Goal: Task Accomplishment & Management: Manage account settings

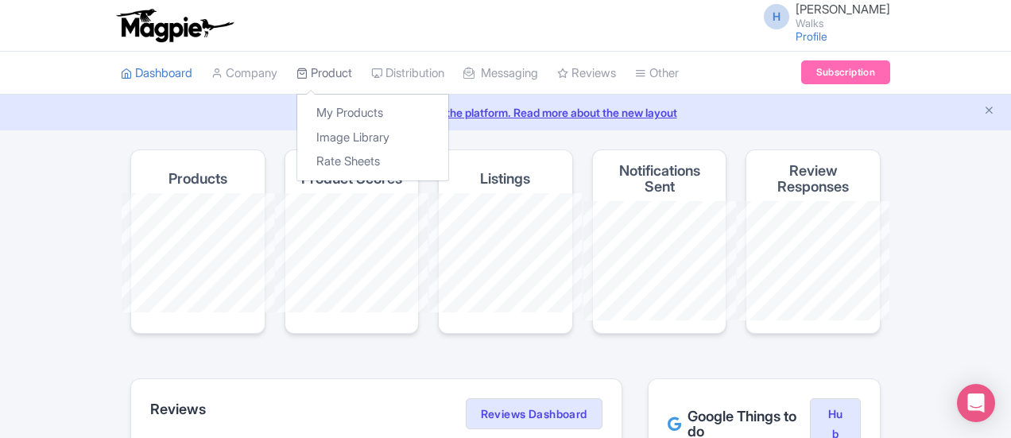
click at [297, 76] on link "Product" at bounding box center [325, 74] width 56 height 44
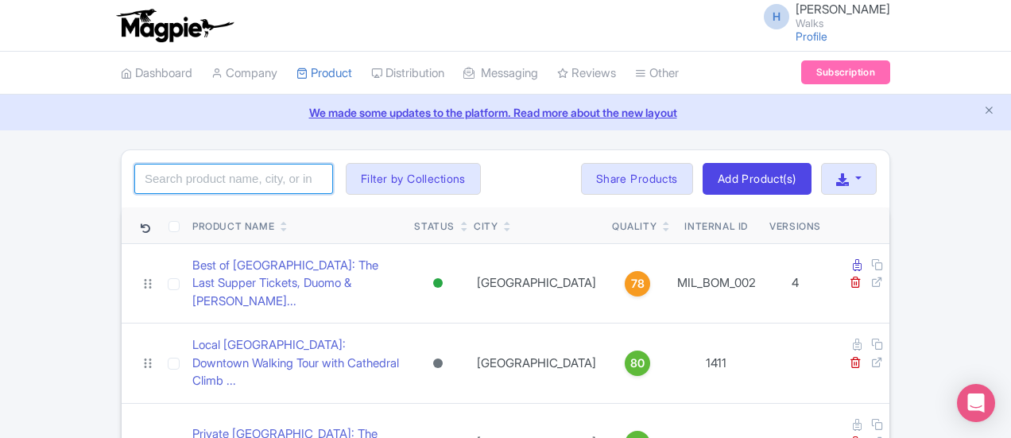
click at [134, 182] on input "search" at bounding box center [233, 179] width 199 height 30
type input "r"
type input "pristine sistine"
click button "Search" at bounding box center [0, 0] width 0 height 0
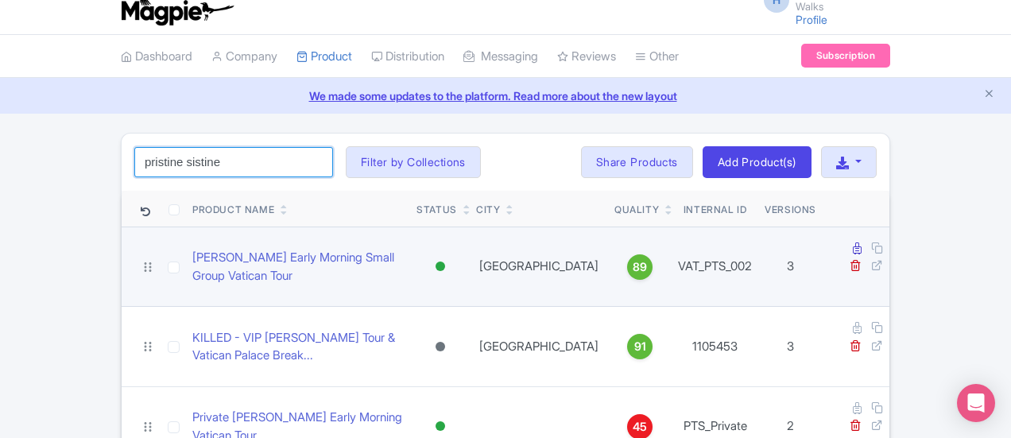
scroll to position [26, 0]
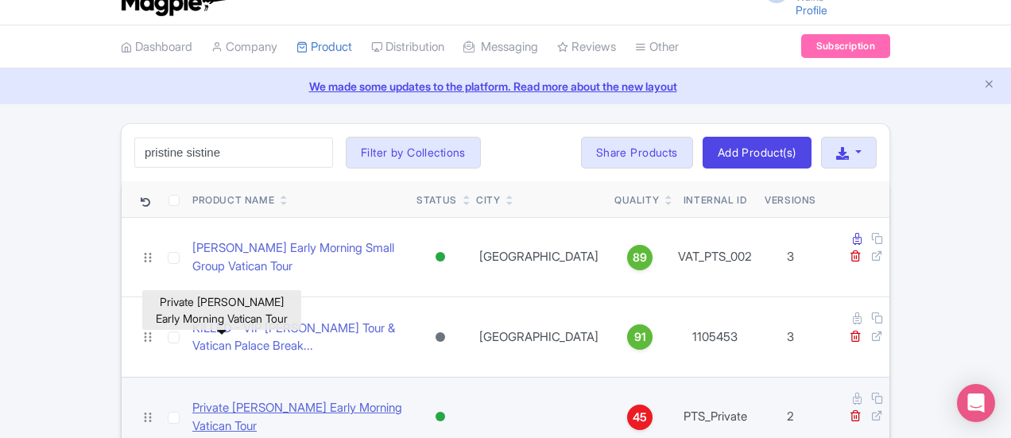
click at [256, 399] on link "Private Pristine Sistine Early Morning Vatican Tour" at bounding box center [297, 417] width 211 height 36
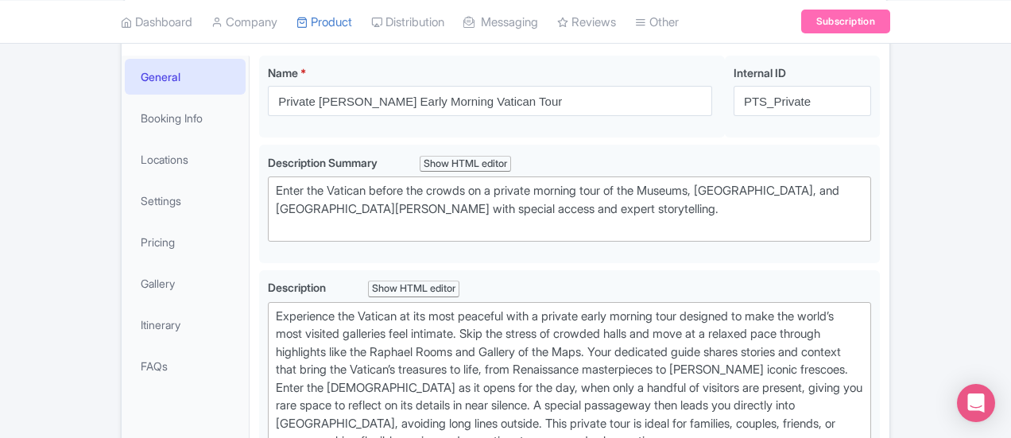
scroll to position [238, 0]
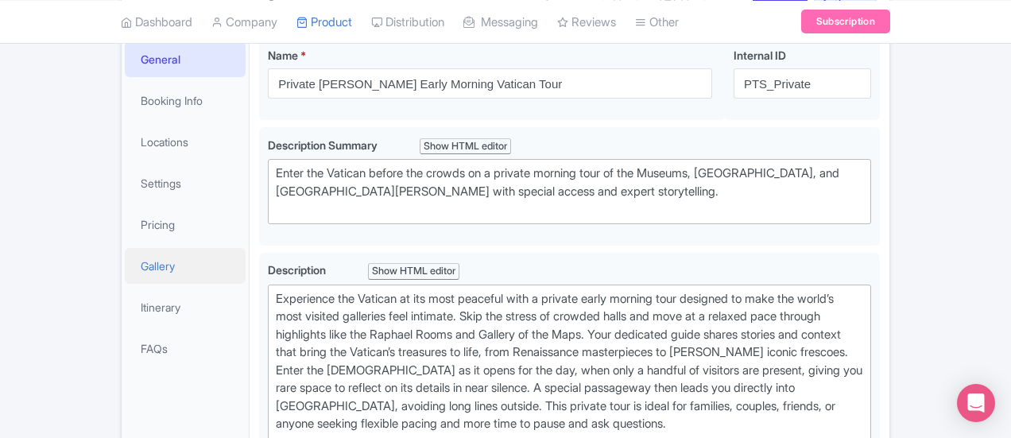
click at [125, 255] on link "Gallery" at bounding box center [185, 266] width 121 height 36
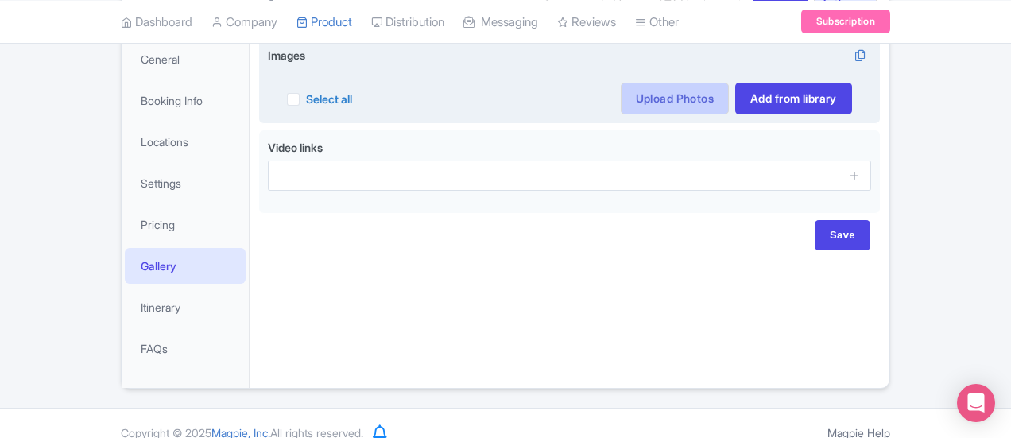
click at [729, 93] on link "Upload Photos" at bounding box center [675, 99] width 108 height 32
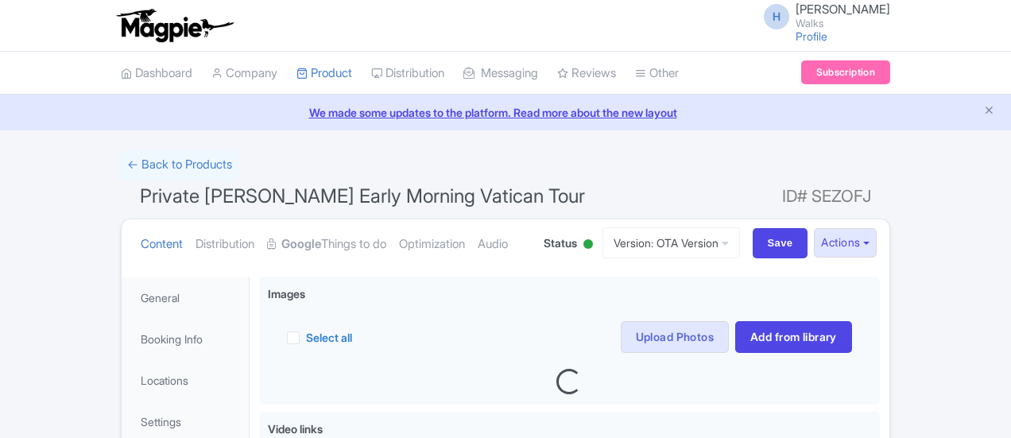
scroll to position [256, 0]
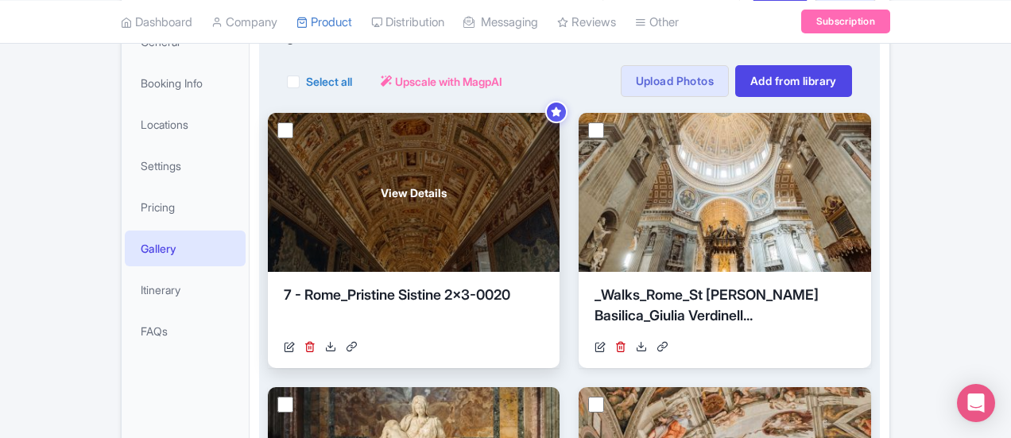
click at [370, 190] on div "View Details" at bounding box center [414, 192] width 292 height 159
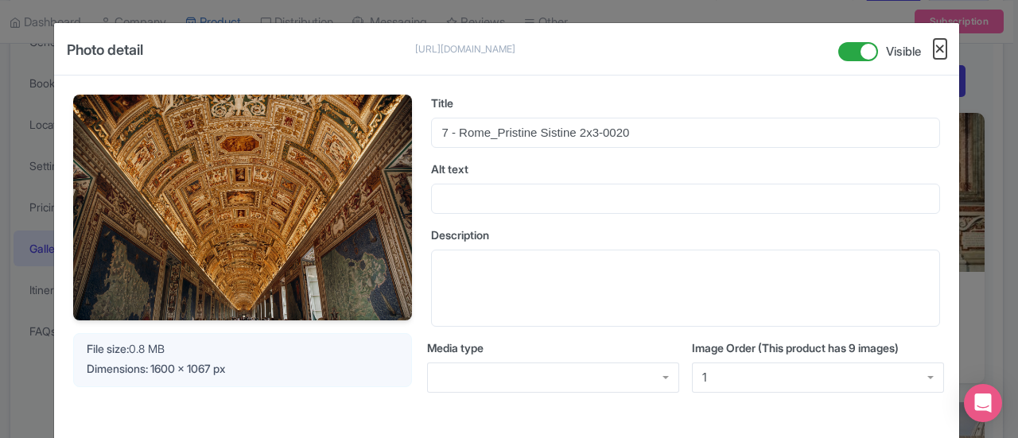
click at [940, 50] on button "Close" at bounding box center [939, 49] width 13 height 20
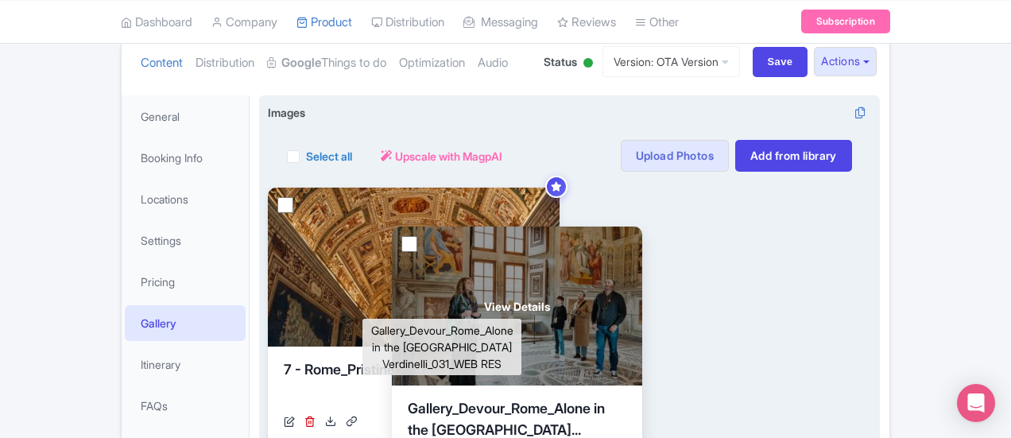
scroll to position [159, 0]
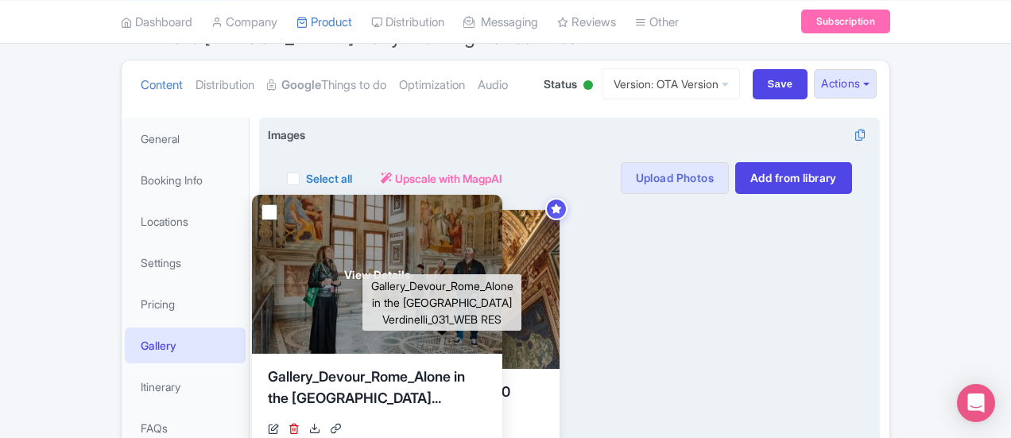
drag, startPoint x: 895, startPoint y: 301, endPoint x: 340, endPoint y: 374, distance: 559.7
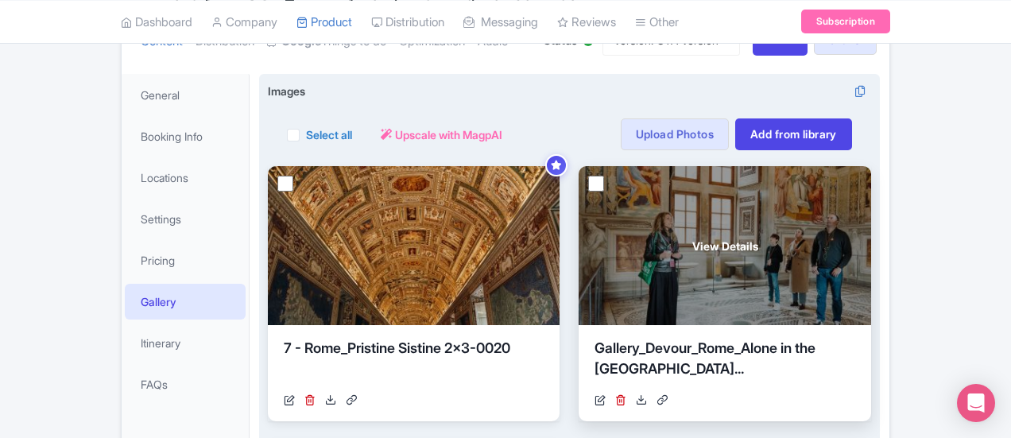
scroll to position [238, 0]
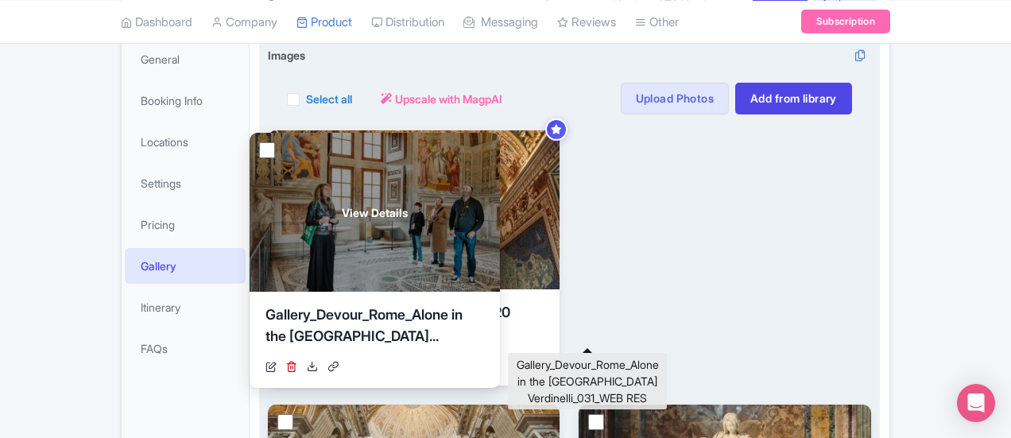
drag, startPoint x: 541, startPoint y: 320, endPoint x: 267, endPoint y: 318, distance: 273.5
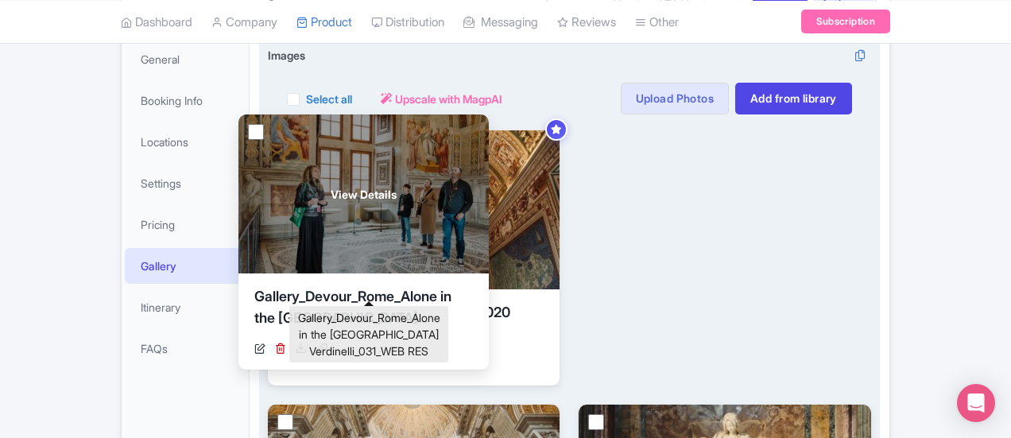
drag, startPoint x: 504, startPoint y: 316, endPoint x: 204, endPoint y: 300, distance: 300.1
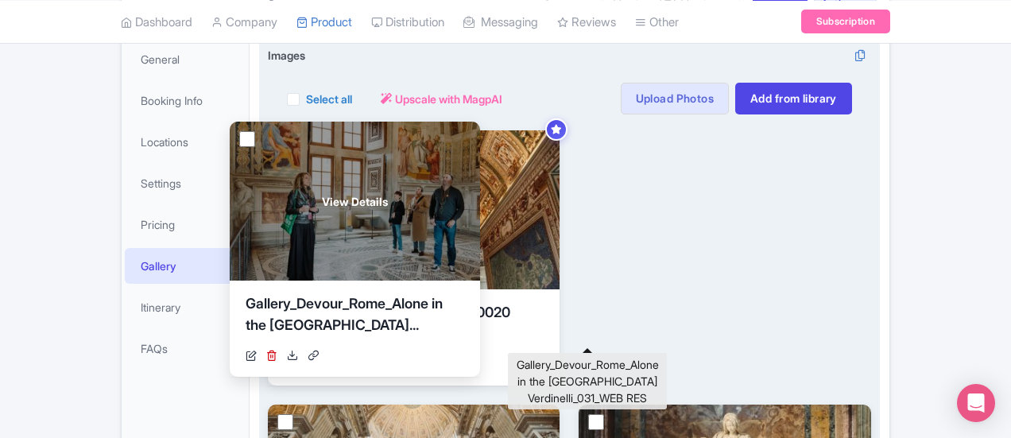
drag, startPoint x: 417, startPoint y: 360, endPoint x: 212, endPoint y: 318, distance: 209.4
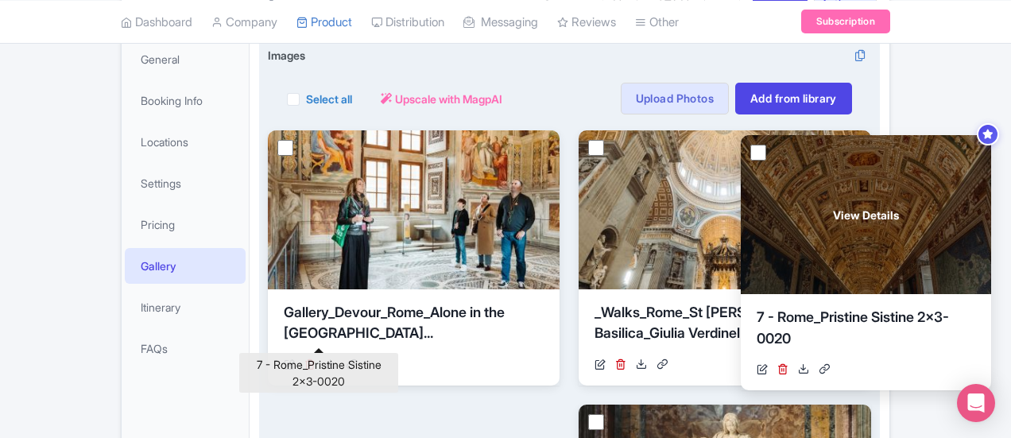
drag, startPoint x: 337, startPoint y: 318, endPoint x: 810, endPoint y: 324, distance: 473.0
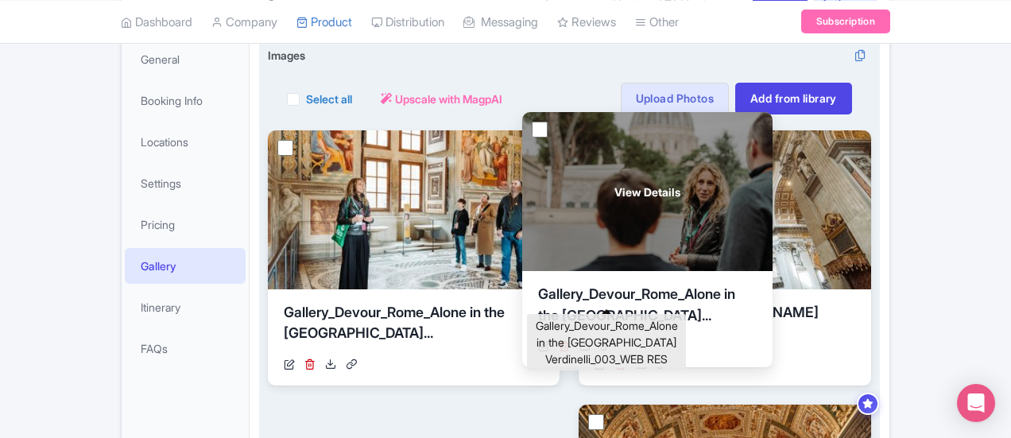
drag, startPoint x: 838, startPoint y: 382, endPoint x: 564, endPoint y: 293, distance: 288.1
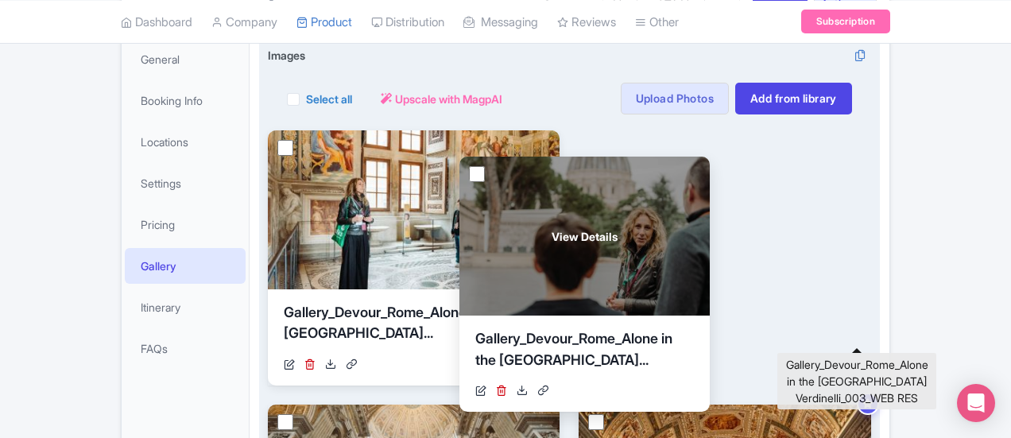
drag, startPoint x: 757, startPoint y: 312, endPoint x: 528, endPoint y: 338, distance: 230.4
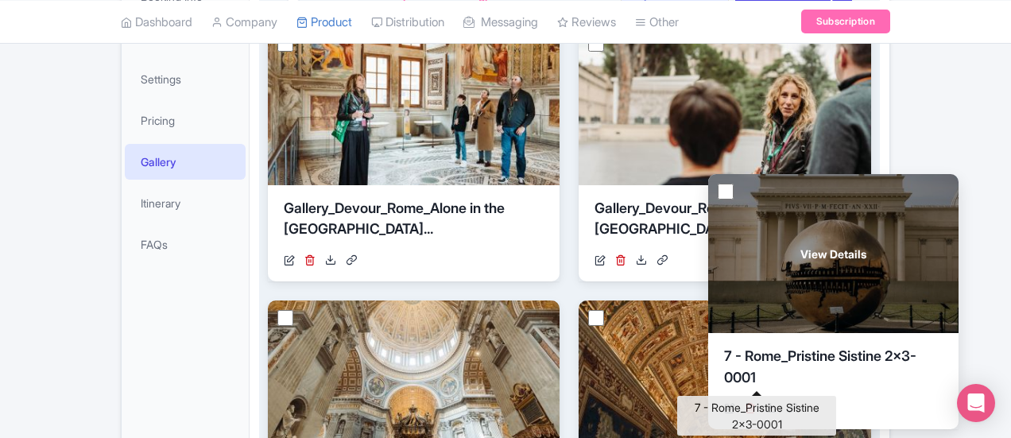
scroll to position [318, 0]
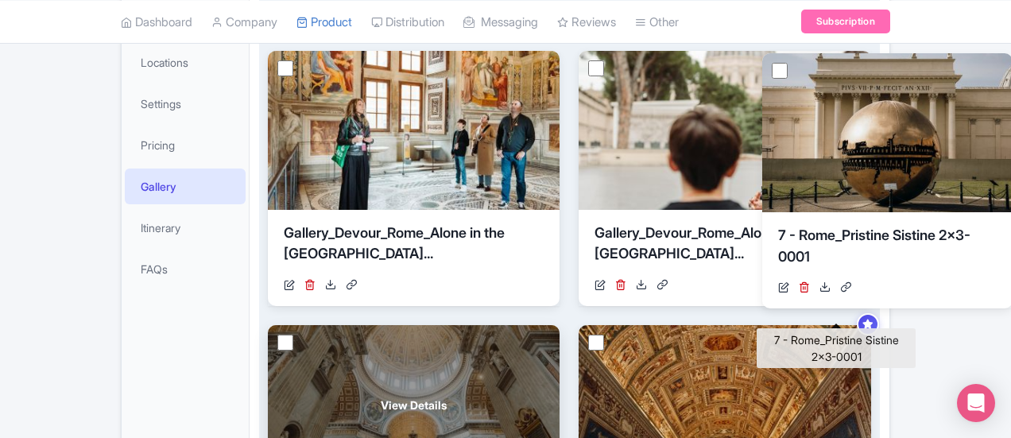
drag, startPoint x: 599, startPoint y: 310, endPoint x: 819, endPoint y: 238, distance: 231.5
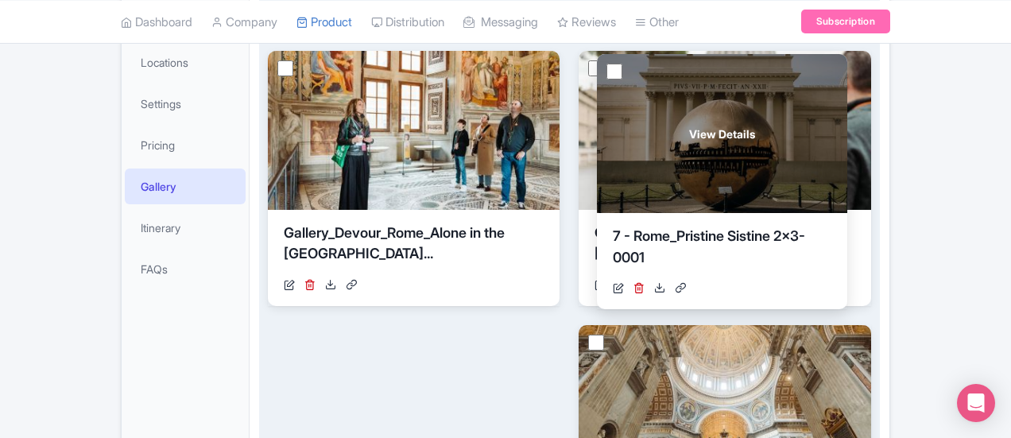
drag, startPoint x: 824, startPoint y: 319, endPoint x: 628, endPoint y: 239, distance: 211.8
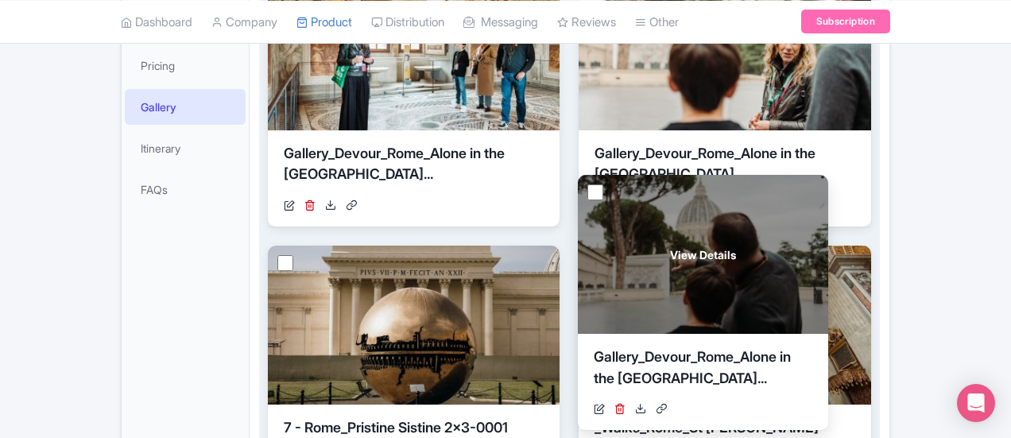
scroll to position [477, 0]
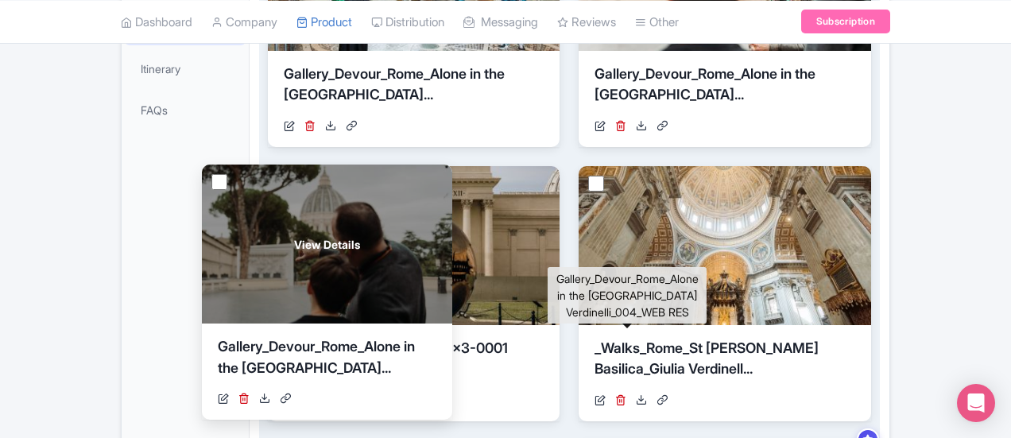
drag, startPoint x: 849, startPoint y: 303, endPoint x: 244, endPoint y: 346, distance: 606.5
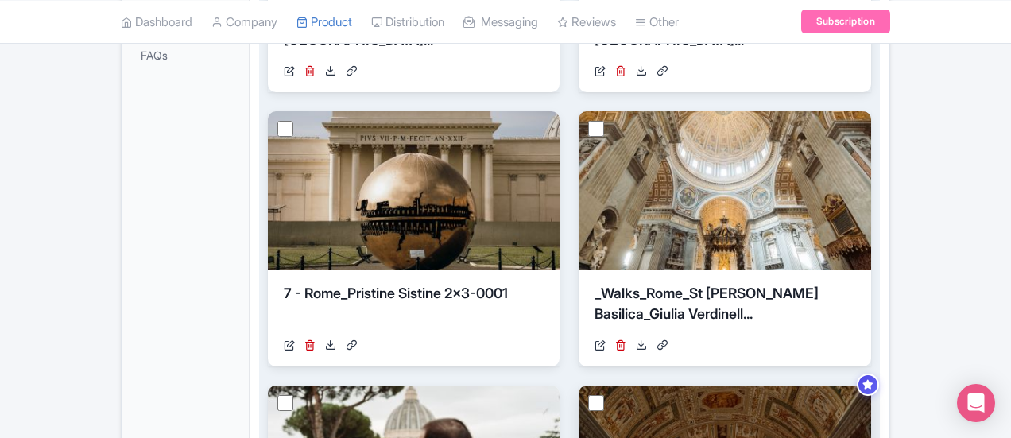
scroll to position [556, 0]
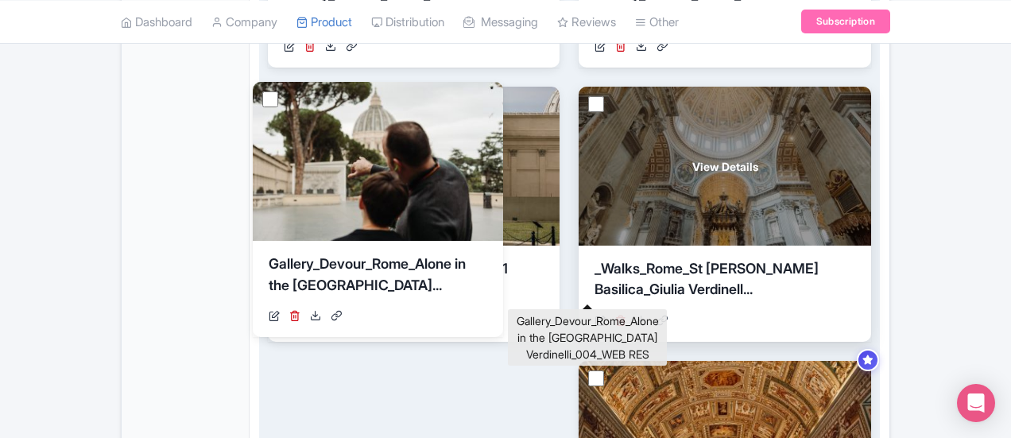
drag, startPoint x: 572, startPoint y: 262, endPoint x: 274, endPoint y: 253, distance: 297.5
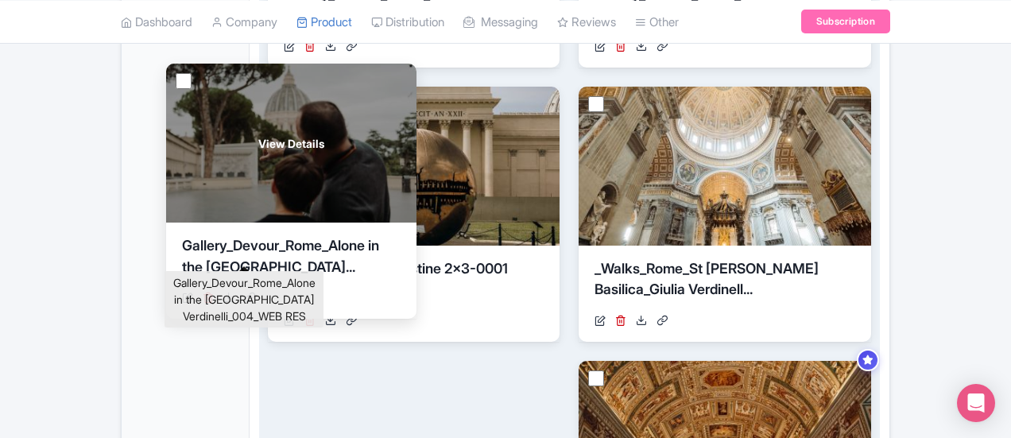
drag, startPoint x: 526, startPoint y: 263, endPoint x: 155, endPoint y: 241, distance: 371.9
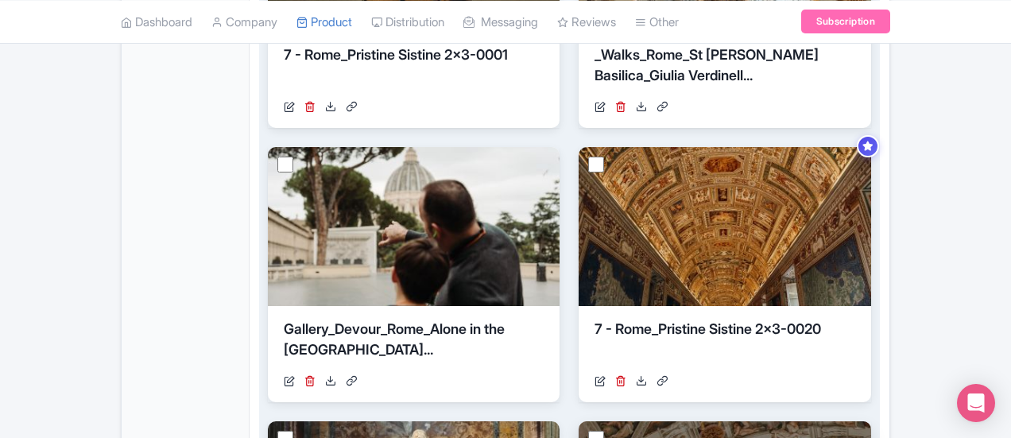
scroll to position [795, 0]
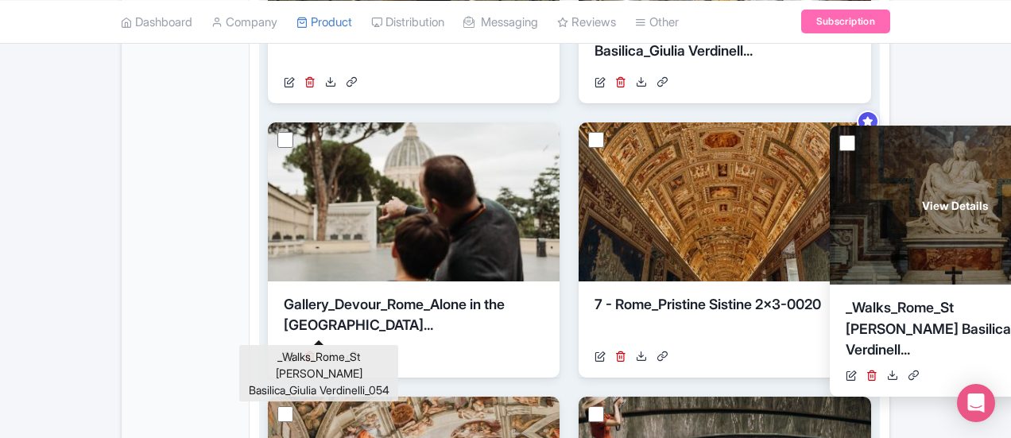
drag, startPoint x: 291, startPoint y: 312, endPoint x: 847, endPoint y: 314, distance: 556.5
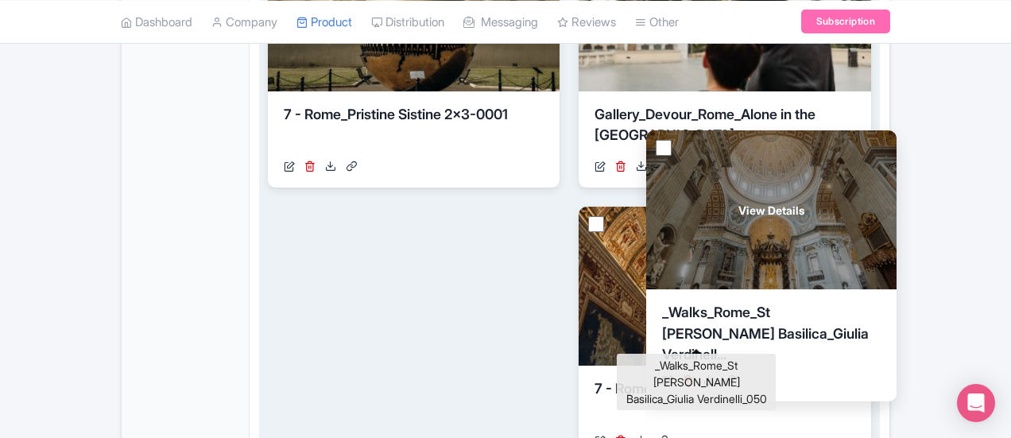
scroll to position [715, 0]
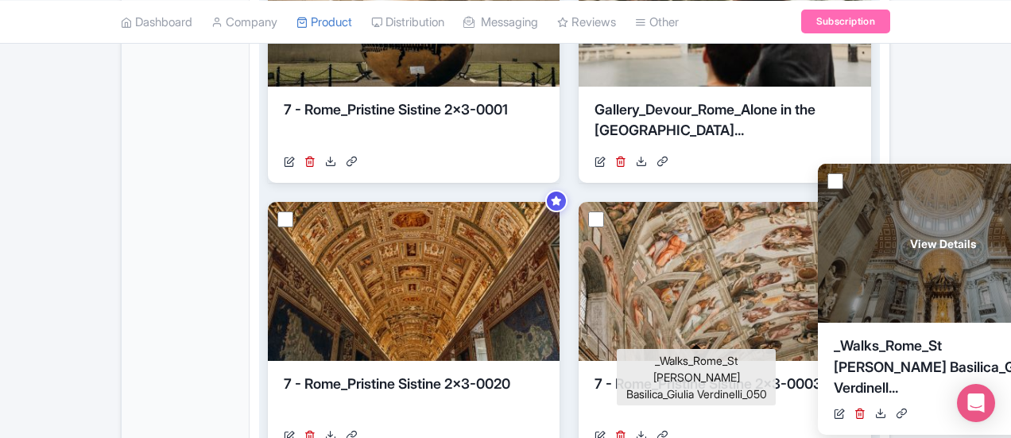
drag, startPoint x: 286, startPoint y: 274, endPoint x: 830, endPoint y: 352, distance: 549.3
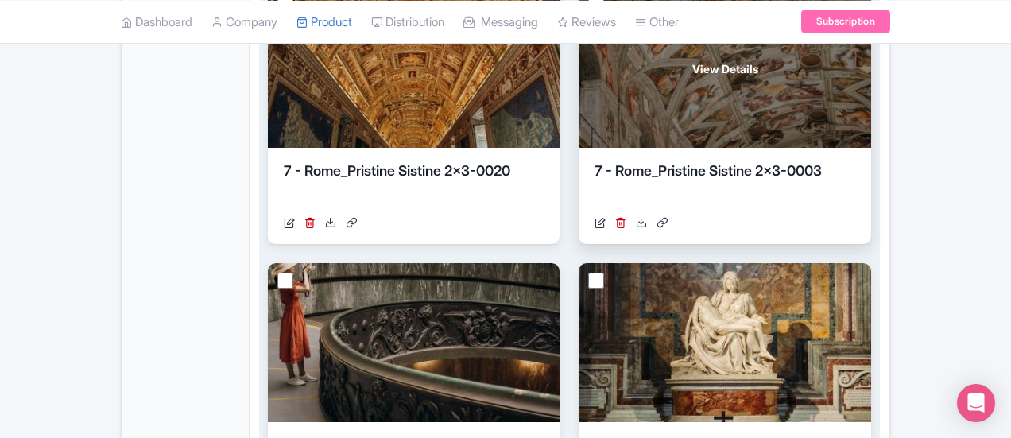
scroll to position [954, 0]
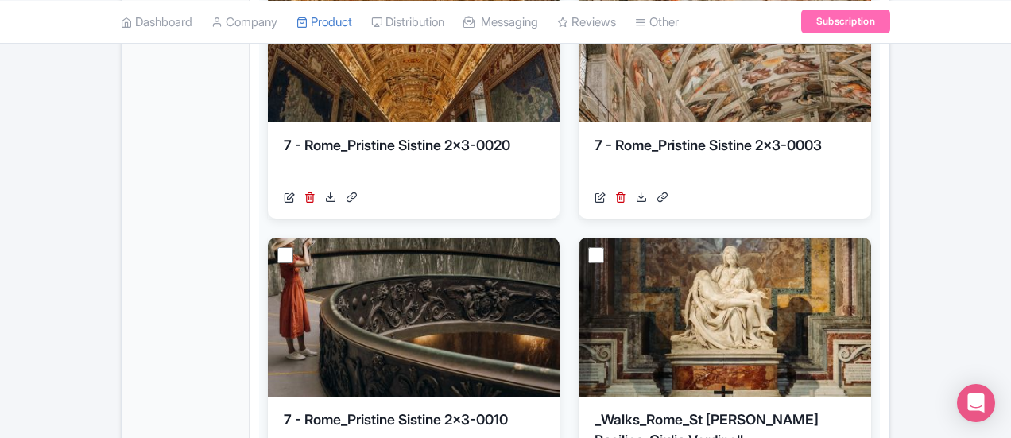
type input "Saving..."
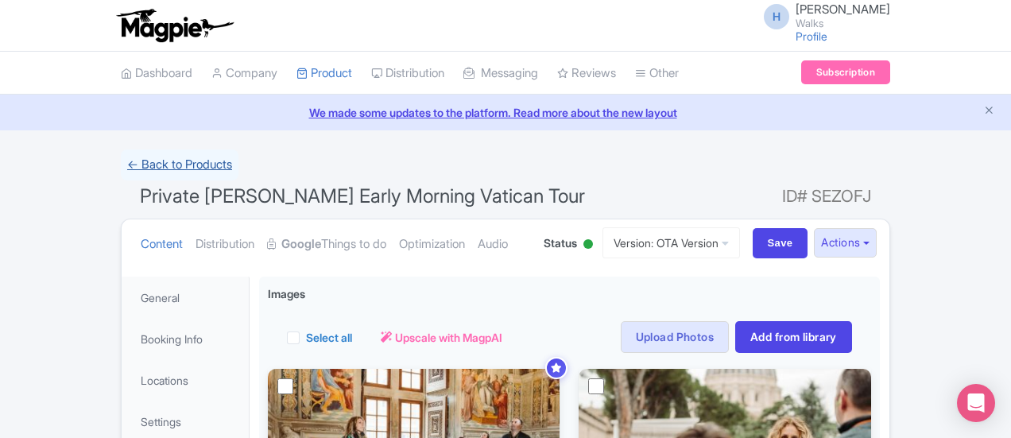
click at [121, 153] on link "← Back to Products" at bounding box center [180, 164] width 118 height 31
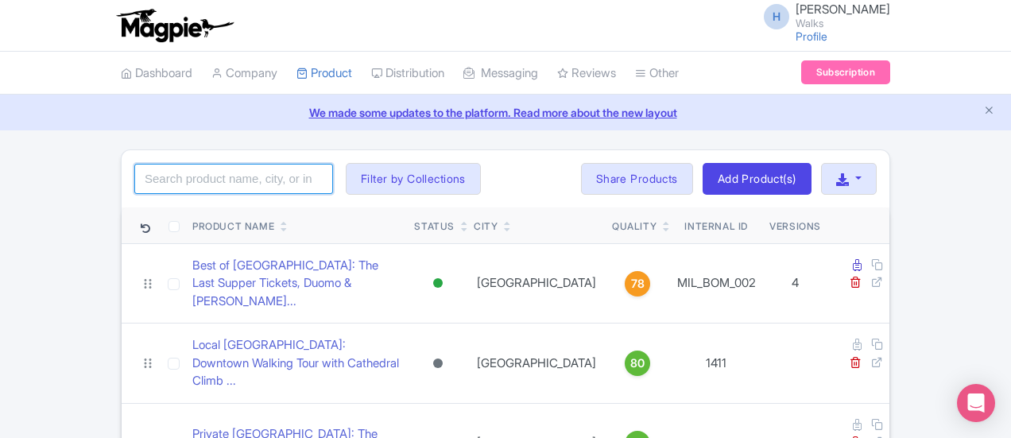
click at [134, 173] on input "search" at bounding box center [233, 179] width 199 height 30
type input "vatican express"
click button "Search" at bounding box center [0, 0] width 0 height 0
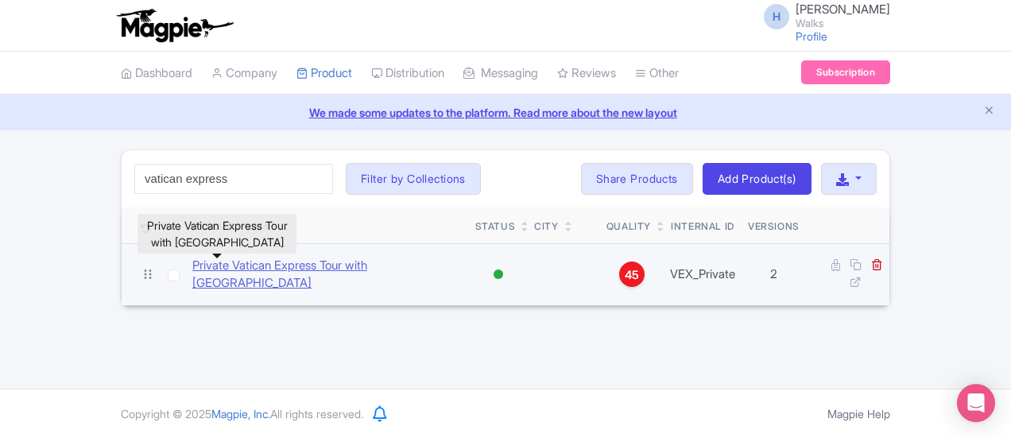
click at [287, 271] on link "Private Vatican Express Tour with [GEOGRAPHIC_DATA]" at bounding box center [327, 275] width 270 height 36
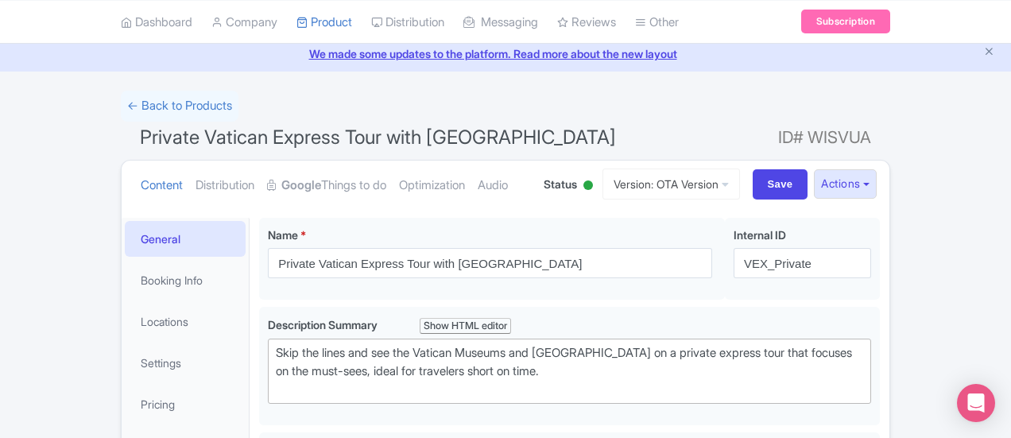
scroll to position [238, 0]
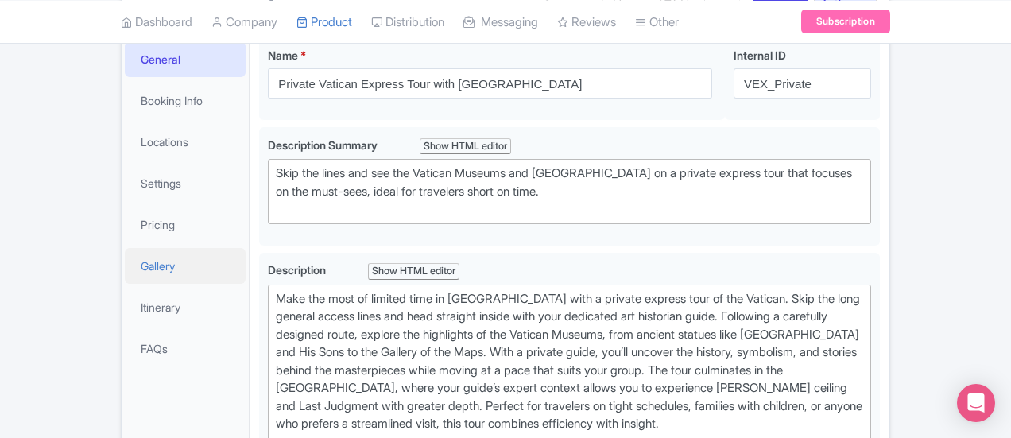
click at [125, 254] on link "Gallery" at bounding box center [185, 266] width 121 height 36
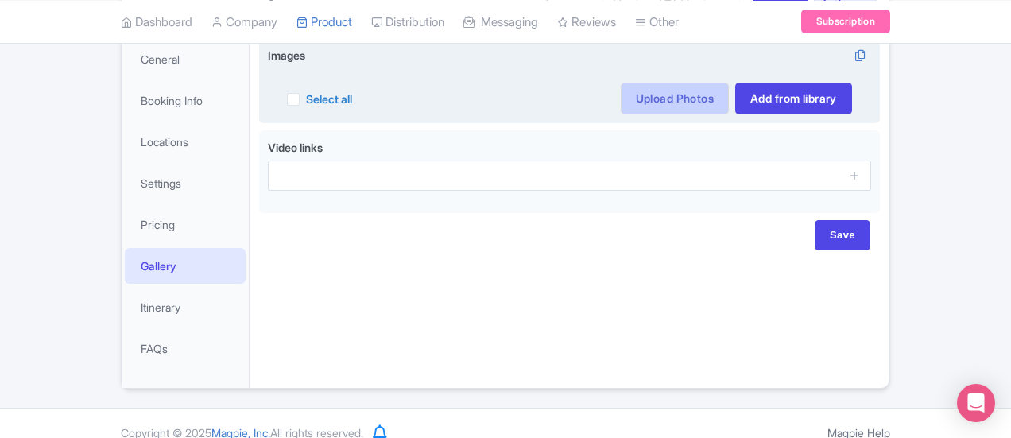
click at [729, 103] on link "Upload Photos" at bounding box center [675, 99] width 108 height 32
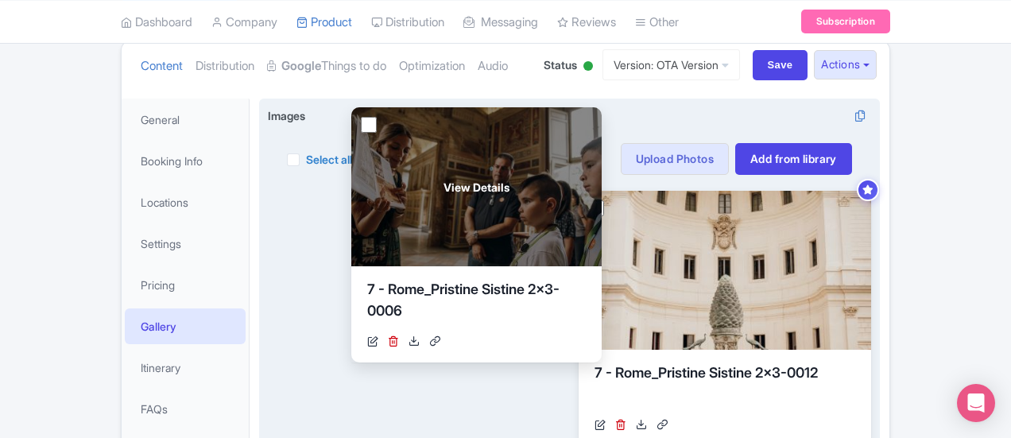
scroll to position [176, 0]
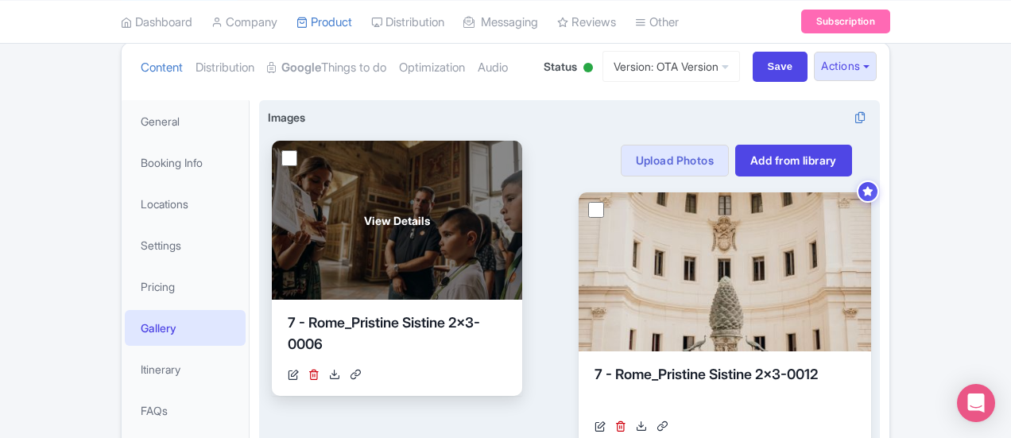
drag, startPoint x: 548, startPoint y: 331, endPoint x: 275, endPoint y: 343, distance: 272.9
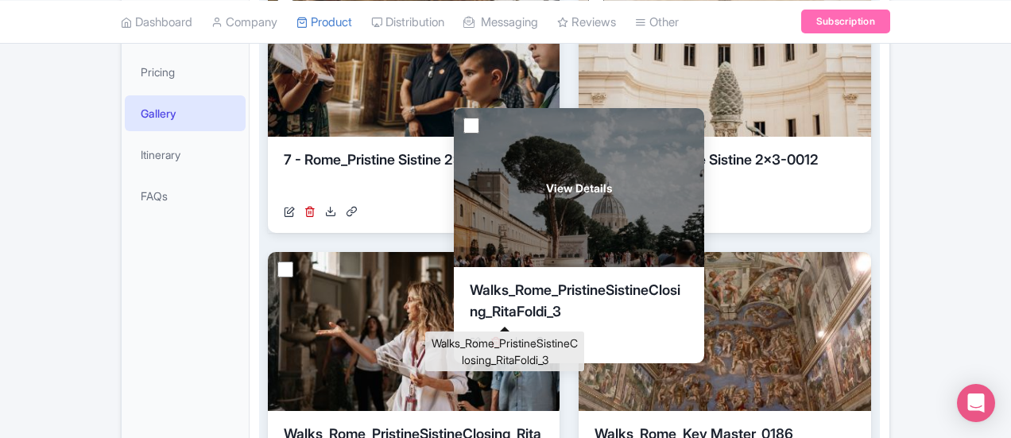
scroll to position [335, 0]
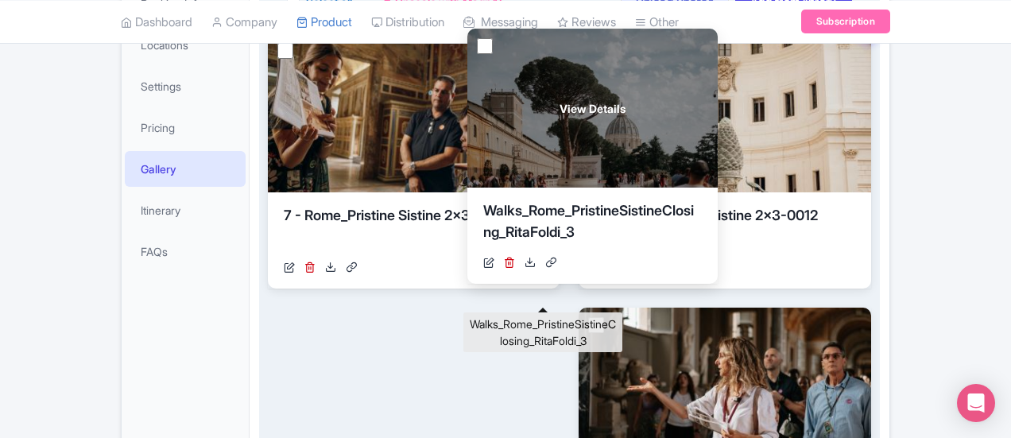
drag, startPoint x: 318, startPoint y: 260, endPoint x: 517, endPoint y: 220, distance: 202.7
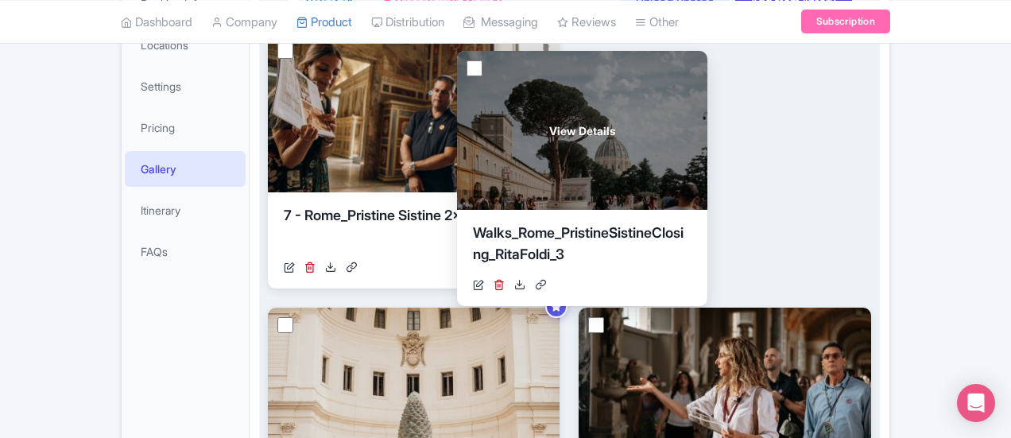
drag, startPoint x: 775, startPoint y: 203, endPoint x: 428, endPoint y: 220, distance: 347.8
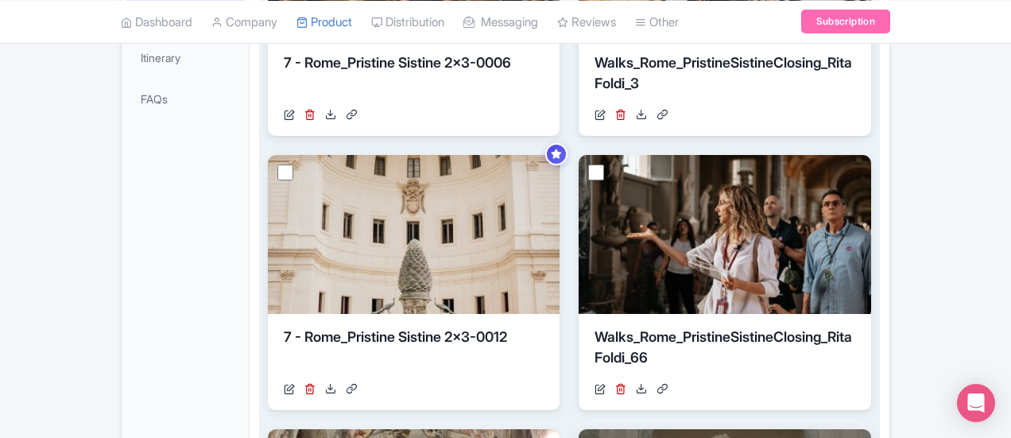
scroll to position [494, 0]
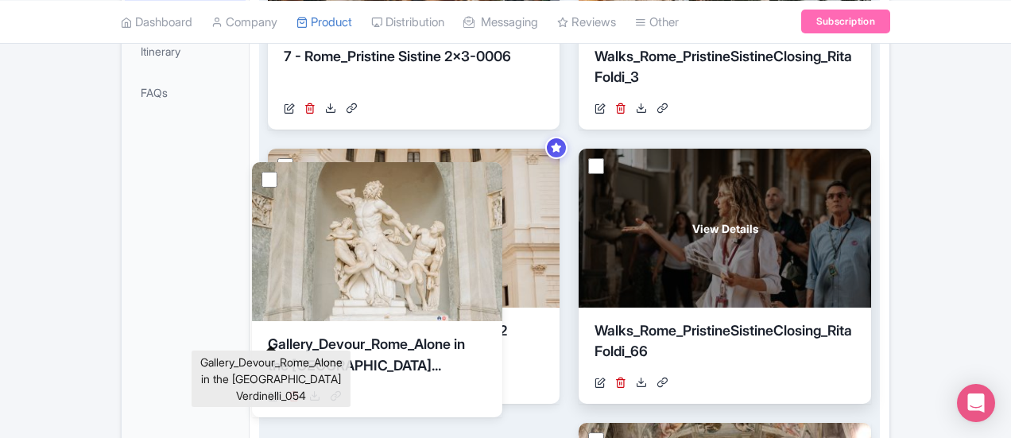
drag, startPoint x: 471, startPoint y: 324, endPoint x: 255, endPoint y: 338, distance: 215.9
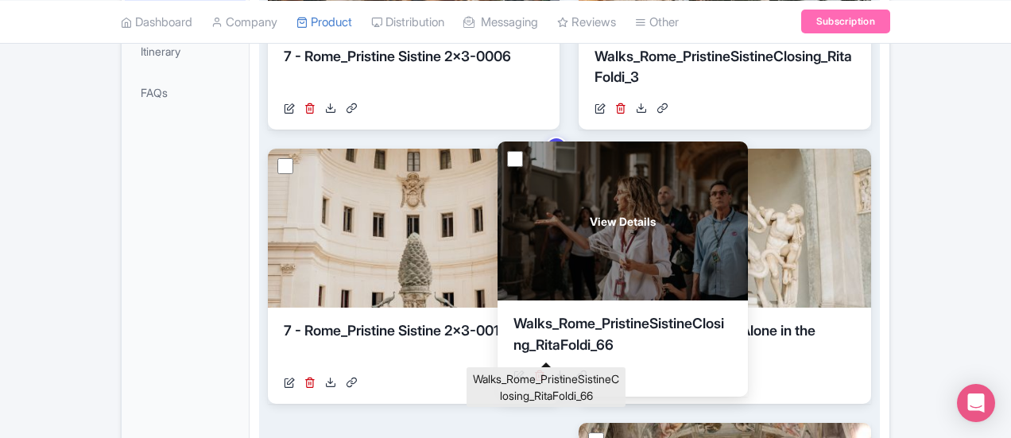
drag, startPoint x: 369, startPoint y: 322, endPoint x: 599, endPoint y: 315, distance: 229.9
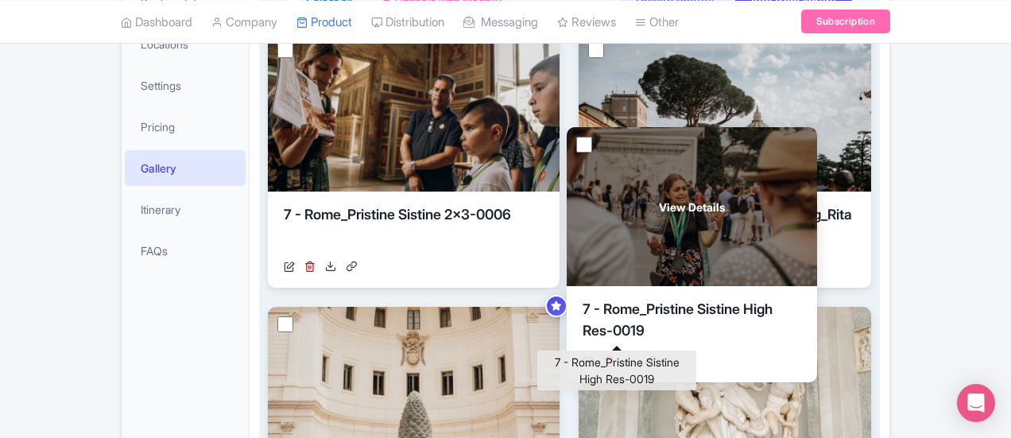
scroll to position [335, 0]
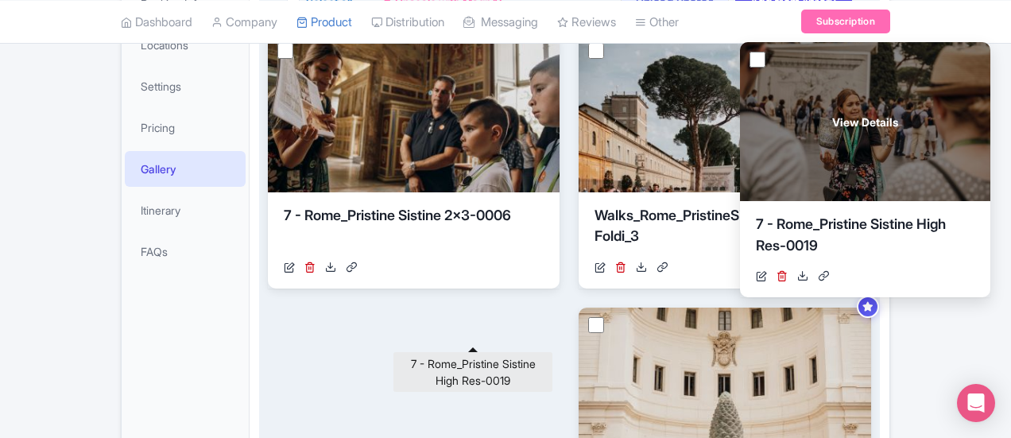
drag, startPoint x: 558, startPoint y: 335, endPoint x: 765, endPoint y: 230, distance: 232.2
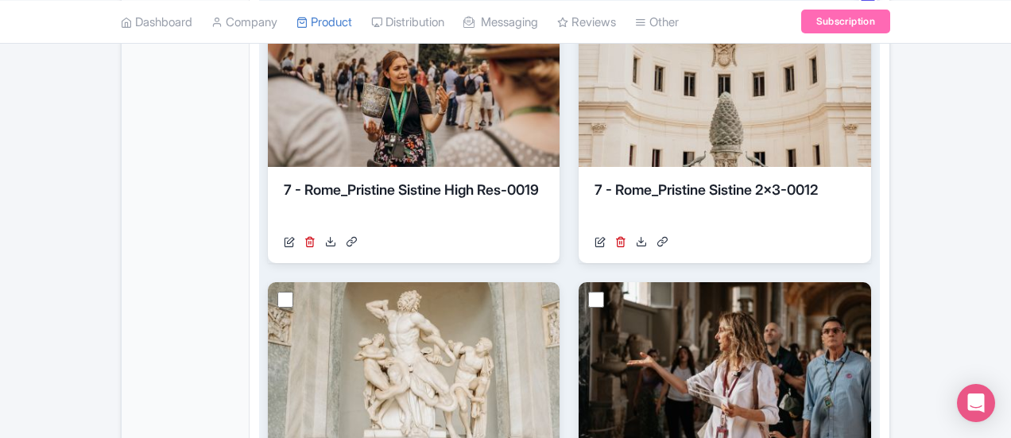
scroll to position [812, 0]
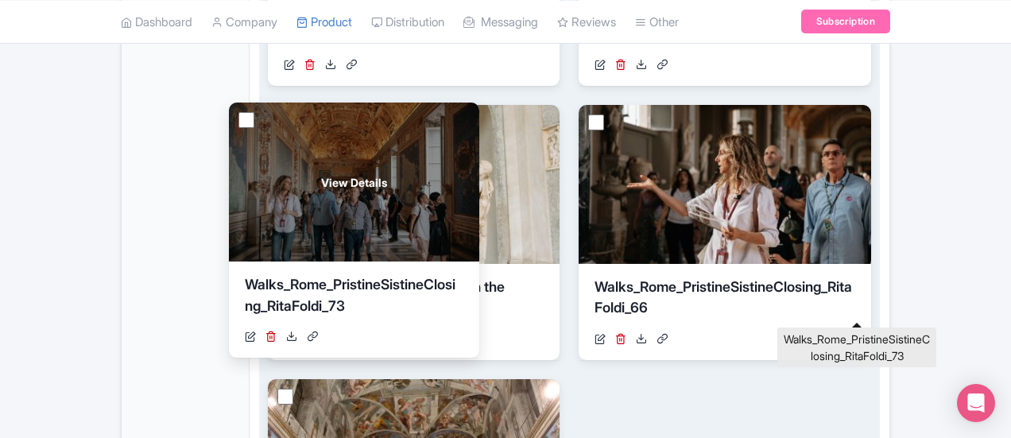
drag, startPoint x: 792, startPoint y: 280, endPoint x: 204, endPoint y: 279, distance: 588.3
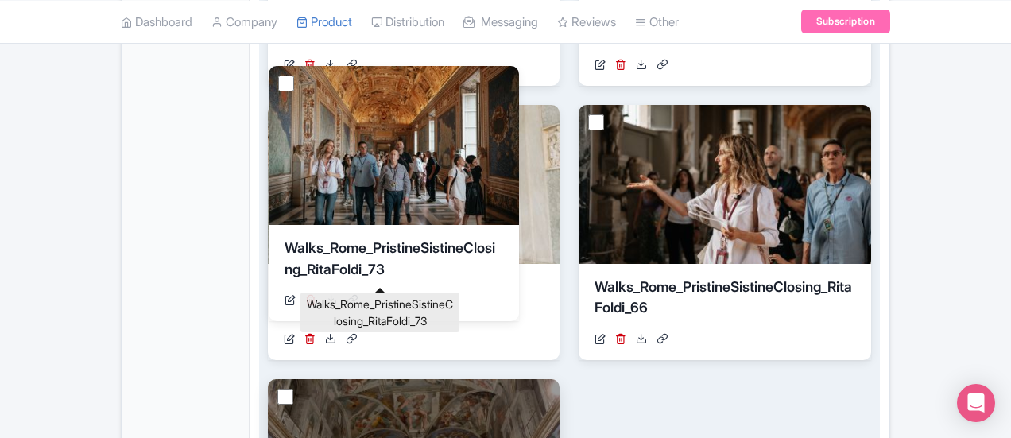
drag, startPoint x: 572, startPoint y: 281, endPoint x: 279, endPoint y: 246, distance: 294.6
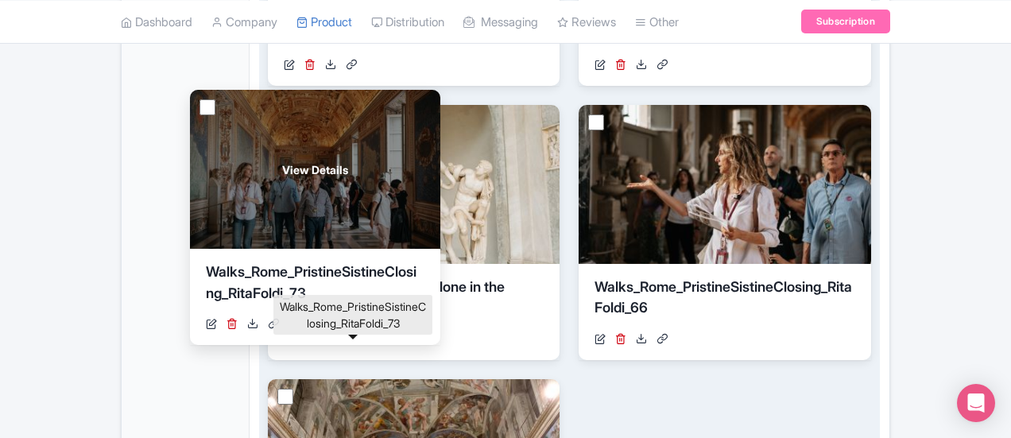
drag, startPoint x: 491, startPoint y: 285, endPoint x: 145, endPoint y: 268, distance: 347.0
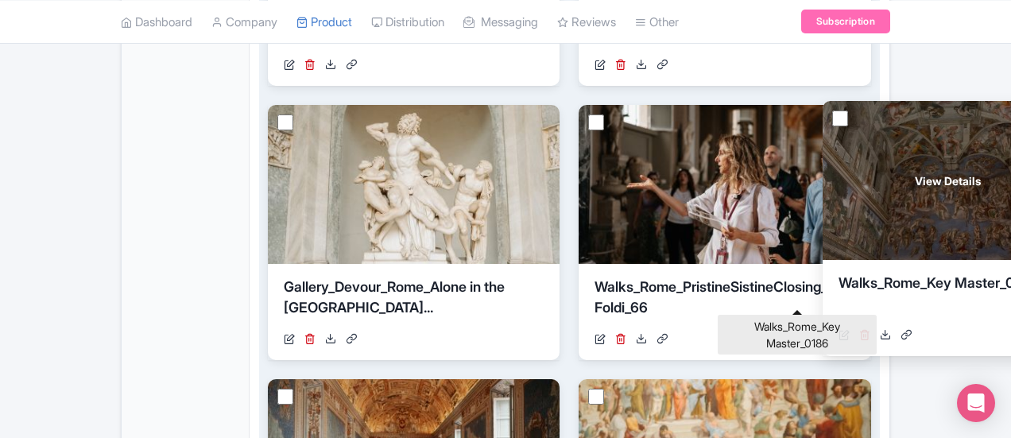
drag, startPoint x: 359, startPoint y: 281, endPoint x: 914, endPoint y: 277, distance: 554.9
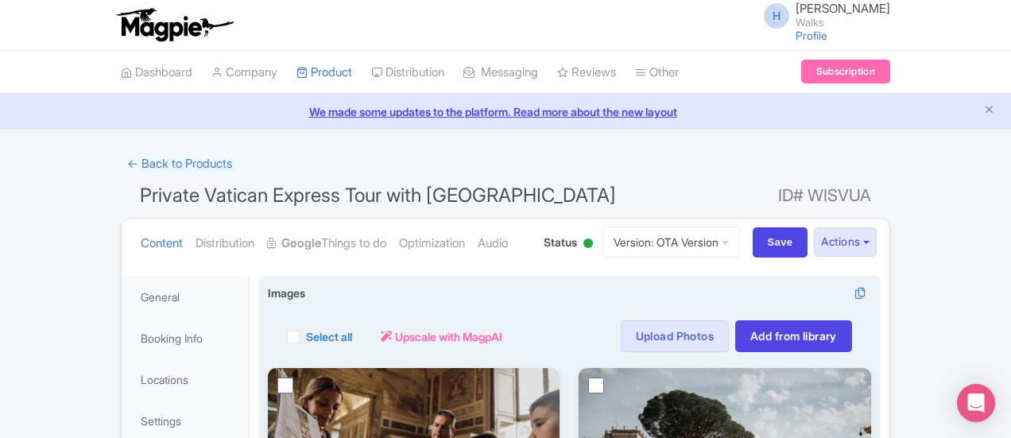
scroll to position [0, 0]
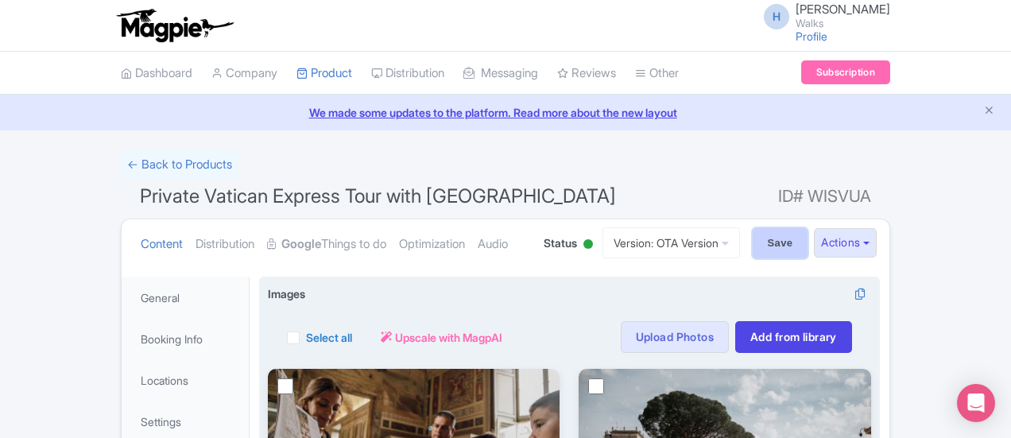
click at [808, 231] on input "Save" at bounding box center [781, 243] width 56 height 30
type input "Saving..."
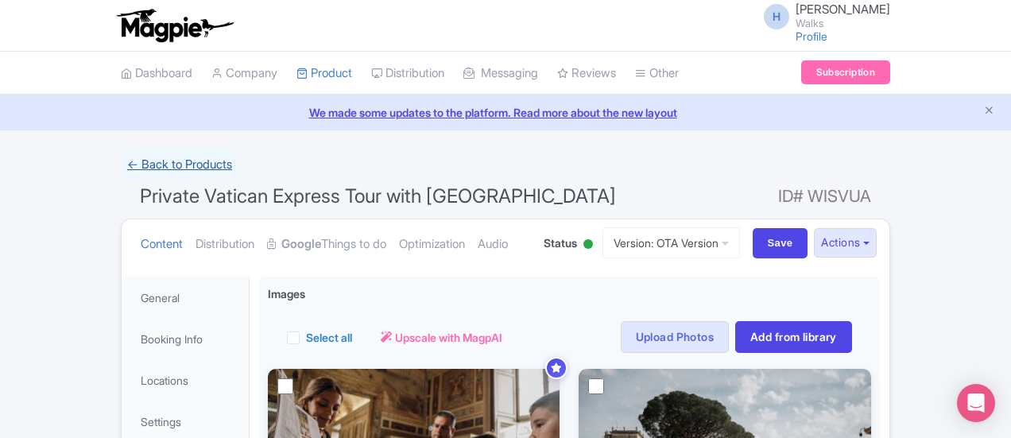
click at [121, 173] on link "← Back to Products" at bounding box center [180, 164] width 118 height 31
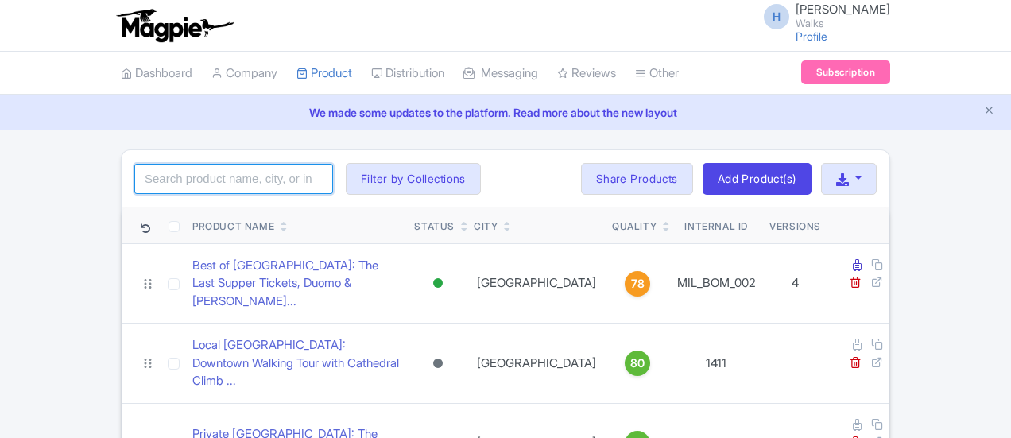
click at [196, 179] on input "search" at bounding box center [233, 179] width 199 height 30
type input "private pristine sistine"
click button "Search" at bounding box center [0, 0] width 0 height 0
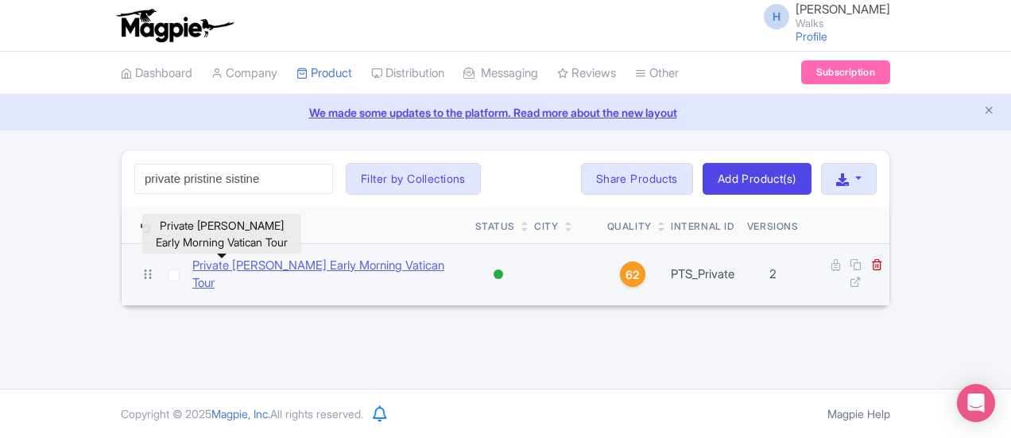
click at [259, 260] on link "Private [PERSON_NAME] Early Morning Vatican Tour" at bounding box center [327, 275] width 270 height 36
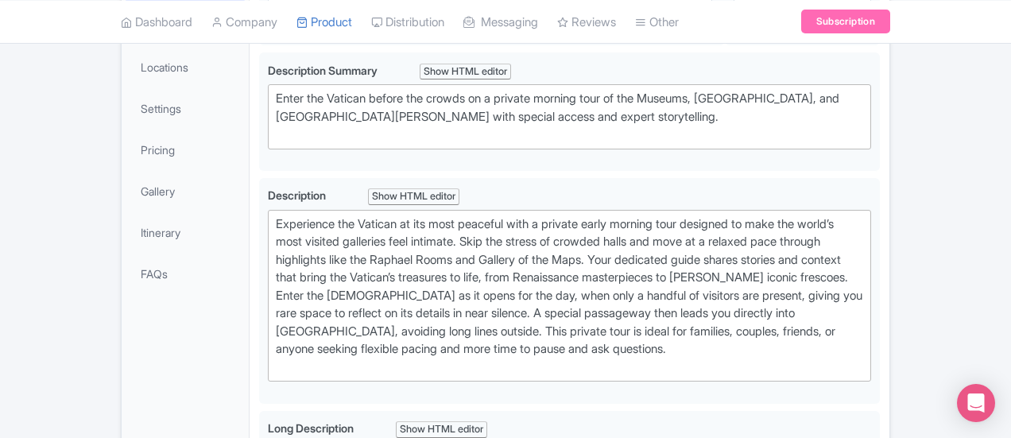
scroll to position [318, 0]
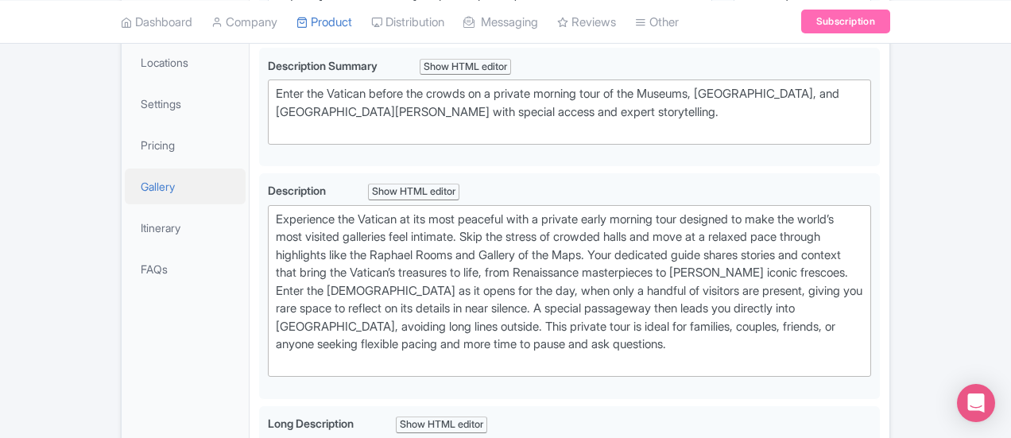
click at [125, 184] on link "Gallery" at bounding box center [185, 187] width 121 height 36
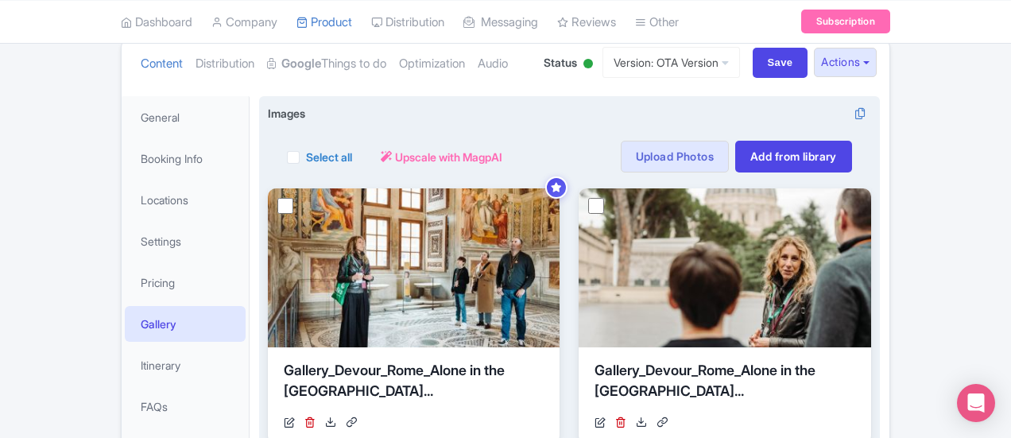
scroll to position [176, 0]
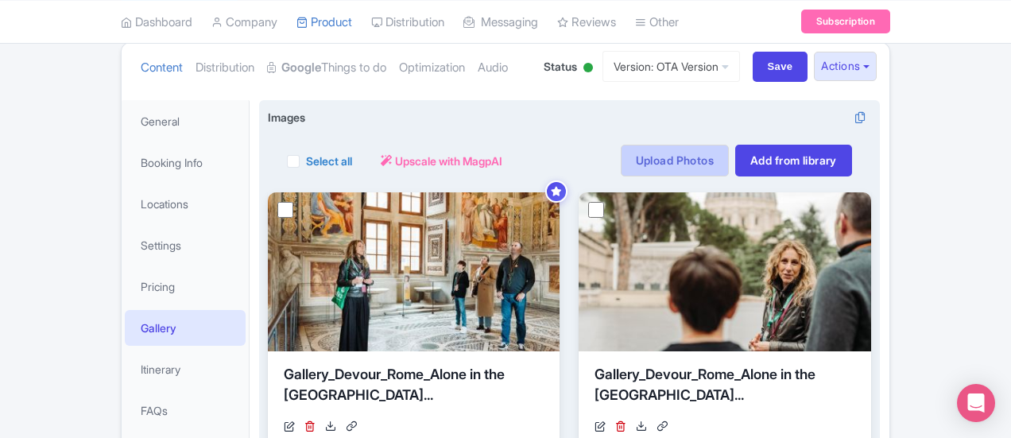
click at [729, 155] on link "Upload Photos" at bounding box center [675, 161] width 108 height 32
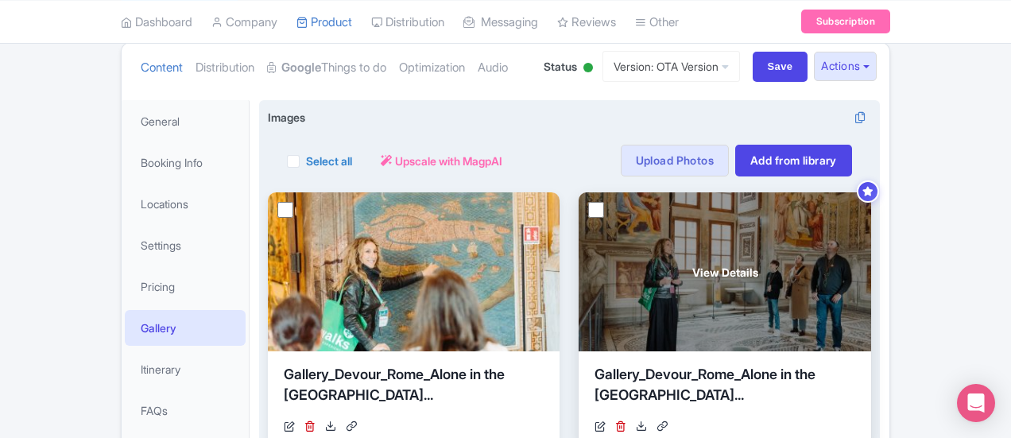
scroll to position [324, 0]
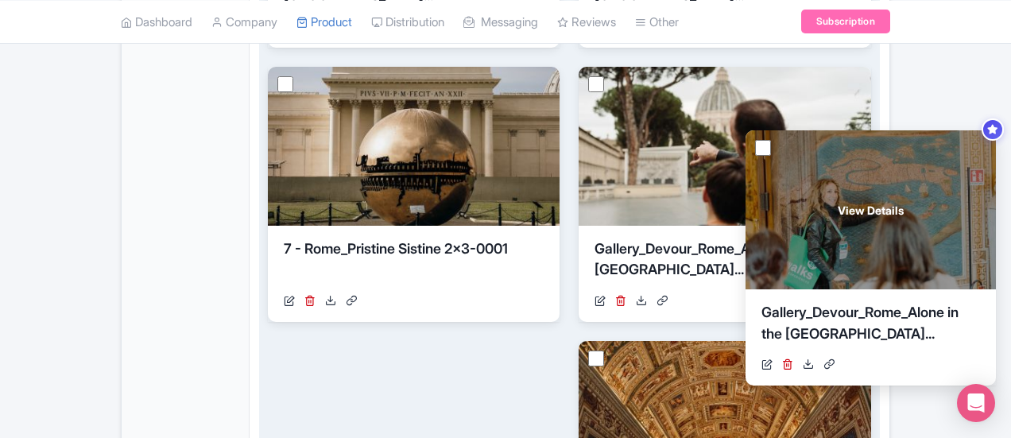
scroll to position [656, 0]
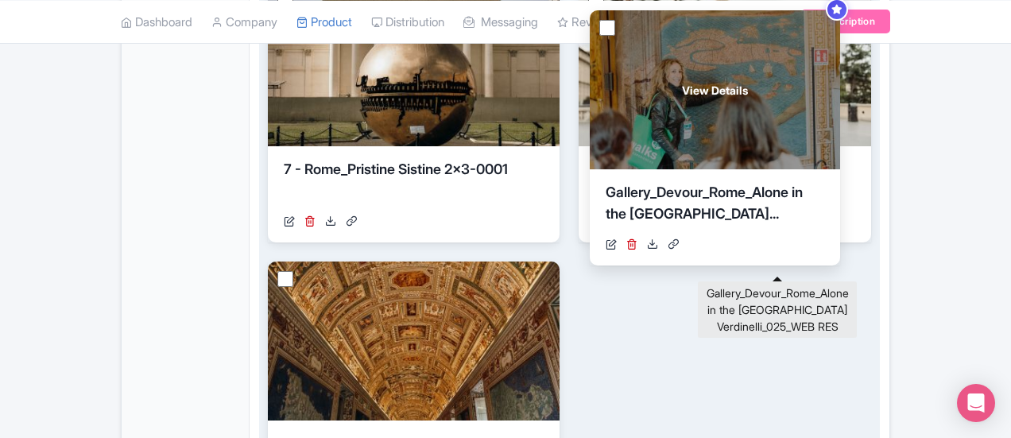
drag, startPoint x: 273, startPoint y: 288, endPoint x: 595, endPoint y: 188, distance: 336.9
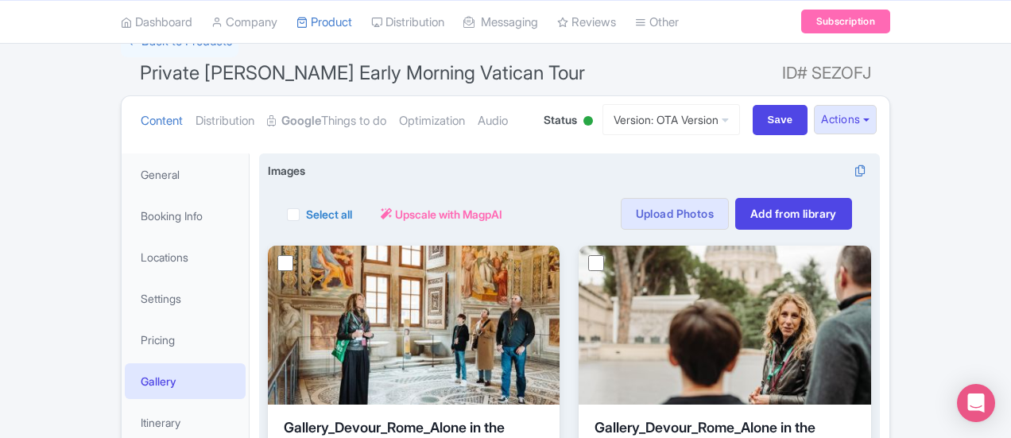
scroll to position [20, 0]
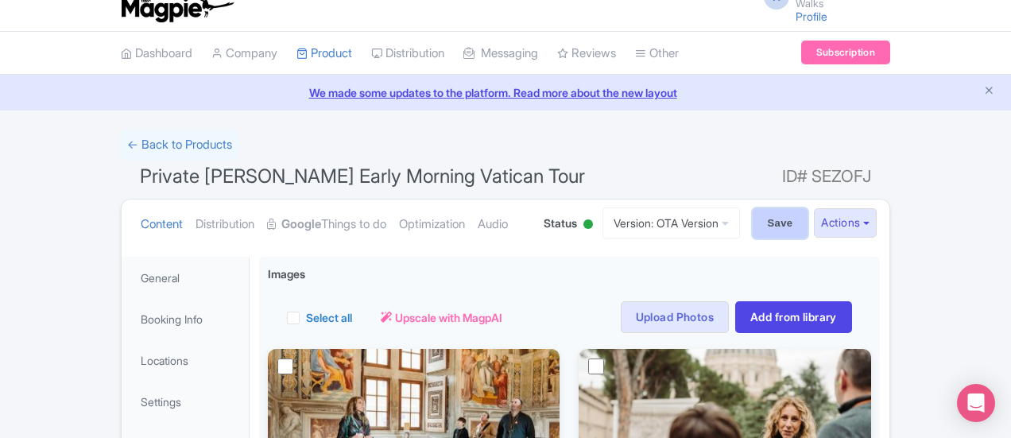
click at [808, 227] on input "Save" at bounding box center [781, 223] width 56 height 30
type input "Saving..."
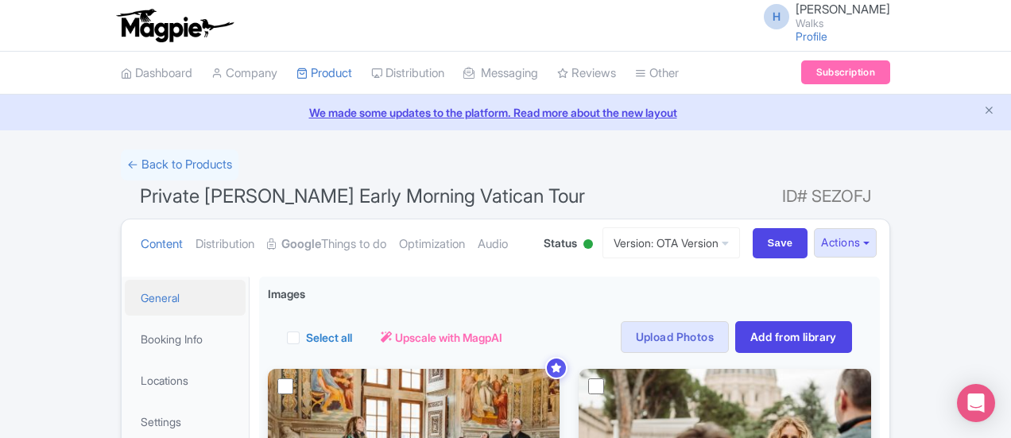
click at [125, 293] on link "General" at bounding box center [185, 298] width 121 height 36
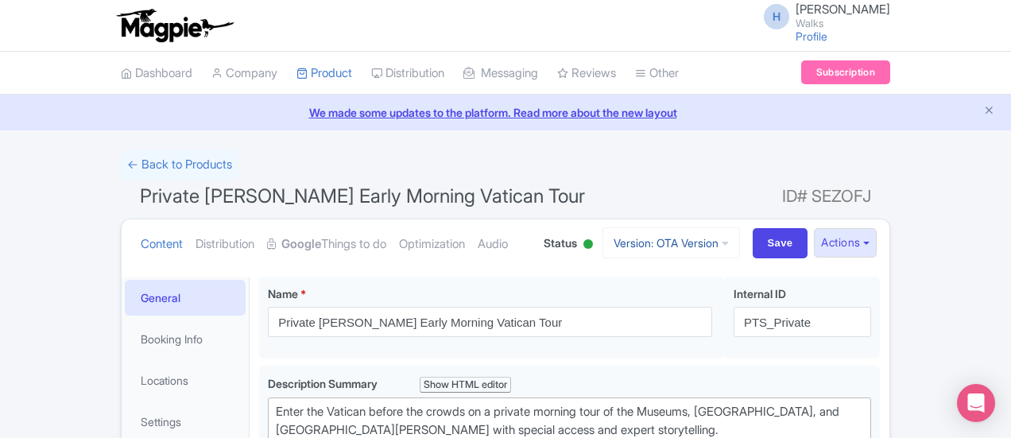
click at [740, 235] on link "Version: OTA Version" at bounding box center [672, 242] width 138 height 31
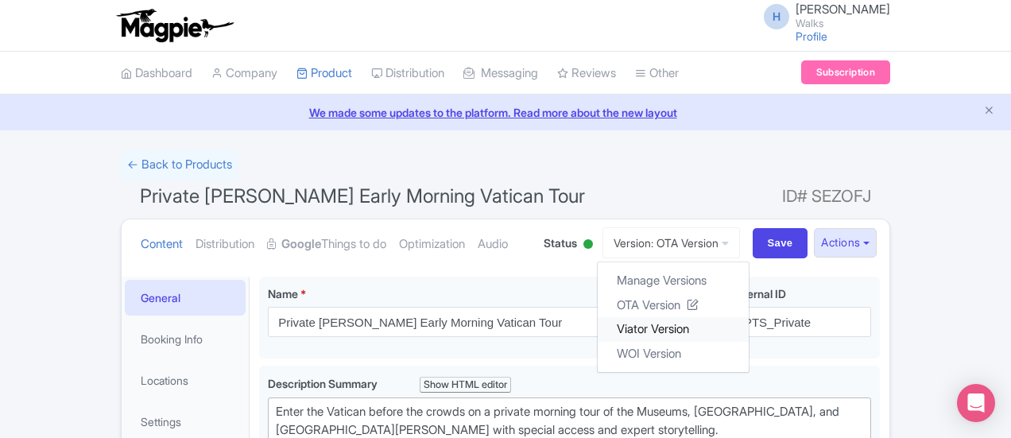
click at [749, 331] on link "Viator Version" at bounding box center [673, 329] width 151 height 25
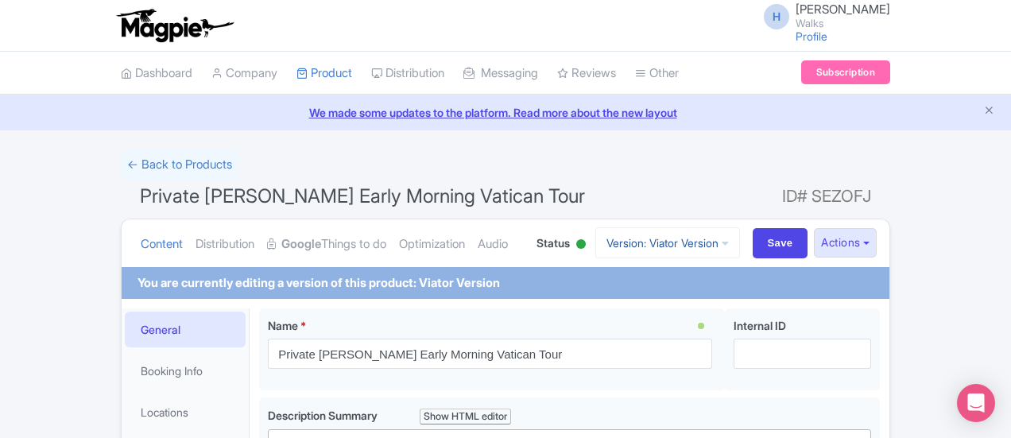
click at [740, 238] on link "Version: Viator Version" at bounding box center [667, 242] width 145 height 31
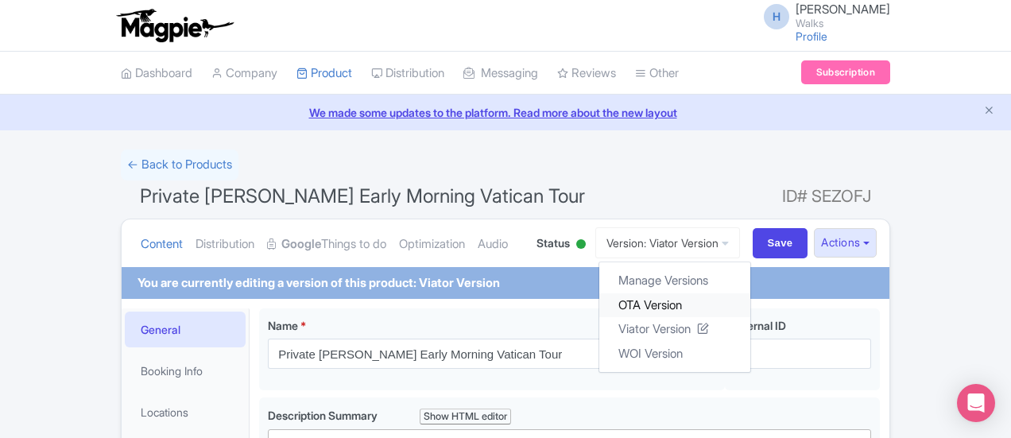
click at [749, 305] on link "OTA Version" at bounding box center [674, 305] width 151 height 25
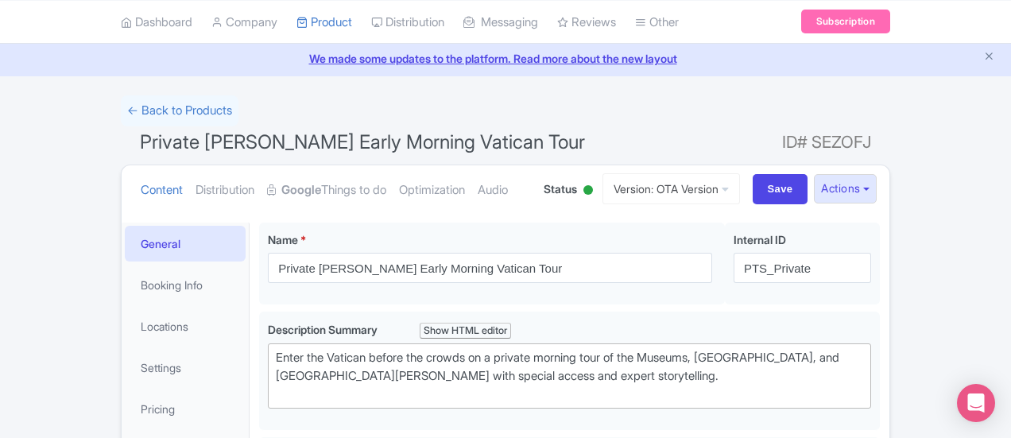
scroll to position [79, 0]
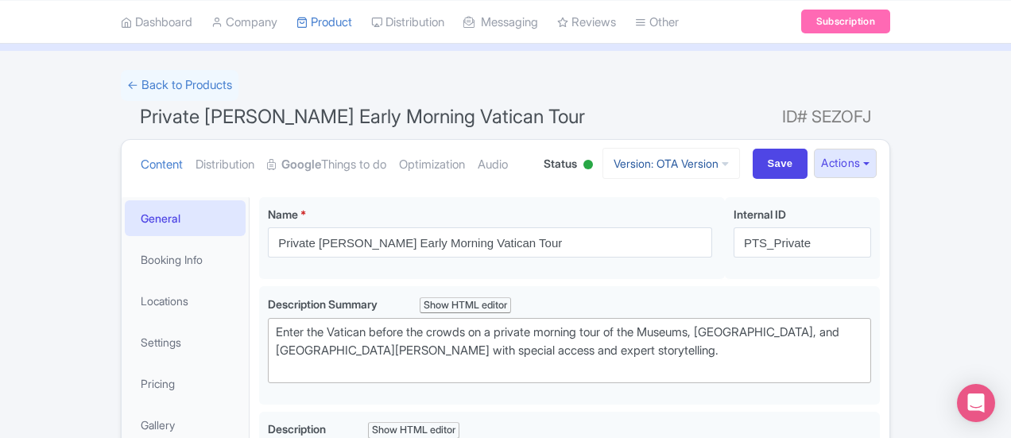
click at [740, 170] on link "Version: OTA Version" at bounding box center [672, 163] width 138 height 31
click at [738, 272] on link "WOI Version" at bounding box center [673, 274] width 151 height 25
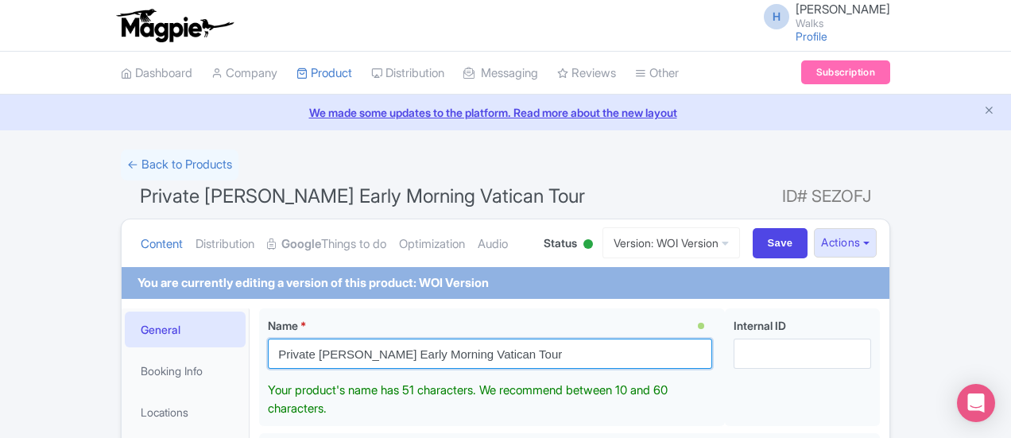
drag, startPoint x: 467, startPoint y: 353, endPoint x: 180, endPoint y: 347, distance: 287.8
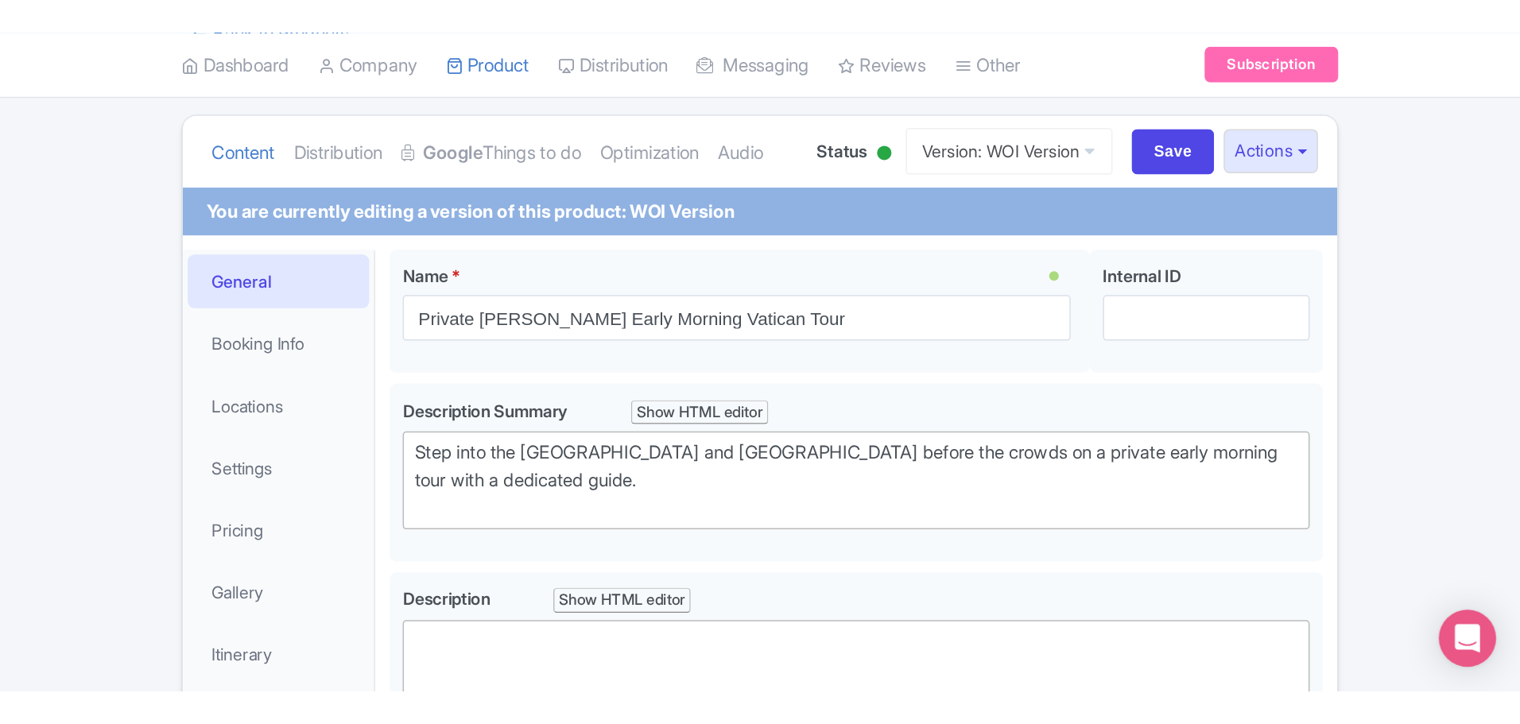
scroll to position [159, 0]
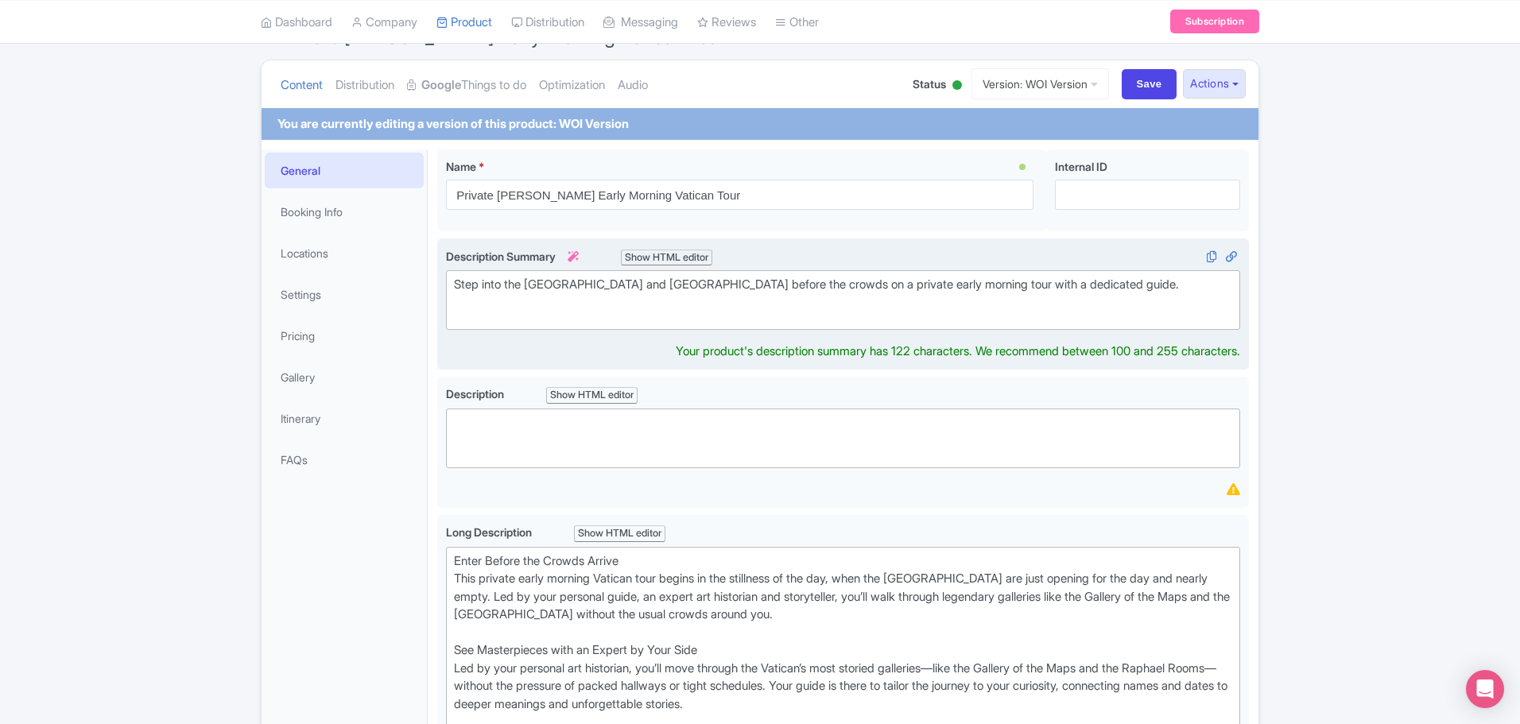
click at [726, 321] on trix-editor "Step into the Vatican Museums and Sistine Chapel before the crowds on a private…" at bounding box center [843, 300] width 794 height 60
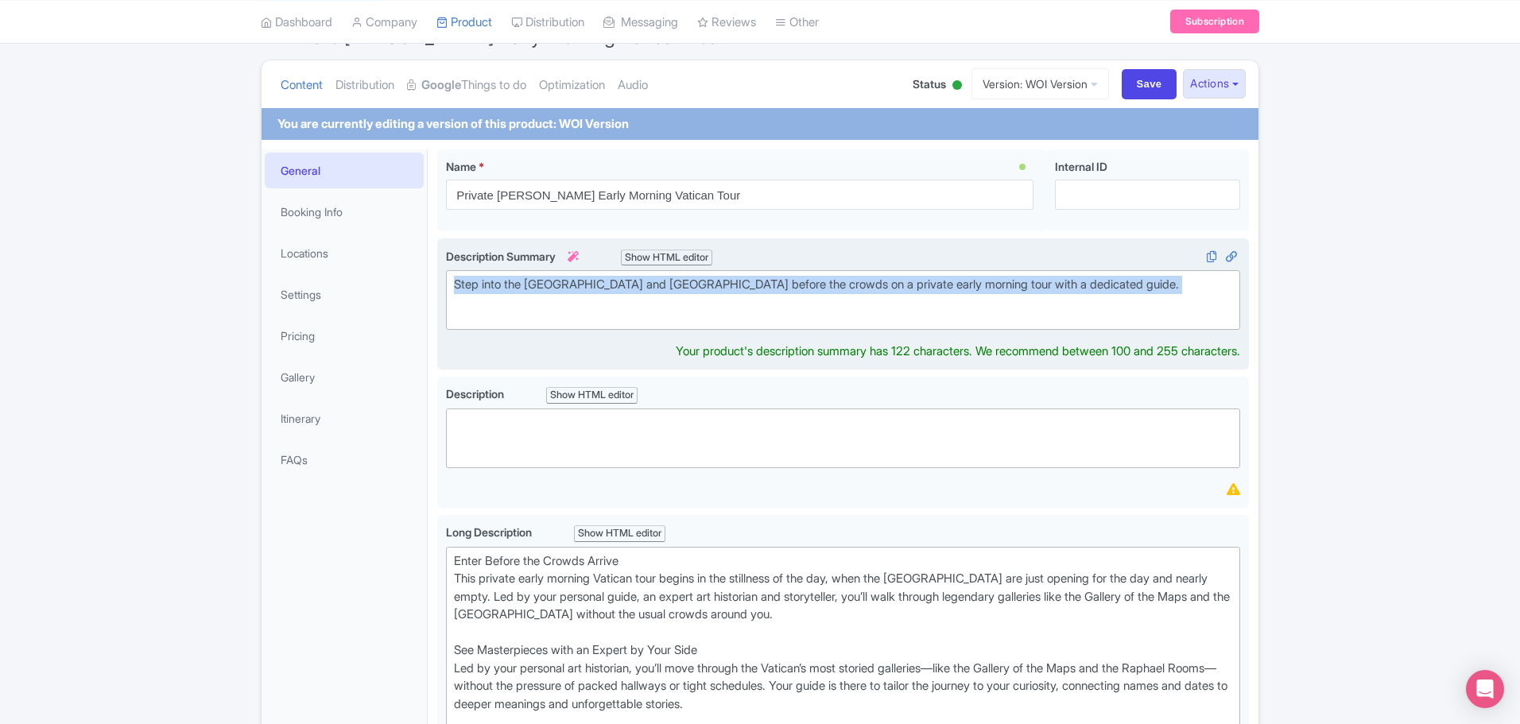
drag, startPoint x: 456, startPoint y: 291, endPoint x: 1195, endPoint y: 307, distance: 738.7
click at [1010, 307] on div "Step into the Vatican Museums and Sistine Chapel before the crowds on a private…" at bounding box center [843, 294] width 778 height 36
type trix-editor "<div>Step into the Vatican Museums and Sistine Chapel before the crowds on a pr…"
copy div "Step into the Vatican Museums and Sistine Chapel before the crowds on a private…"
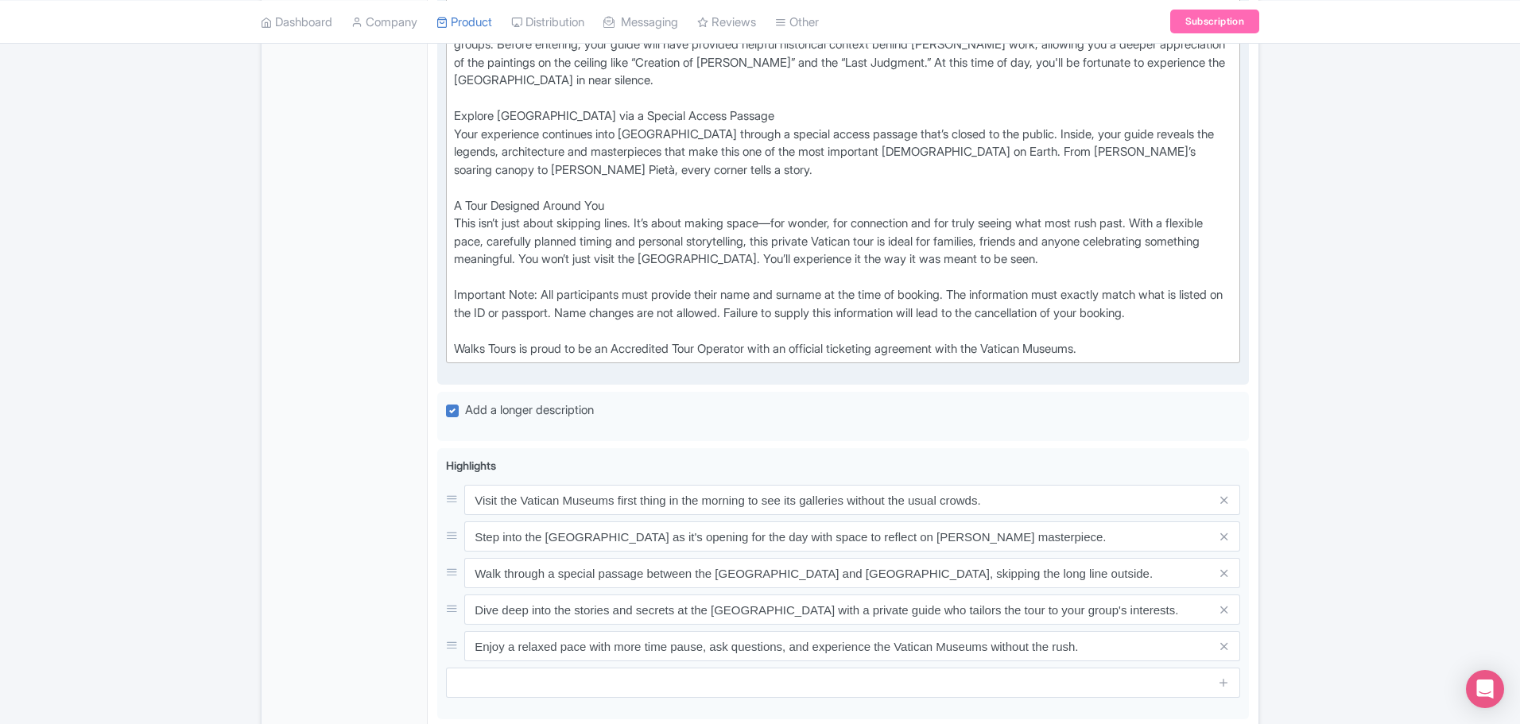
scroll to position [874, 0]
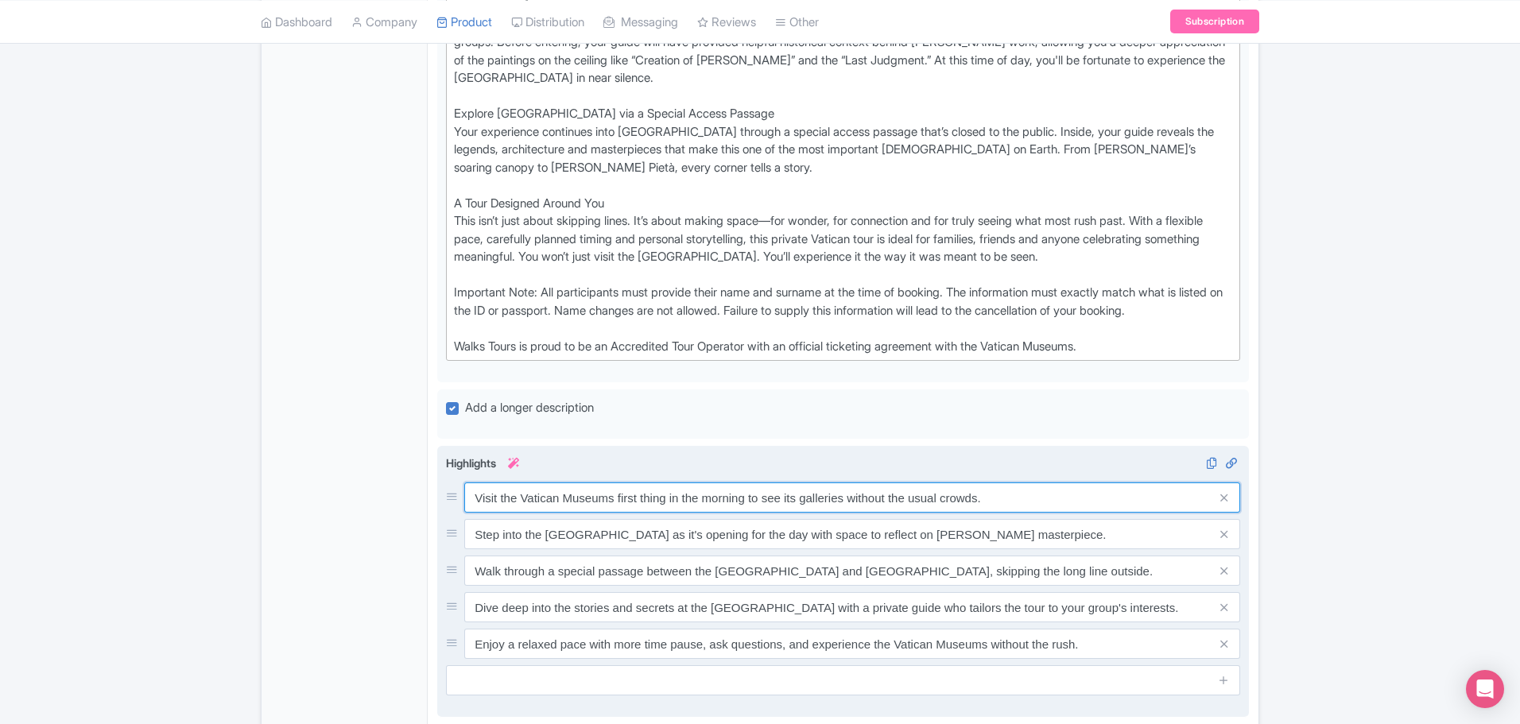
drag, startPoint x: 475, startPoint y: 498, endPoint x: 999, endPoint y: 505, distance: 523.9
click at [999, 437] on div "Highlights i Visit the Vatican Museums first thing in the morning to see its ga…" at bounding box center [843, 575] width 794 height 241
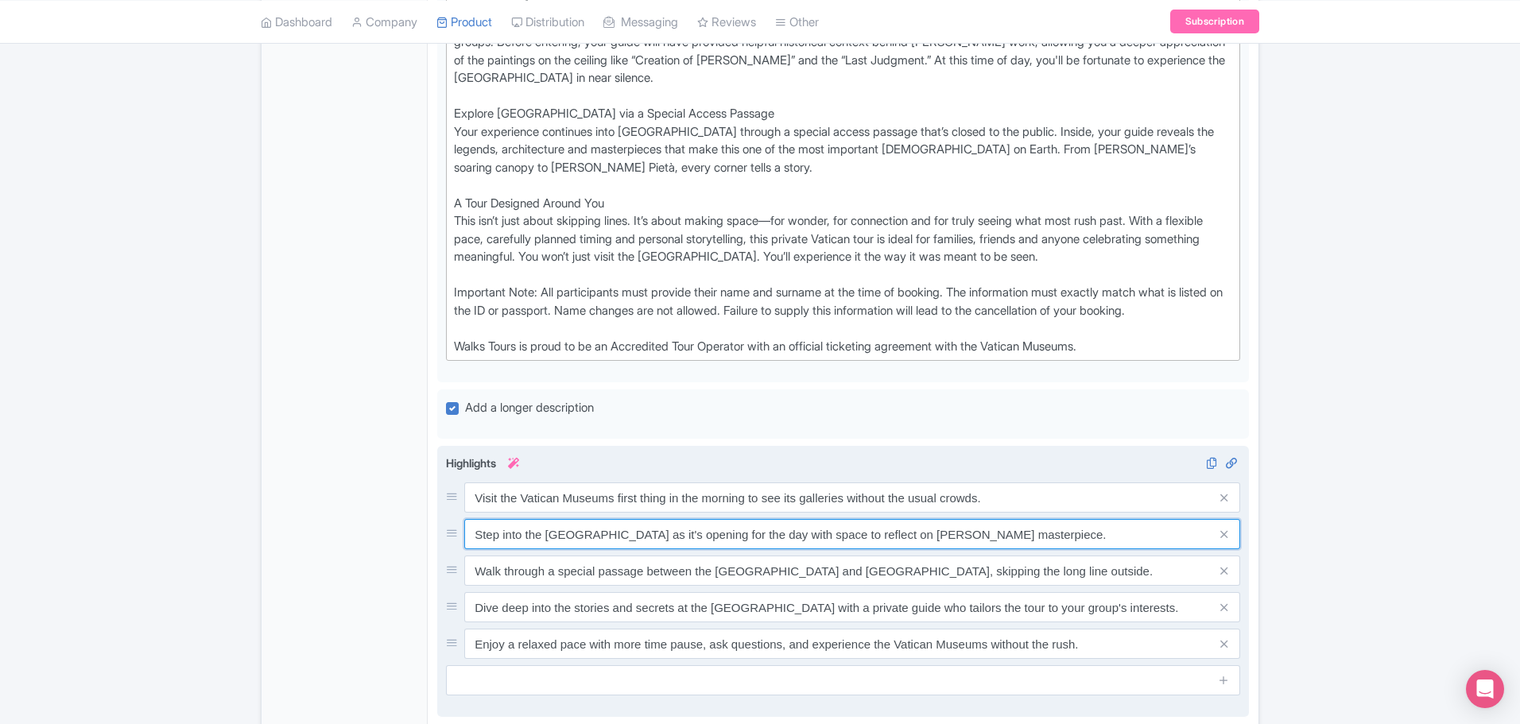
drag, startPoint x: 474, startPoint y: 532, endPoint x: 1101, endPoint y: 536, distance: 627.2
click at [1010, 437] on input "Step into the Sistine Chapel as it's opening for the day with space to reflect …" at bounding box center [852, 534] width 776 height 30
drag, startPoint x: 471, startPoint y: 570, endPoint x: 1156, endPoint y: 558, distance: 684.6
click at [1010, 437] on input "Walk through a special passage between the Sistine Chapel and St. Peter's Basil…" at bounding box center [852, 571] width 776 height 30
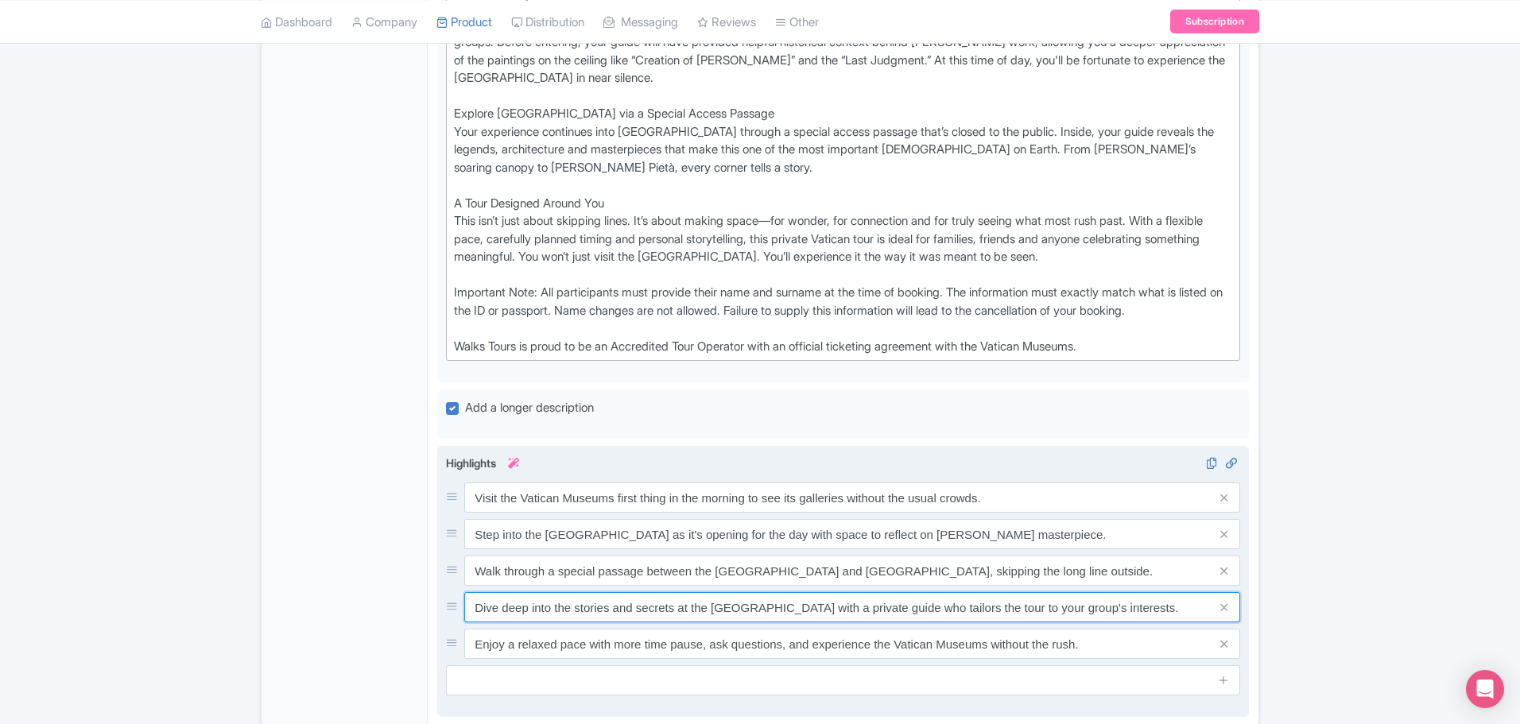
drag, startPoint x: 473, startPoint y: 607, endPoint x: 1184, endPoint y: 611, distance: 710.7
click at [1010, 437] on input "Dive deep into the stories and secrets at the Vatican with a private guide who …" at bounding box center [852, 607] width 776 height 30
drag, startPoint x: 477, startPoint y: 637, endPoint x: 1173, endPoint y: 651, distance: 696.5
click at [1010, 437] on div "Highlights i Visit the Vatican Museums first thing in the morning to see its ga…" at bounding box center [843, 575] width 794 height 241
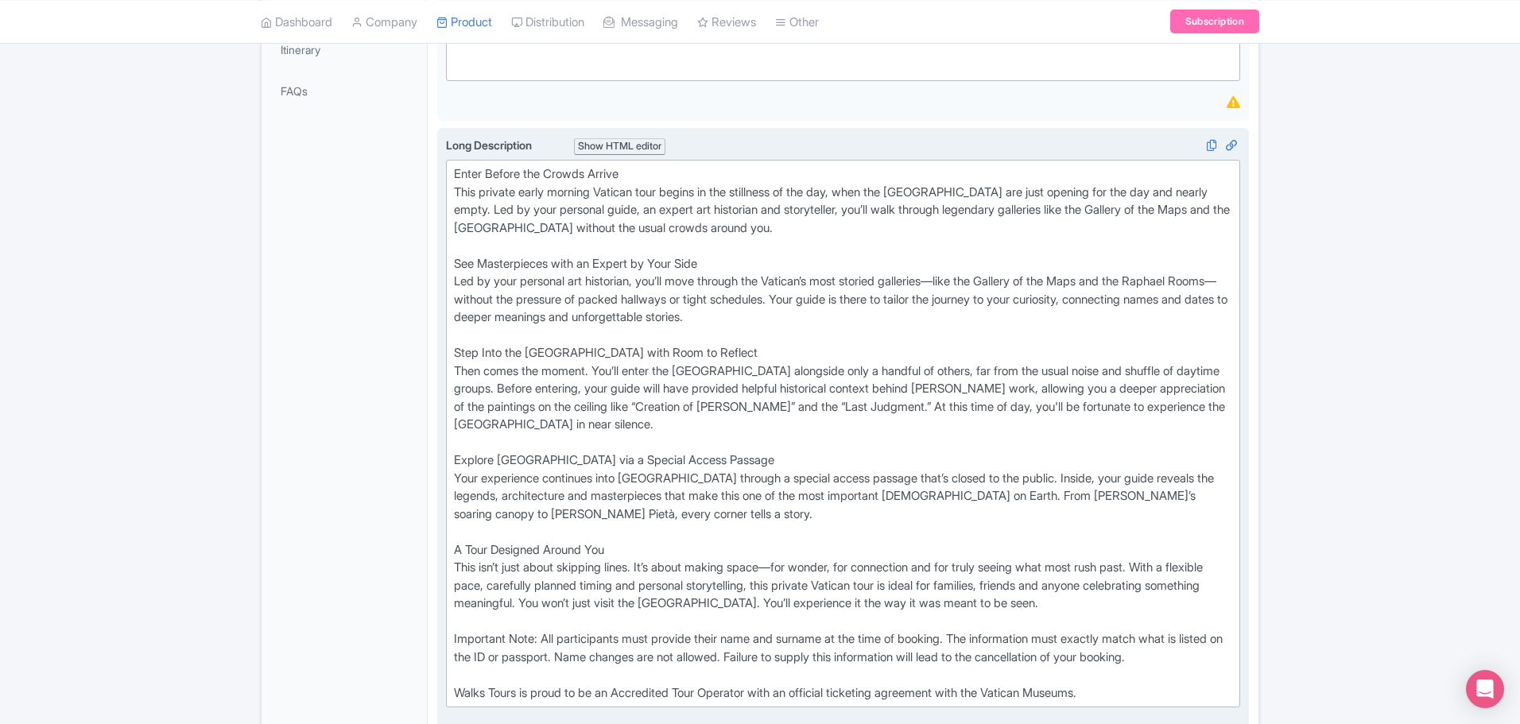
scroll to position [477, 0]
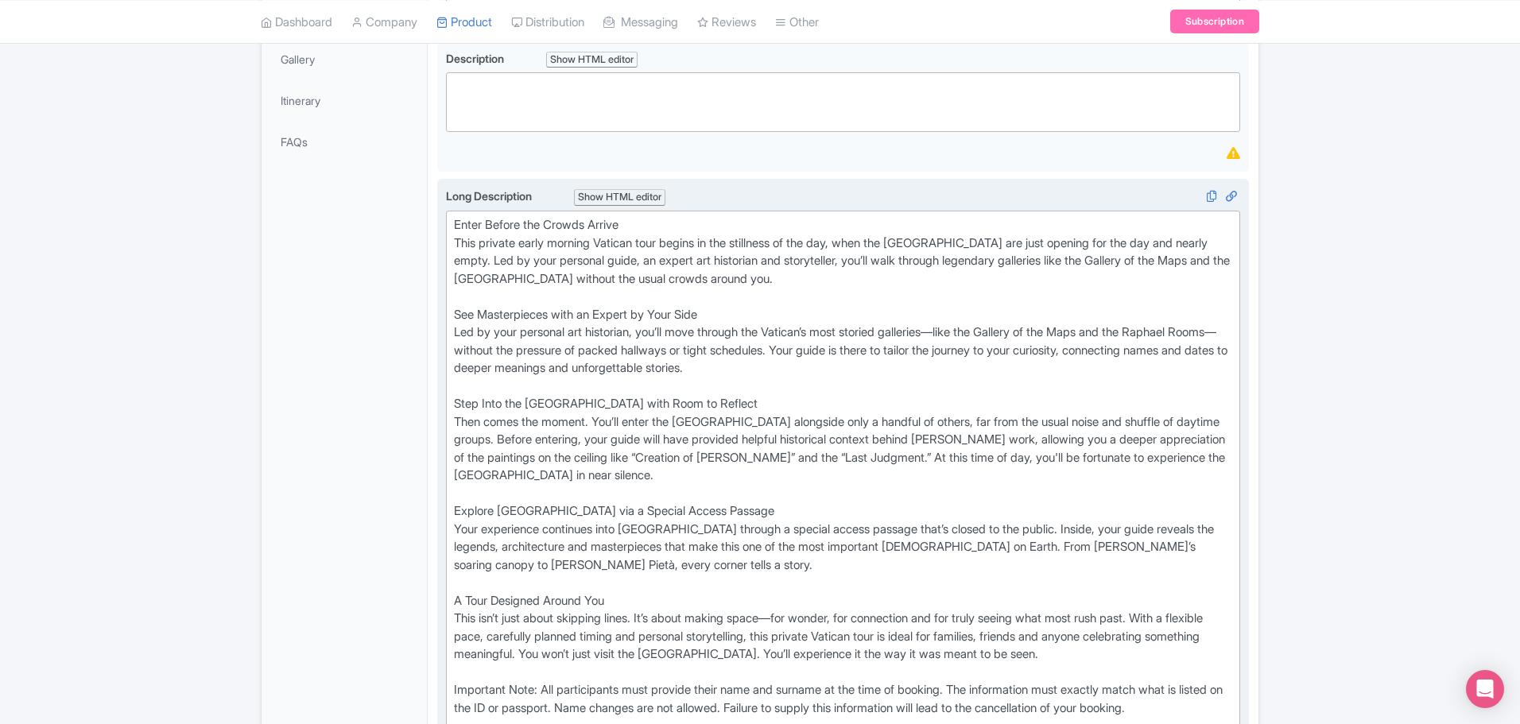
drag, startPoint x: 1126, startPoint y: 510, endPoint x: 442, endPoint y: 228, distance: 739.6
click at [442, 228] on div "Long Description i Show HTML editor Bold Italic Strikethrough Link Heading Quot…" at bounding box center [843, 480] width 812 height 602
type trix-editor "<div>Enter Before the Crowds Arrive&nbsp;<br>This private early morning Vatican…"
copy div "Enter Before the Crowds Arrive This private early morning Vatican tour begins i…"
click at [847, 345] on div "Enter Before the Crowds Arrive This private early morning Vatican tour begins i…" at bounding box center [843, 484] width 778 height 537
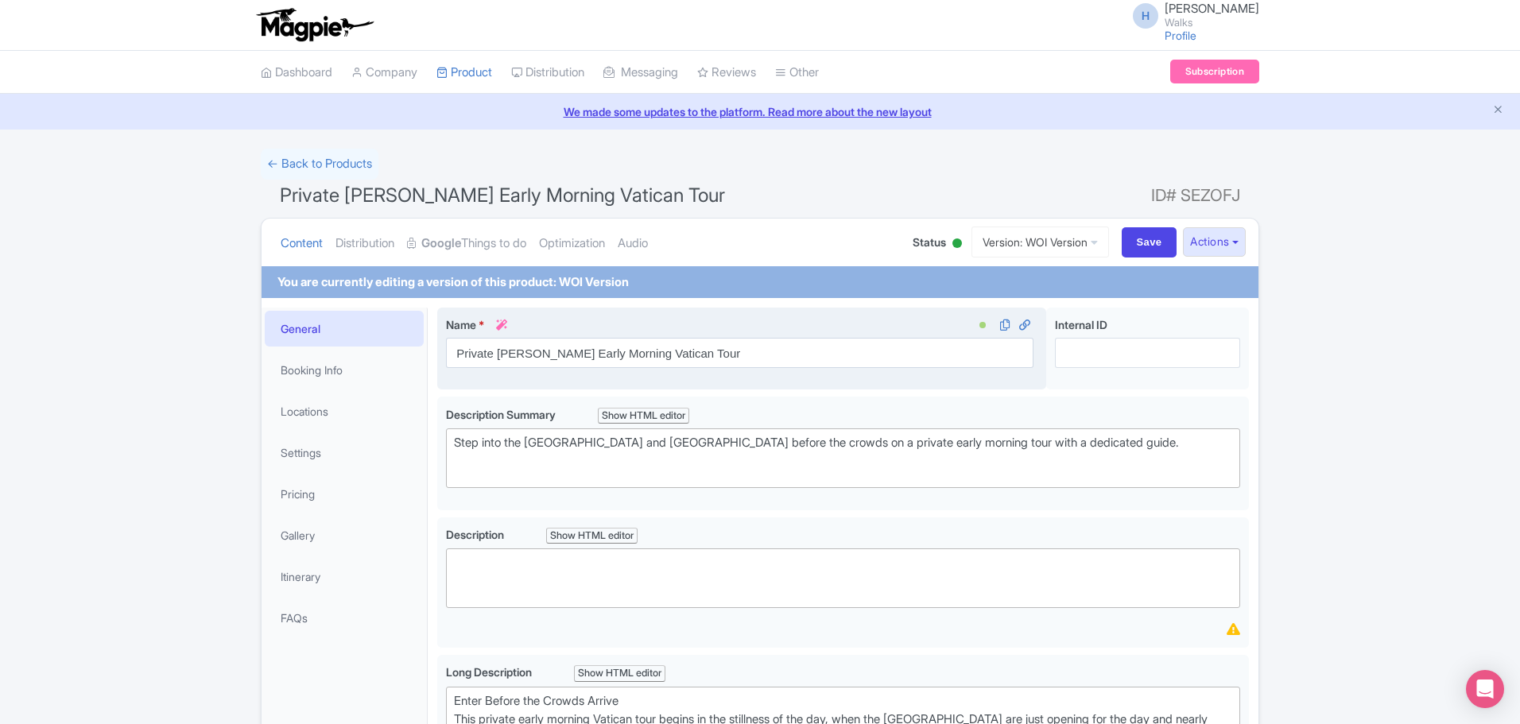
scroll to position [0, 0]
click at [1010, 246] on link "Version: WOI Version" at bounding box center [1040, 242] width 138 height 31
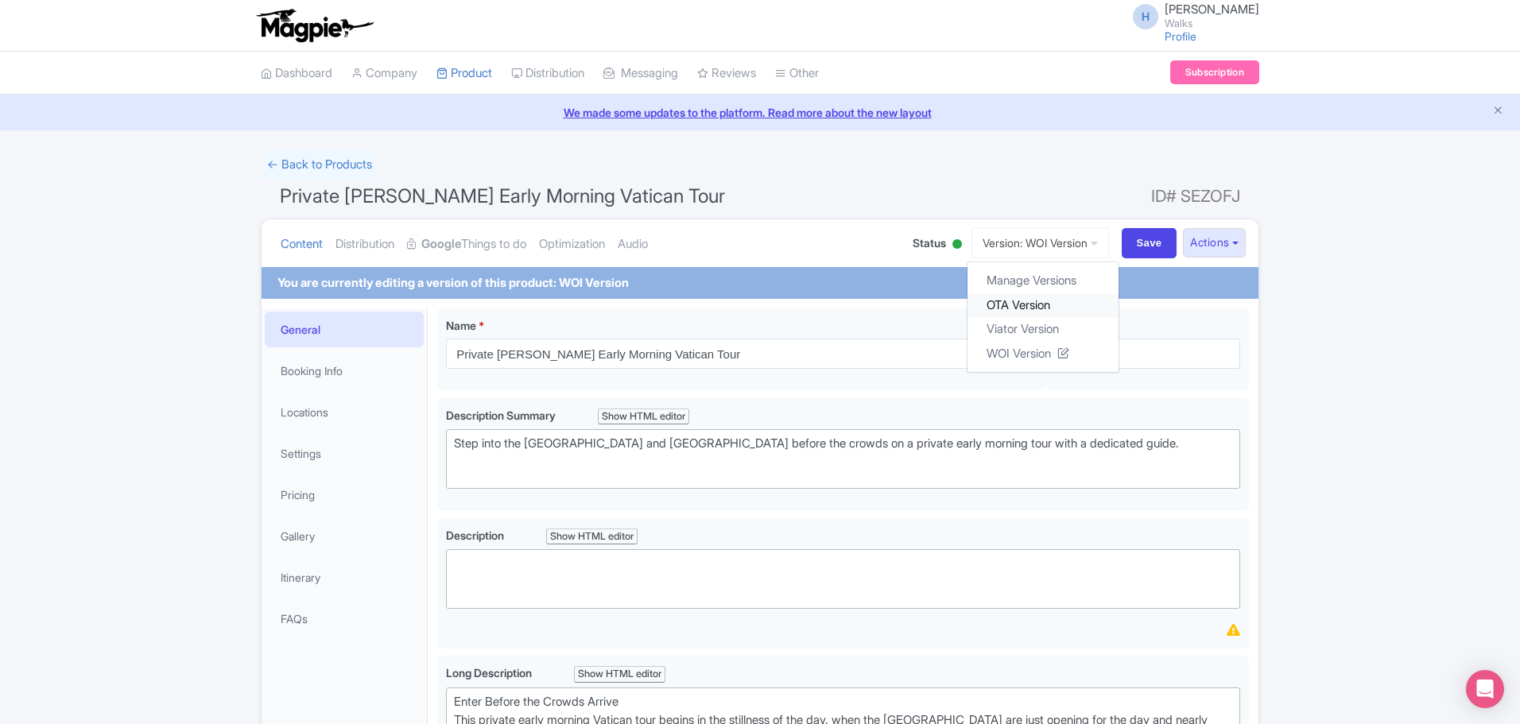
click at [1003, 297] on link "OTA Version" at bounding box center [1042, 305] width 151 height 25
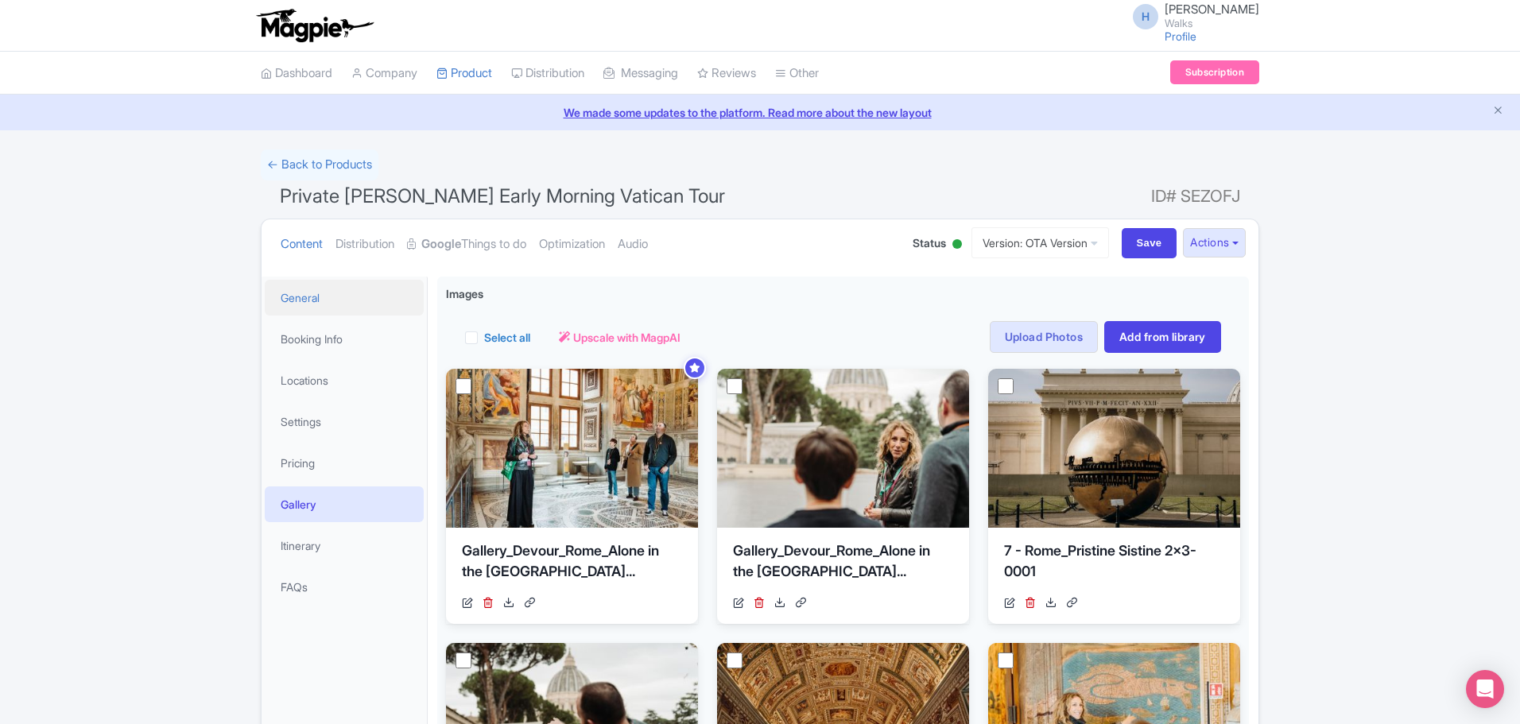
click at [313, 297] on link "General" at bounding box center [344, 298] width 159 height 36
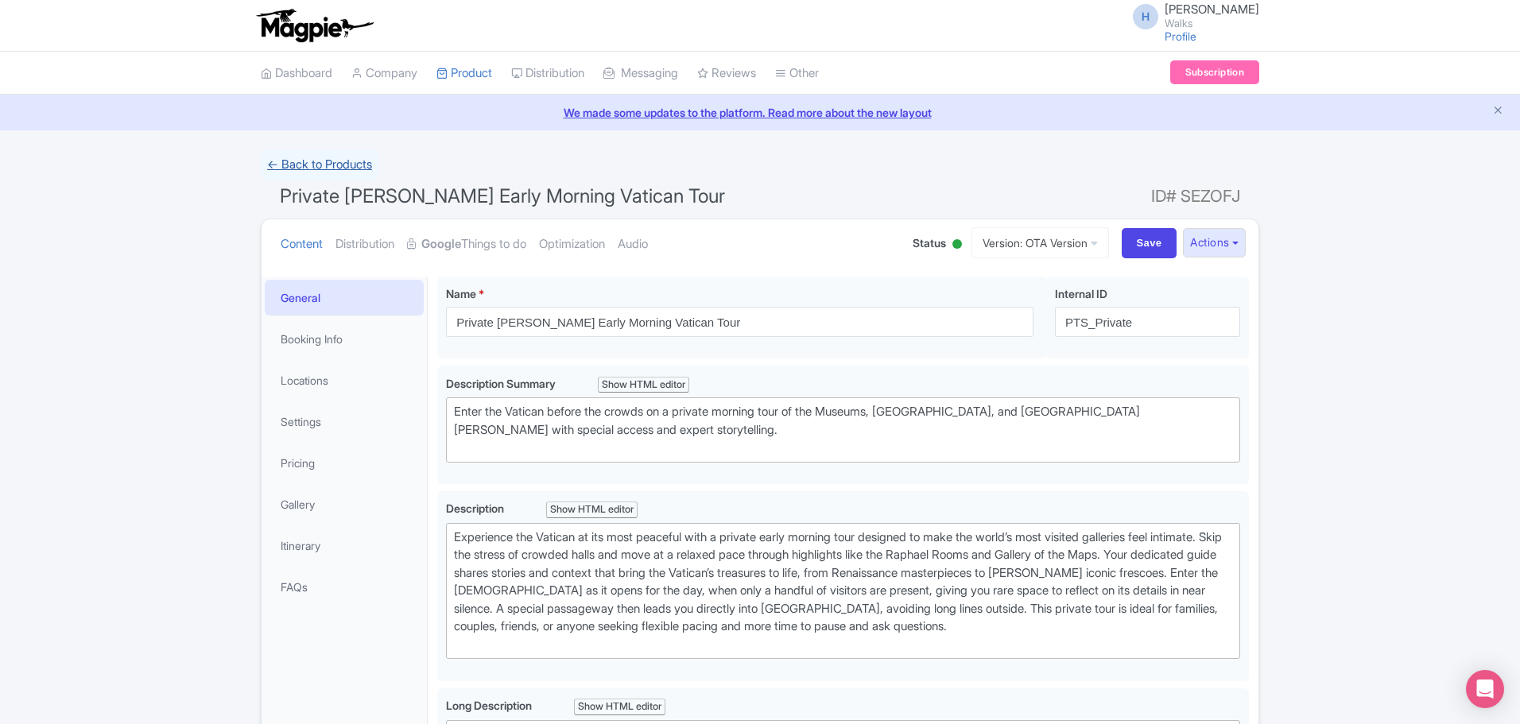
click at [324, 161] on link "← Back to Products" at bounding box center [320, 164] width 118 height 31
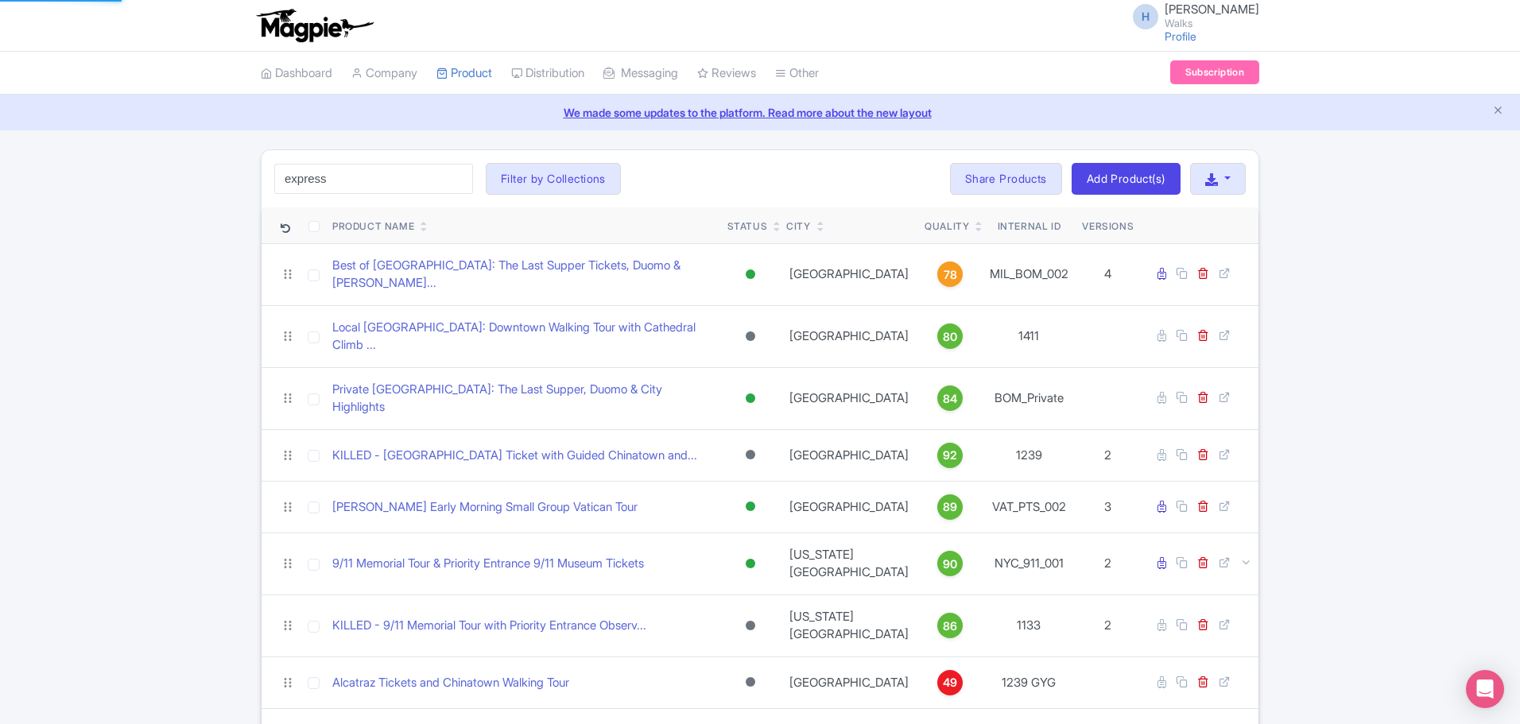
type input "express"
click button "Search" at bounding box center [0, 0] width 0 height 0
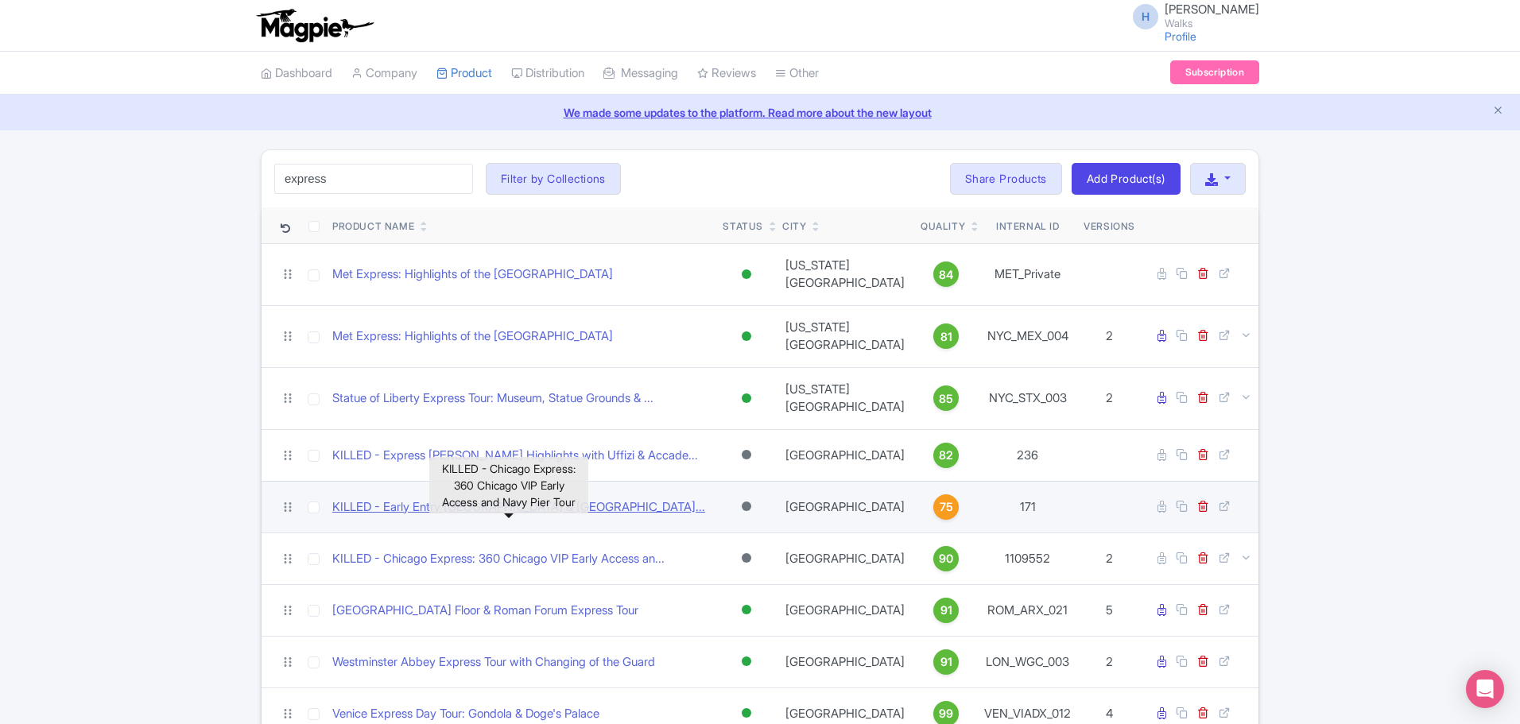
scroll to position [157, 0]
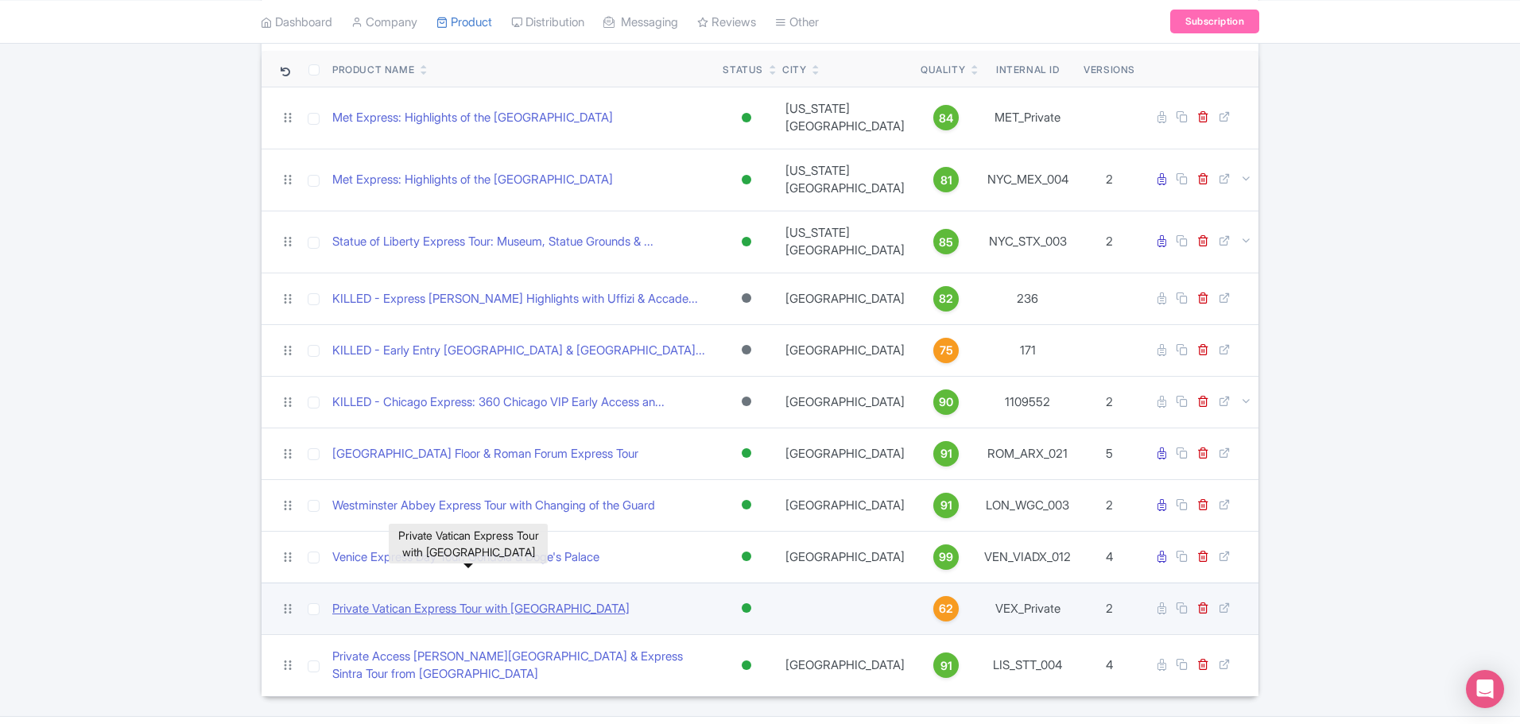
click at [475, 600] on link "Private Vatican Express Tour with [GEOGRAPHIC_DATA]" at bounding box center [480, 609] width 297 height 18
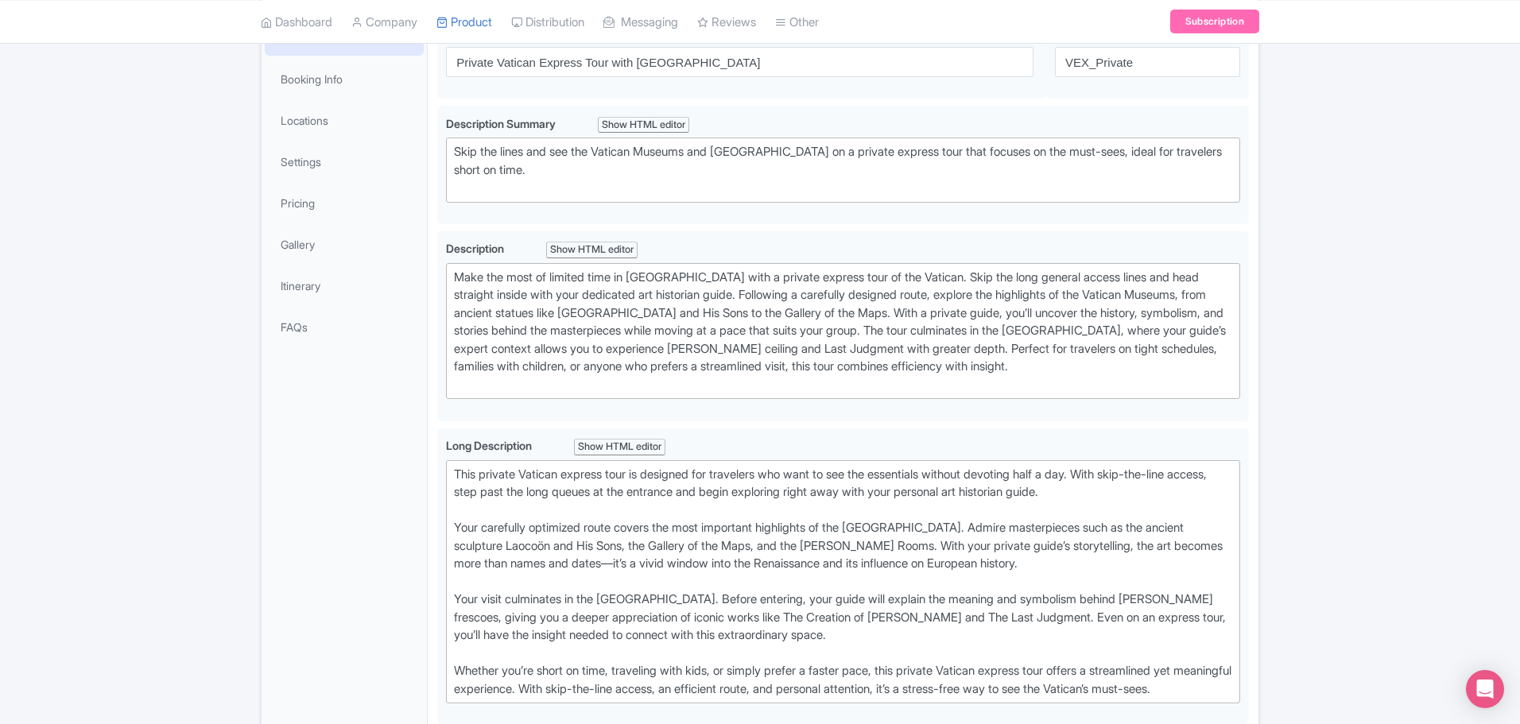
scroll to position [318, 0]
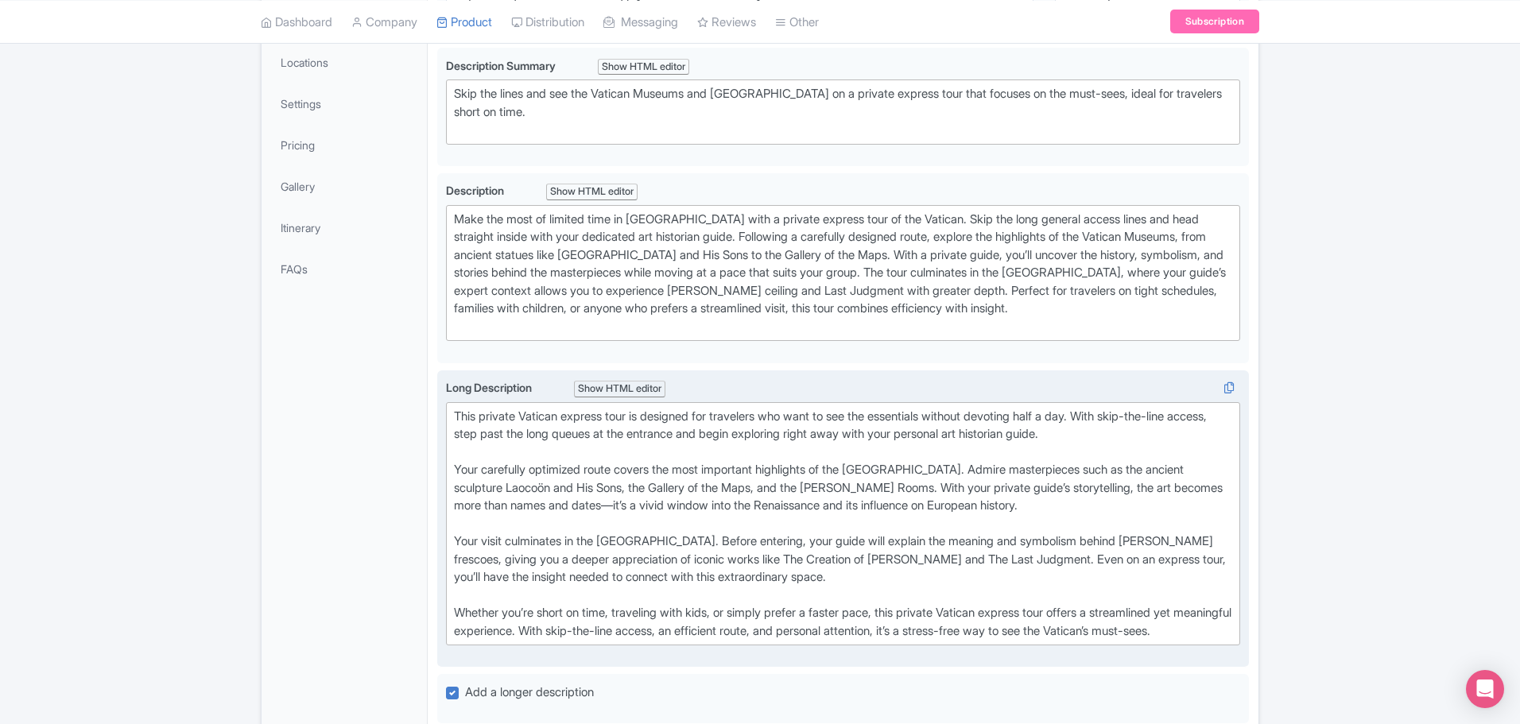
click at [845, 489] on div "This private Vatican express tour is designed for travelers who want to see the…" at bounding box center [843, 524] width 778 height 233
type trix-editor "<div>This private Vatican express tour is designed for travelers who want to se…"
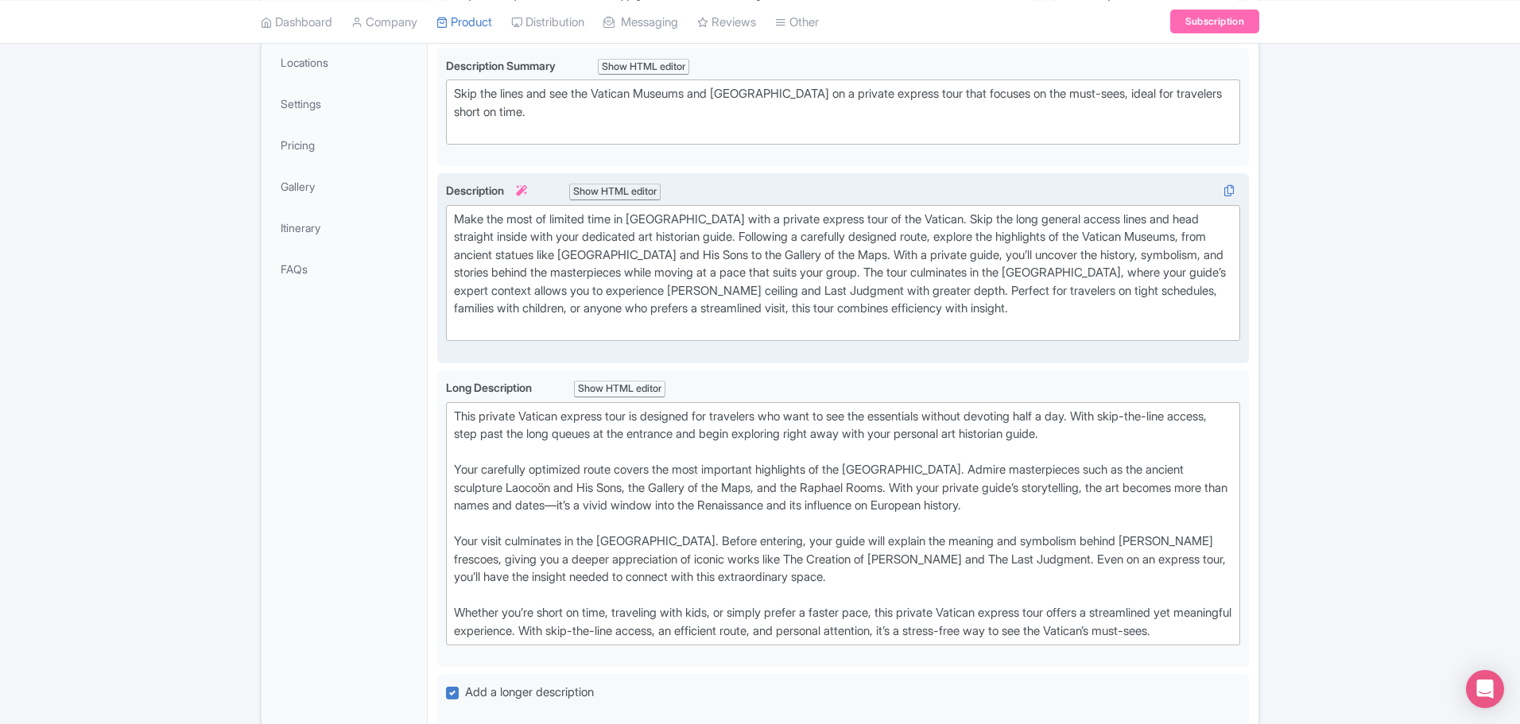
scroll to position [0, 0]
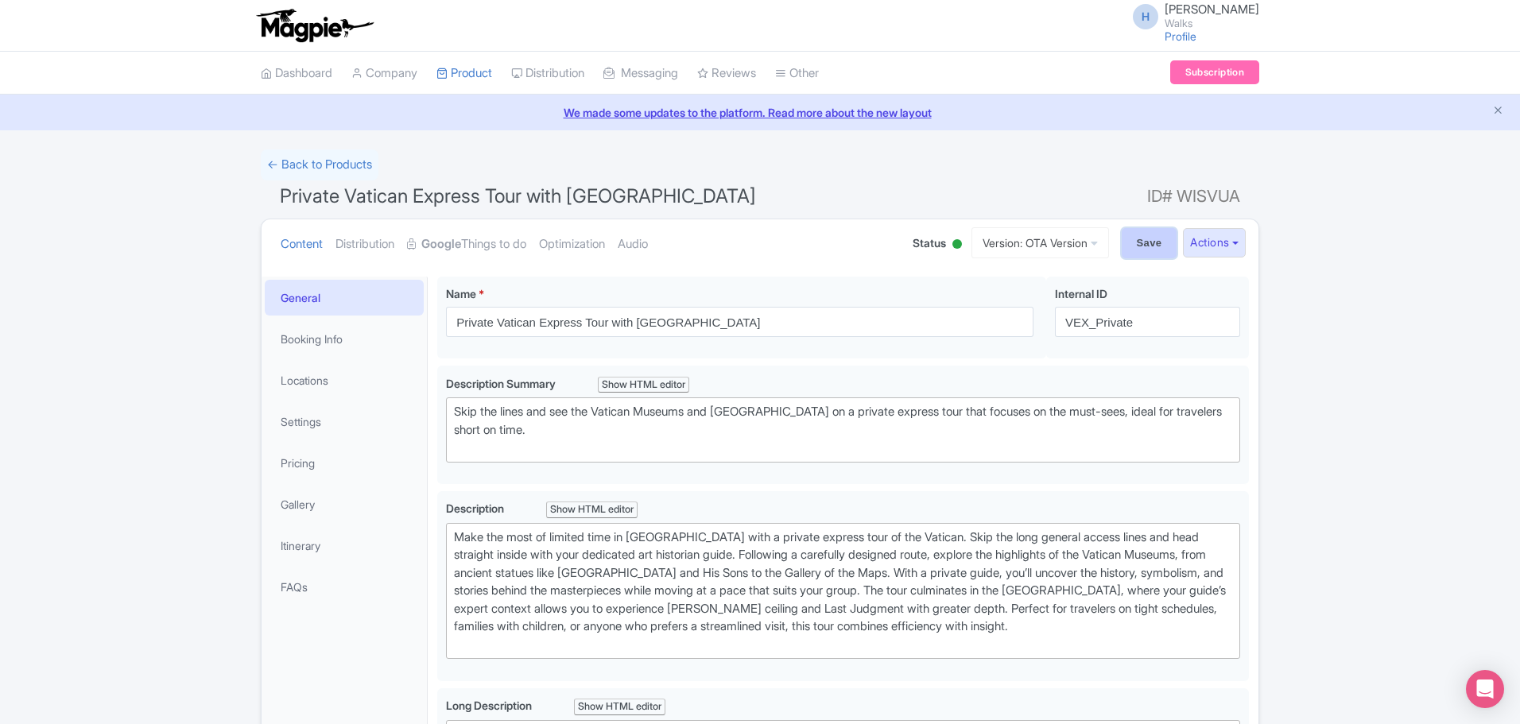
click at [1122, 244] on input "Save" at bounding box center [1150, 243] width 56 height 30
type input "Saving..."
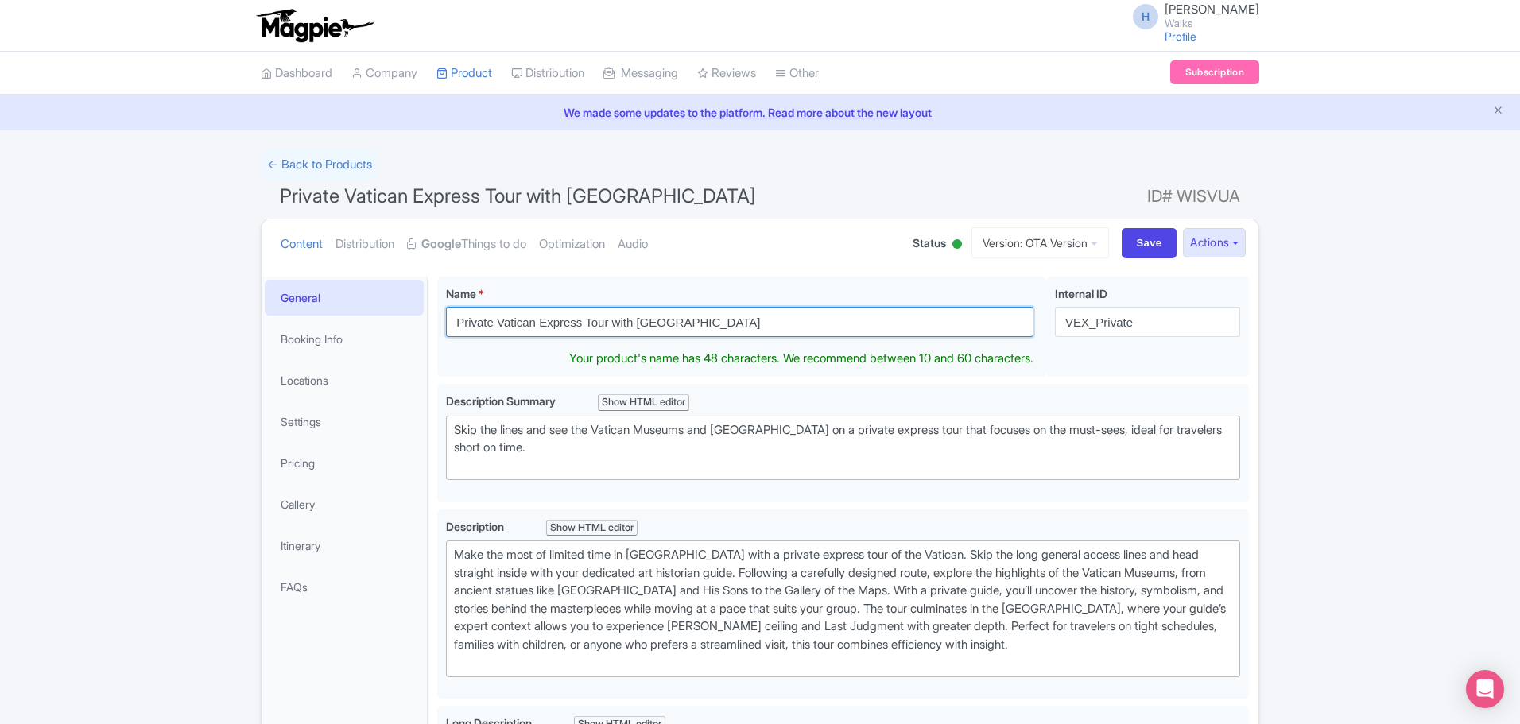
drag, startPoint x: 694, startPoint y: 318, endPoint x: 428, endPoint y: 304, distance: 265.9
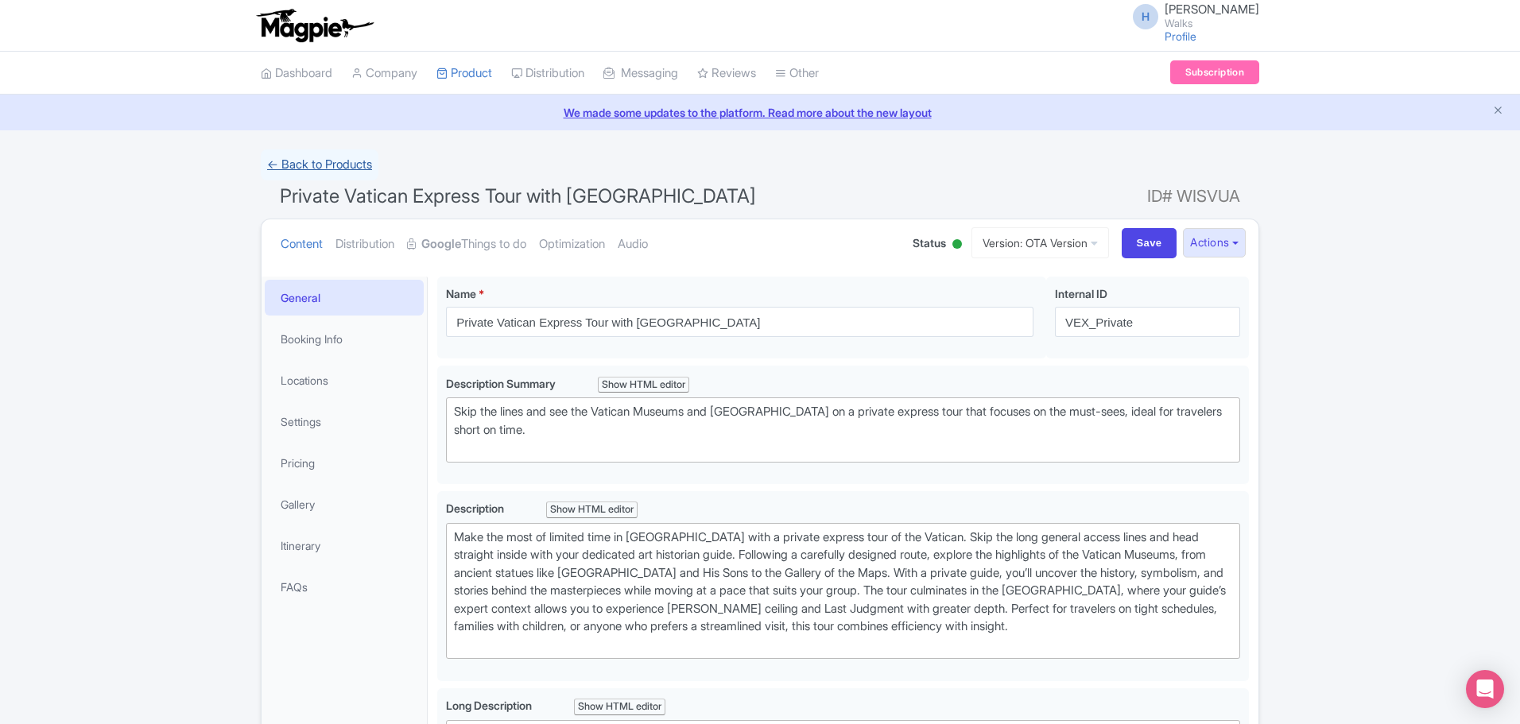
click at [314, 154] on link "← Back to Products" at bounding box center [320, 164] width 118 height 31
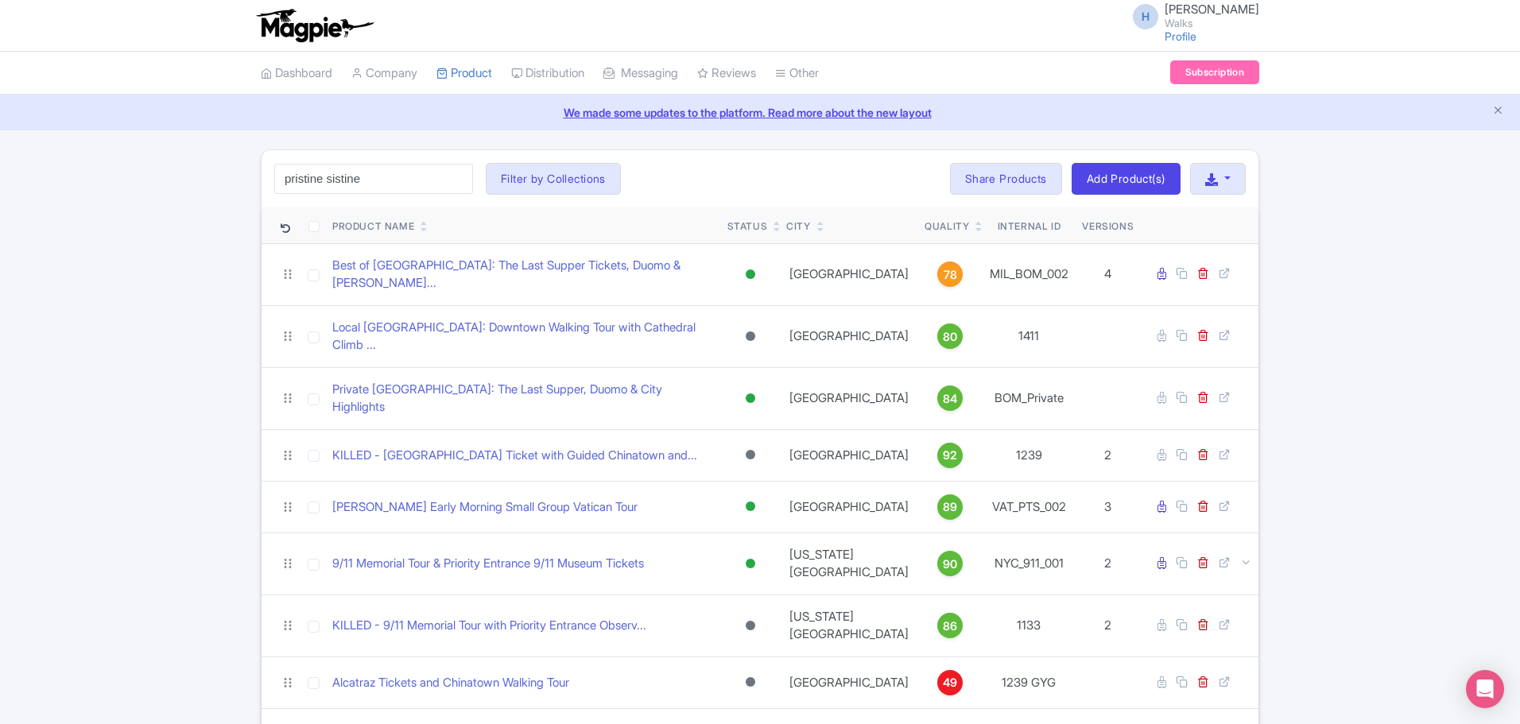
type input "pristine sistine"
click button "Search" at bounding box center [0, 0] width 0 height 0
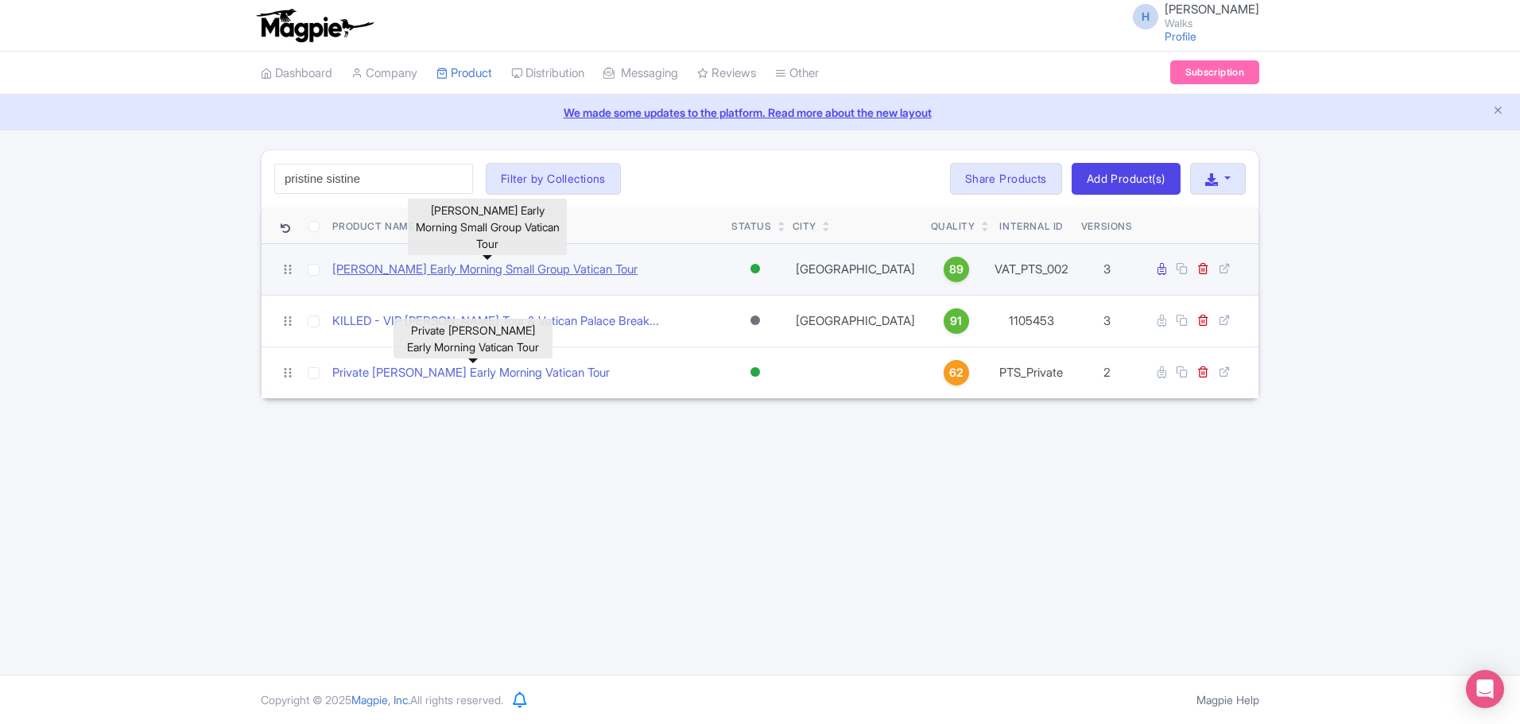
click at [495, 266] on link "[PERSON_NAME] Early Morning Small Group Vatican Tour" at bounding box center [484, 270] width 305 height 18
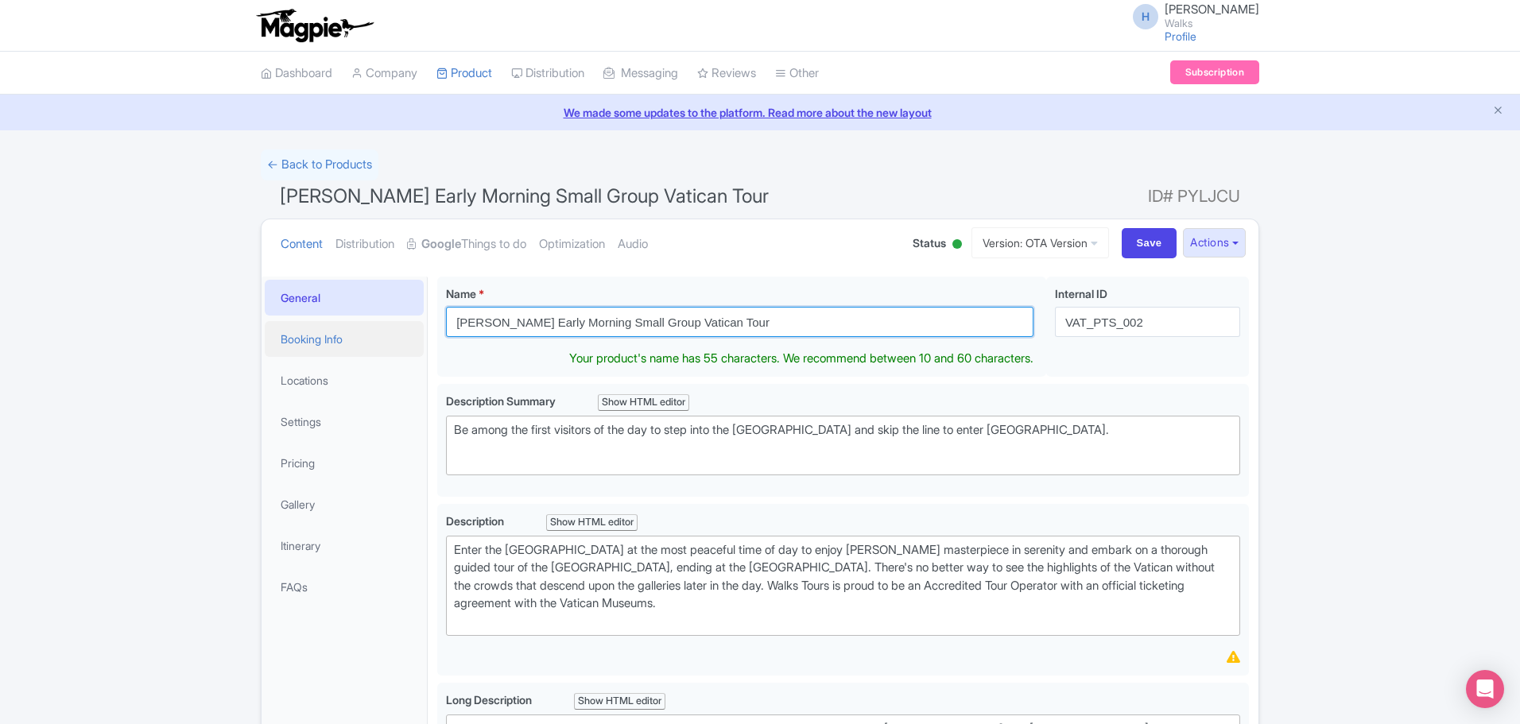
drag, startPoint x: 733, startPoint y: 322, endPoint x: 400, endPoint y: 323, distance: 333.1
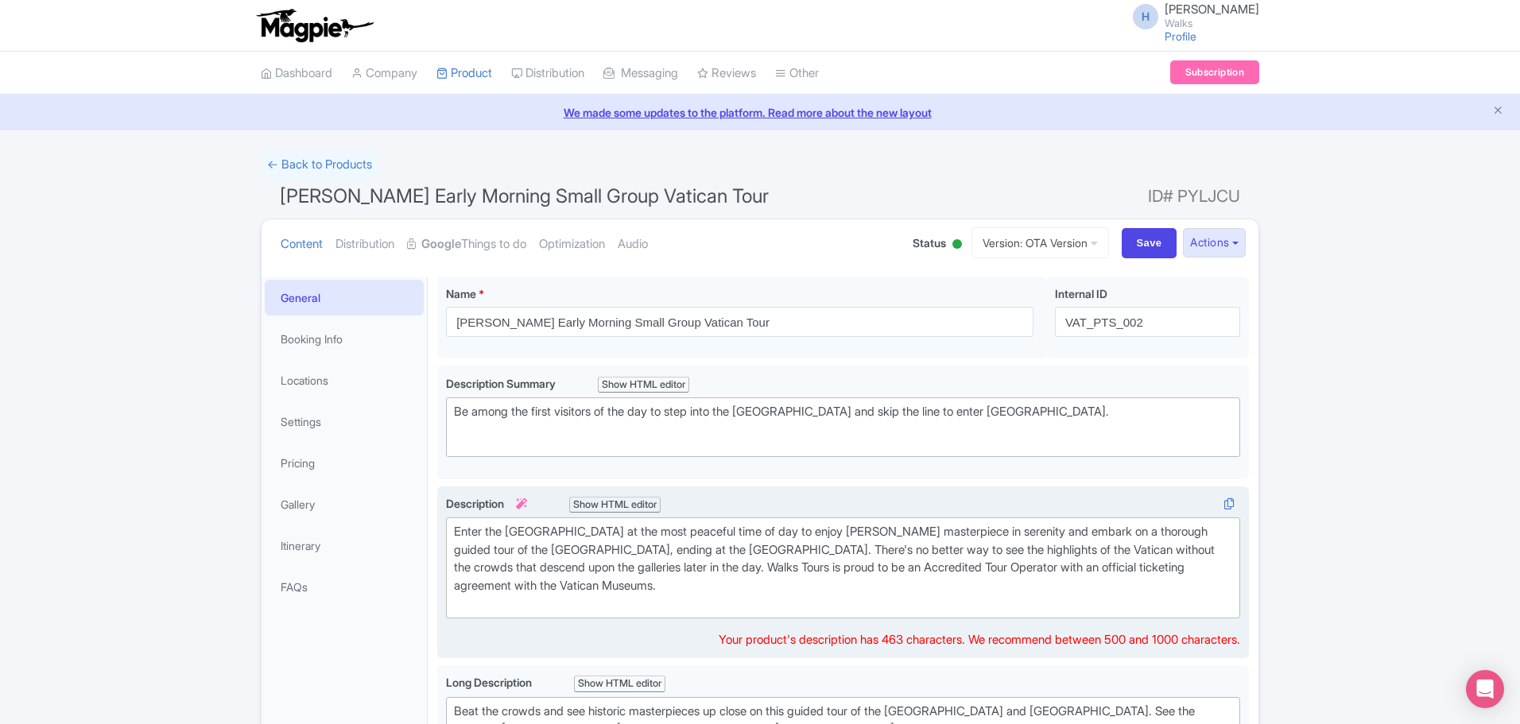
drag, startPoint x: 783, startPoint y: 586, endPoint x: 448, endPoint y: 538, distance: 338.1
click at [448, 538] on trix-editor "Enter the [GEOGRAPHIC_DATA] at the most peaceful time of day to enjoy [PERSON_N…" at bounding box center [843, 568] width 794 height 101
type trix-editor "<div>Enter the Sistine Chapel at the most peaceful time of day to enjoy Michela…"
copy div "Enter the Sistine Chapel at the most peaceful time of day to enjoy Michelangelo…"
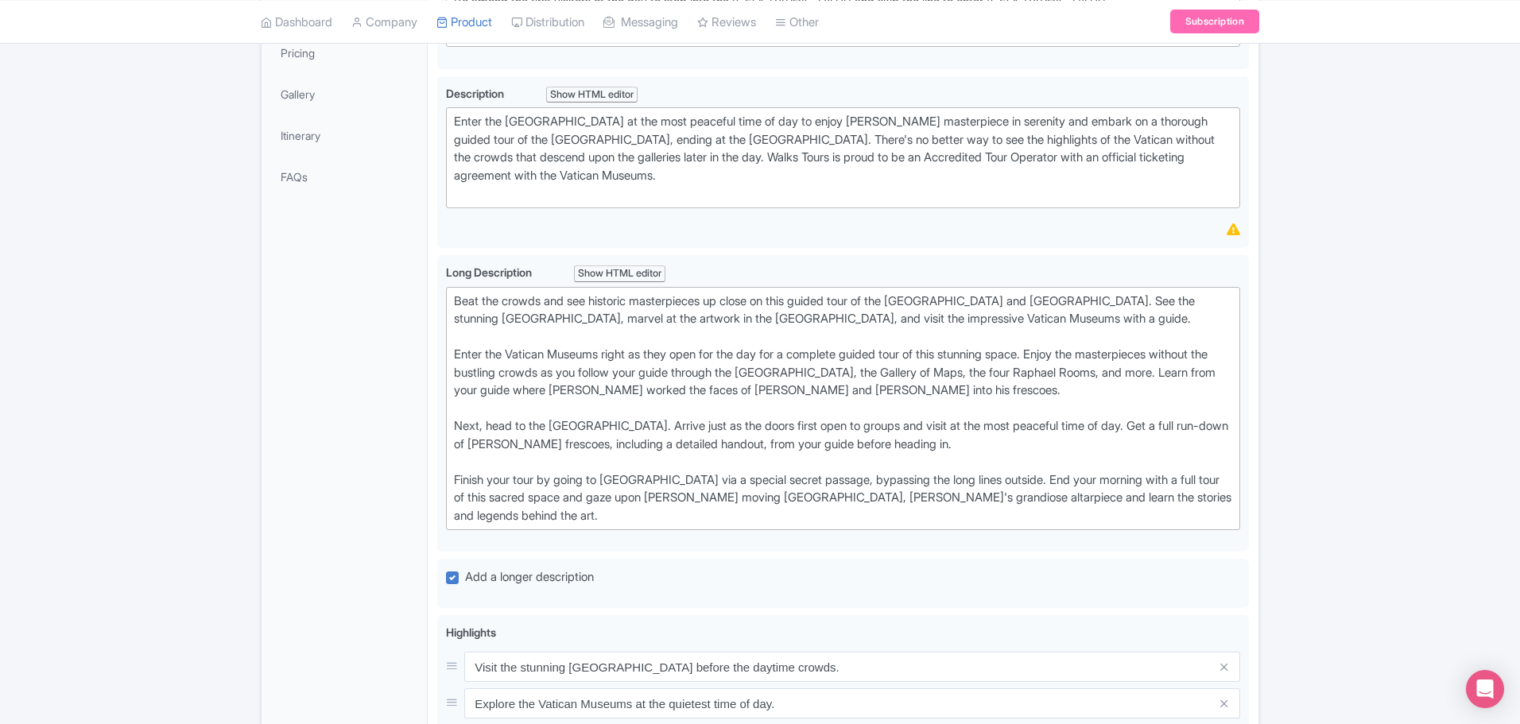
scroll to position [477, 0]
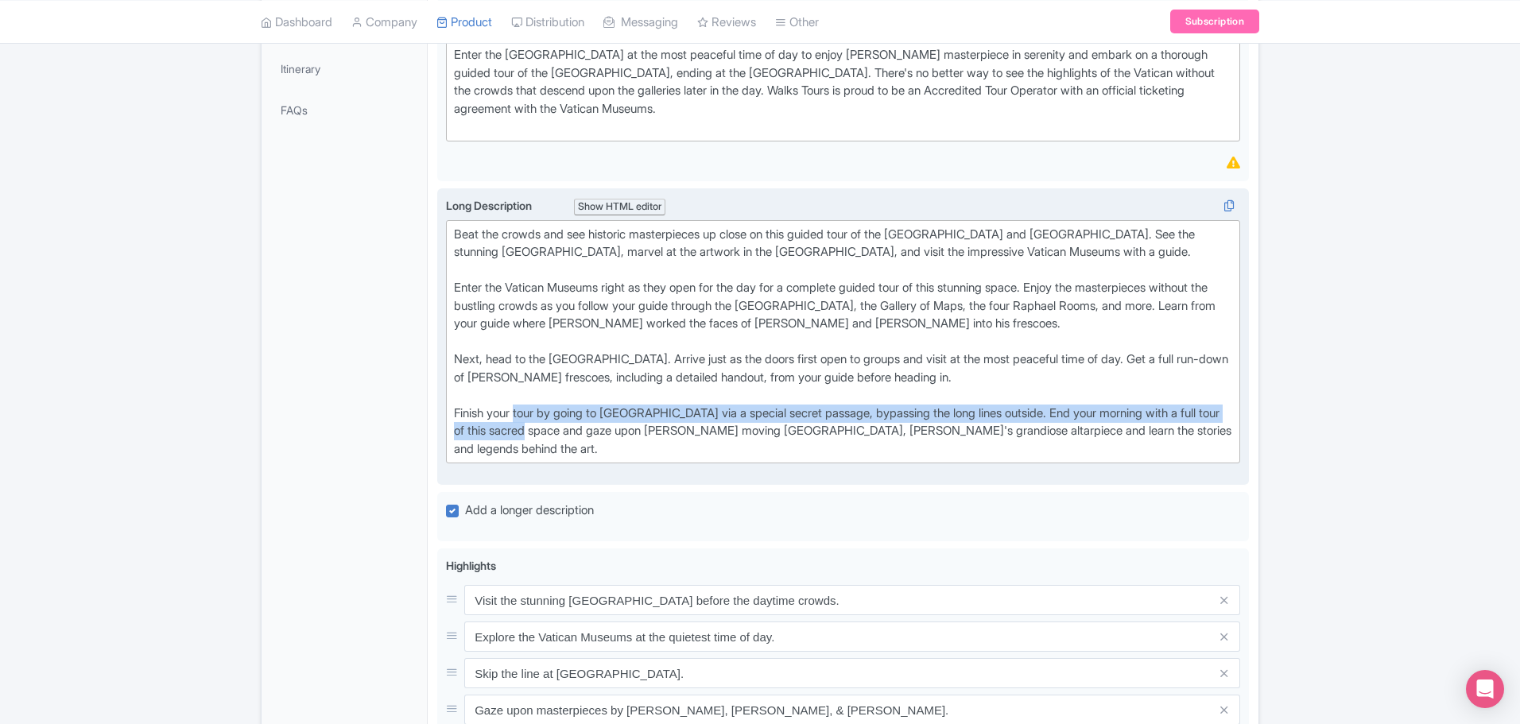
click at [517, 416] on div "Beat the crowds and see historic masterpieces up close on this guided tour of t…" at bounding box center [843, 342] width 778 height 233
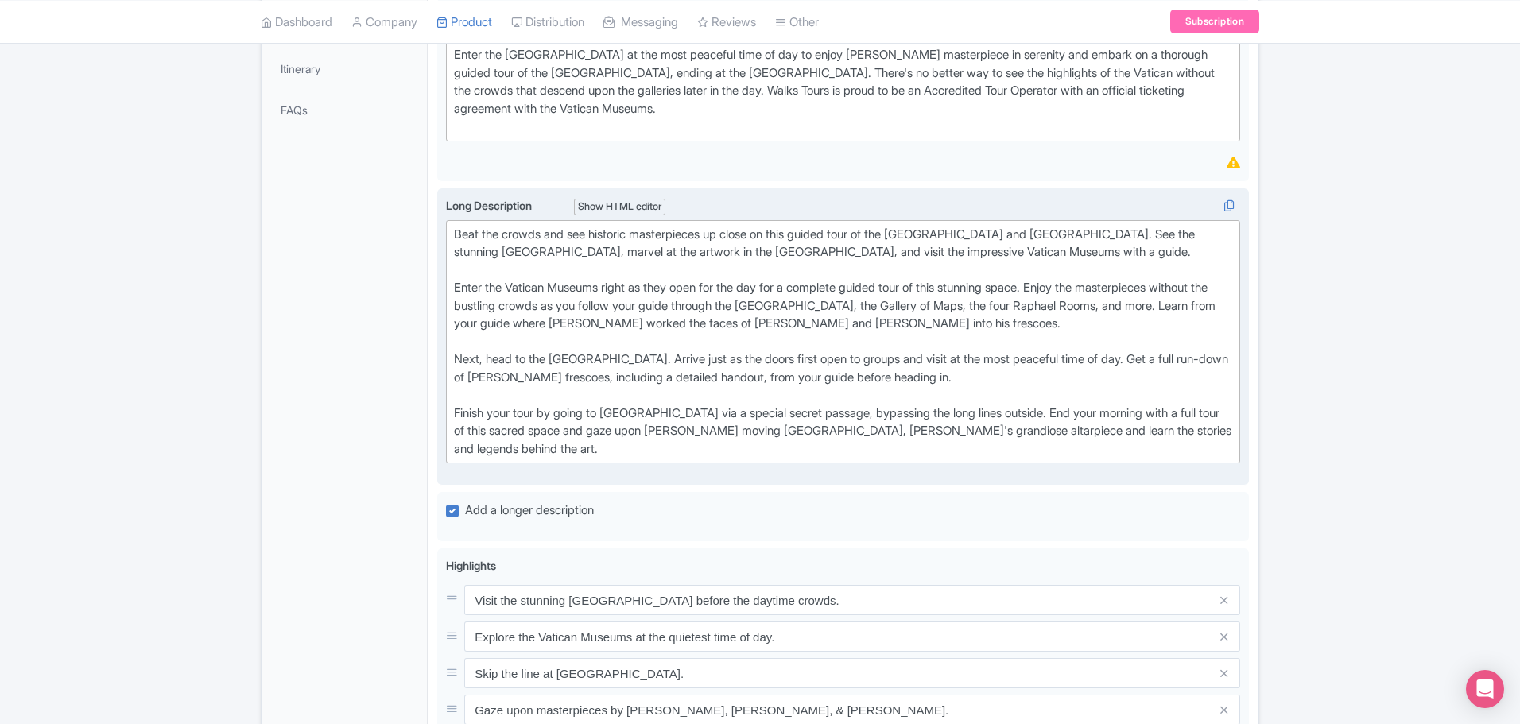
click at [541, 445] on div "Beat the crowds and see historic masterpieces up close on this guided tour of t…" at bounding box center [843, 342] width 778 height 233
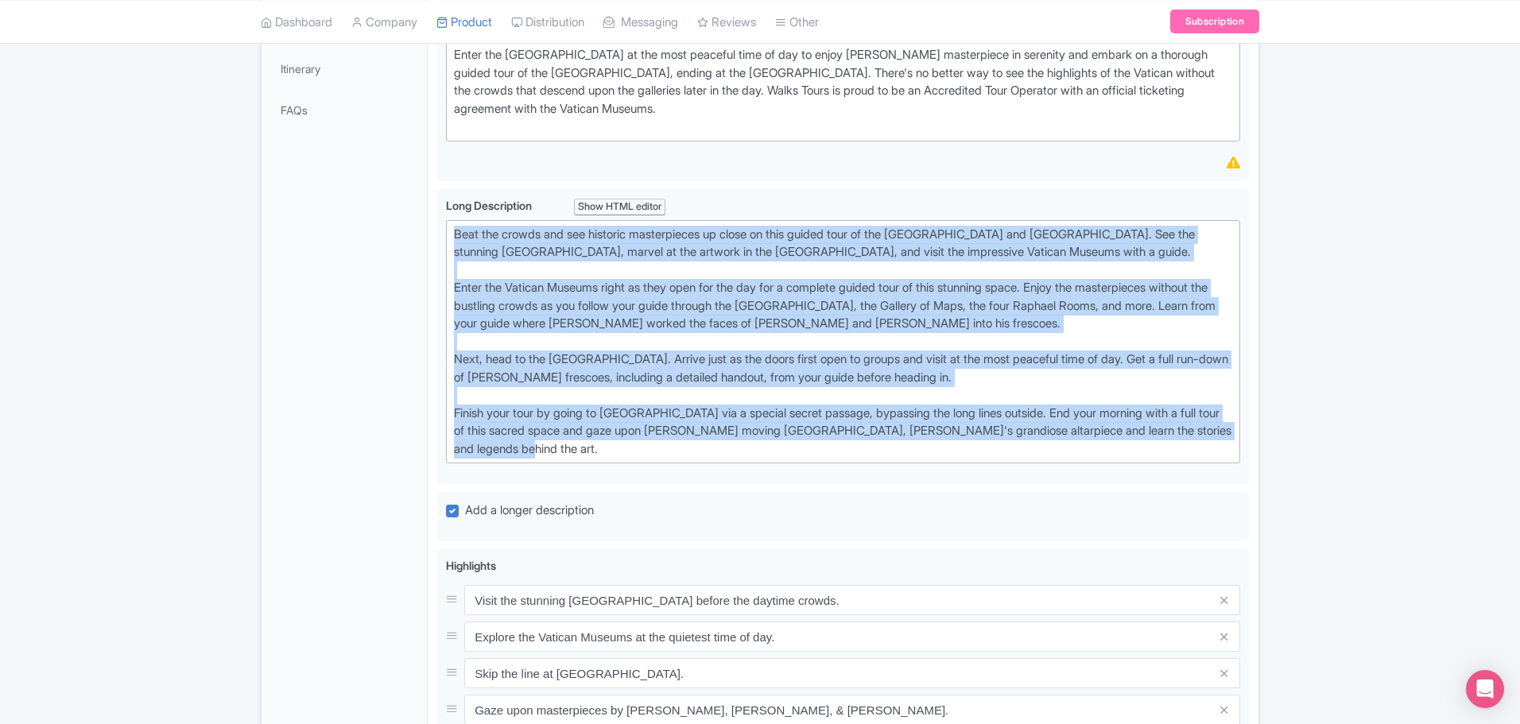
drag, startPoint x: 542, startPoint y: 447, endPoint x: 432, endPoint y: 230, distance: 243.5
click at [432, 230] on div "Pristine Sistine Early Morning Small Group Vatican Tour Name * i Pristine Sisti…" at bounding box center [843, 531] width 831 height 1483
type trix-editor "<div>Beat the crowds and see historic masterpieces up close on this guided tour…"
copy div "Beat the crowds and see historic masterpieces up close on this guided tour of t…"
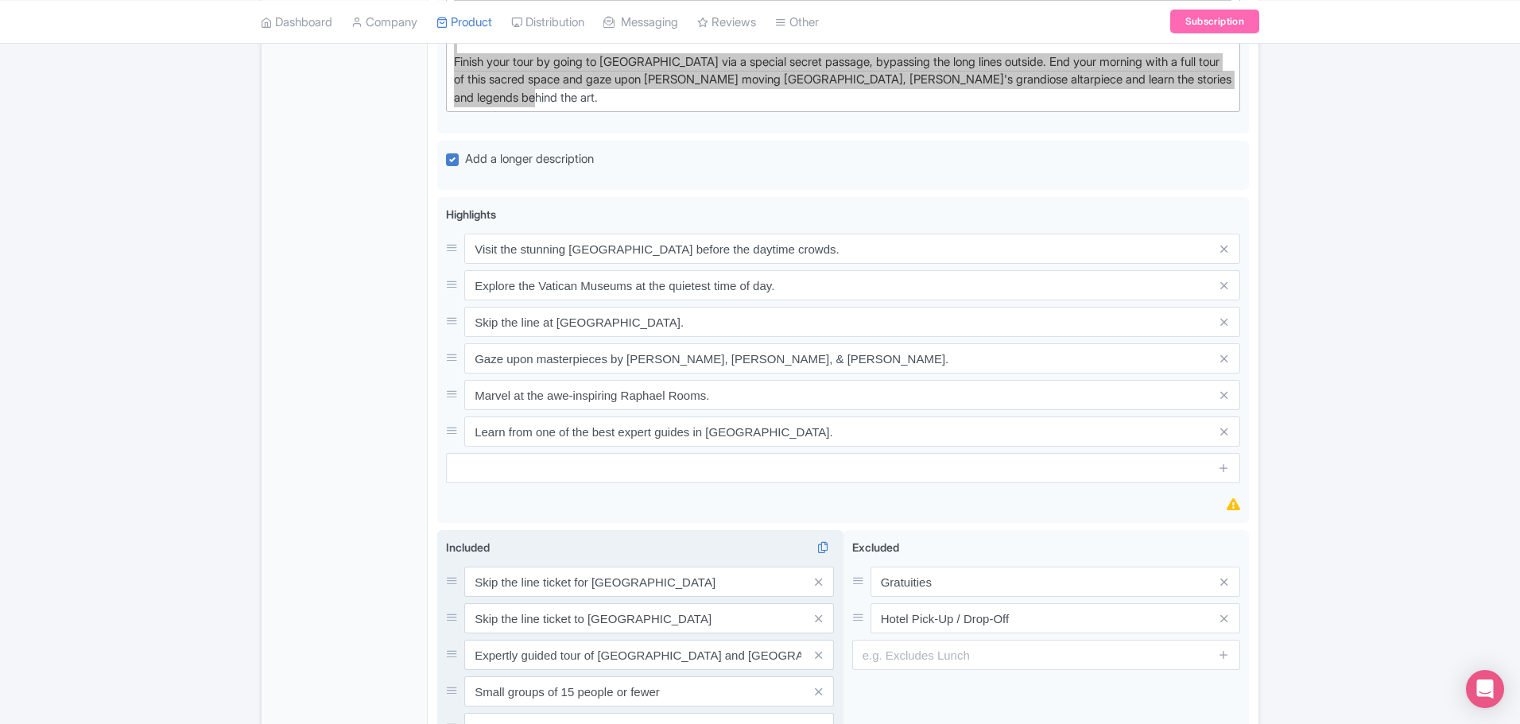
scroll to position [954, 0]
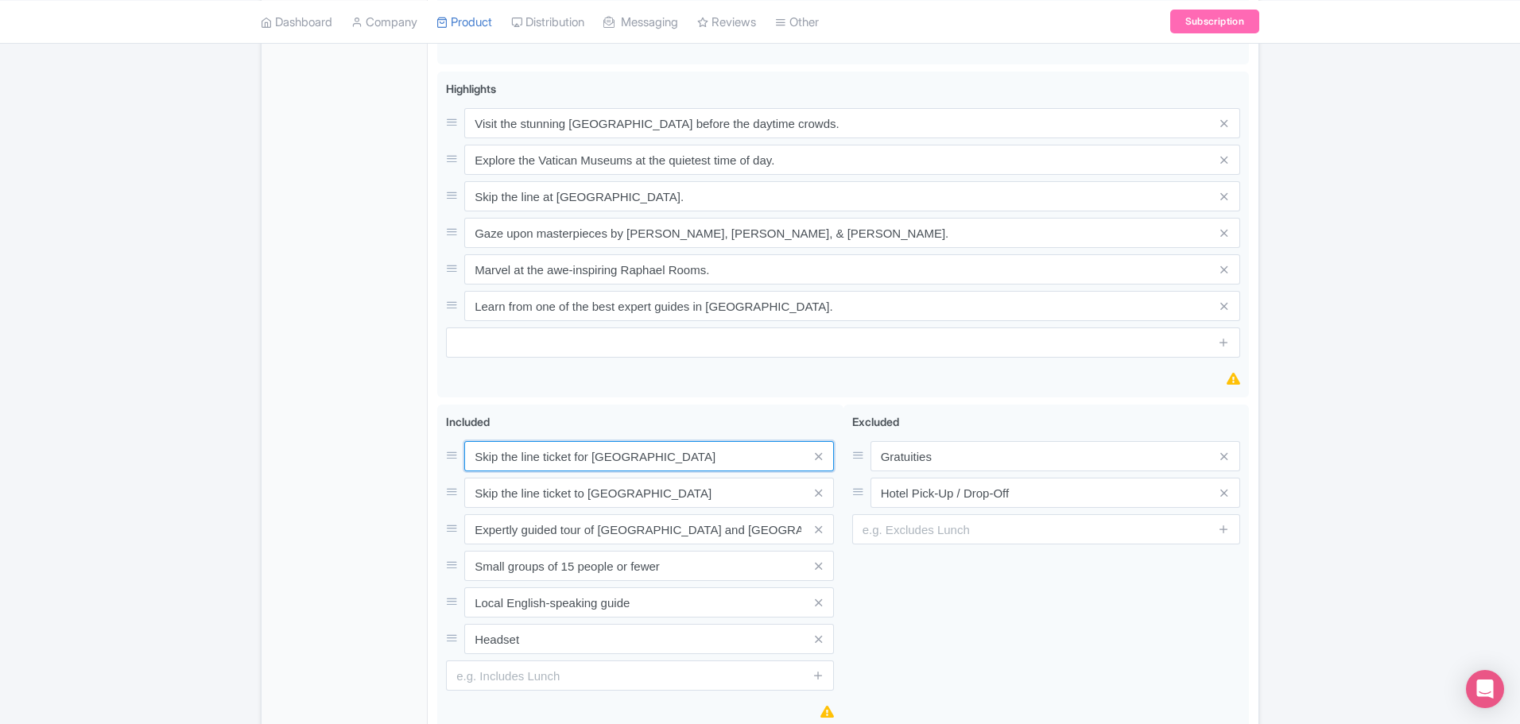
drag, startPoint x: 700, startPoint y: 458, endPoint x: 436, endPoint y: 455, distance: 263.1
click at [436, 455] on div "Pristine Sistine Early Morning Small Group Vatican Tour Name * i Pristine Sisti…" at bounding box center [843, 54] width 831 height 1483
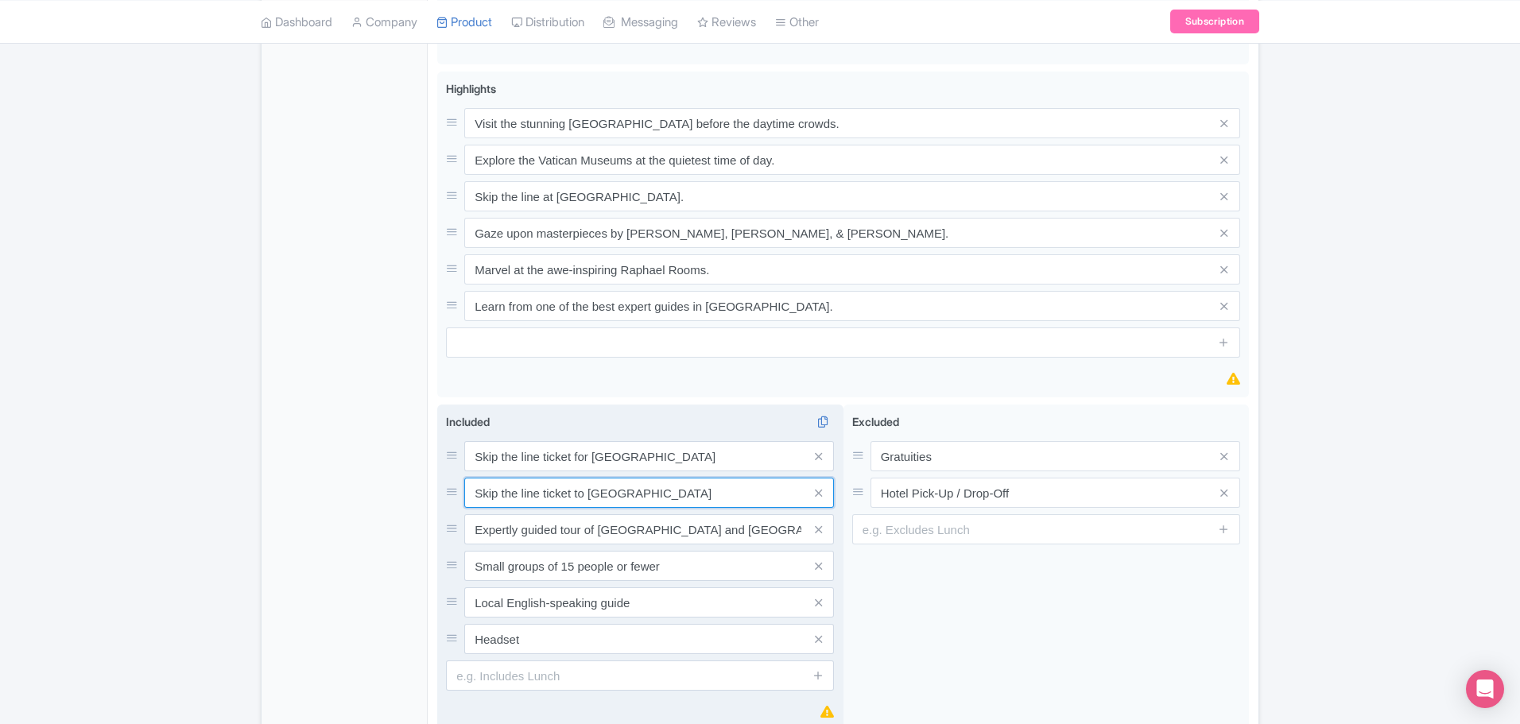
drag, startPoint x: 475, startPoint y: 493, endPoint x: 704, endPoint y: 494, distance: 229.0
click at [704, 497] on input "Skip the line ticket to St. Peter's Basilica" at bounding box center [649, 493] width 370 height 30
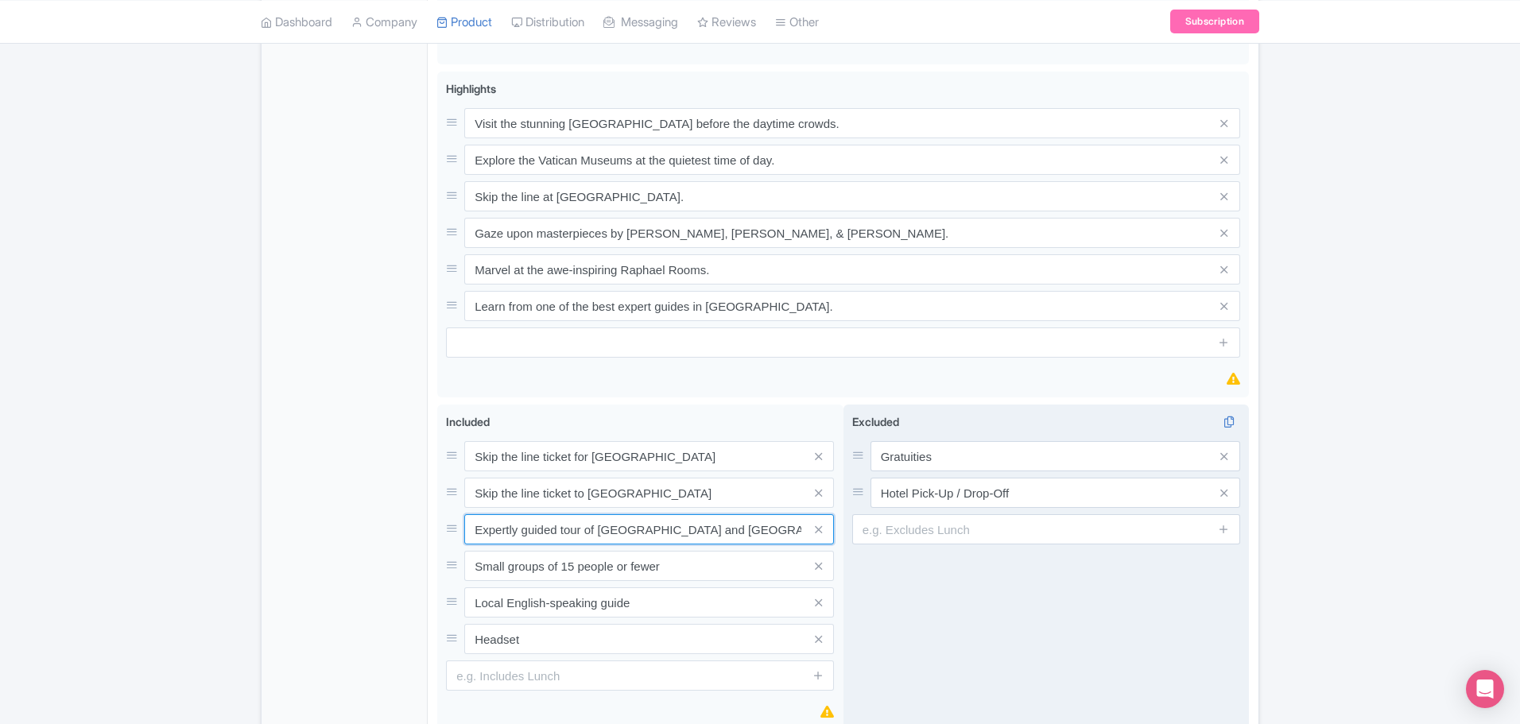
scroll to position [0, 15]
drag, startPoint x: 473, startPoint y: 533, endPoint x: 903, endPoint y: 548, distance: 430.3
click at [903, 548] on div "Skip the line ticket for Vatican Museums Skip the line ticket to St. Peter's Ba…" at bounding box center [843, 571] width 812 height 333
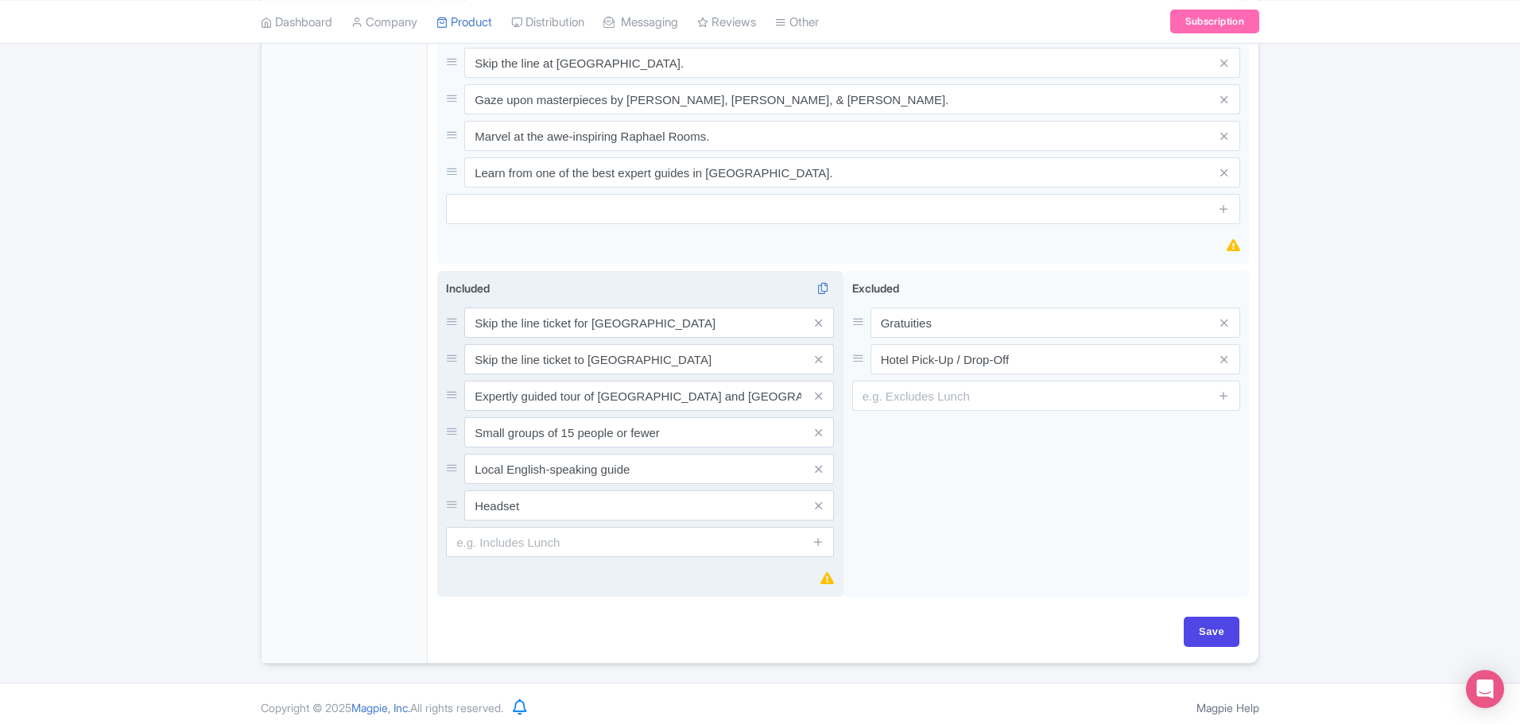
scroll to position [1095, 0]
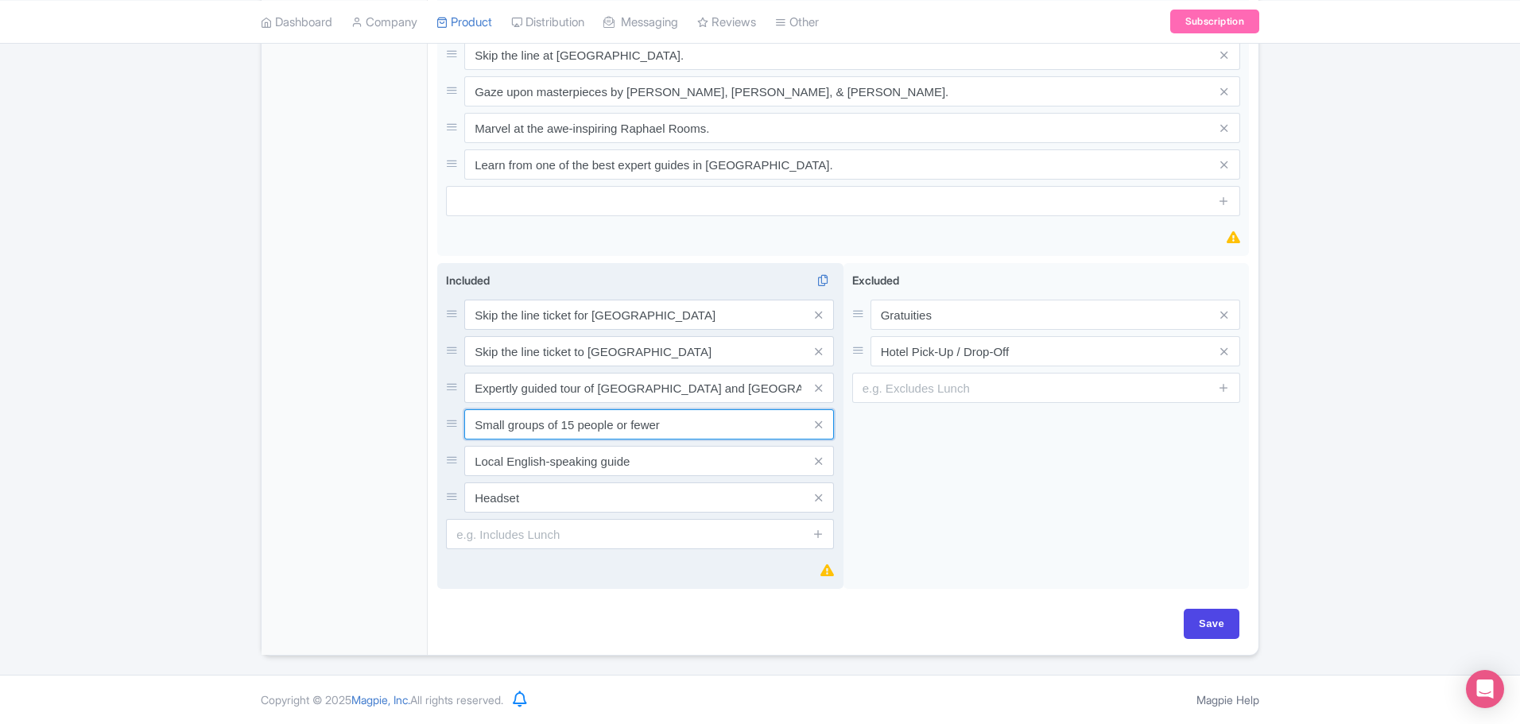
drag, startPoint x: 471, startPoint y: 420, endPoint x: 696, endPoint y: 428, distance: 225.1
click at [696, 428] on input "Small groups of 15 people or fewer" at bounding box center [649, 424] width 370 height 30
drag, startPoint x: 473, startPoint y: 465, endPoint x: 669, endPoint y: 469, distance: 195.6
click at [669, 469] on input "Local English-speaking guide" at bounding box center [649, 461] width 370 height 30
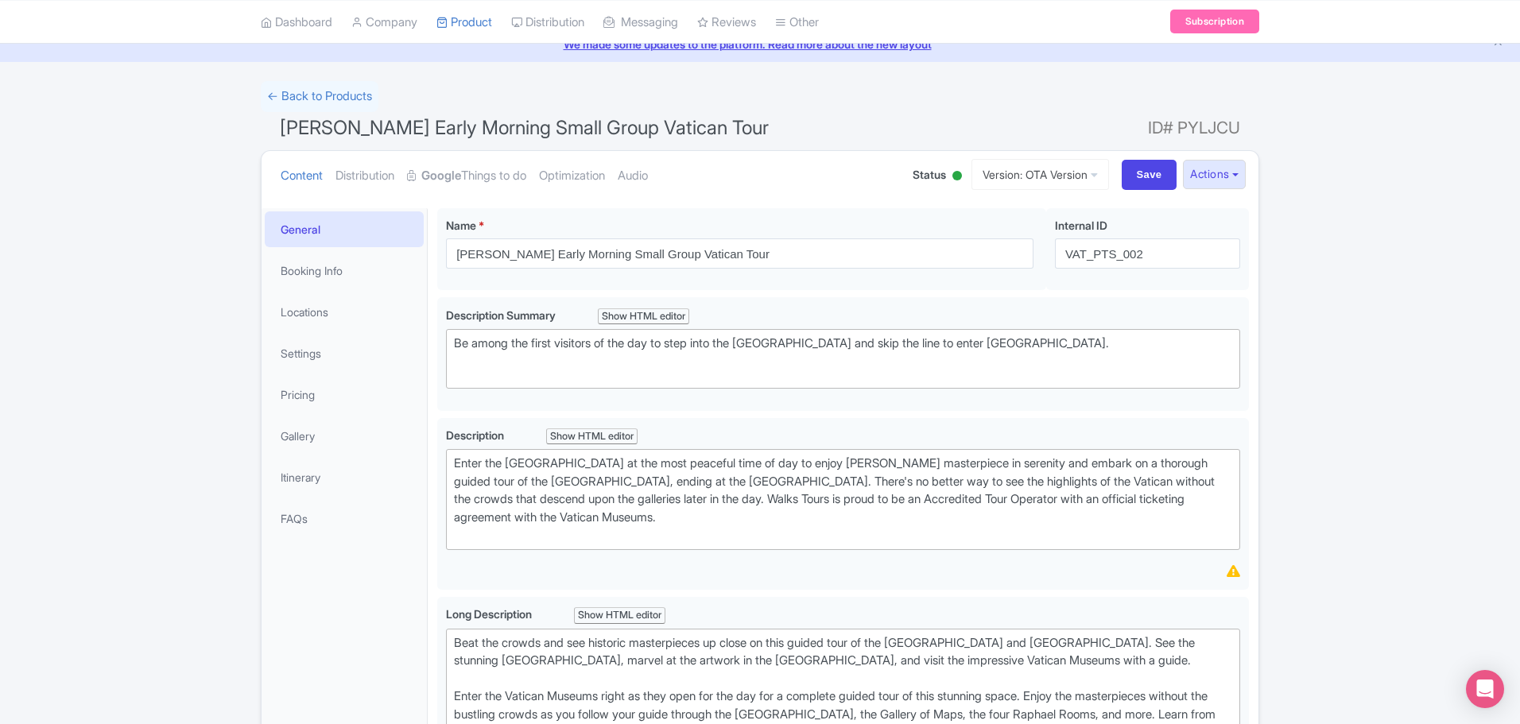
scroll to position [0, 0]
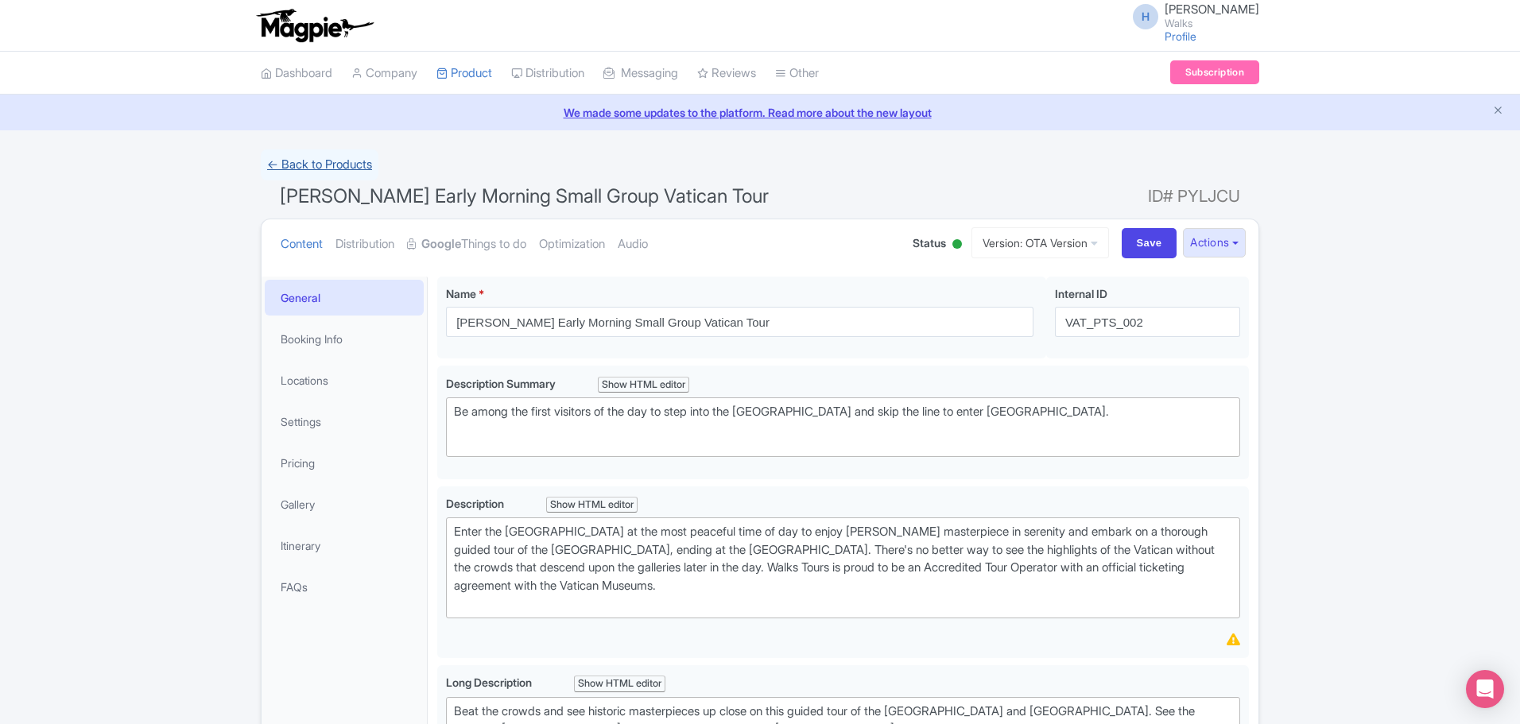
click at [302, 171] on link "← Back to Products" at bounding box center [320, 164] width 118 height 31
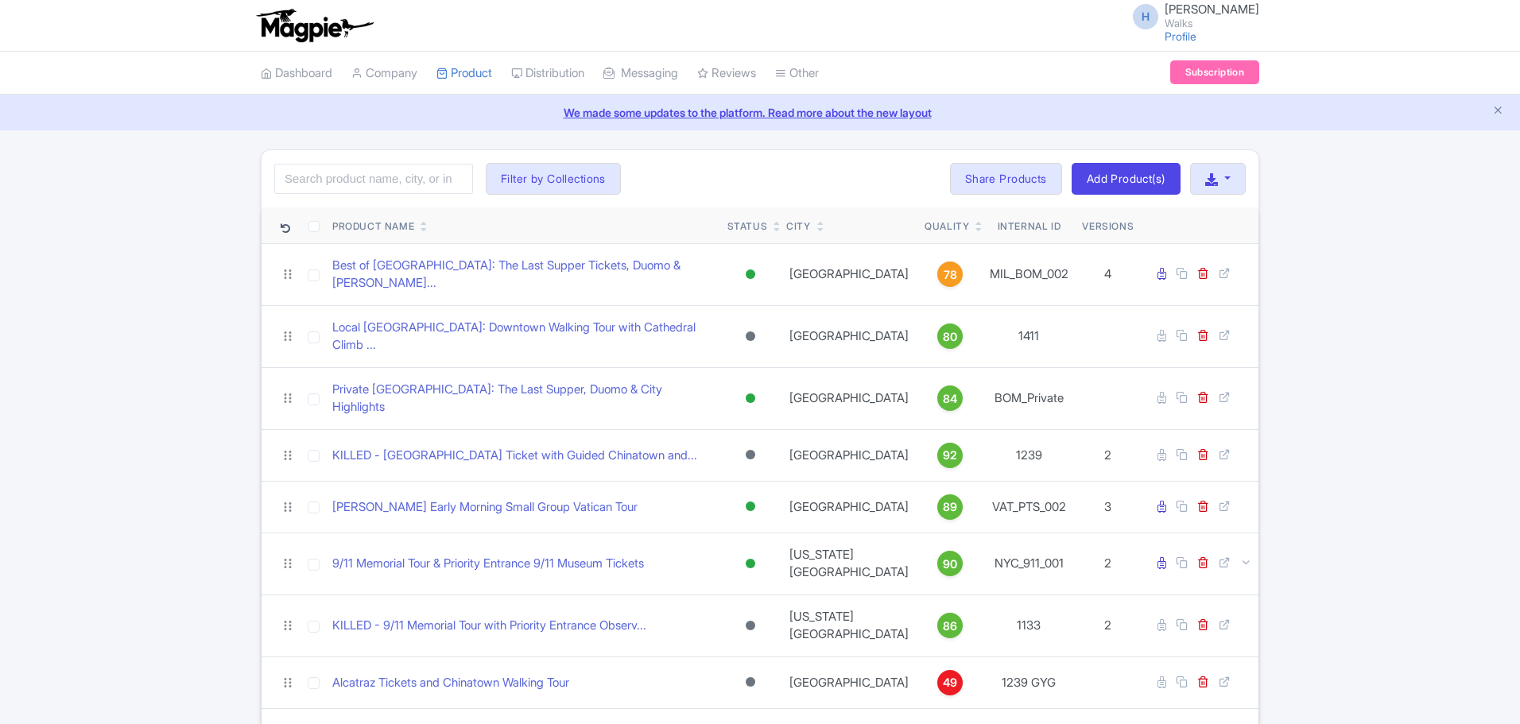
click at [397, 195] on div "Search Filter by Collections [GEOGRAPHIC_DATA] [GEOGRAPHIC_DATA] [GEOGRAPHIC_DA…" at bounding box center [760, 178] width 997 height 57
click at [372, 179] on input "search" at bounding box center [373, 179] width 199 height 30
type input "r"
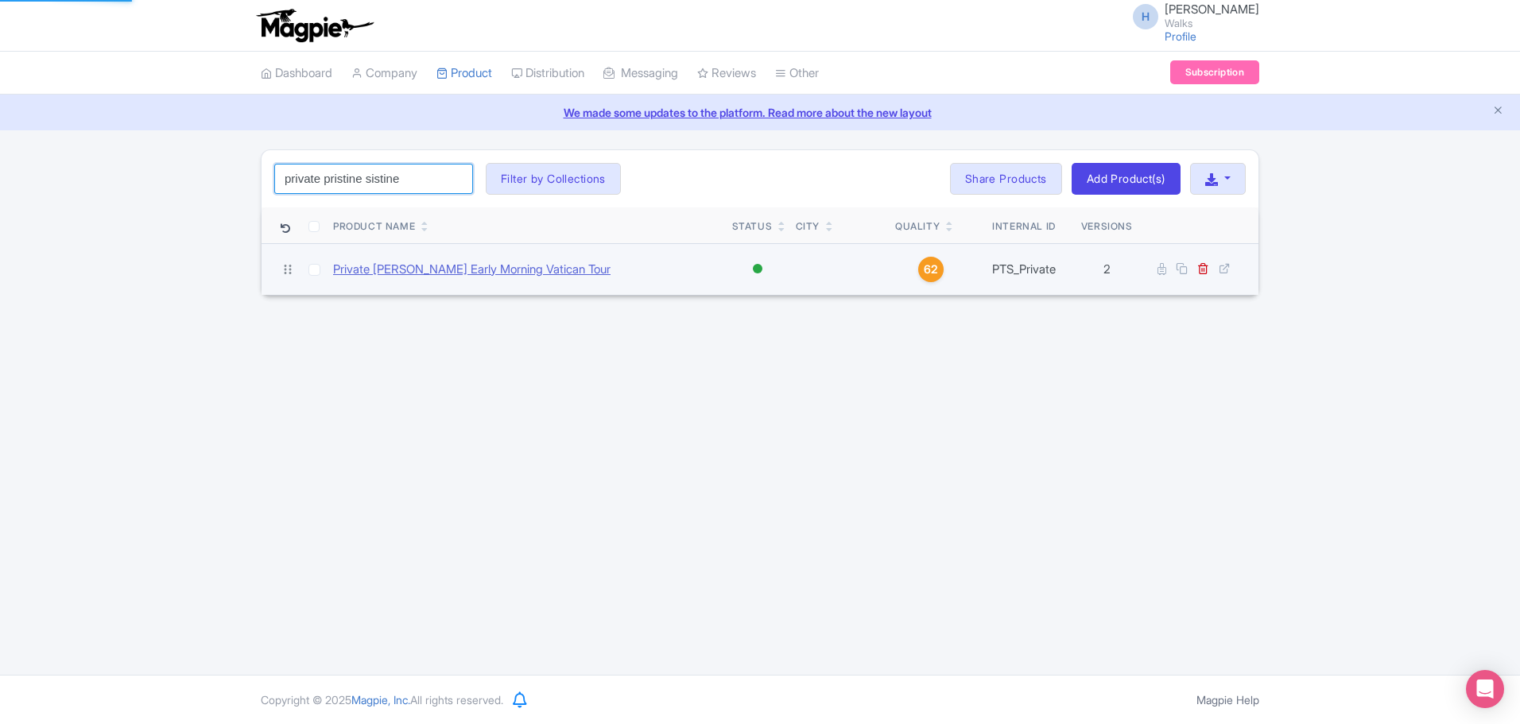
type input "private pristine sistine"
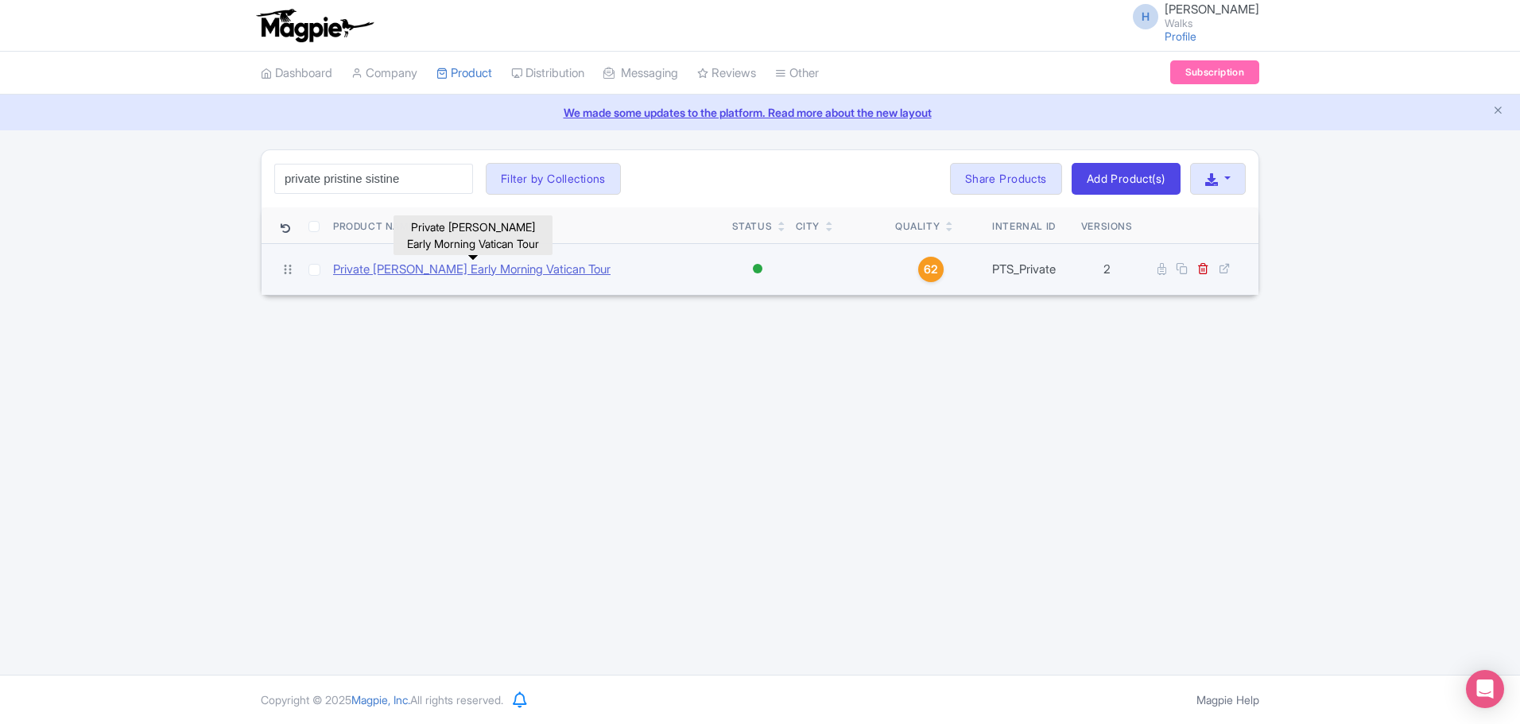
click at [417, 264] on link "Private [PERSON_NAME] Early Morning Vatican Tour" at bounding box center [471, 270] width 277 height 18
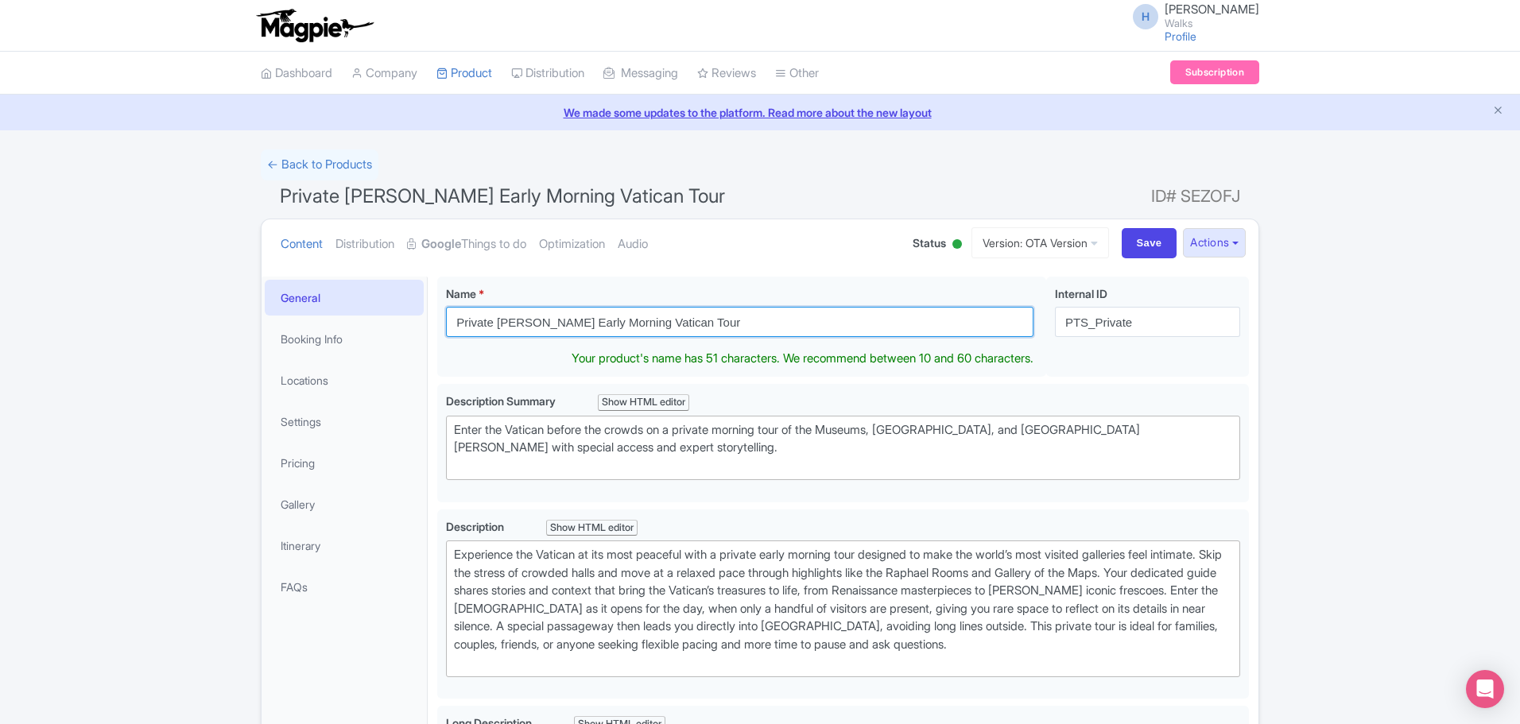
drag, startPoint x: 731, startPoint y: 324, endPoint x: 430, endPoint y: 324, distance: 300.5
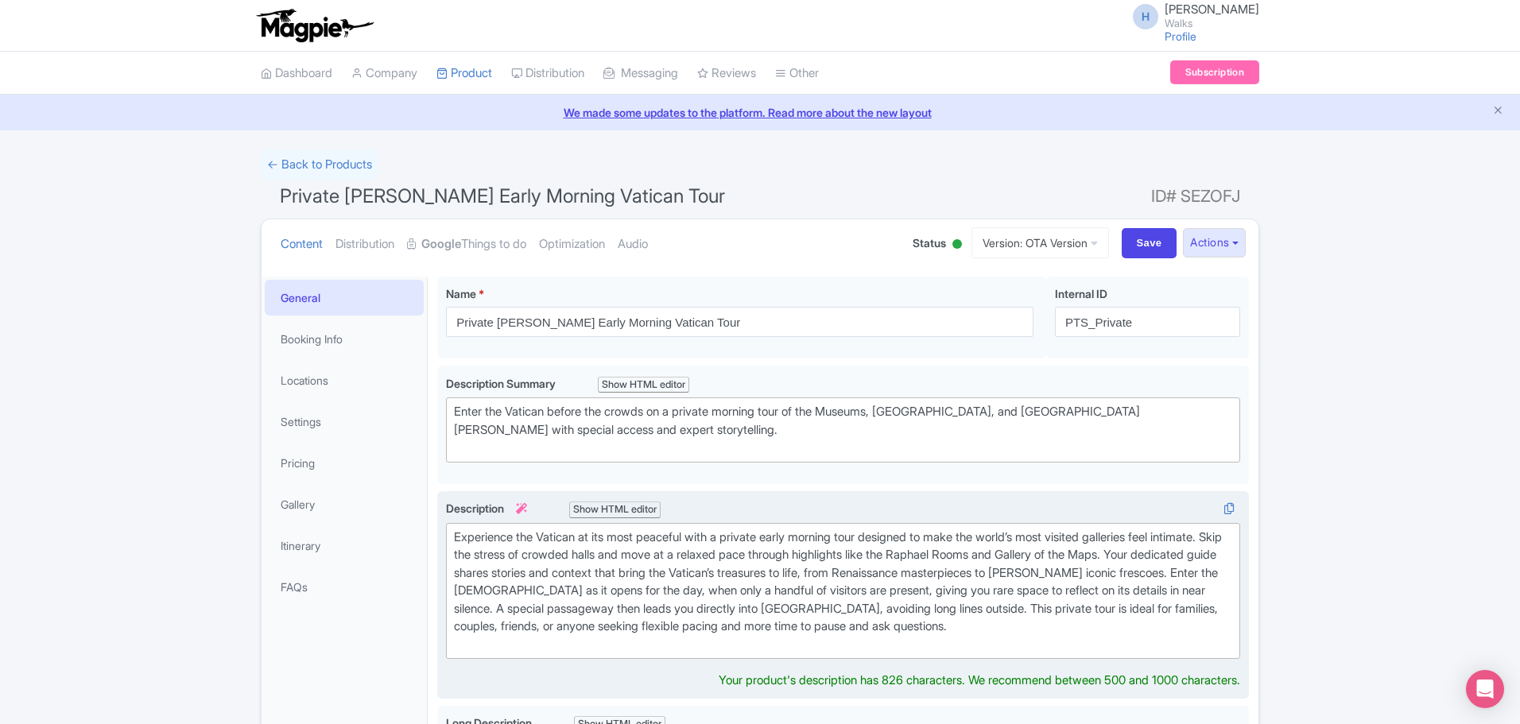
drag, startPoint x: 516, startPoint y: 644, endPoint x: 448, endPoint y: 525, distance: 137.5
click at [446, 525] on trix-editor "Experience the Vatican at its most peaceful with a private early morning tour d…" at bounding box center [843, 591] width 794 height 137
type trix-editor "<div>&nbsp;Experience the Vatican at its most peaceful with a private early mor…"
copy div "Experience the Vatican at its most peaceful with a private early morning tour d…"
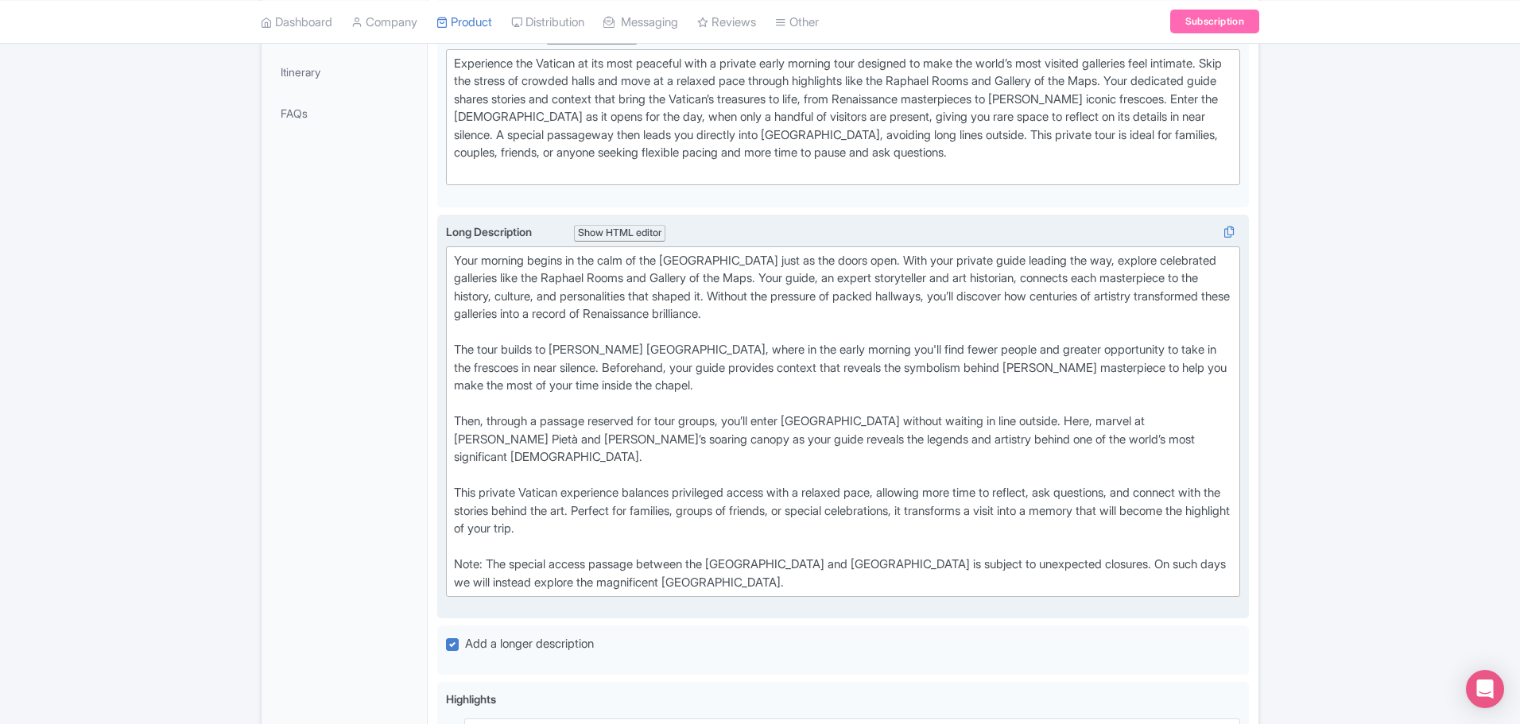
scroll to position [477, 0]
drag, startPoint x: 474, startPoint y: 301, endPoint x: 809, endPoint y: 597, distance: 447.2
click at [809, 594] on div "Long Description i Show HTML editor Bold Italic Strikethrough Link Heading Quot…" at bounding box center [843, 407] width 794 height 374
type trix-editor "<div>Your morning begins in the calm of the Vatican Museums just as the doors o…"
copy div "Your morning begins in the calm of the Vatican Museums just as the doors open. …"
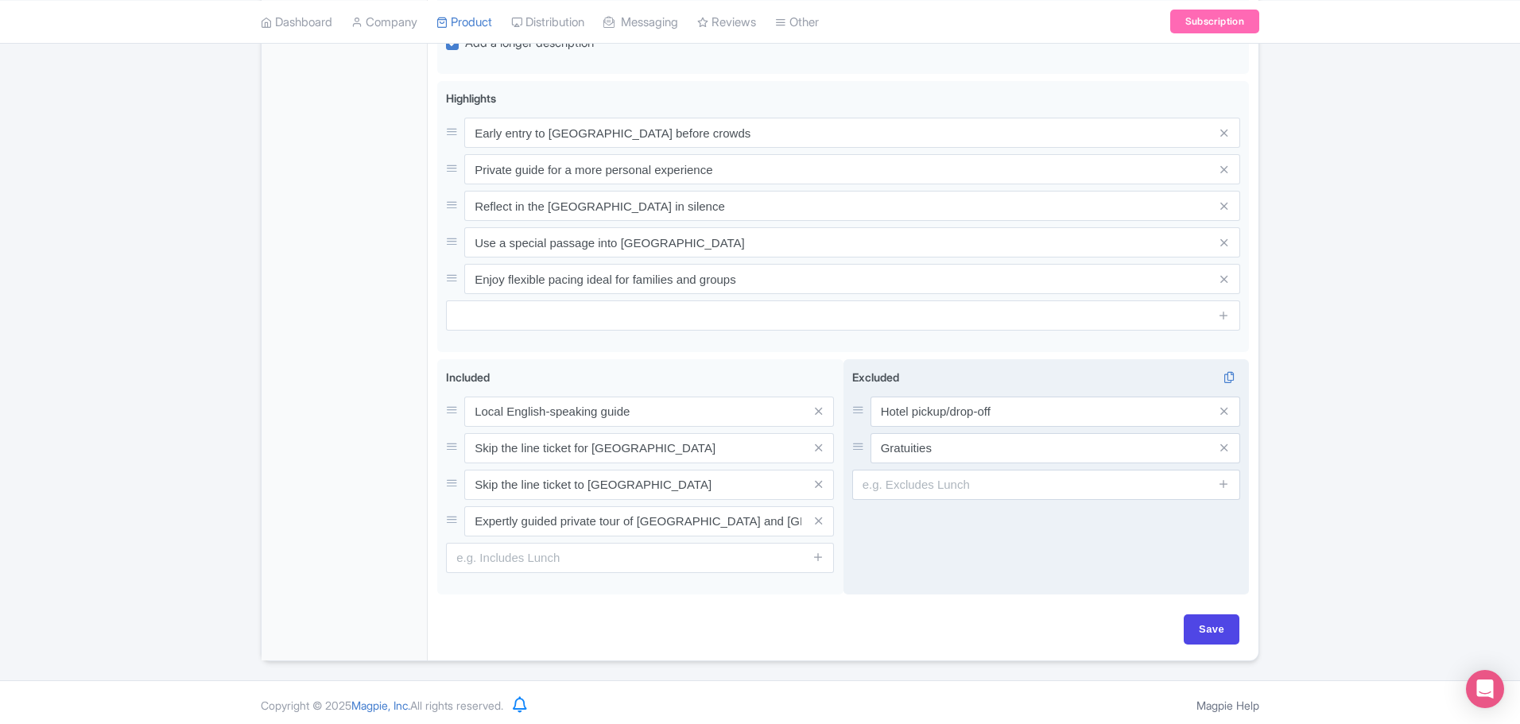
scroll to position [1098, 0]
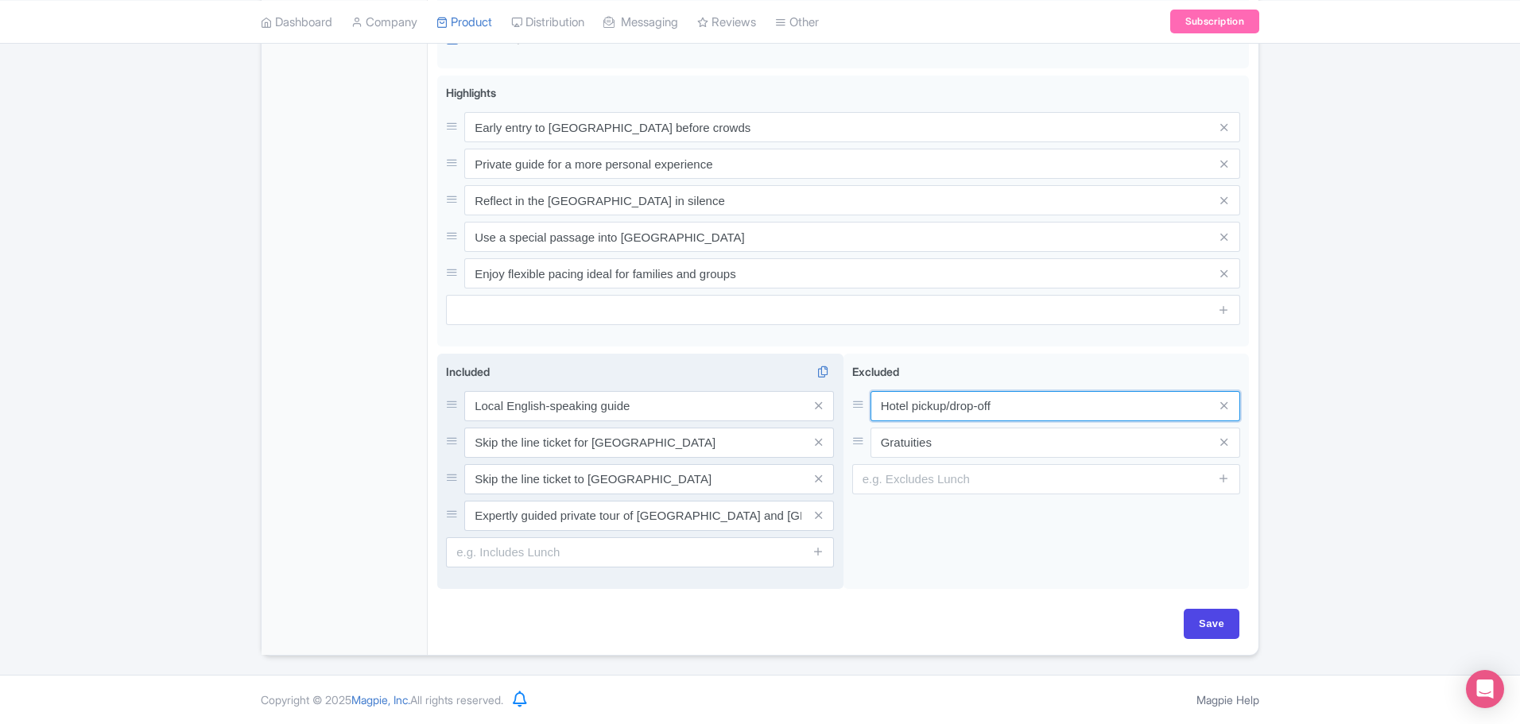
drag, startPoint x: 1018, startPoint y: 397, endPoint x: 839, endPoint y: 401, distance: 179.7
click at [839, 401] on div "Local English-speaking guide Skip the line ticket for Vatican Museums Skip the …" at bounding box center [843, 475] width 812 height 242
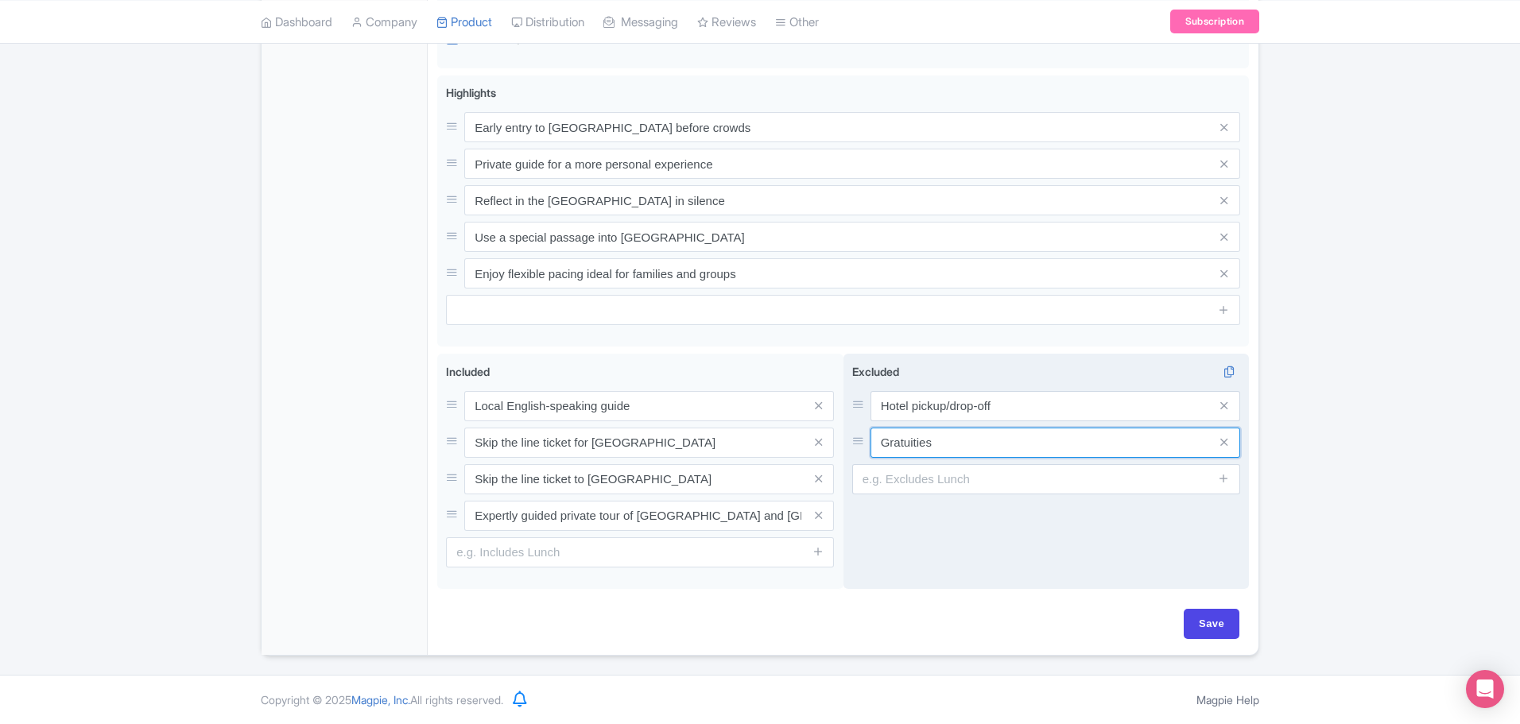
drag, startPoint x: 883, startPoint y: 441, endPoint x: 955, endPoint y: 442, distance: 71.6
click at [955, 442] on input "Gratuities" at bounding box center [1055, 443] width 370 height 30
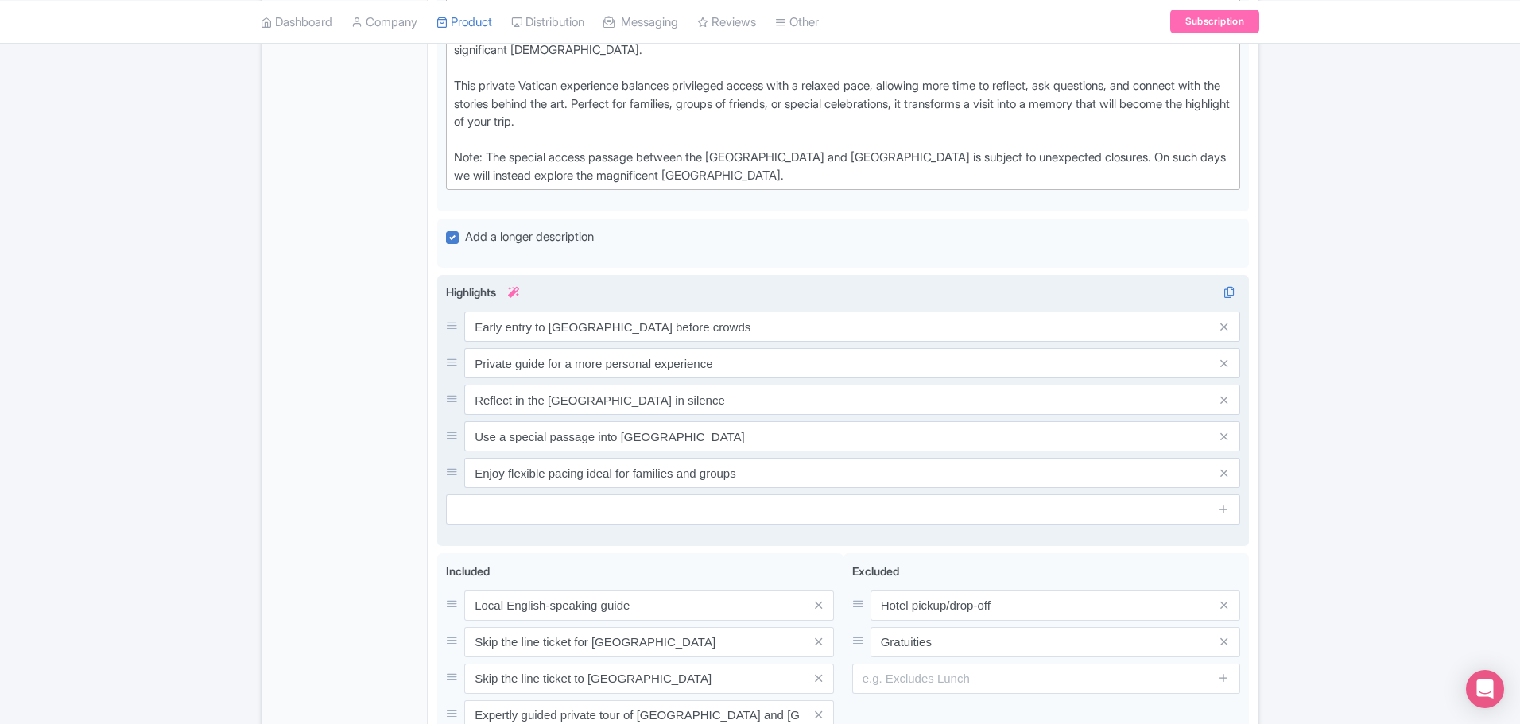
scroll to position [859, 0]
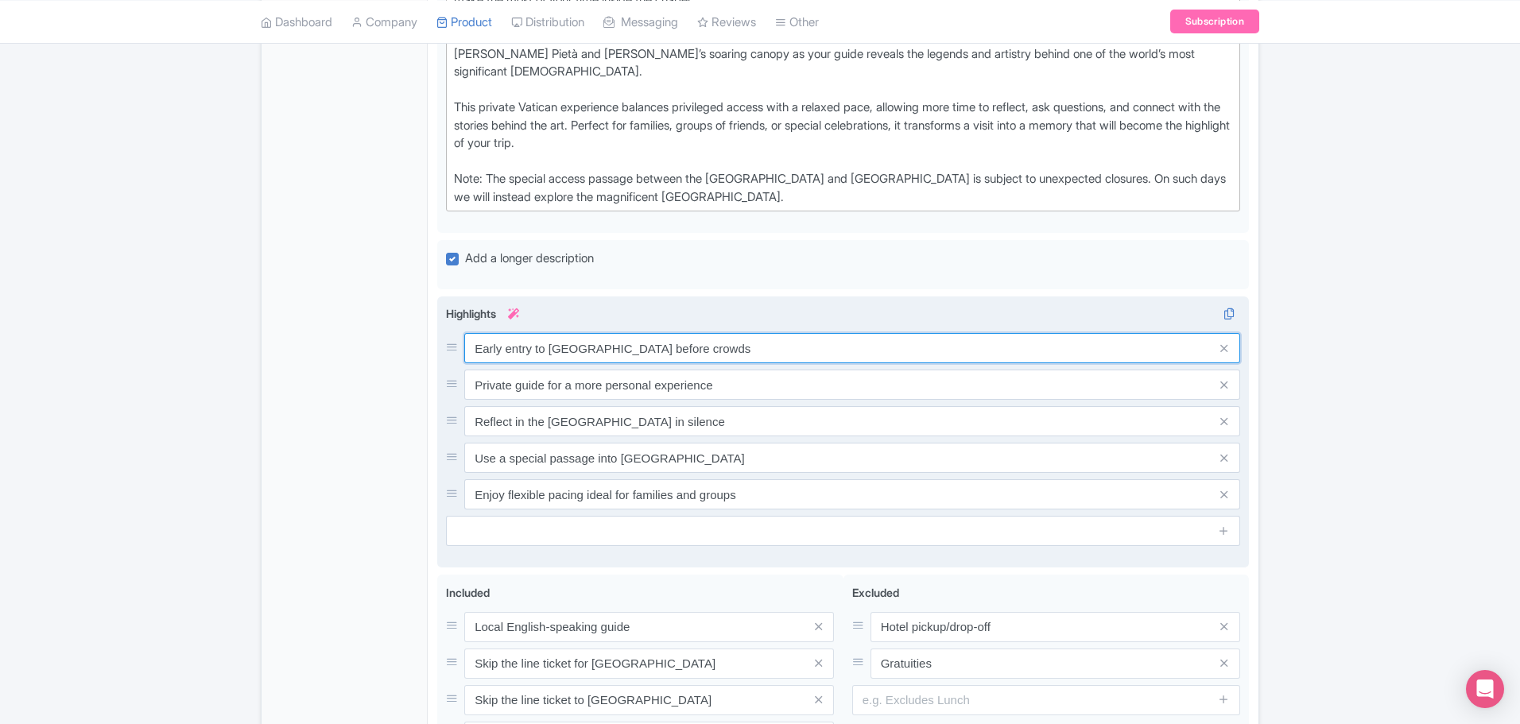
drag, startPoint x: 723, startPoint y: 370, endPoint x: 450, endPoint y: 363, distance: 273.6
click at [448, 363] on div "Early entry to Vatican Museums before crowds" at bounding box center [843, 348] width 794 height 30
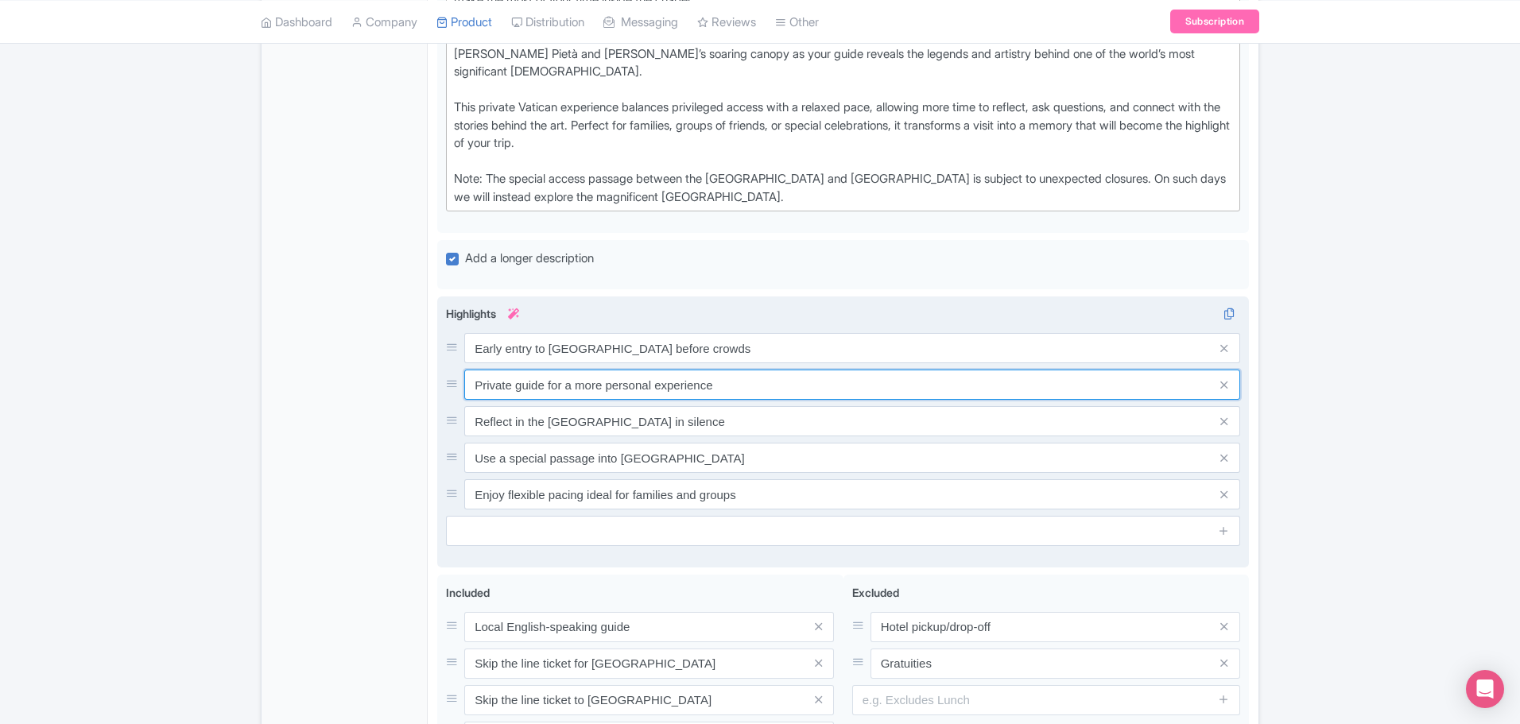
drag, startPoint x: 475, startPoint y: 406, endPoint x: 751, endPoint y: 391, distance: 277.1
click at [746, 397] on input "Private guide for a more personal experience" at bounding box center [852, 385] width 776 height 30
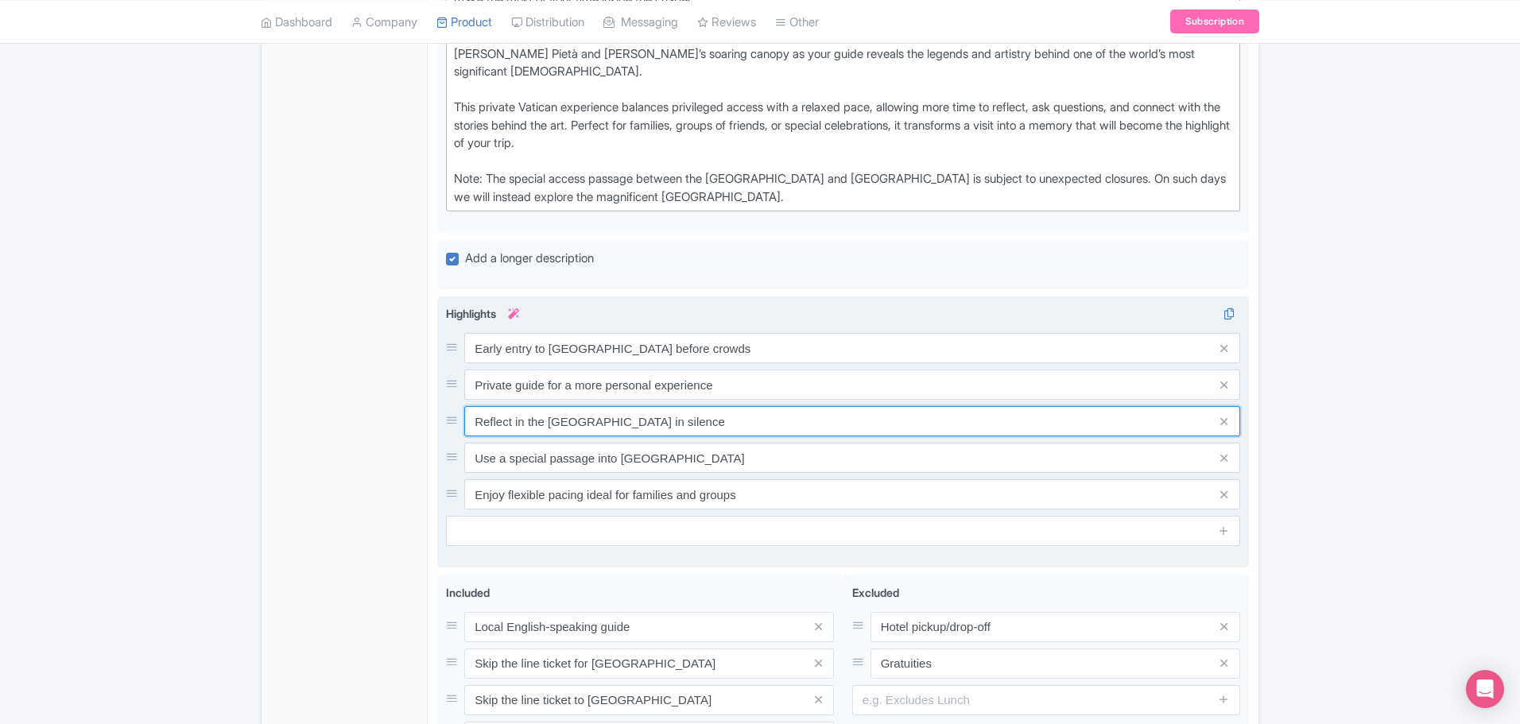
drag, startPoint x: 472, startPoint y: 440, endPoint x: 750, endPoint y: 444, distance: 278.3
click at [750, 436] on input "Reflect in the Sistine Chapel in silence" at bounding box center [852, 421] width 776 height 30
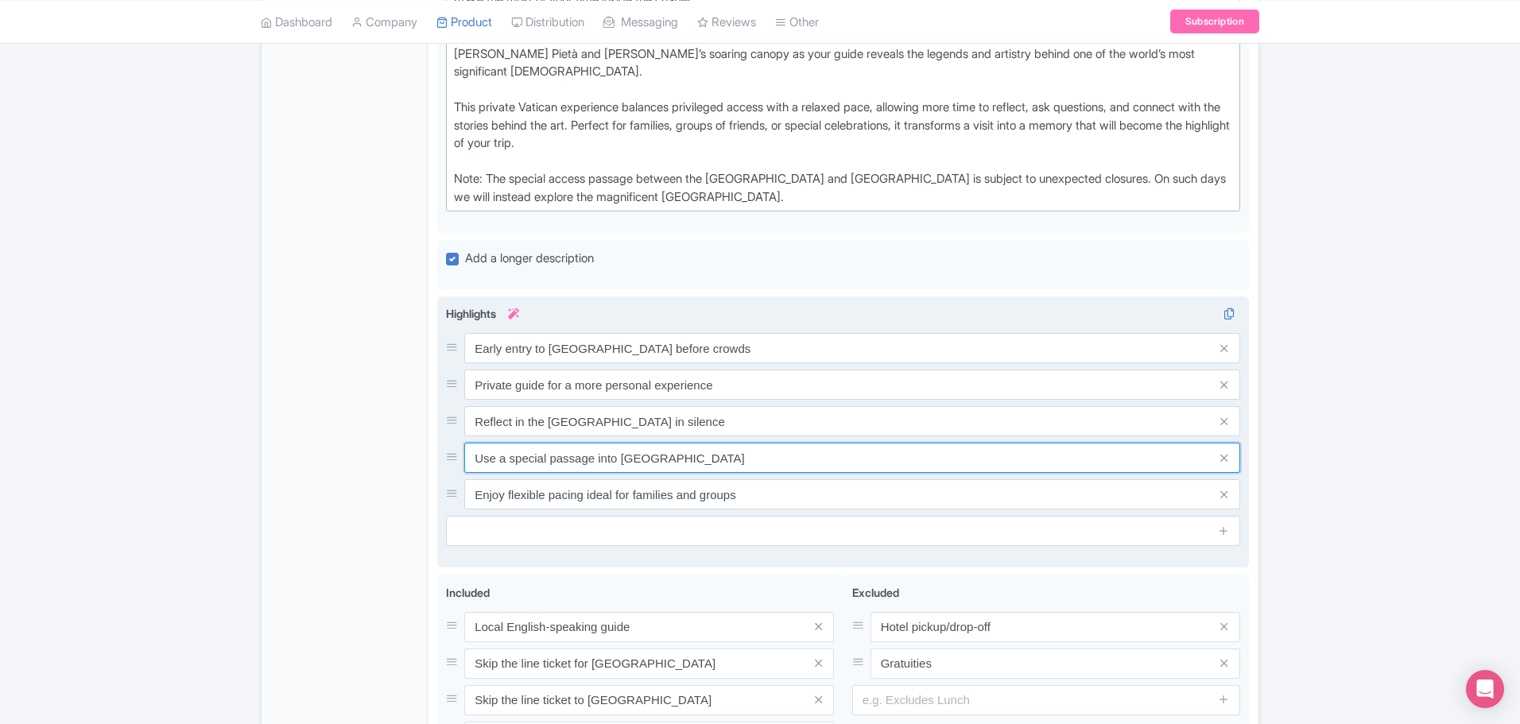
drag, startPoint x: 474, startPoint y: 477, endPoint x: 797, endPoint y: 481, distance: 323.6
click at [797, 473] on input "Use a special passage into St. Peter’s Basilica" at bounding box center [852, 458] width 776 height 30
drag, startPoint x: 477, startPoint y: 513, endPoint x: 775, endPoint y: 524, distance: 298.3
click at [775, 510] on input "Enjoy flexible pacing ideal for families and groups" at bounding box center [852, 494] width 776 height 30
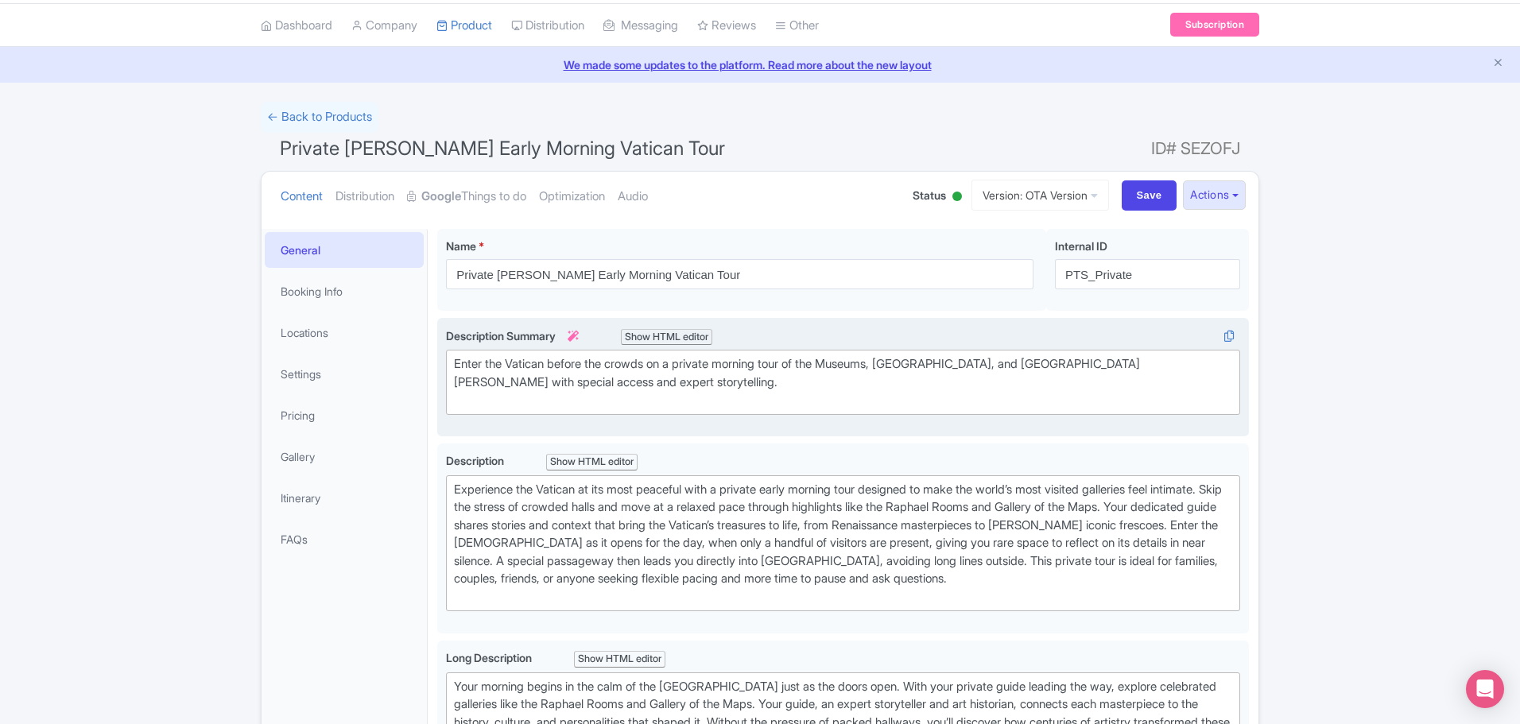
scroll to position [0, 0]
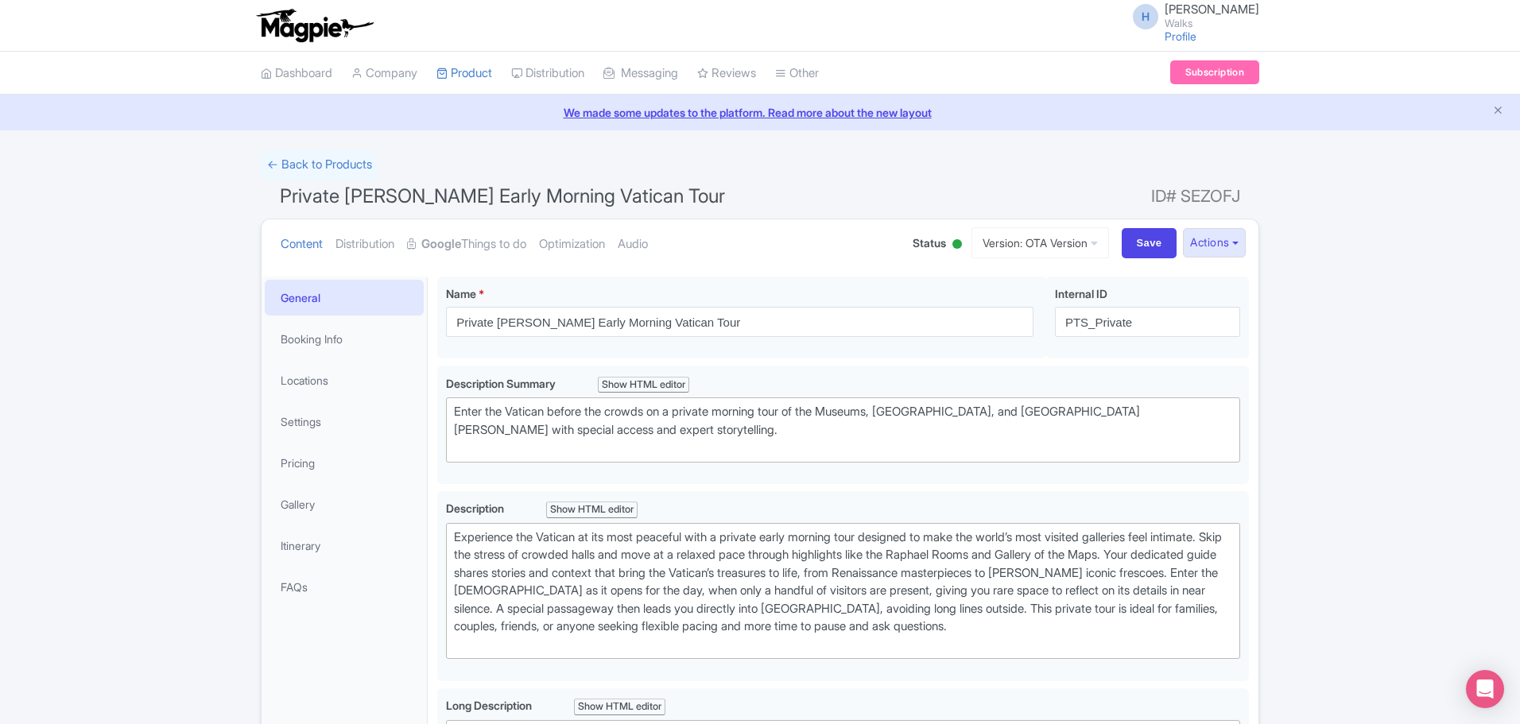
click at [313, 525] on li "Itinerary" at bounding box center [344, 546] width 165 height 42
click at [322, 512] on link "Gallery" at bounding box center [344, 505] width 159 height 36
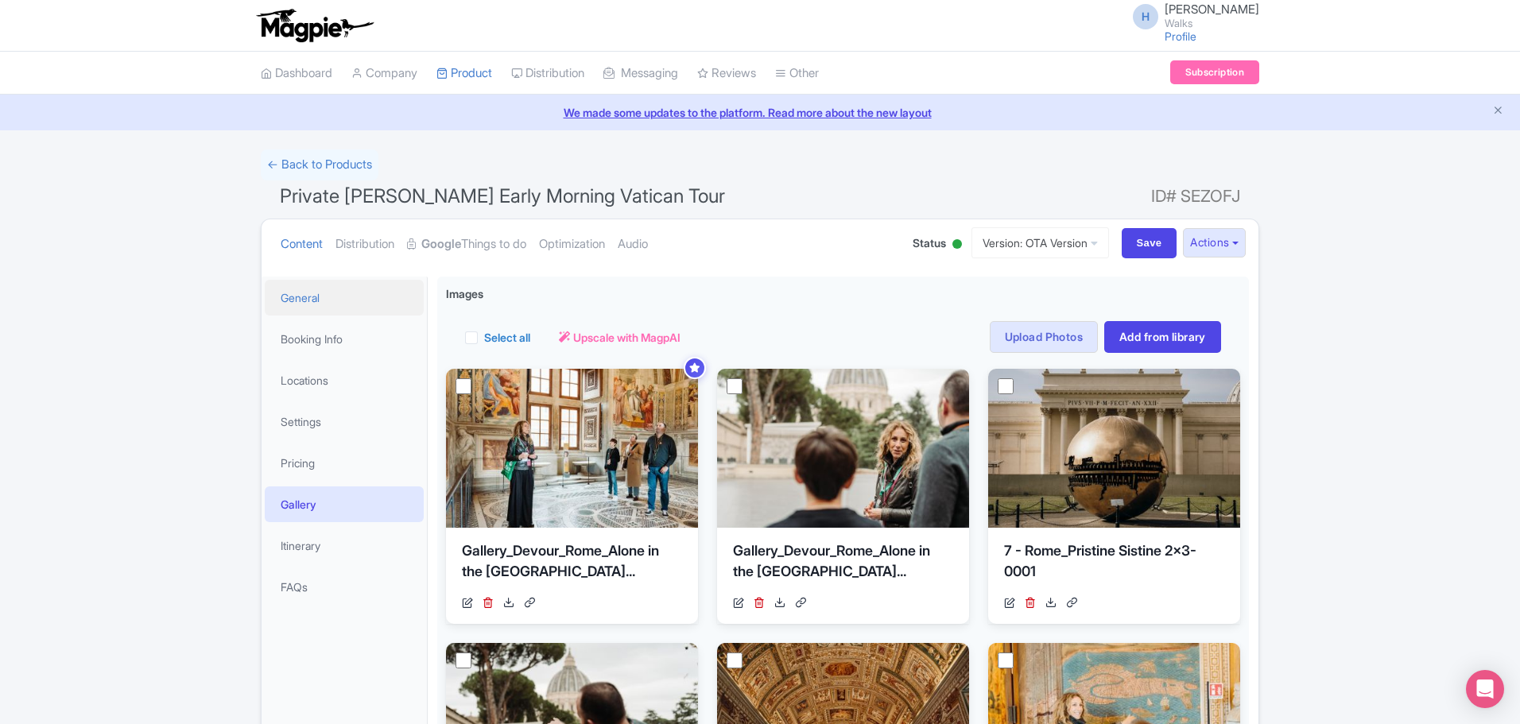
click at [331, 293] on link "General" at bounding box center [344, 298] width 159 height 36
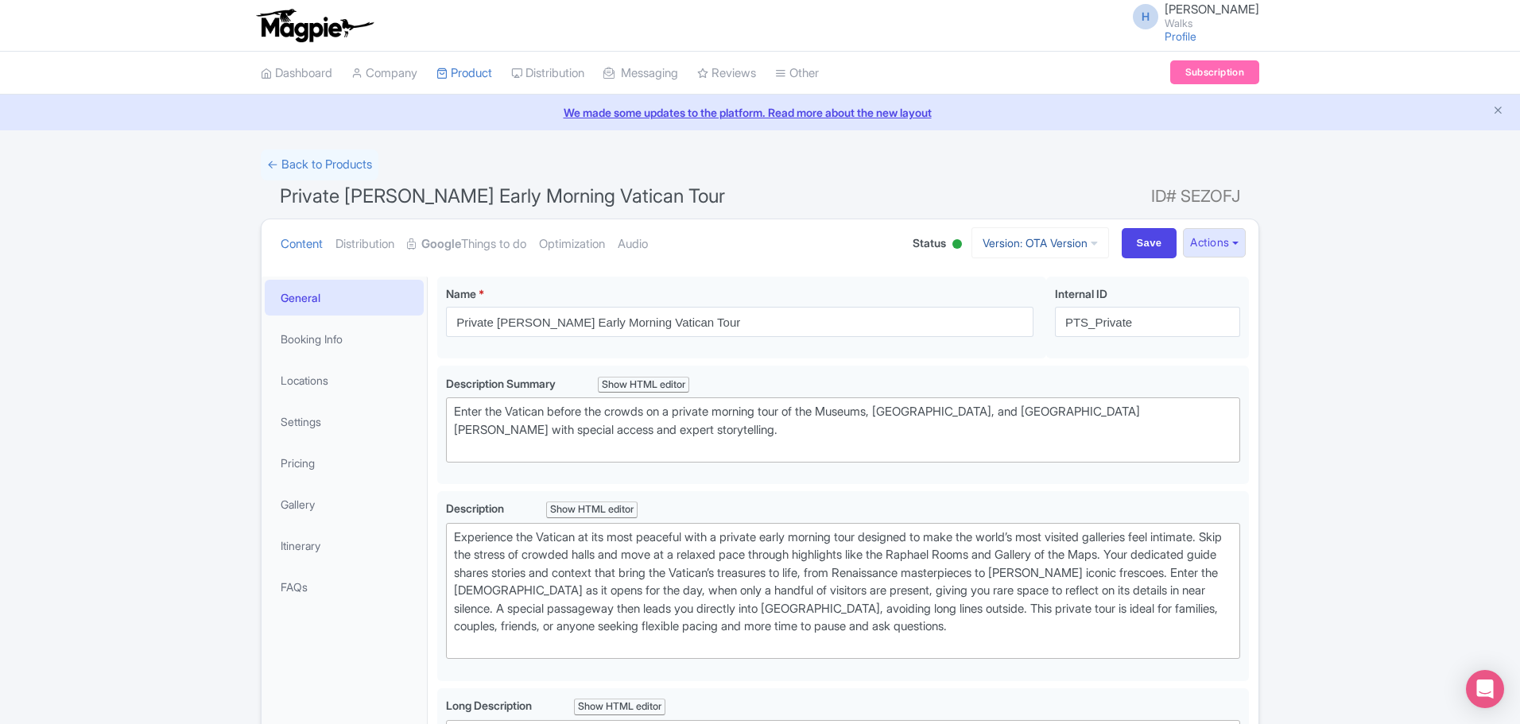
click at [1009, 250] on link "Version: OTA Version" at bounding box center [1040, 242] width 138 height 31
click at [1021, 347] on link "WOI Version" at bounding box center [1042, 353] width 151 height 25
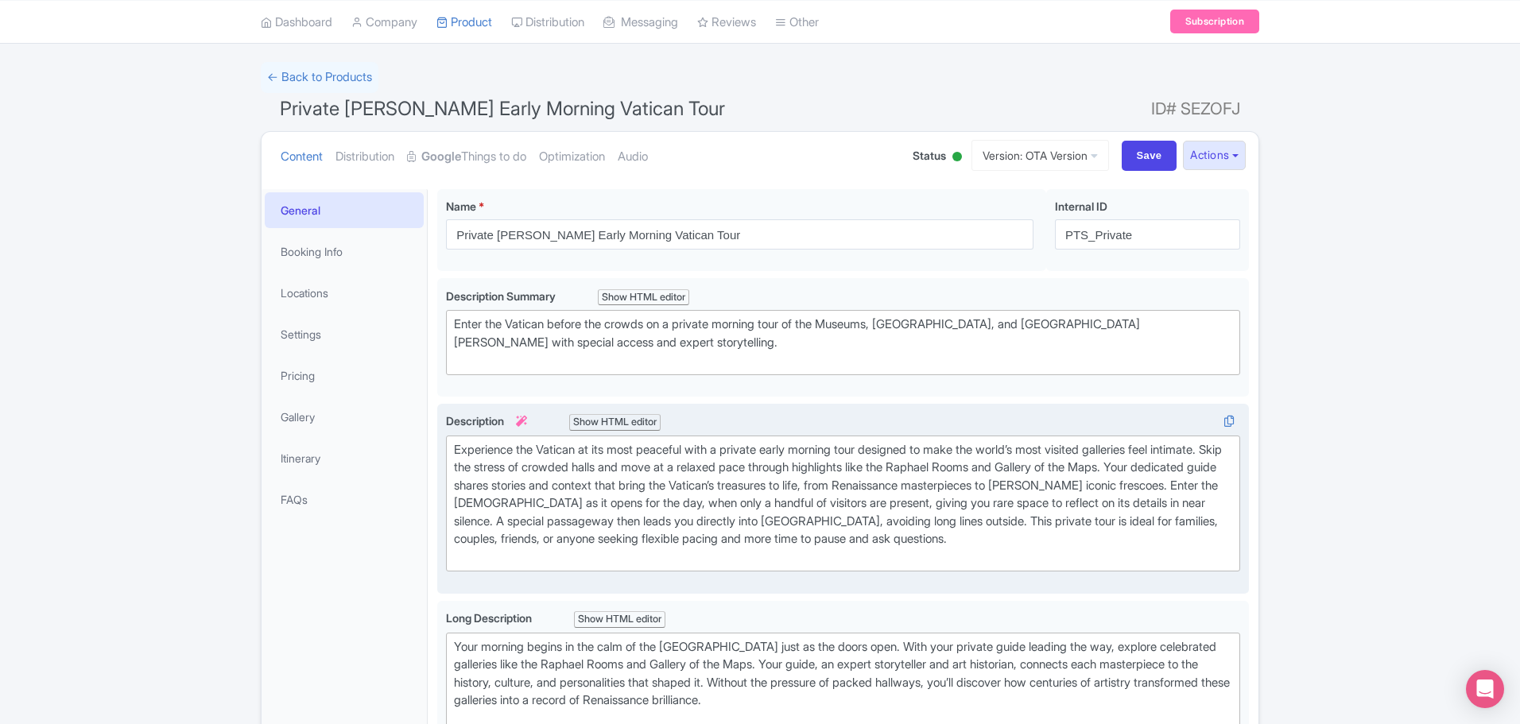
scroll to position [238, 0]
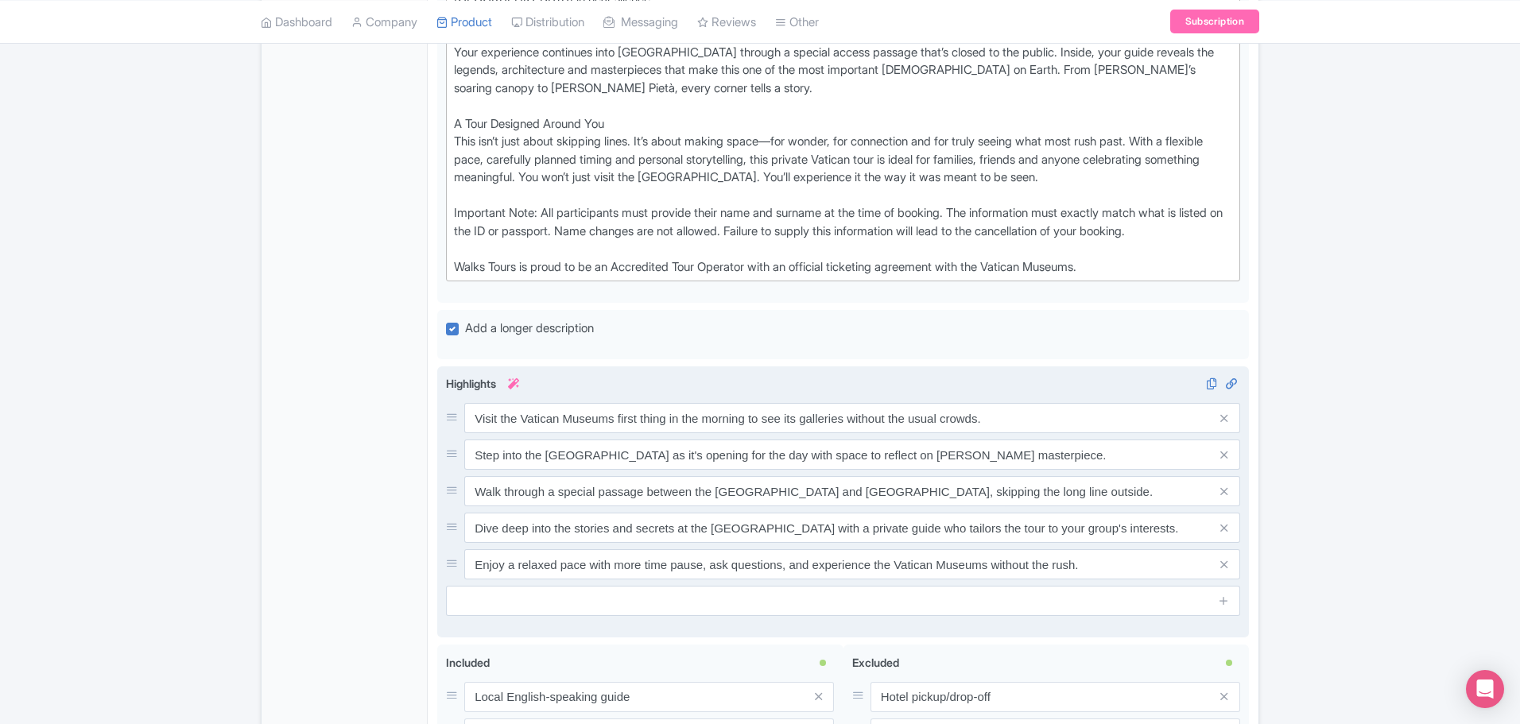
scroll to position [874, 0]
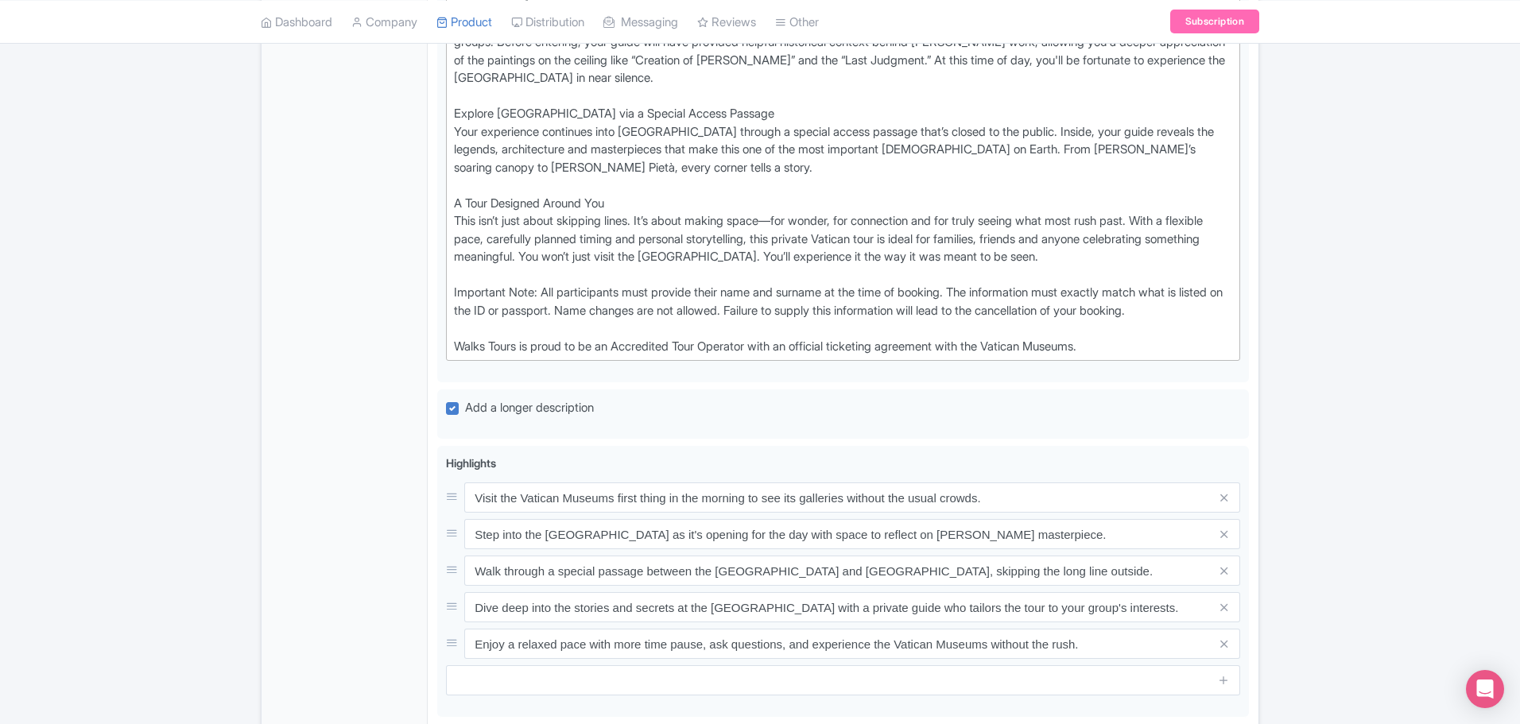
drag, startPoint x: 1029, startPoint y: 343, endPoint x: 428, endPoint y: 288, distance: 604.3
click at [428, 288] on div "Private Pristine Sistine Early Morning Vatican Tour Name * i Private Pristine S…" at bounding box center [843, 224] width 831 height 1601
type trix-editor "<div>Enter Before the Crowds Arrive&nbsp;<br>This private early morning Vatican…"
copy div "Important Note: All participants must provide their name and surname at the tim…"
click at [585, 331] on div "Enter Before the Crowds Arrive This private early morning Vatican tour begins i…" at bounding box center [843, 87] width 778 height 537
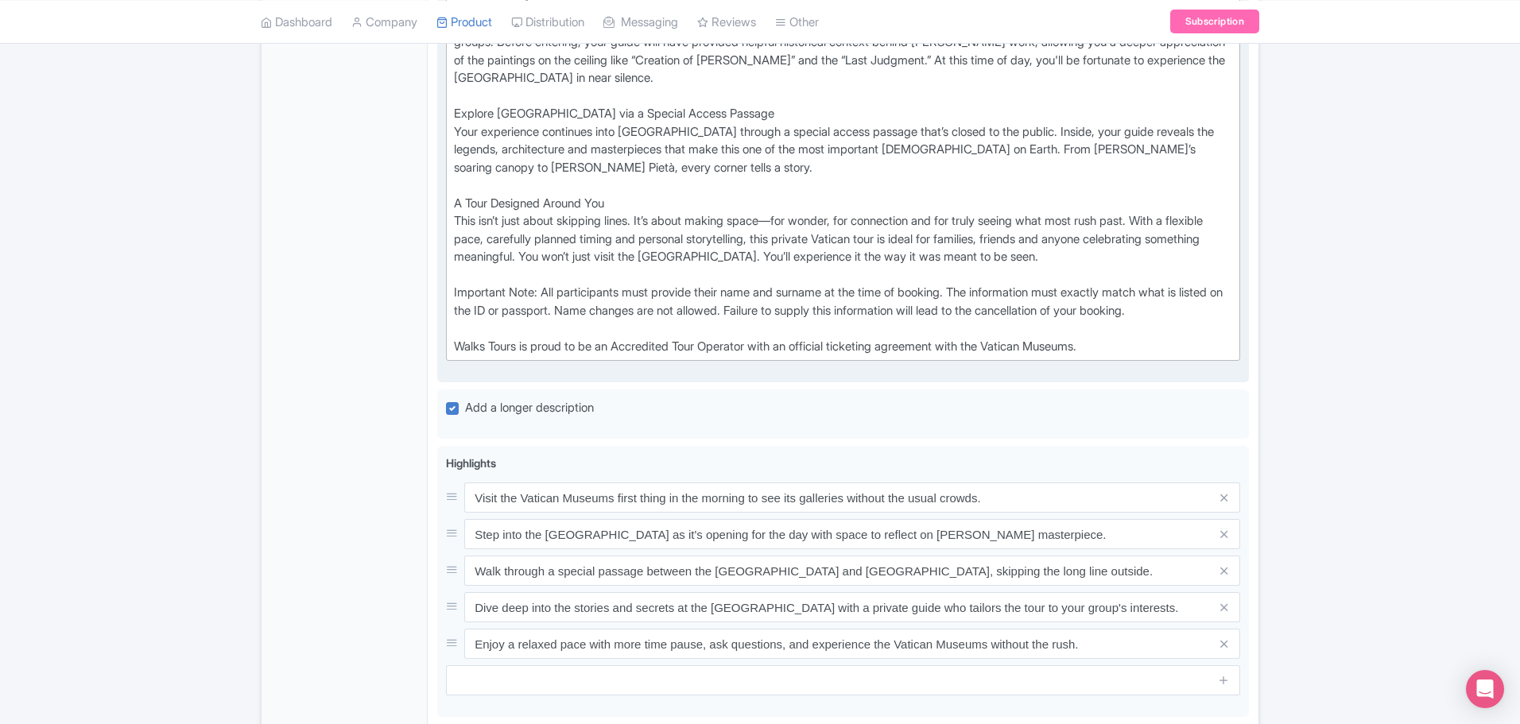
drag, startPoint x: 1134, startPoint y: 350, endPoint x: 445, endPoint y: 346, distance: 688.4
click at [445, 346] on div "Long Description i Show HTML editor Bold Italic Strikethrough Link Heading Quot…" at bounding box center [843, 82] width 812 height 602
copy div "Walks Tours is proud to be an Accredited Tour Operator with an official ticketi…"
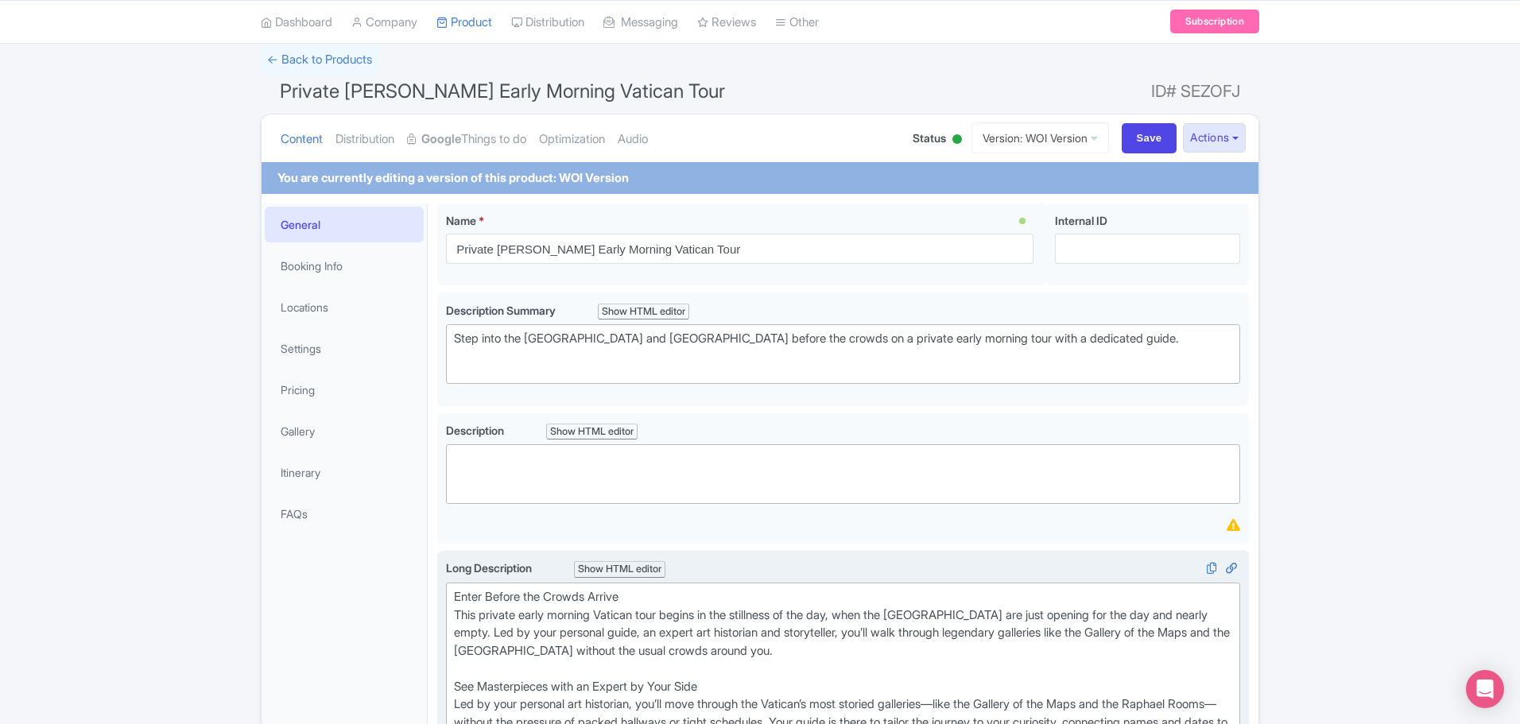
scroll to position [0, 0]
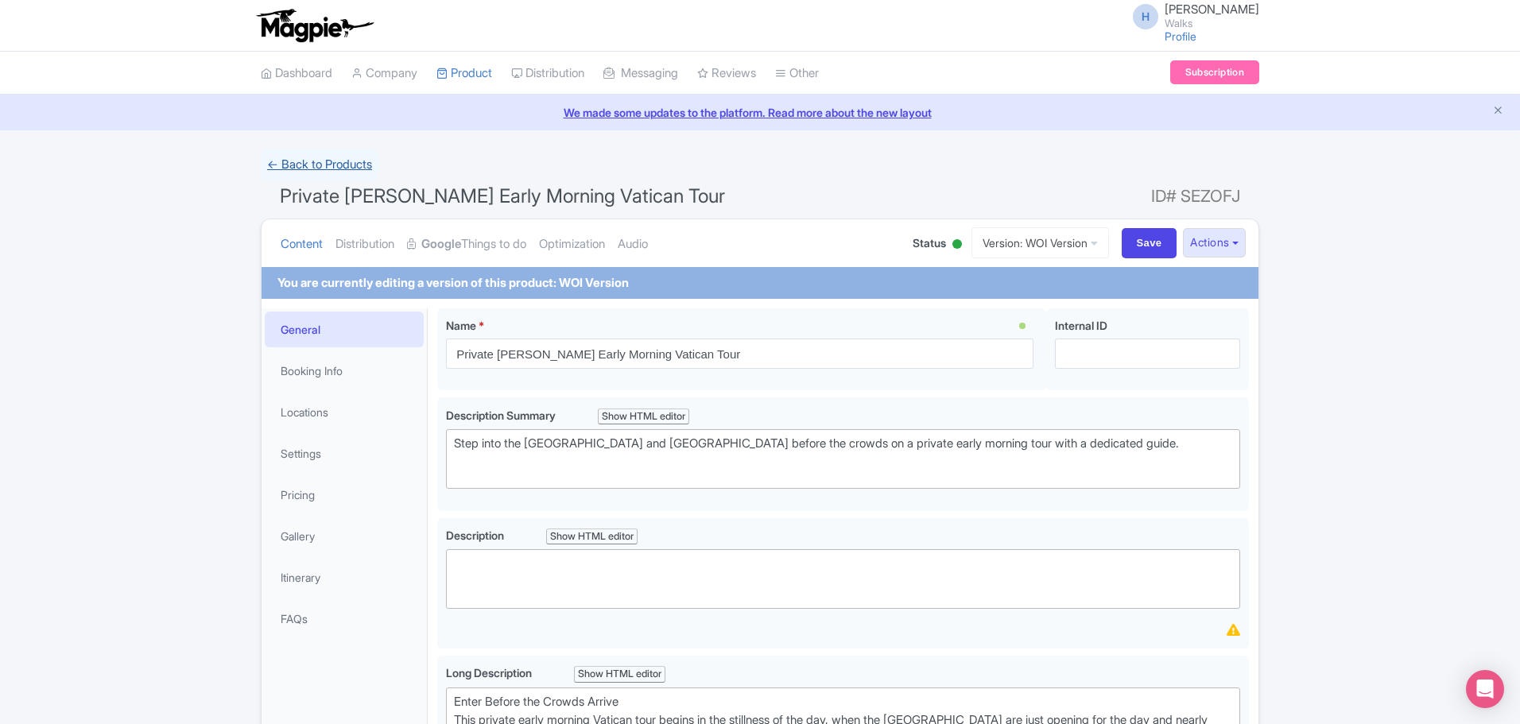
click at [312, 169] on link "← Back to Products" at bounding box center [320, 164] width 118 height 31
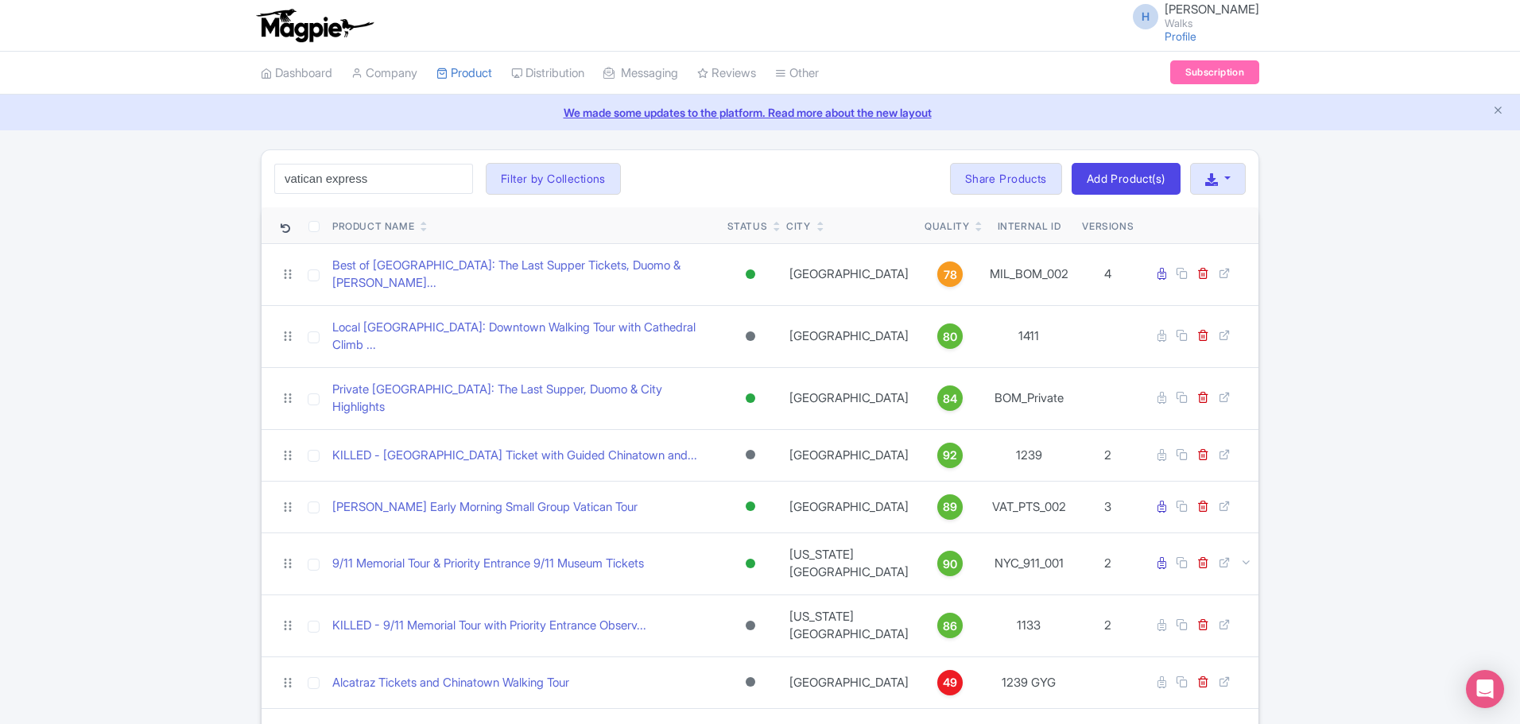
type input "vatican express"
click button "Search" at bounding box center [0, 0] width 0 height 0
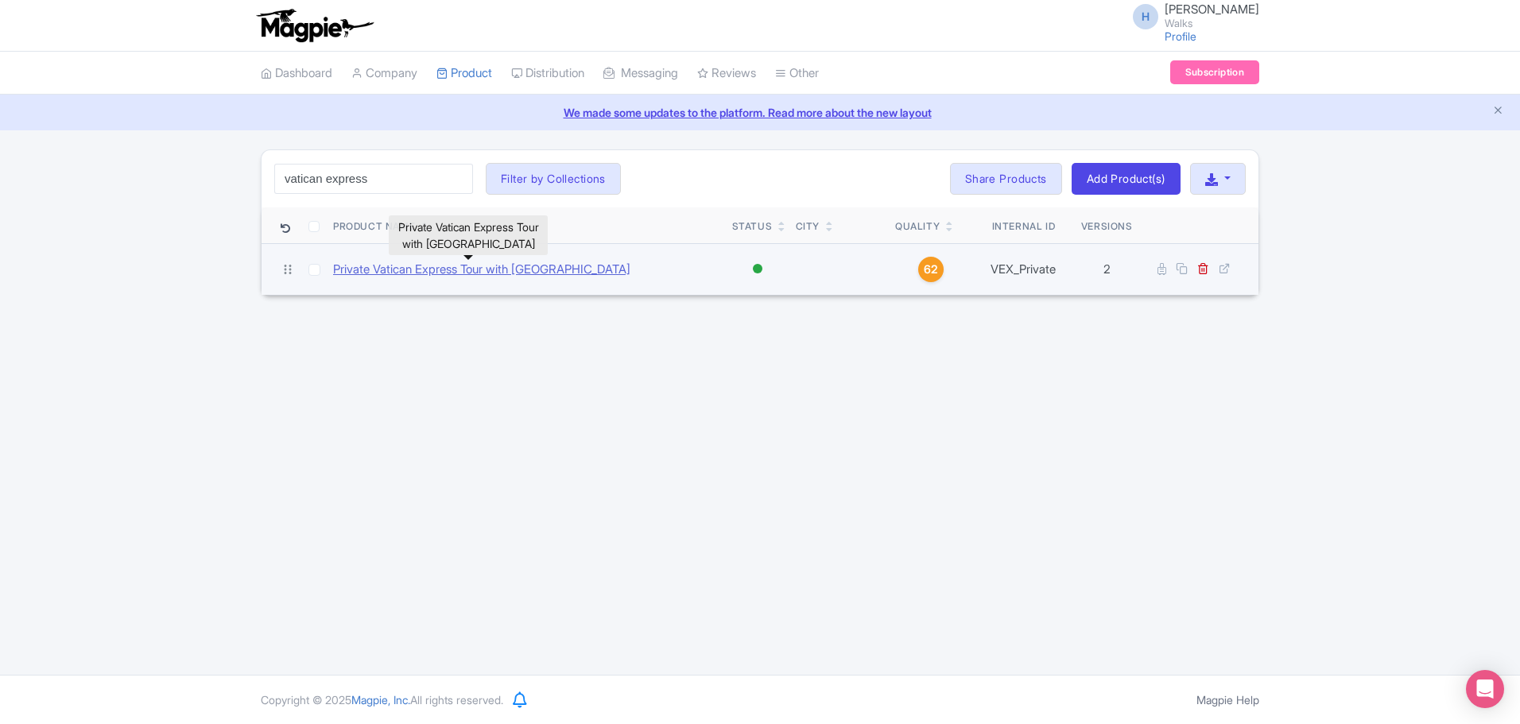
click at [460, 270] on link "Private Vatican Express Tour with [GEOGRAPHIC_DATA]" at bounding box center [481, 270] width 297 height 18
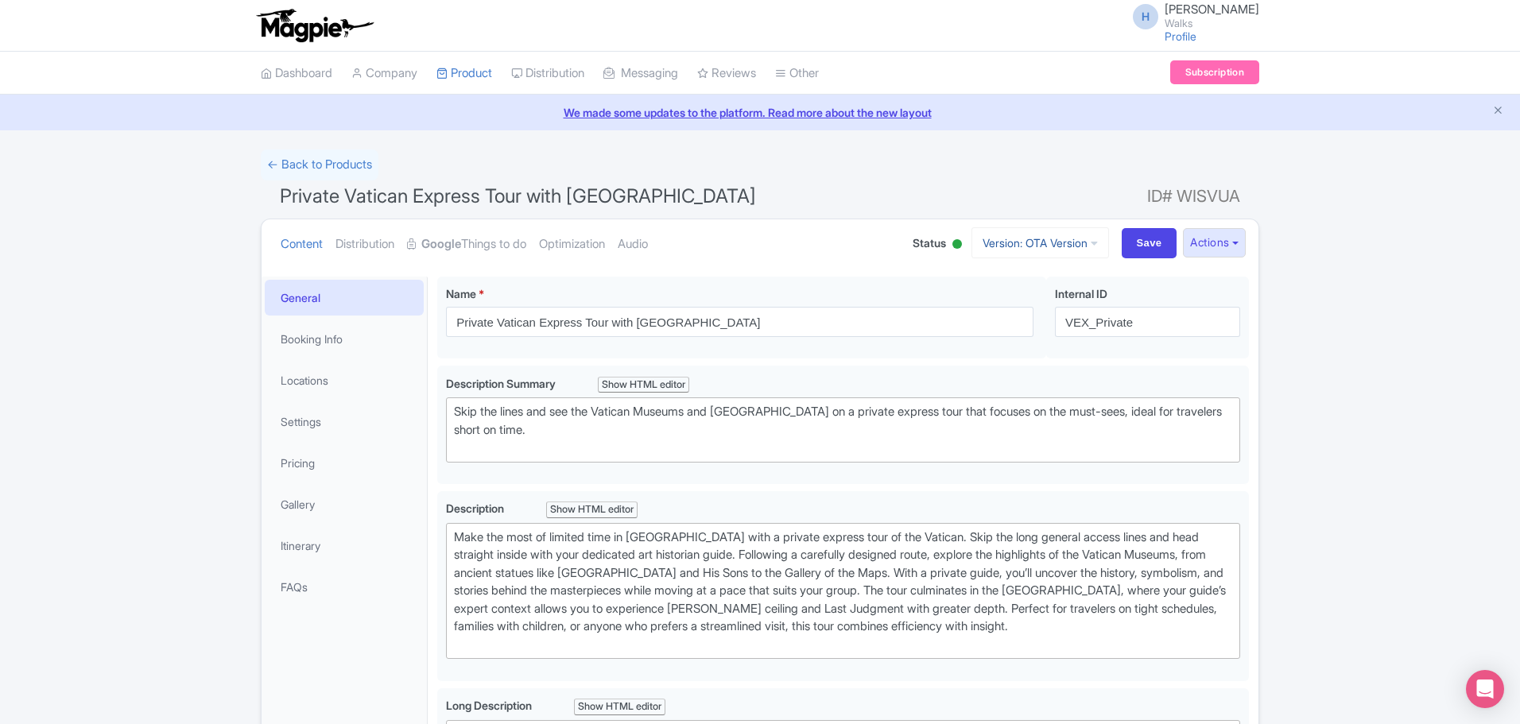
click at [1010, 242] on link "Version: OTA Version" at bounding box center [1040, 242] width 138 height 31
click at [1006, 353] on link "WOI Version" at bounding box center [1042, 353] width 151 height 25
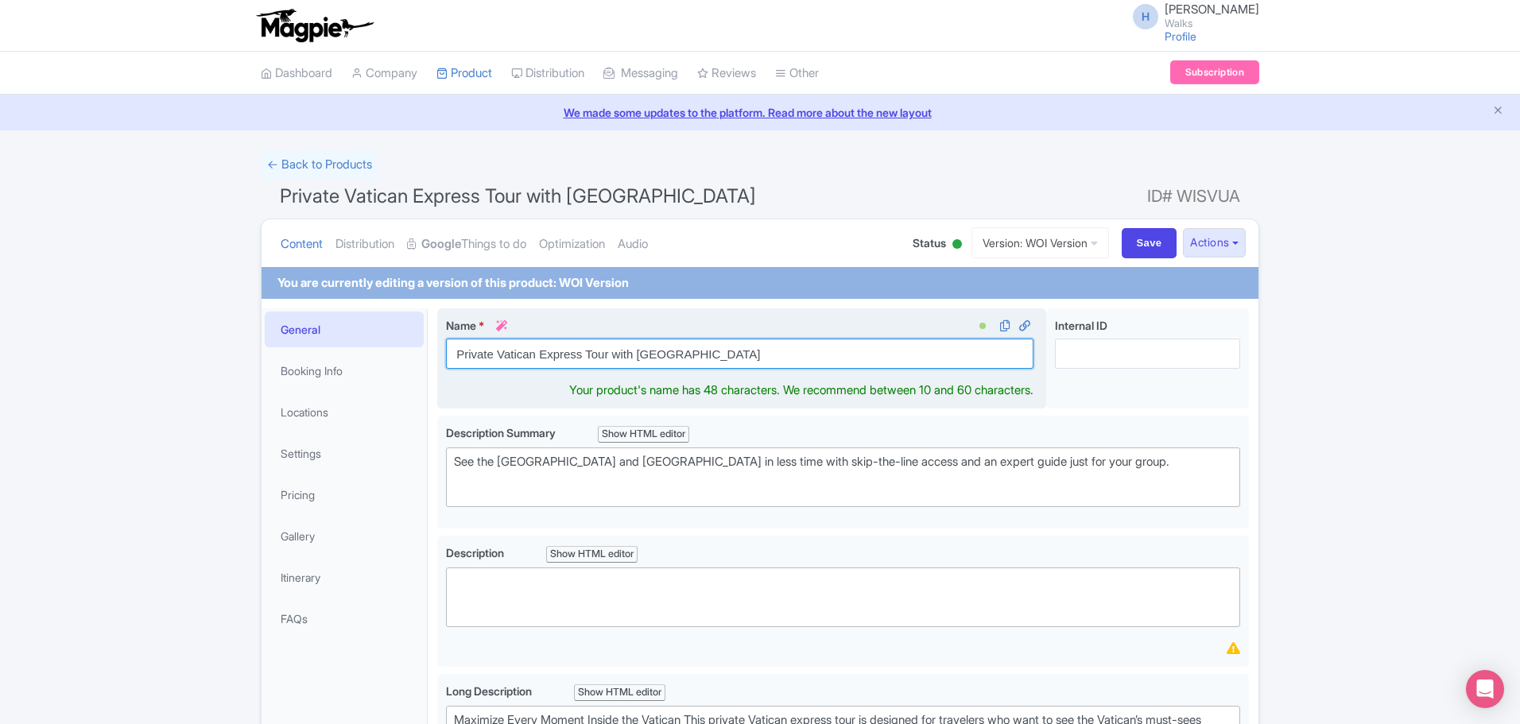
drag, startPoint x: 637, startPoint y: 365, endPoint x: 447, endPoint y: 369, distance: 190.0
click at [447, 369] on div "Name * i Private Vatican Express Tour with [GEOGRAPHIC_DATA]" at bounding box center [739, 343] width 587 height 52
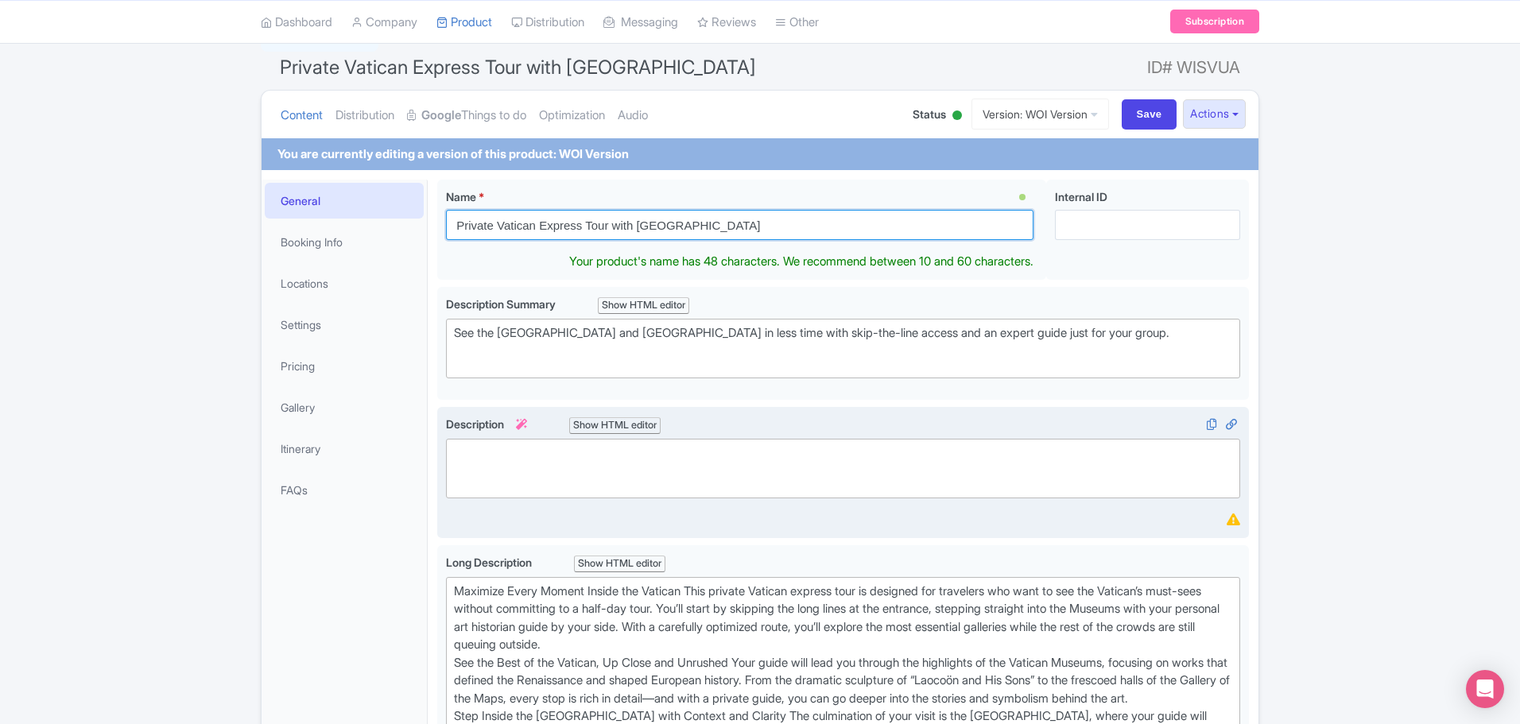
scroll to position [159, 0]
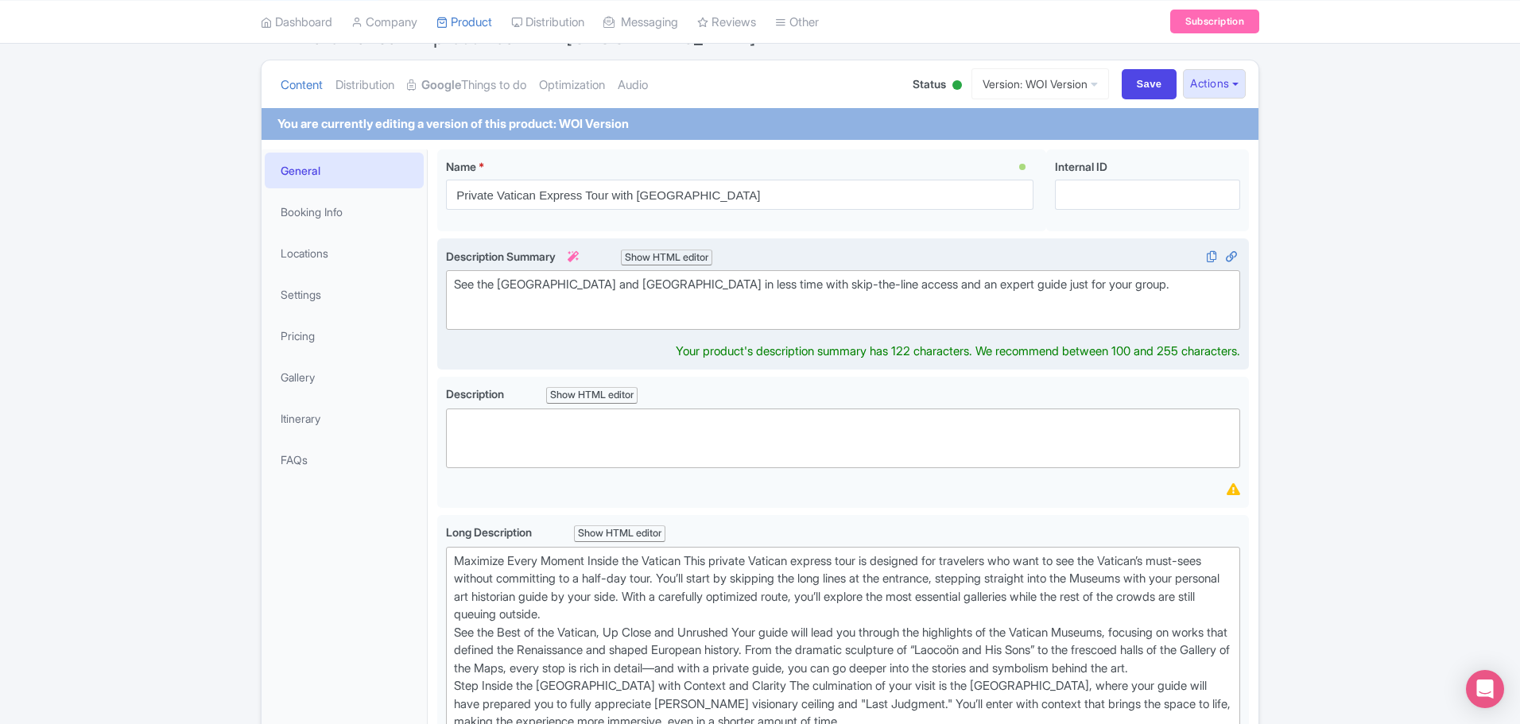
drag, startPoint x: 452, startPoint y: 301, endPoint x: 745, endPoint y: 293, distance: 293.5
click at [722, 294] on trix-editor "See the [GEOGRAPHIC_DATA] and [GEOGRAPHIC_DATA] in less time with skip-the-line…" at bounding box center [843, 300] width 794 height 60
click at [1081, 302] on div "See the [GEOGRAPHIC_DATA] and [GEOGRAPHIC_DATA] in less time with skip-the-line…" at bounding box center [843, 294] width 778 height 36
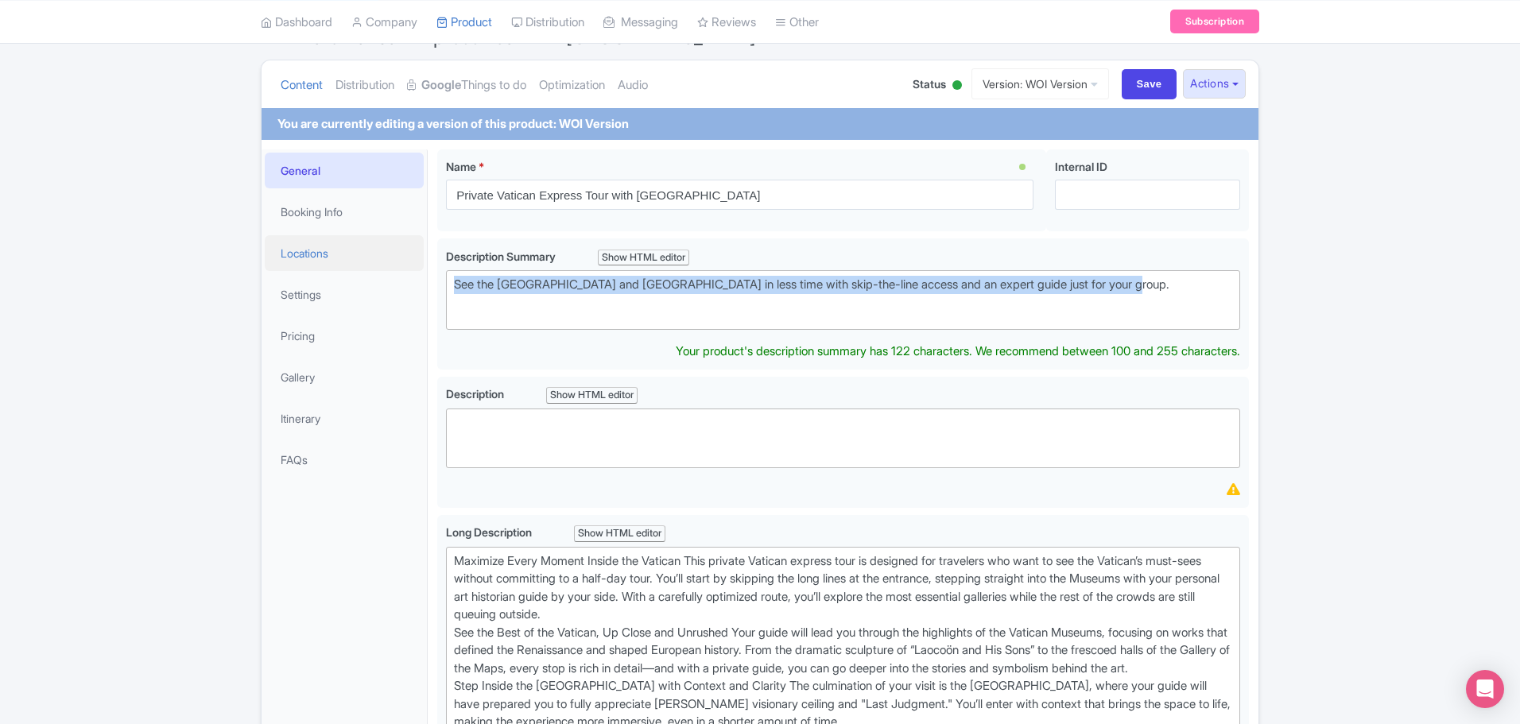
drag, startPoint x: 1173, startPoint y: 284, endPoint x: 390, endPoint y: 261, distance: 784.2
type trix-editor "<div>See the Vatican Museums and [GEOGRAPHIC_DATA] in less time with skip-the-l…"
copy div "See the [GEOGRAPHIC_DATA] and [GEOGRAPHIC_DATA] in less time with skip-the-line…"
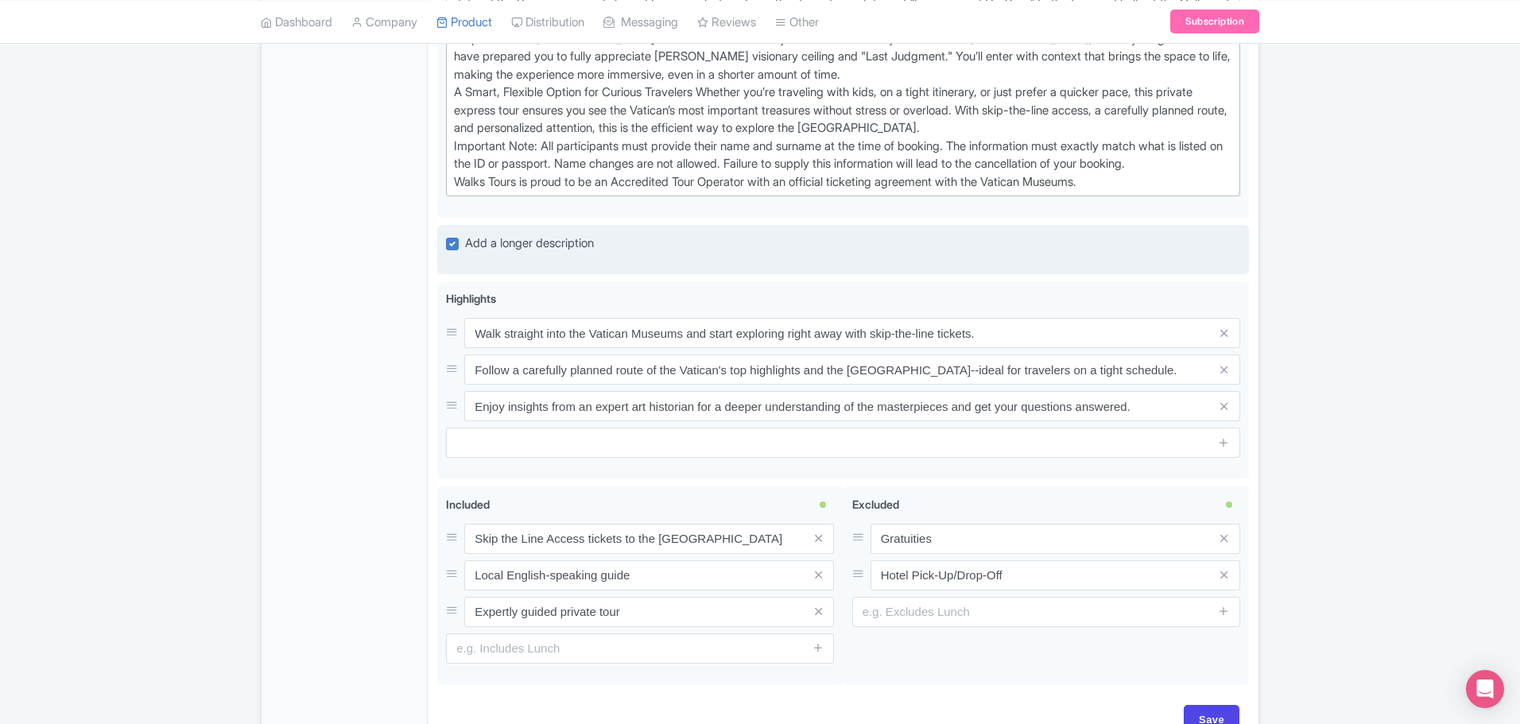
scroll to position [795, 0]
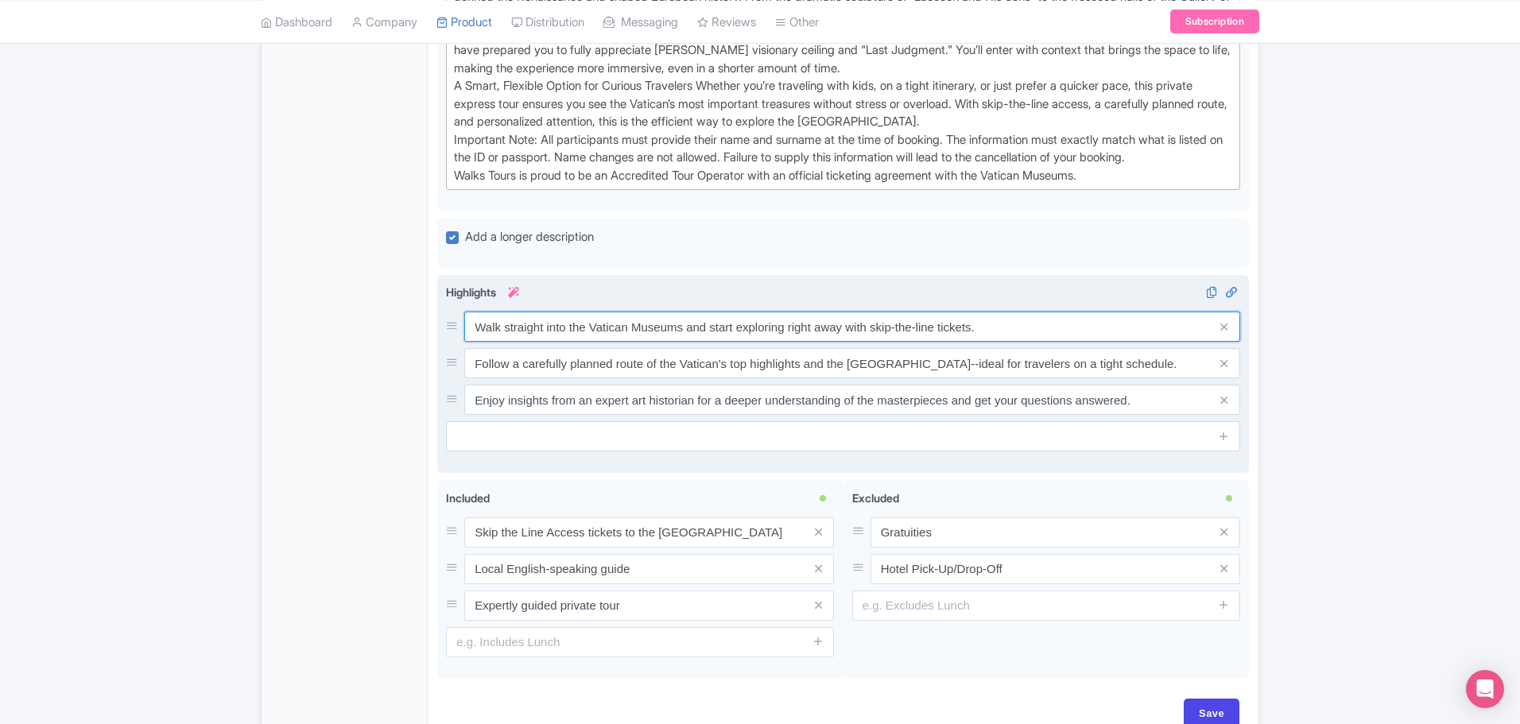
drag, startPoint x: 502, startPoint y: 339, endPoint x: 1031, endPoint y: 334, distance: 528.7
click at [1031, 334] on div "Highlights i Walk straight into the [GEOGRAPHIC_DATA] and start exploring right…" at bounding box center [843, 368] width 794 height 168
drag, startPoint x: 473, startPoint y: 379, endPoint x: 1142, endPoint y: 388, distance: 669.4
click at [1142, 378] on input "Follow a carefully planned route of the Vatican's top highlights and the [GEOGR…" at bounding box center [852, 363] width 776 height 30
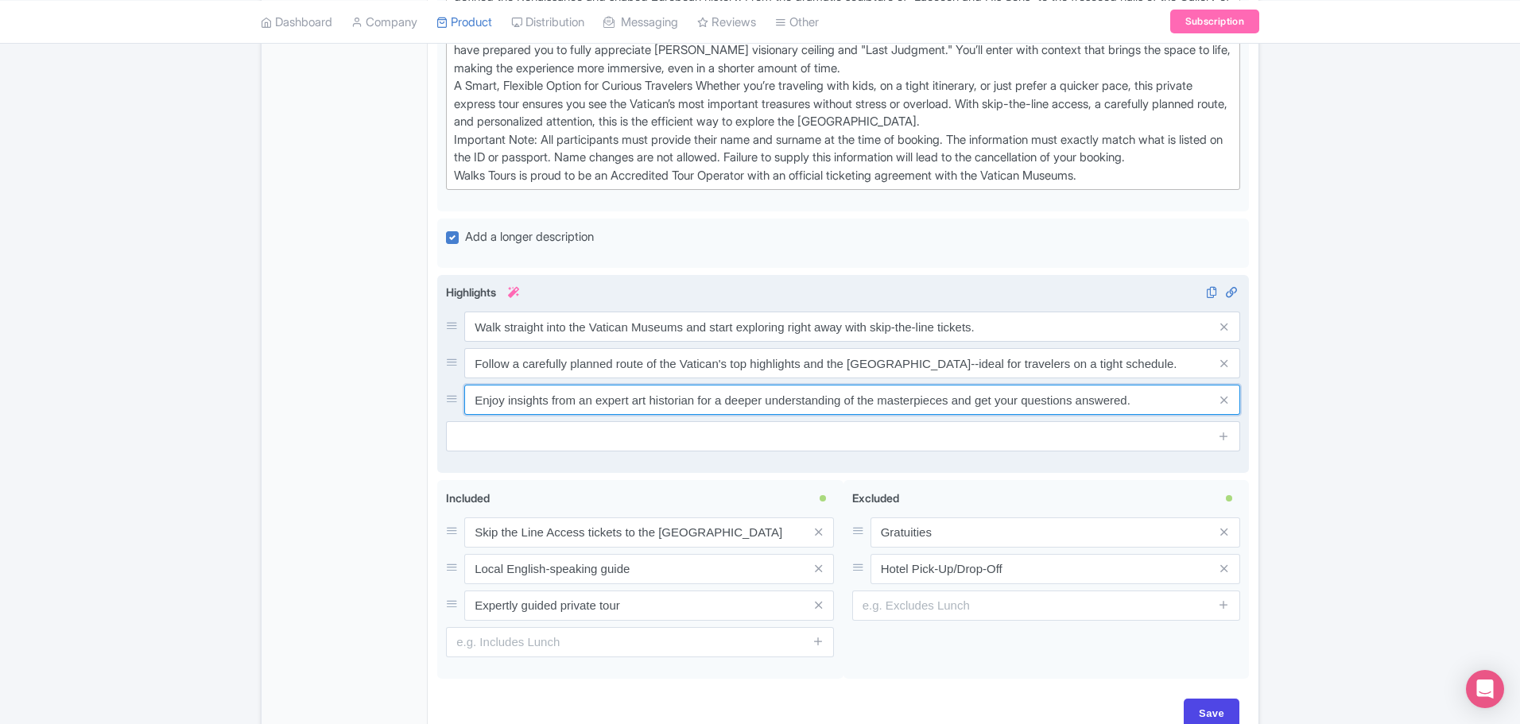
drag, startPoint x: 475, startPoint y: 414, endPoint x: 1148, endPoint y: 417, distance: 673.3
click at [1148, 415] on input "Enjoy insights from an expert art historian for a deeper understanding of the m…" at bounding box center [852, 400] width 776 height 30
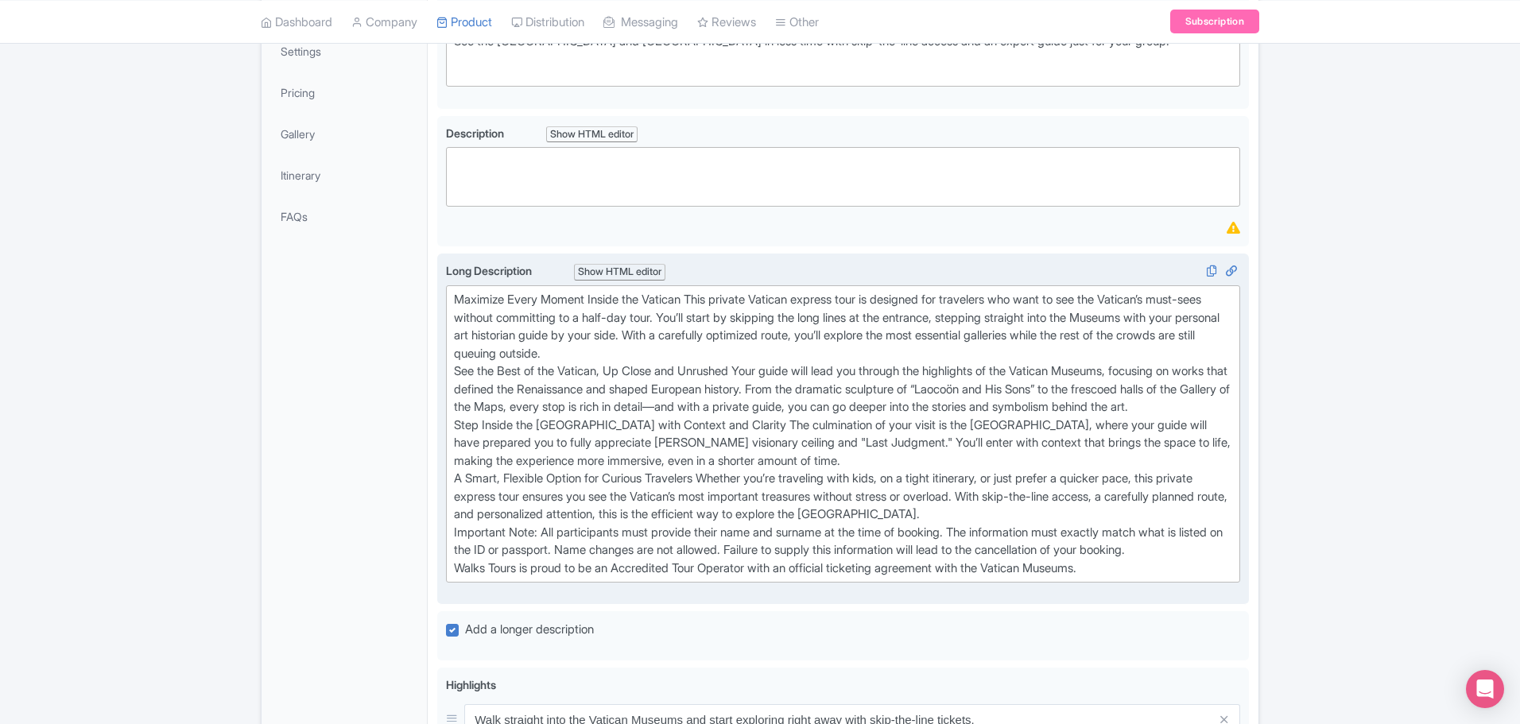
scroll to position [397, 0]
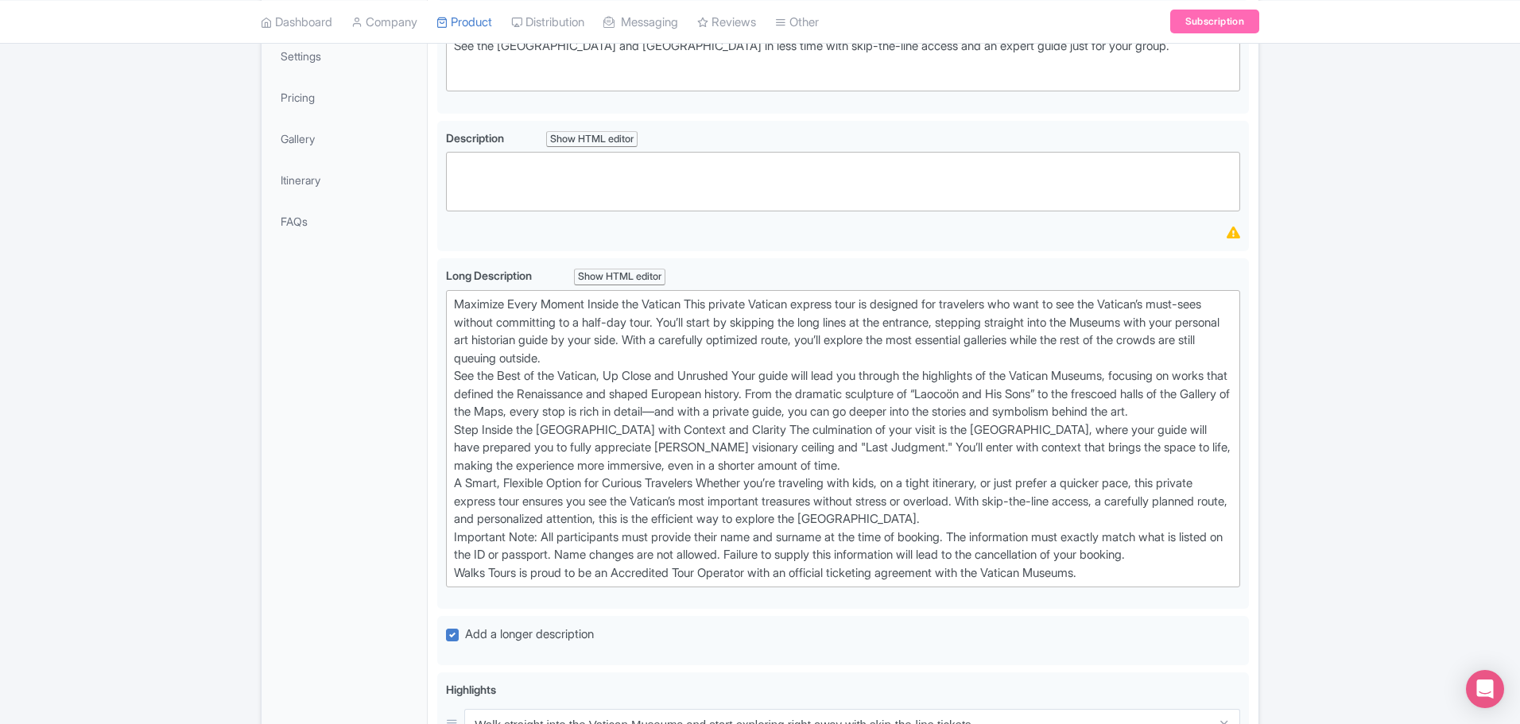
drag, startPoint x: 1149, startPoint y: 352, endPoint x: 430, endPoint y: 302, distance: 720.4
click at [430, 302] on div "Private Vatican Express Tour with Sistine Chapel Name * i Private Vatican Expre…" at bounding box center [843, 521] width 831 height 1241
type trix-editor "<div>Maximize Every Moment Inside the Vatican This private Vatican express tour…"
copy div "Maximize Every Moment Inside the Vatican This private Vatican express tour is d…"
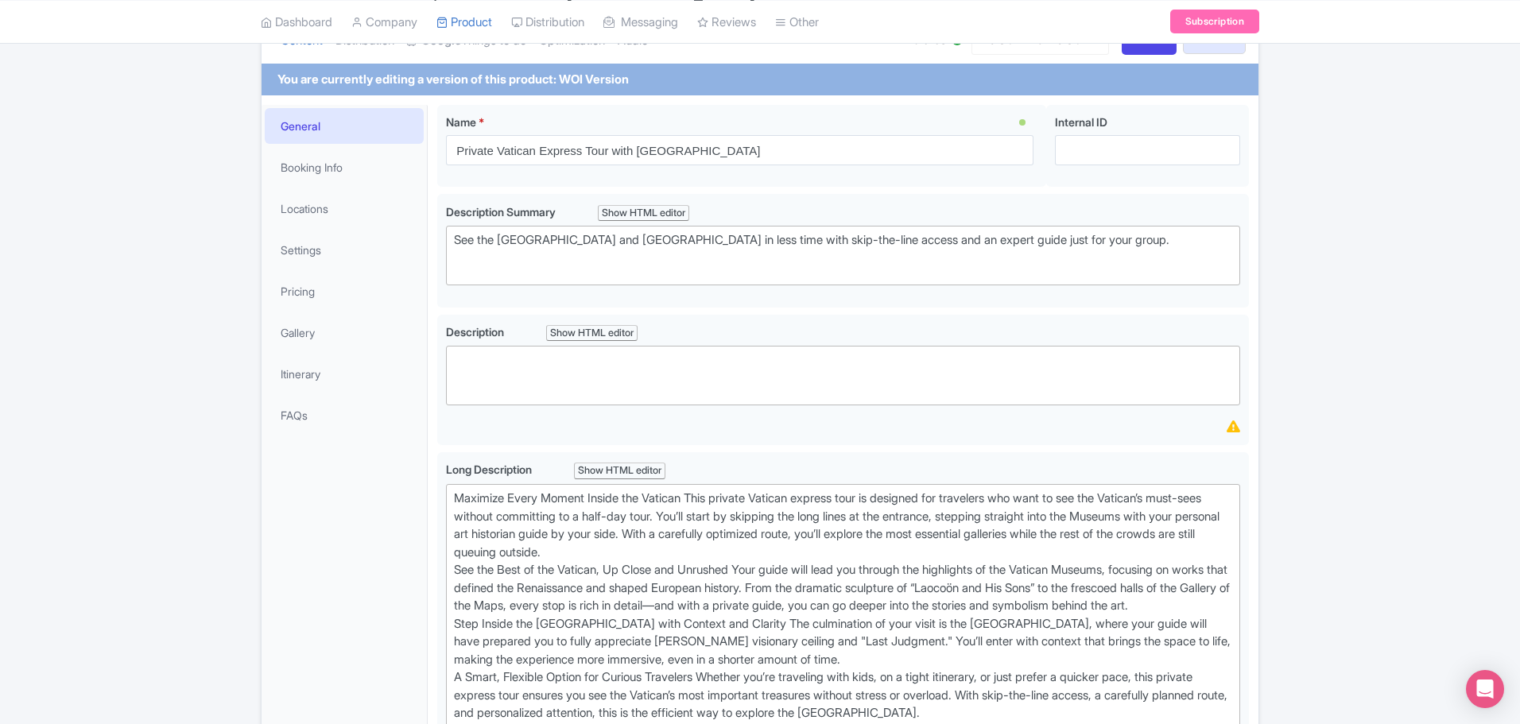
scroll to position [0, 0]
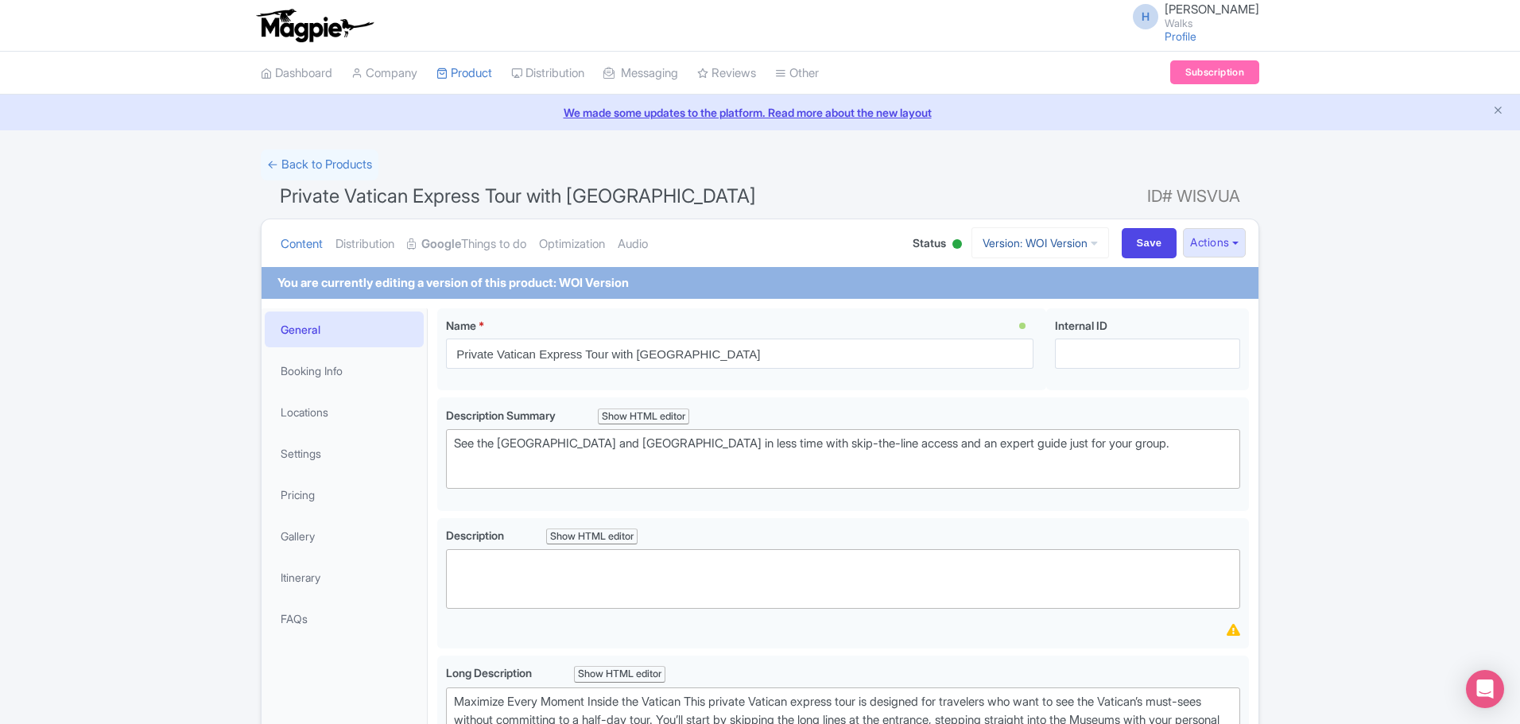
click at [988, 243] on link "Version: WOI Version" at bounding box center [1040, 242] width 138 height 31
click at [980, 281] on link "Manage Versions" at bounding box center [1042, 281] width 151 height 25
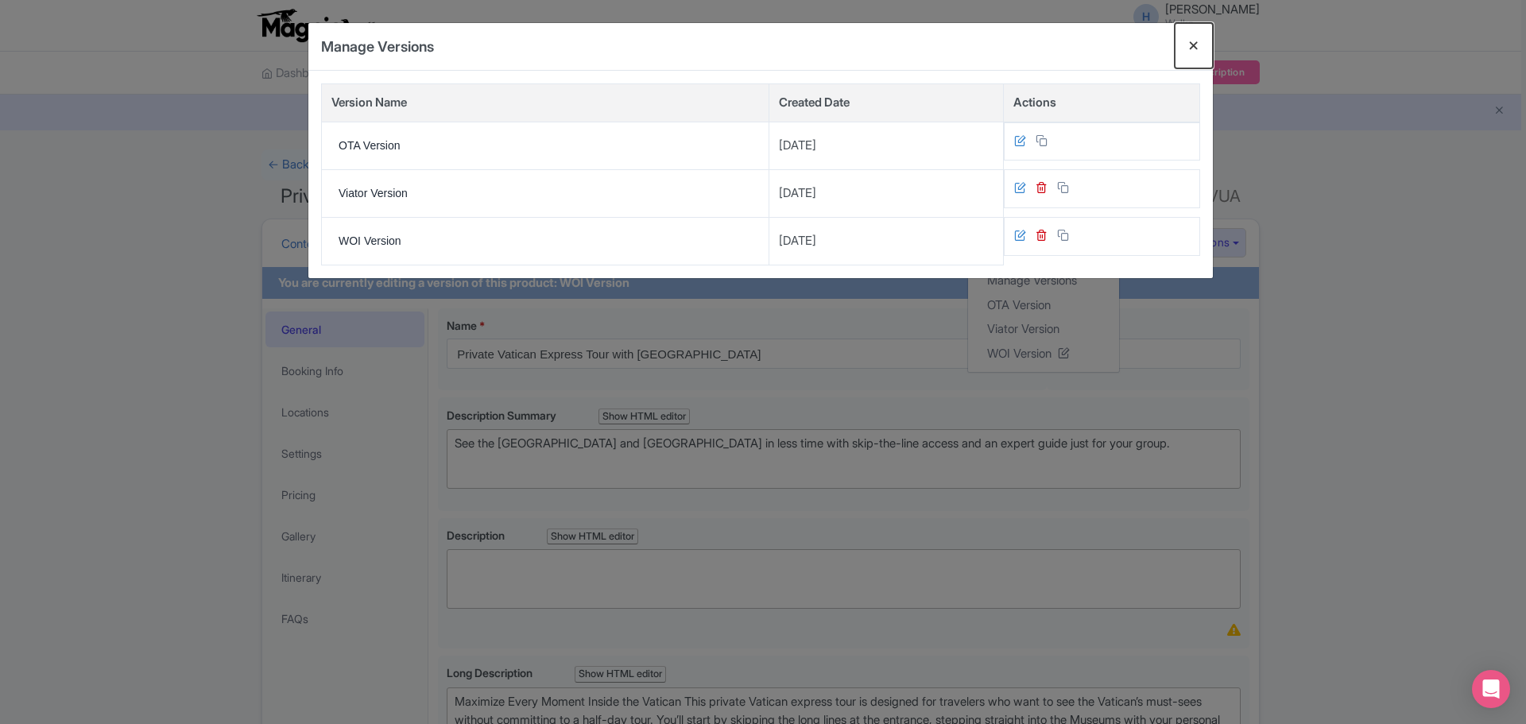
click at [1195, 46] on button "Close" at bounding box center [1194, 45] width 38 height 45
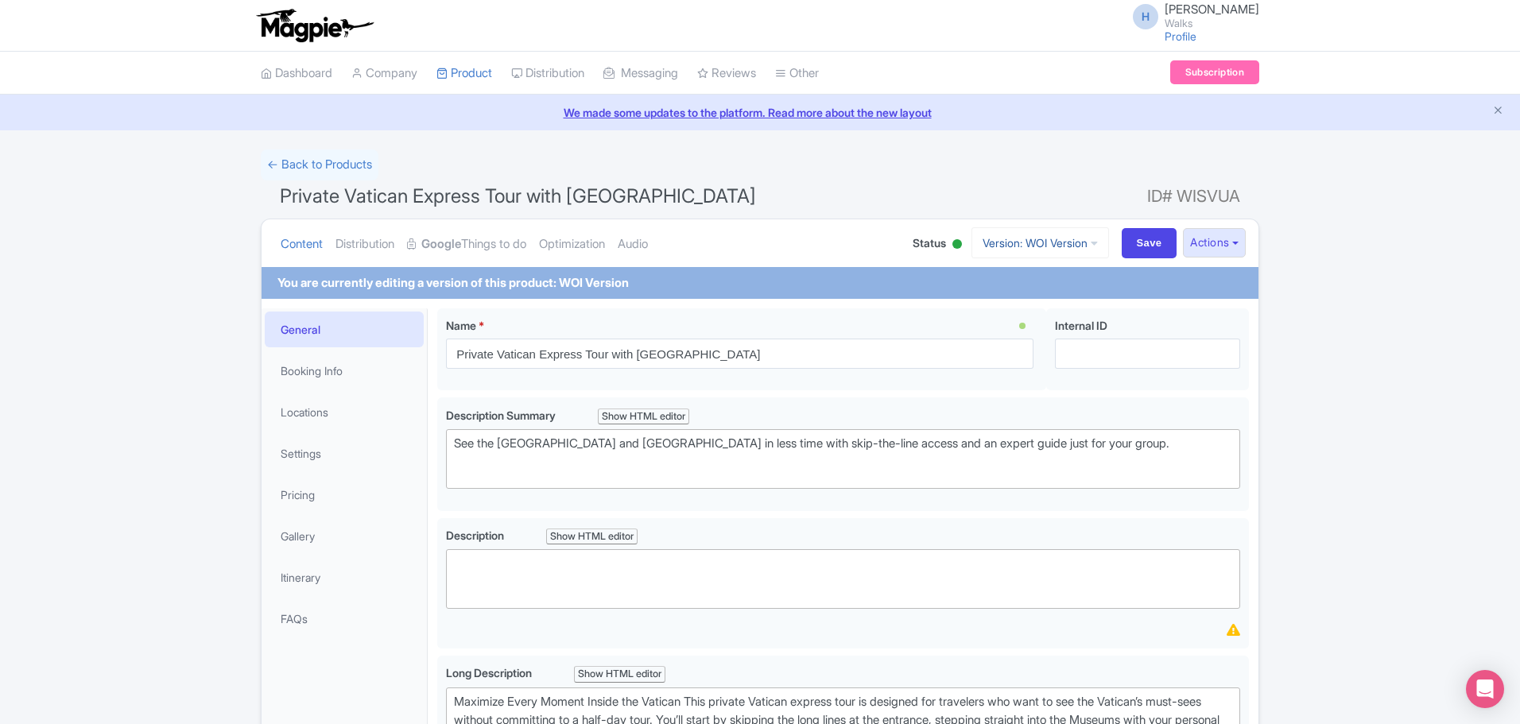
click at [1025, 242] on link "Version: WOI Version" at bounding box center [1040, 242] width 138 height 31
click at [1001, 310] on link "OTA Version" at bounding box center [1042, 305] width 151 height 25
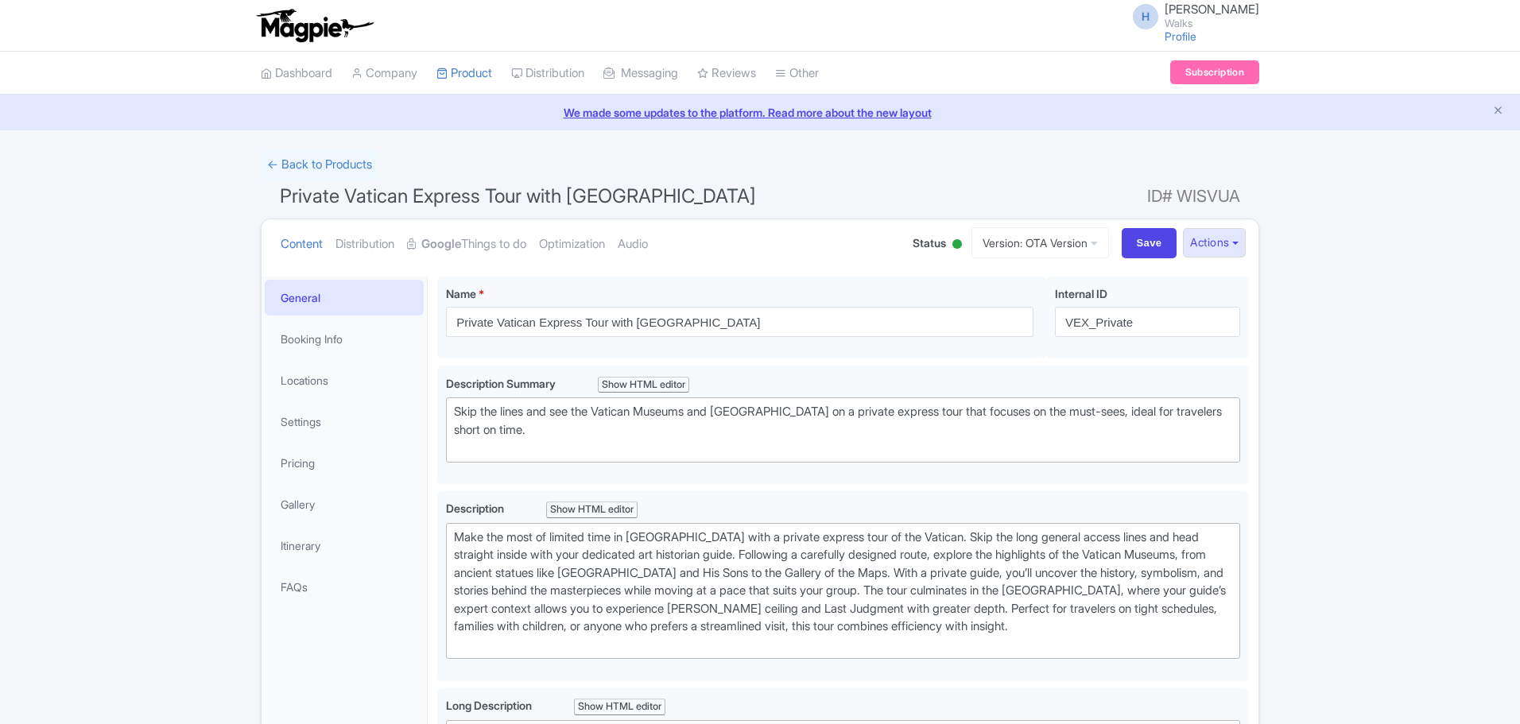
click at [277, 500] on link "Gallery" at bounding box center [344, 505] width 159 height 36
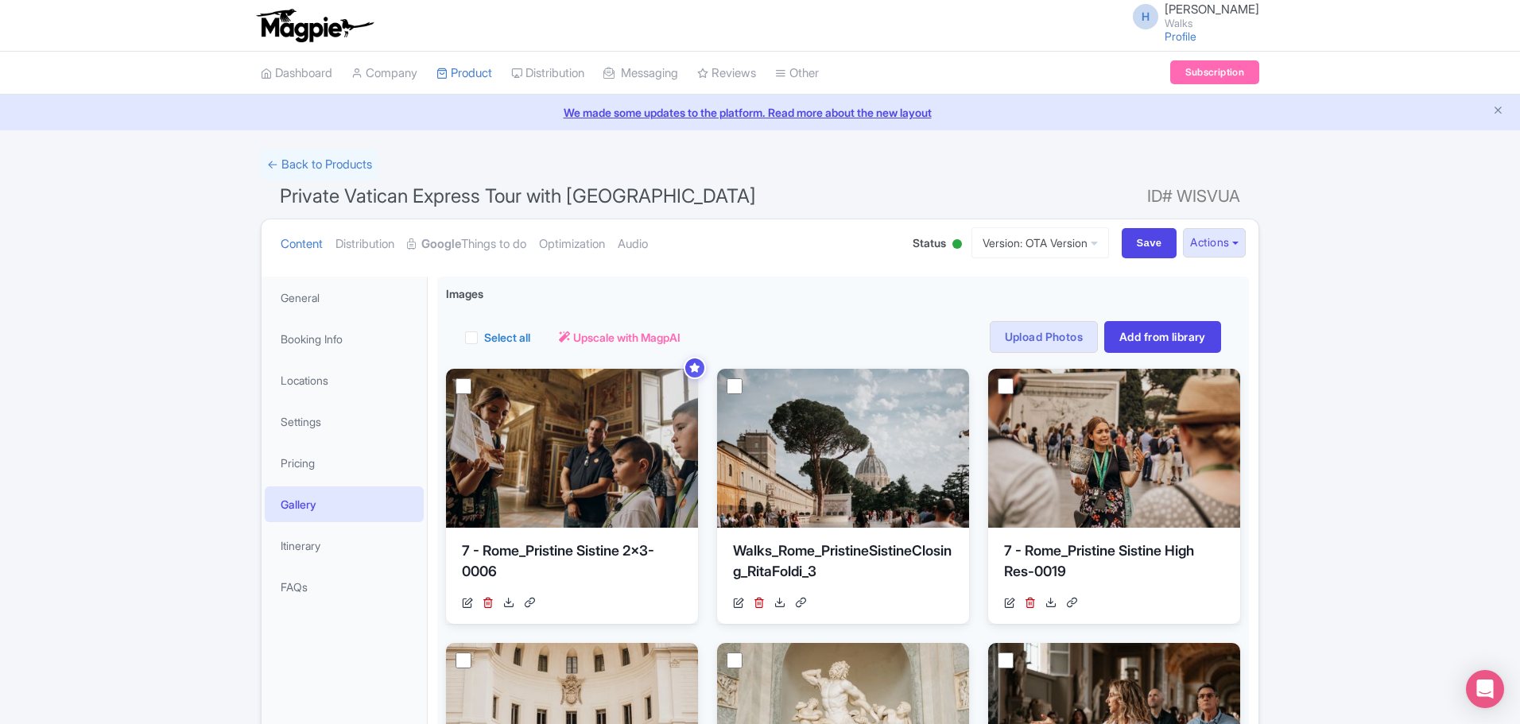
drag, startPoint x: 1422, startPoint y: 1, endPoint x: 1068, endPoint y: 153, distance: 385.0
click at [1068, 153] on div "← Back to Products" at bounding box center [760, 164] width 998 height 31
click at [320, 283] on link "General" at bounding box center [344, 298] width 159 height 36
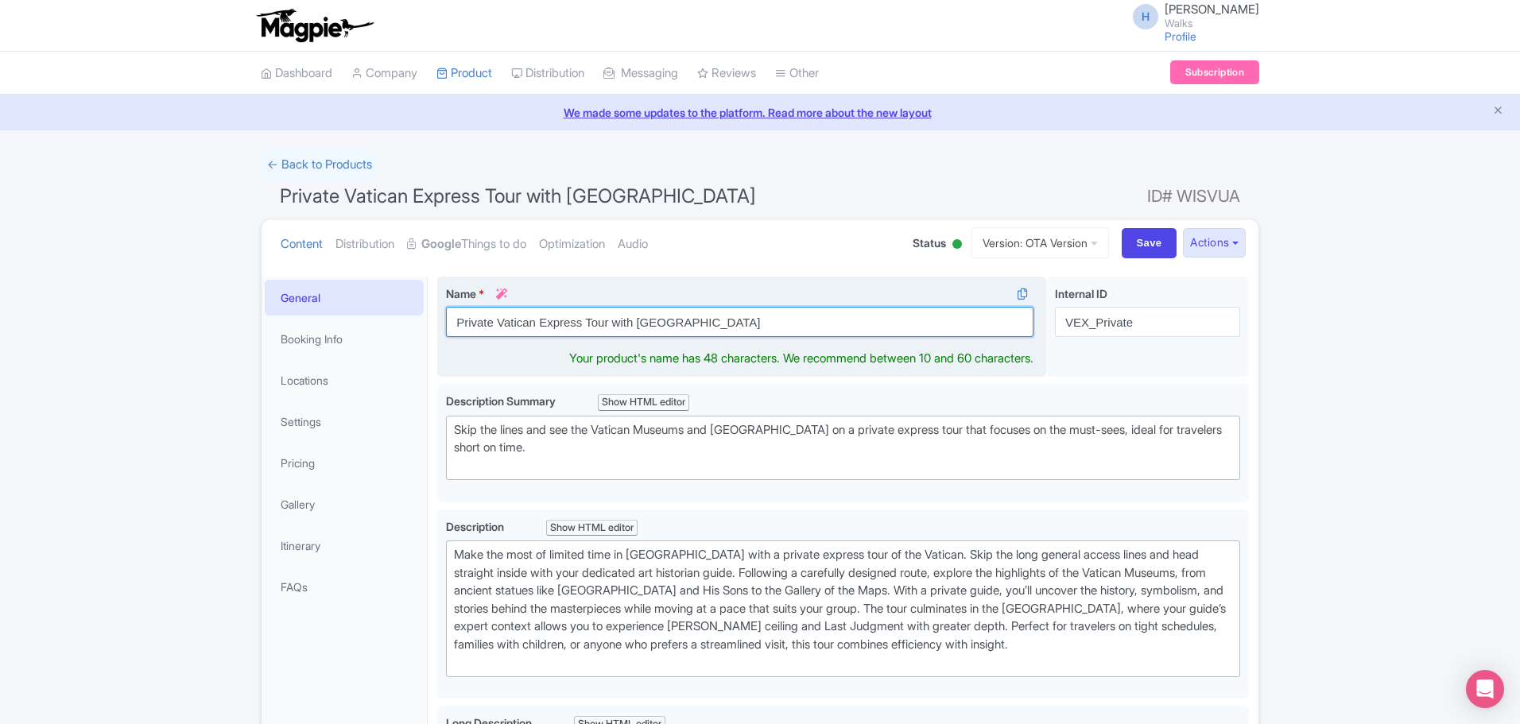
drag, startPoint x: 754, startPoint y: 326, endPoint x: 441, endPoint y: 307, distance: 313.8
click at [441, 307] on div "Name * i Private Vatican Express Tour with Sistine Chapel Your product's name h…" at bounding box center [741, 327] width 609 height 101
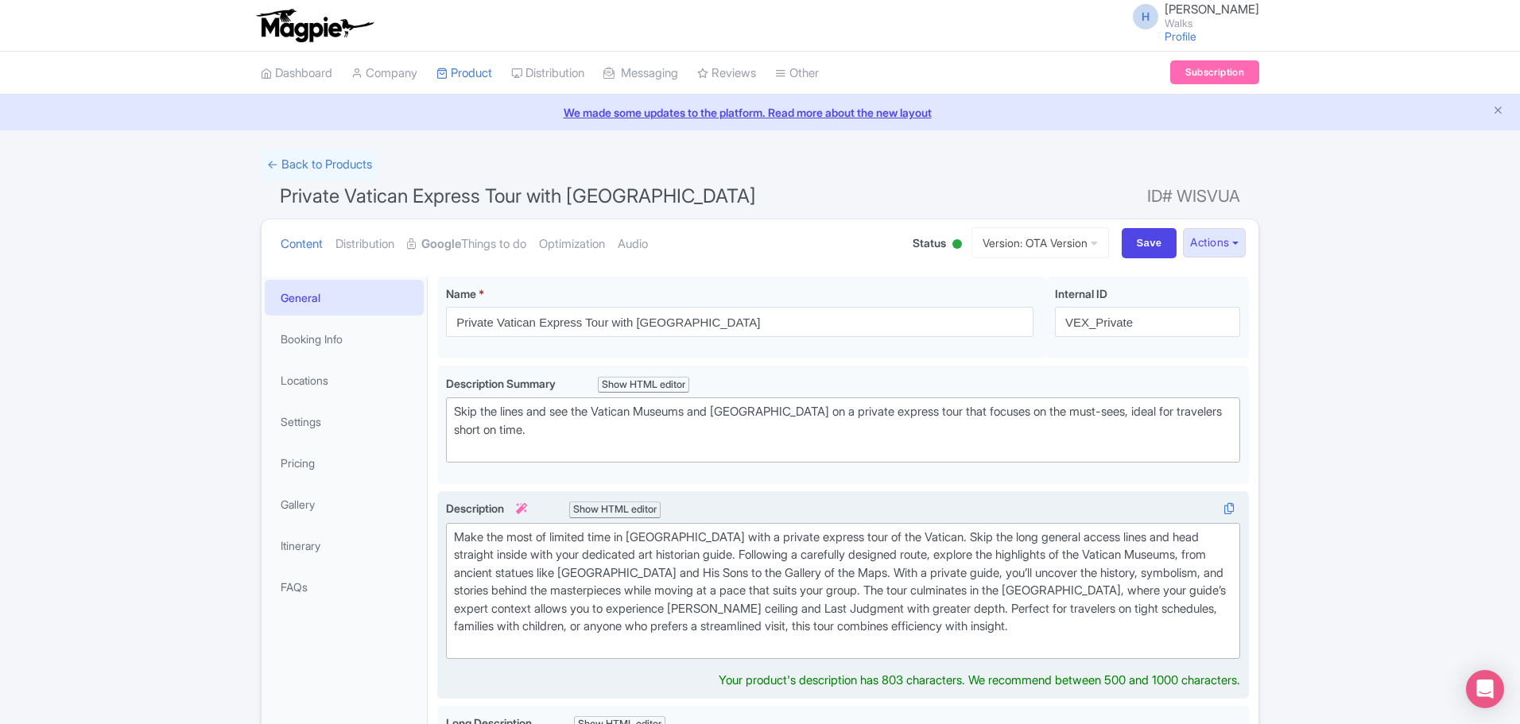
drag, startPoint x: 1079, startPoint y: 622, endPoint x: 445, endPoint y: 528, distance: 640.5
click at [440, 516] on div "Make the most of limited time in Rome with a private express tour of the Vatica…" at bounding box center [843, 595] width 812 height 208
click at [636, 578] on div "Make the most of limited time in Rome with a private express tour of the Vatica…" at bounding box center [843, 592] width 778 height 126
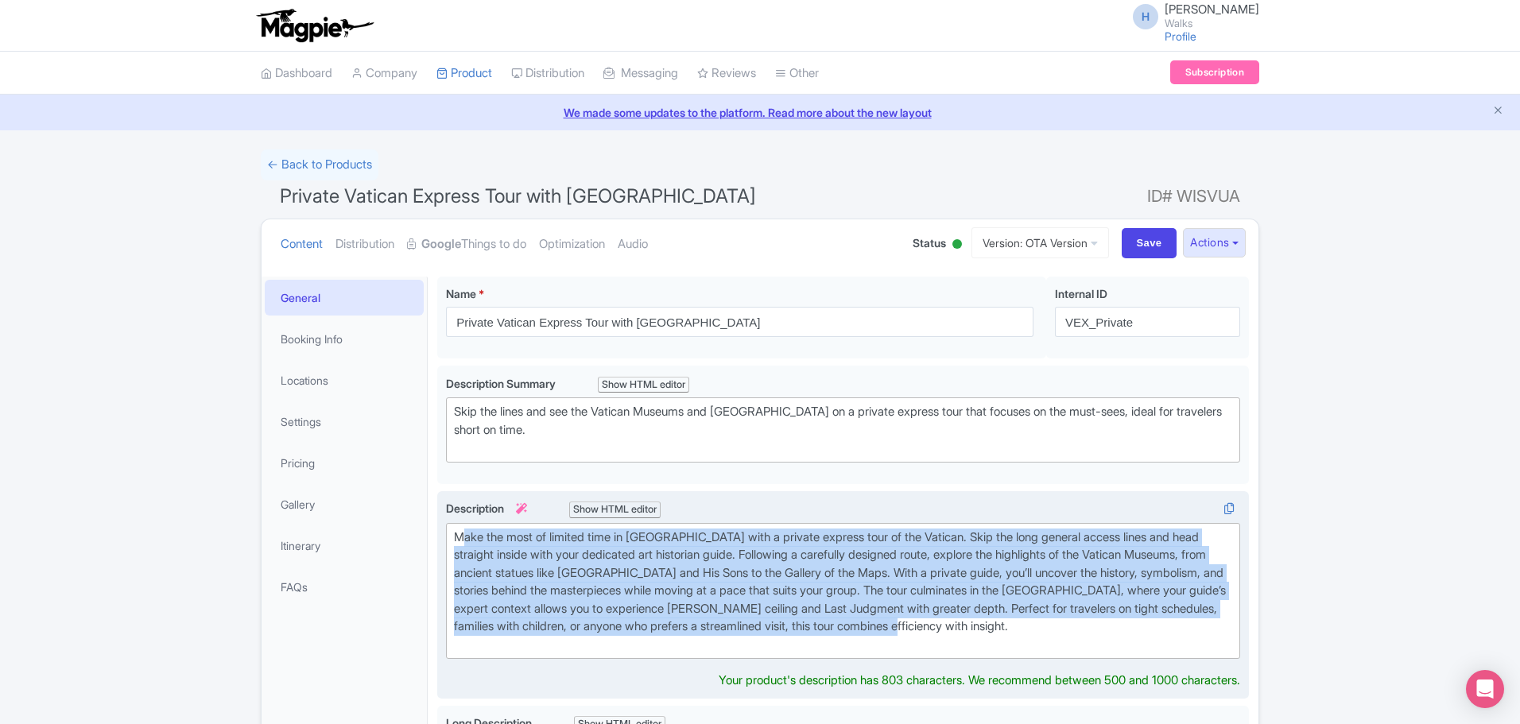
drag, startPoint x: 1120, startPoint y: 633, endPoint x: 460, endPoint y: 540, distance: 666.3
click at [460, 540] on div "Make the most of limited time in Rome with a private express tour of the Vatica…" at bounding box center [843, 592] width 778 height 126
type trix-editor "<div>&nbsp;Make the most of limited time in Rome with a private express tour of…"
copy div "Make the most of limited time in Rome with a private express tour of the Vatica…"
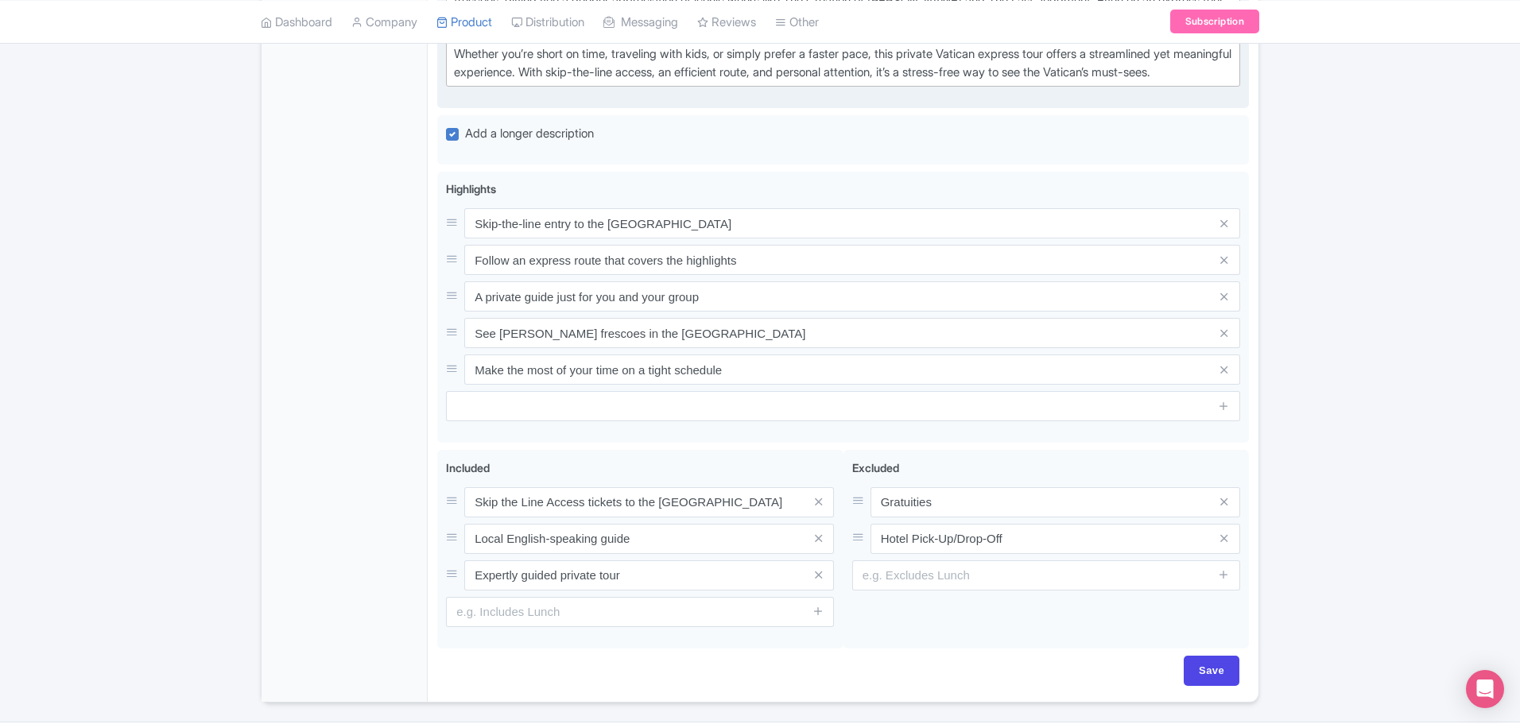
scroll to position [941, 0]
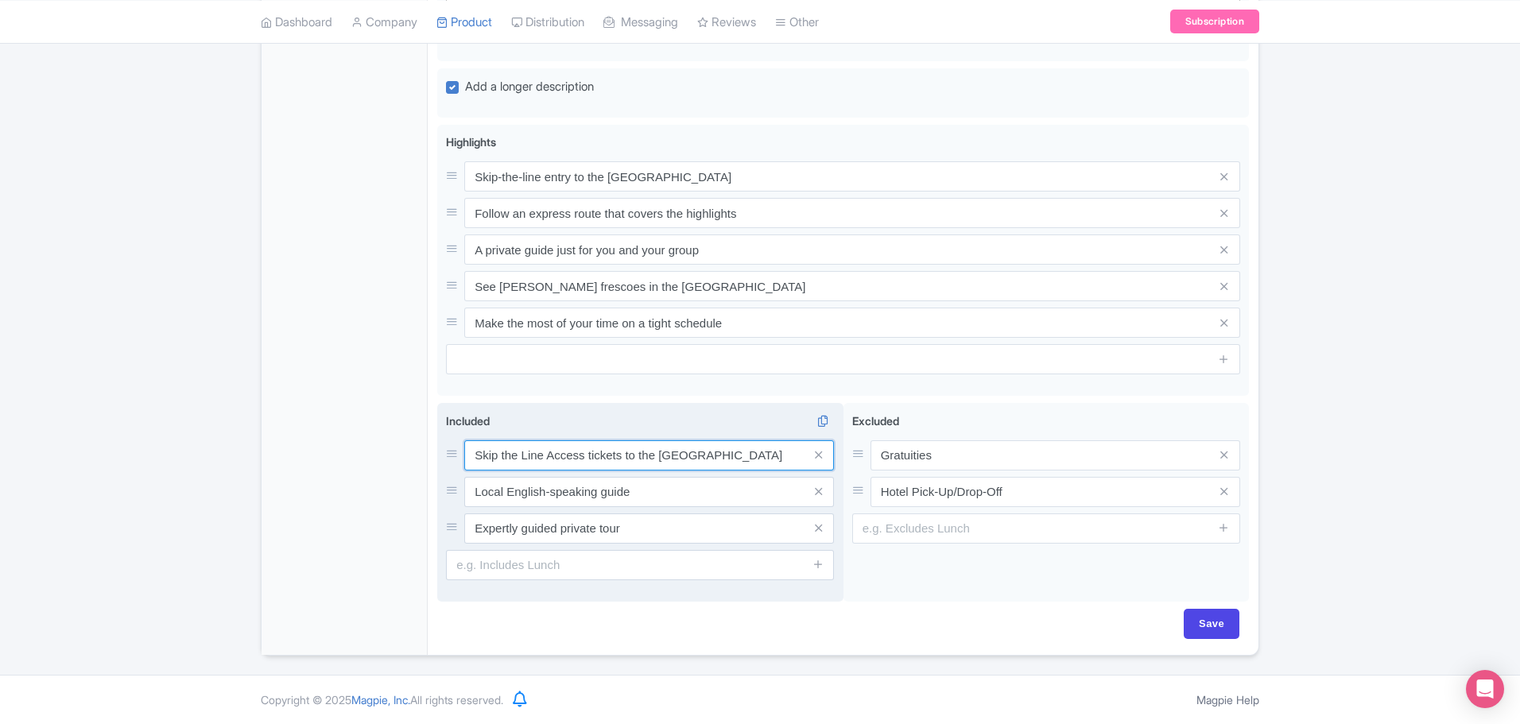
drag, startPoint x: 474, startPoint y: 450, endPoint x: 781, endPoint y: 463, distance: 307.2
click at [781, 463] on div "Included i Skip the Line Access tickets to the Vatican Museums Local English-sp…" at bounding box center [640, 497] width 388 height 168
drag, startPoint x: 622, startPoint y: 489, endPoint x: 474, endPoint y: 484, distance: 148.7
click at [474, 484] on input "Local English-speaking guide" at bounding box center [649, 492] width 370 height 30
click at [565, 494] on input "Local English-speaking guide" at bounding box center [649, 492] width 370 height 30
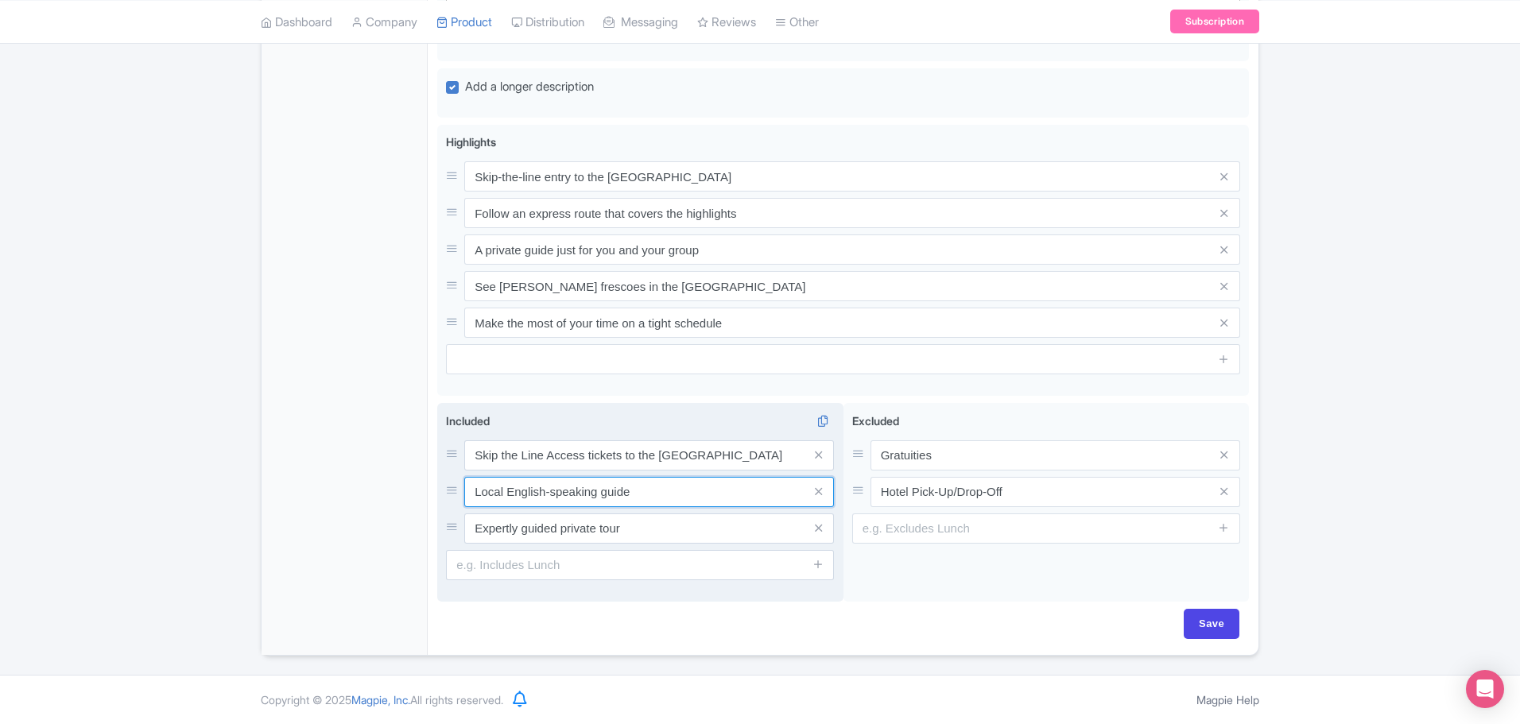
click at [636, 494] on input "Local English-speaking guide" at bounding box center [649, 492] width 370 height 30
drag, startPoint x: 643, startPoint y: 491, endPoint x: 464, endPoint y: 490, distance: 178.9
click at [464, 490] on input "Local English-speaking guide" at bounding box center [649, 492] width 370 height 30
drag, startPoint x: 622, startPoint y: 525, endPoint x: 463, endPoint y: 526, distance: 159.8
click at [463, 526] on div "Expertly guided private tour" at bounding box center [640, 529] width 388 height 30
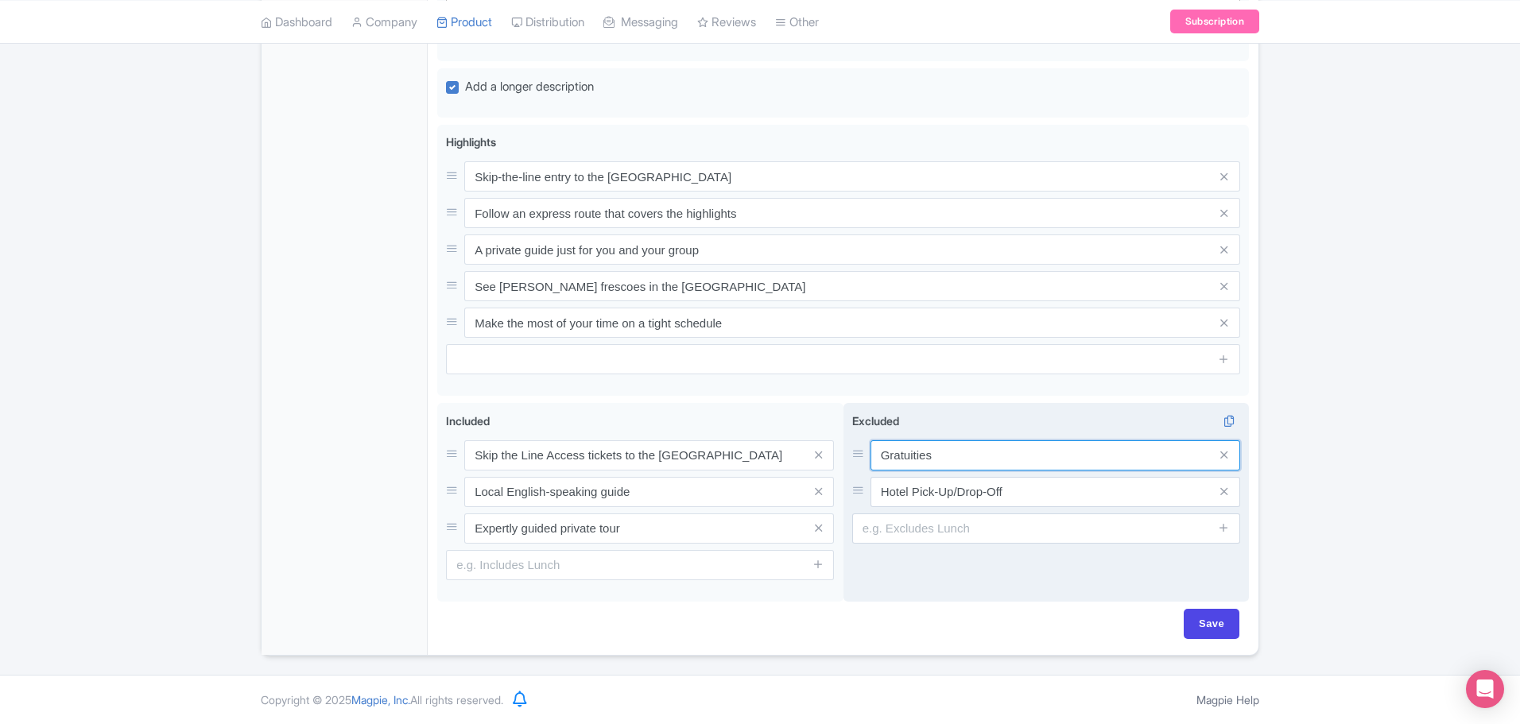
drag, startPoint x: 931, startPoint y: 456, endPoint x: 871, endPoint y: 456, distance: 59.6
click at [871, 456] on input "Gratuities" at bounding box center [1055, 455] width 370 height 30
drag, startPoint x: 1012, startPoint y: 487, endPoint x: 880, endPoint y: 492, distance: 132.1
click at [880, 492] on input "Hotel Pick-Up/Drop-Off" at bounding box center [1055, 492] width 370 height 30
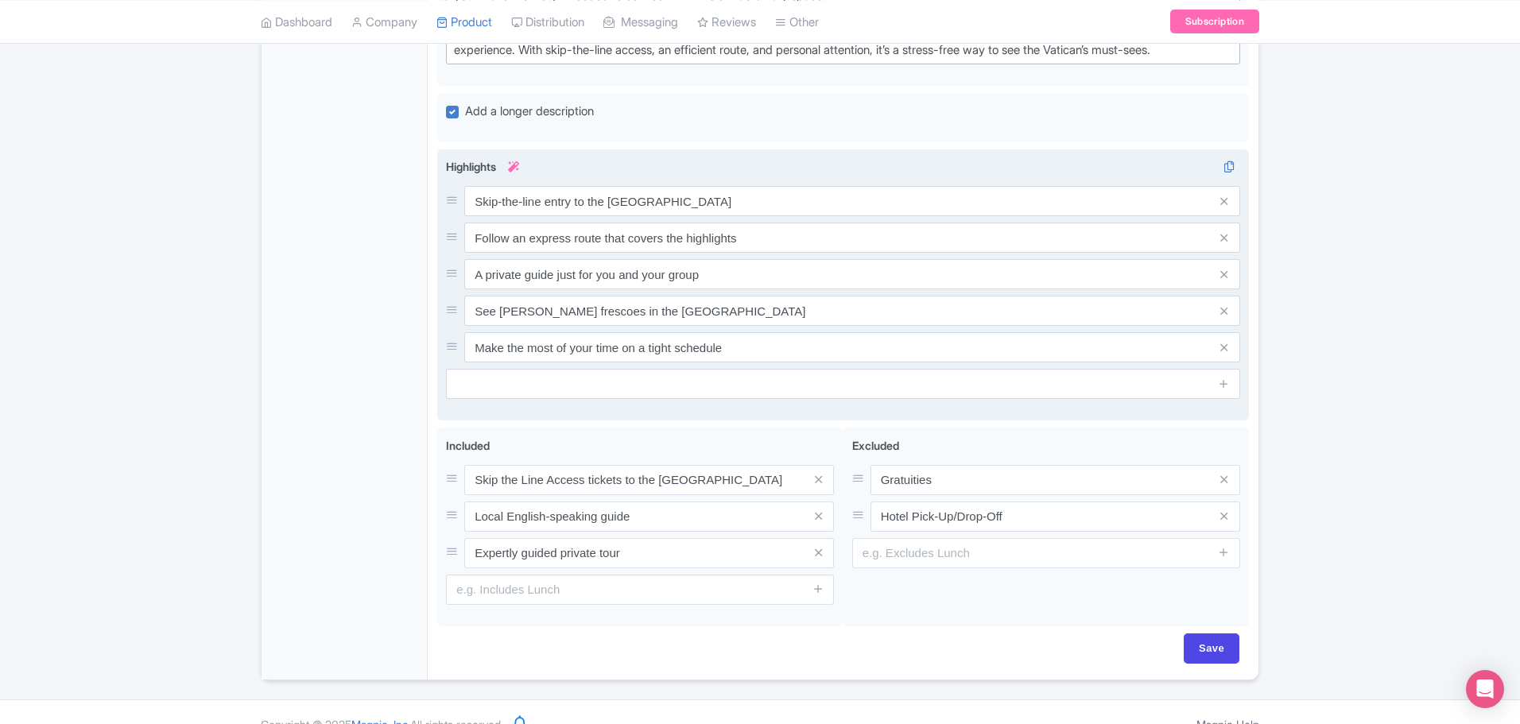
scroll to position [862, 0]
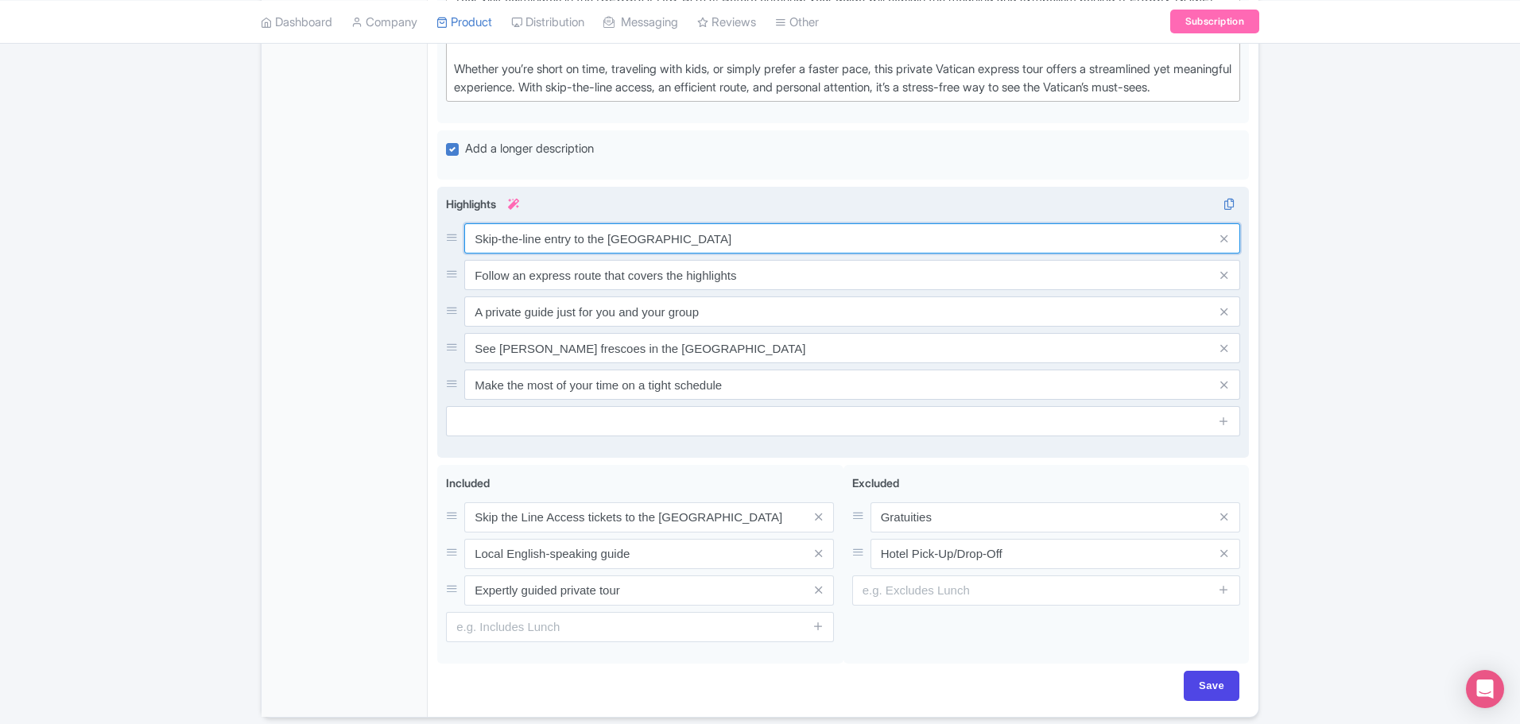
drag, startPoint x: 711, startPoint y: 262, endPoint x: 447, endPoint y: 254, distance: 264.0
click at [447, 254] on div "Skip-the-line entry to the Vatican Museums" at bounding box center [843, 238] width 794 height 30
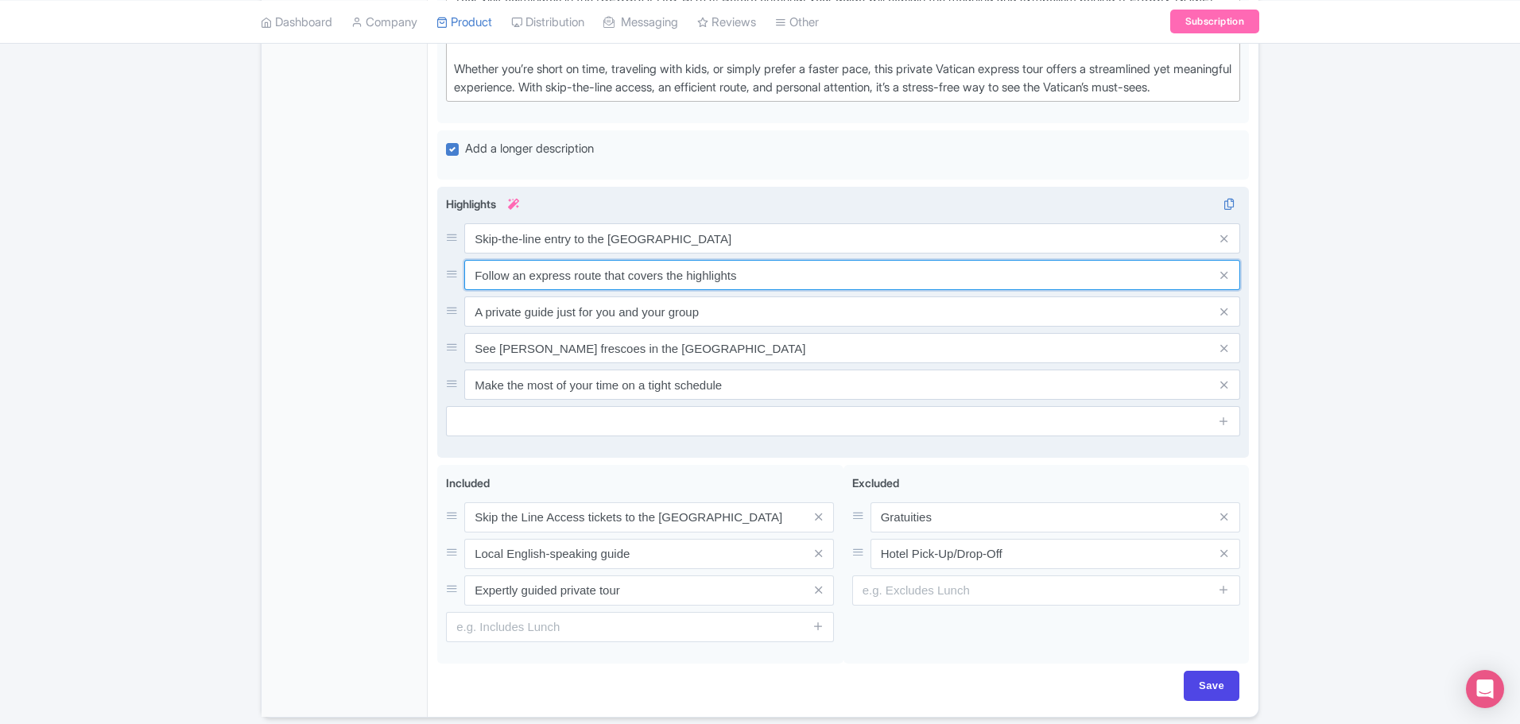
drag, startPoint x: 475, startPoint y: 294, endPoint x: 763, endPoint y: 291, distance: 287.8
click at [763, 290] on input "Follow an express route that covers the highlights" at bounding box center [852, 275] width 776 height 30
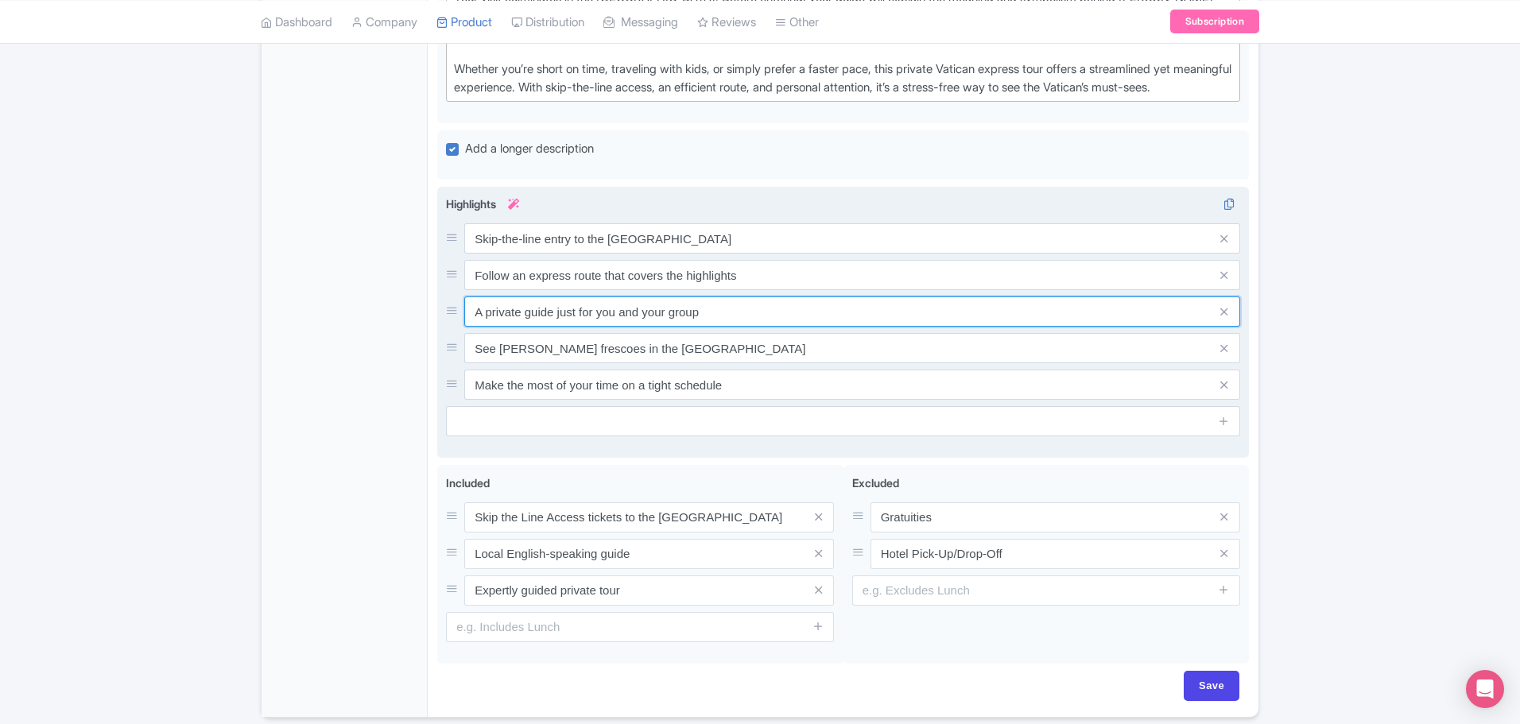
drag, startPoint x: 472, startPoint y: 328, endPoint x: 831, endPoint y: 334, distance: 358.6
click at [831, 327] on input "A private guide just for you and your group" at bounding box center [852, 312] width 776 height 30
drag, startPoint x: 471, startPoint y: 360, endPoint x: 860, endPoint y: 365, distance: 388.8
click at [857, 363] on input "See Michelangelo’s frescoes in the Sistine Chapel" at bounding box center [852, 348] width 776 height 30
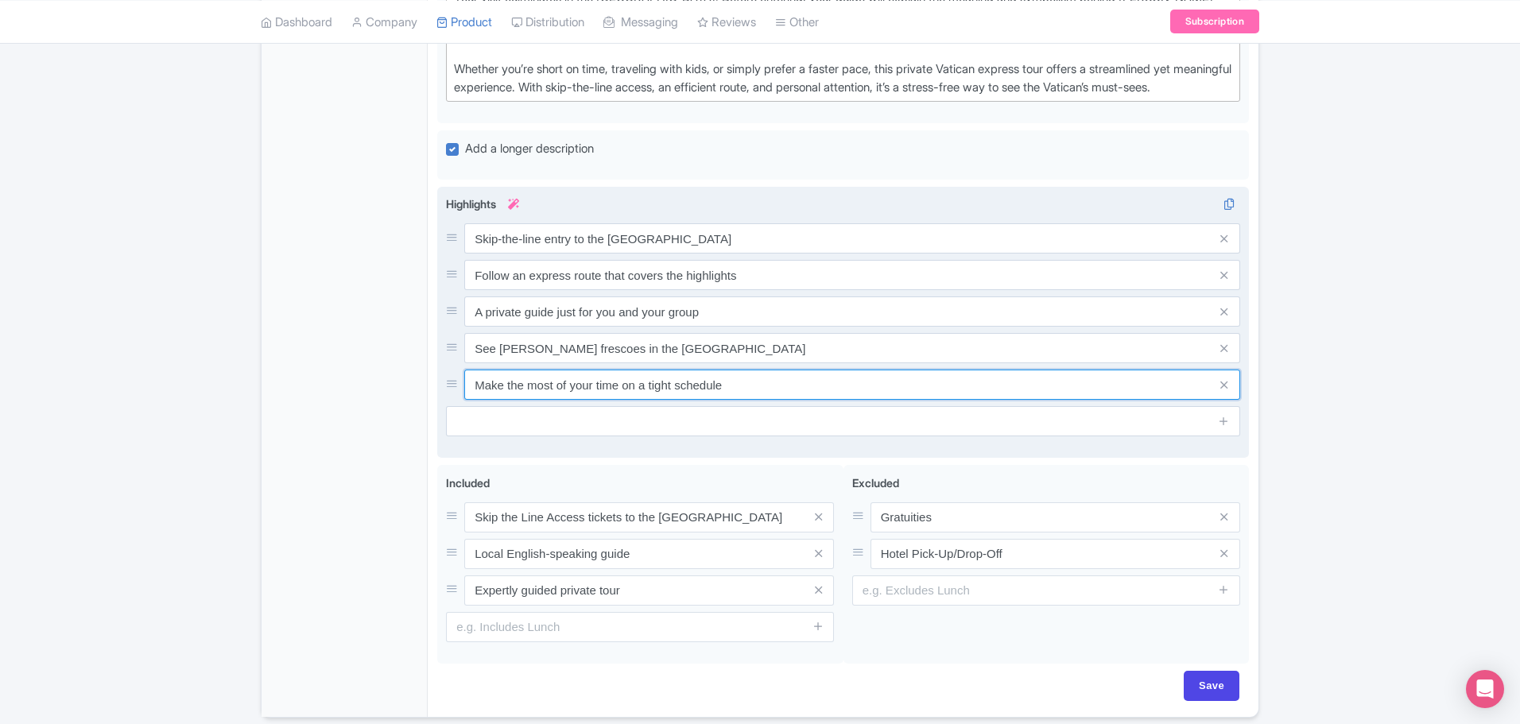
drag, startPoint x: 501, startPoint y: 405, endPoint x: 839, endPoint y: 401, distance: 337.9
click at [839, 400] on input "Make the most of your time on a tight schedule" at bounding box center [852, 385] width 776 height 30
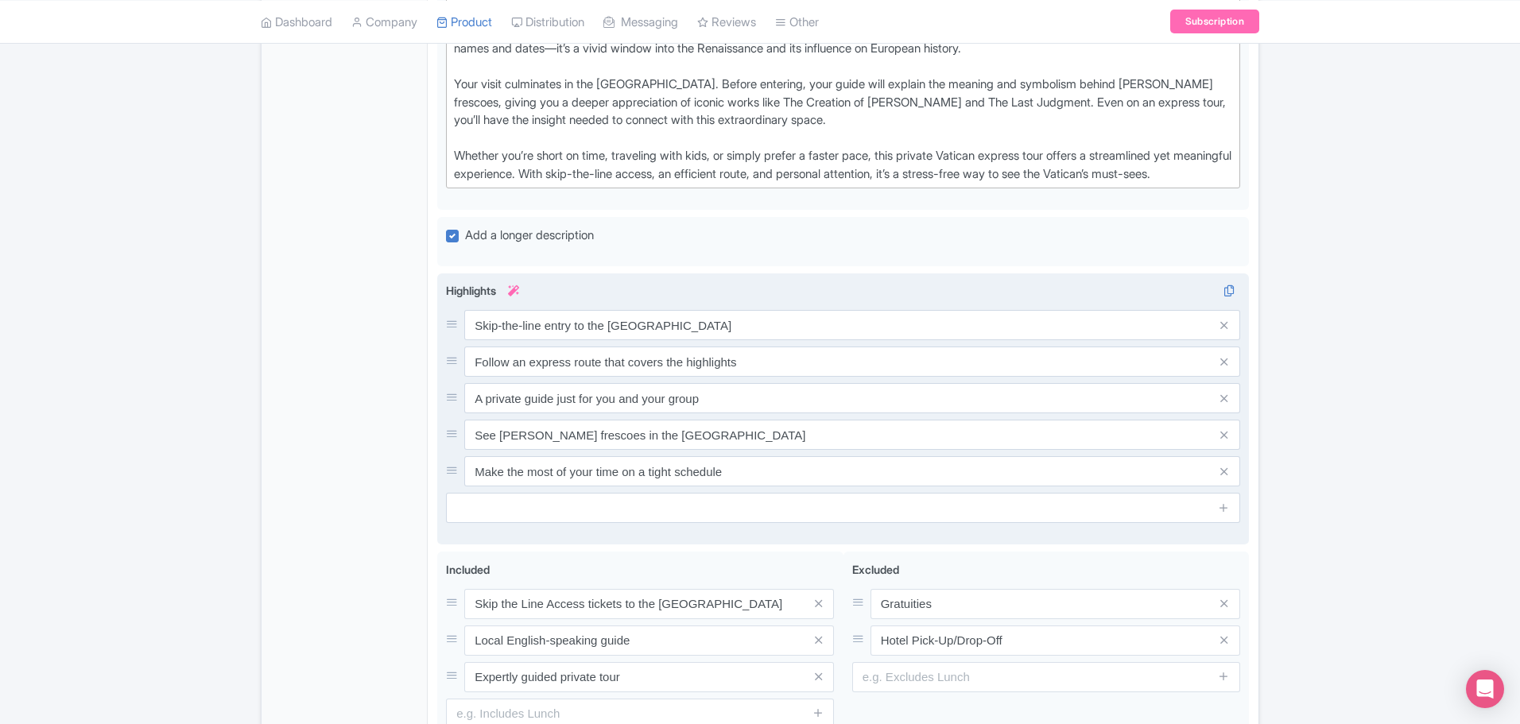
scroll to position [623, 0]
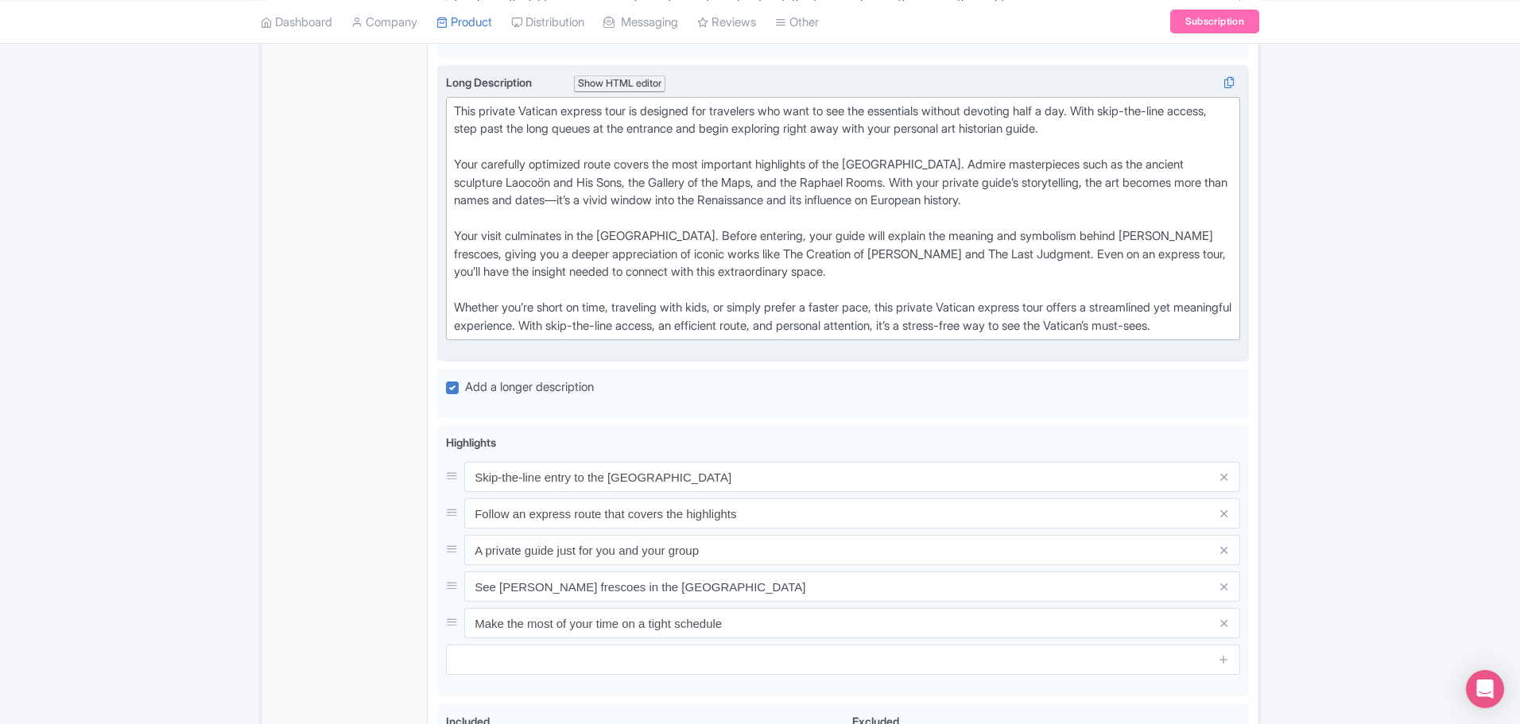
drag, startPoint x: 547, startPoint y: 345, endPoint x: 448, endPoint y: 100, distance: 263.9
click at [448, 100] on trix-editor "This private Vatican express tour is designed for travelers who want to see the…" at bounding box center [843, 219] width 794 height 244
type trix-editor "<div>This private Vatican express tour is designed for travelers who want to se…"
copy div "This private Vatican express tour is designed for travelers who want to see the…"
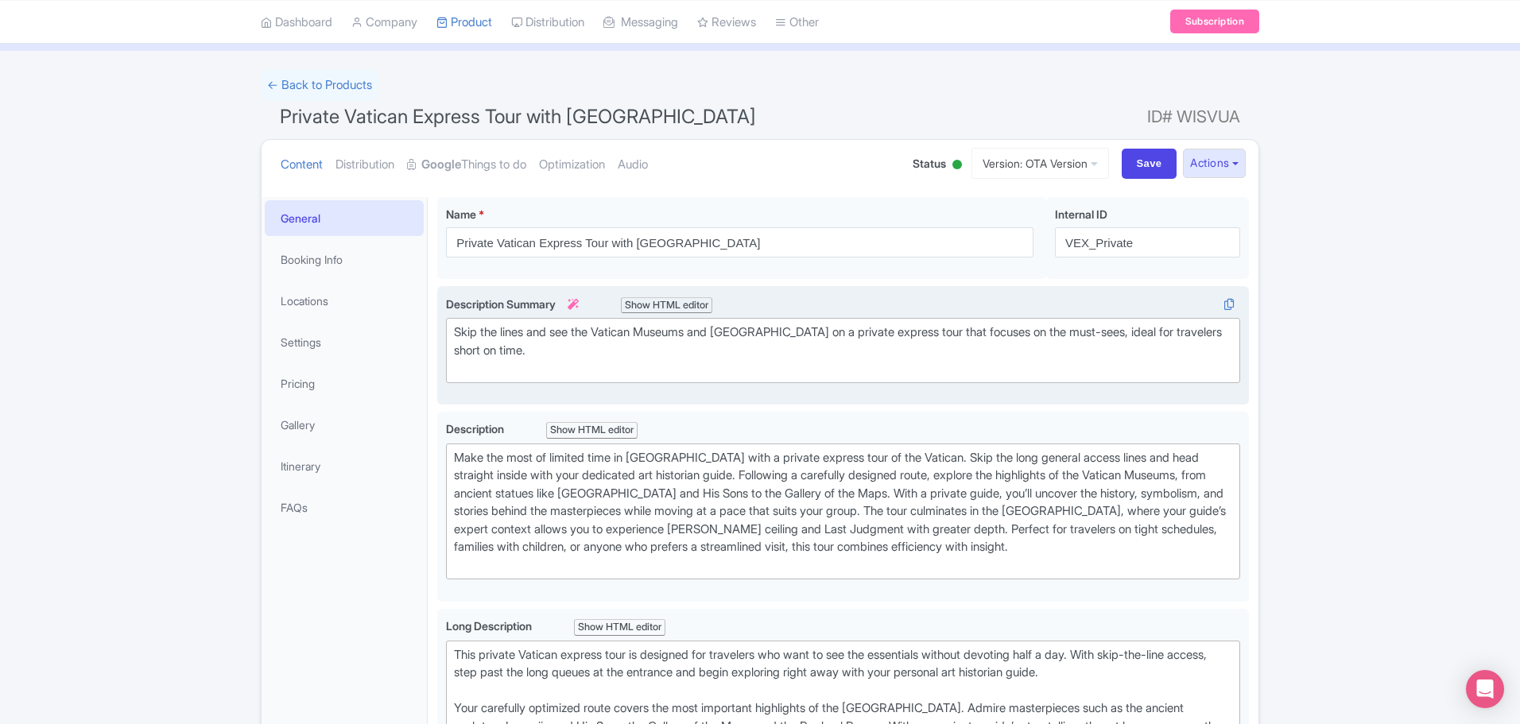
scroll to position [0, 0]
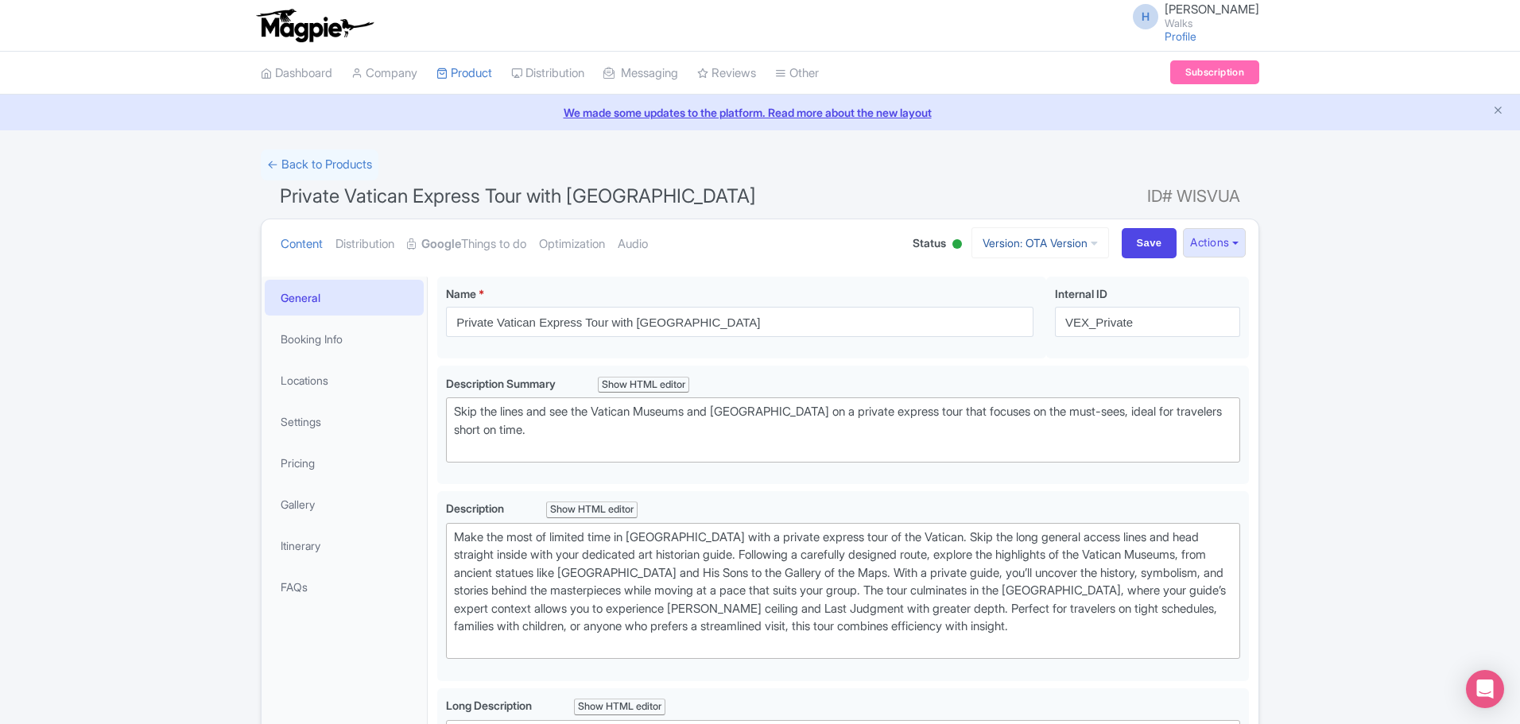
click at [1029, 247] on link "Version: OTA Version" at bounding box center [1040, 242] width 138 height 31
click at [994, 354] on link "WOI Version" at bounding box center [1042, 353] width 151 height 25
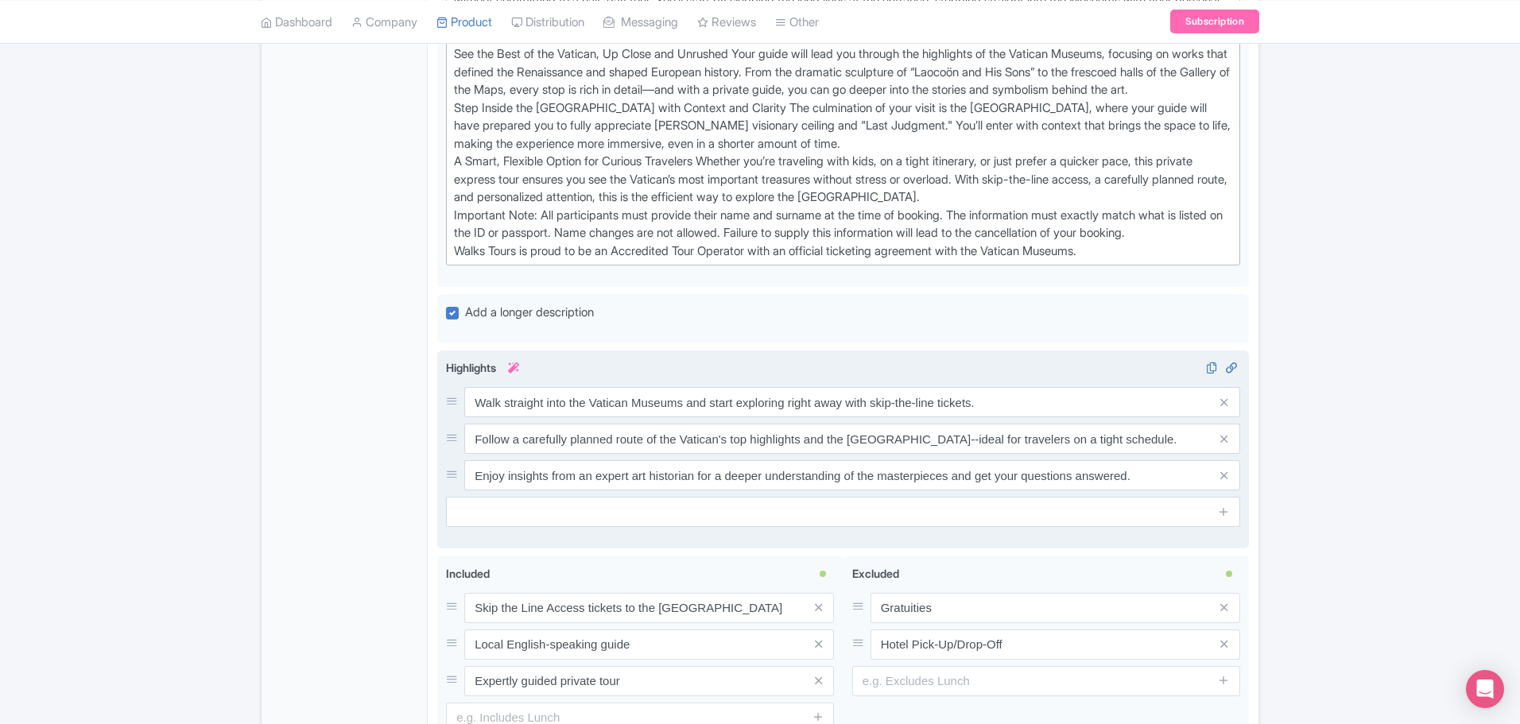
scroll to position [715, 0]
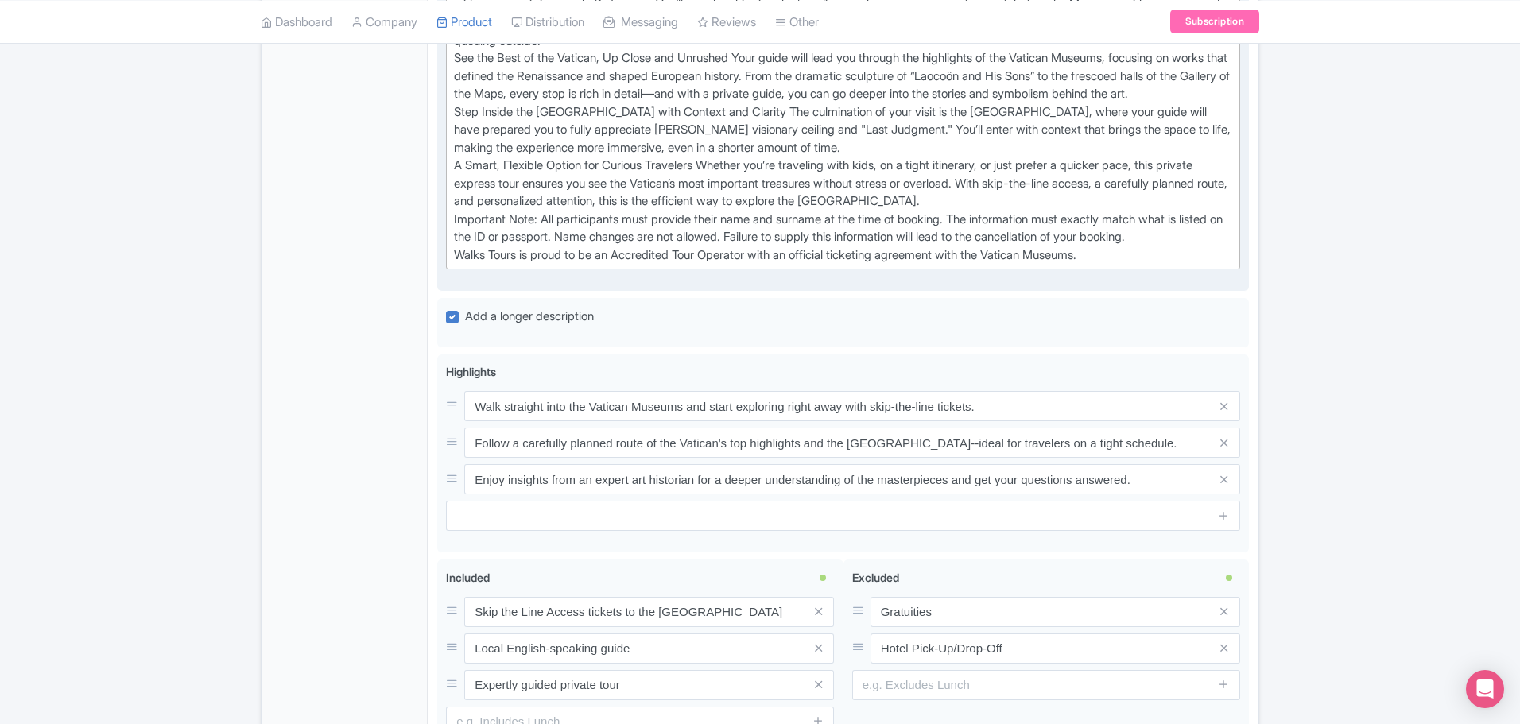
drag, startPoint x: 1129, startPoint y: 269, endPoint x: 438, endPoint y: 242, distance: 691.3
click at [438, 242] on div "Long Description i Show HTML editor Bold Italic Strikethrough Link Heading Quot…" at bounding box center [843, 115] width 812 height 351
type trix-editor "<div>Maximize Every Moment Inside the Vatican This private Vatican express tour…"
copy div "Important Note: All participants must provide their name and surname at the tim…"
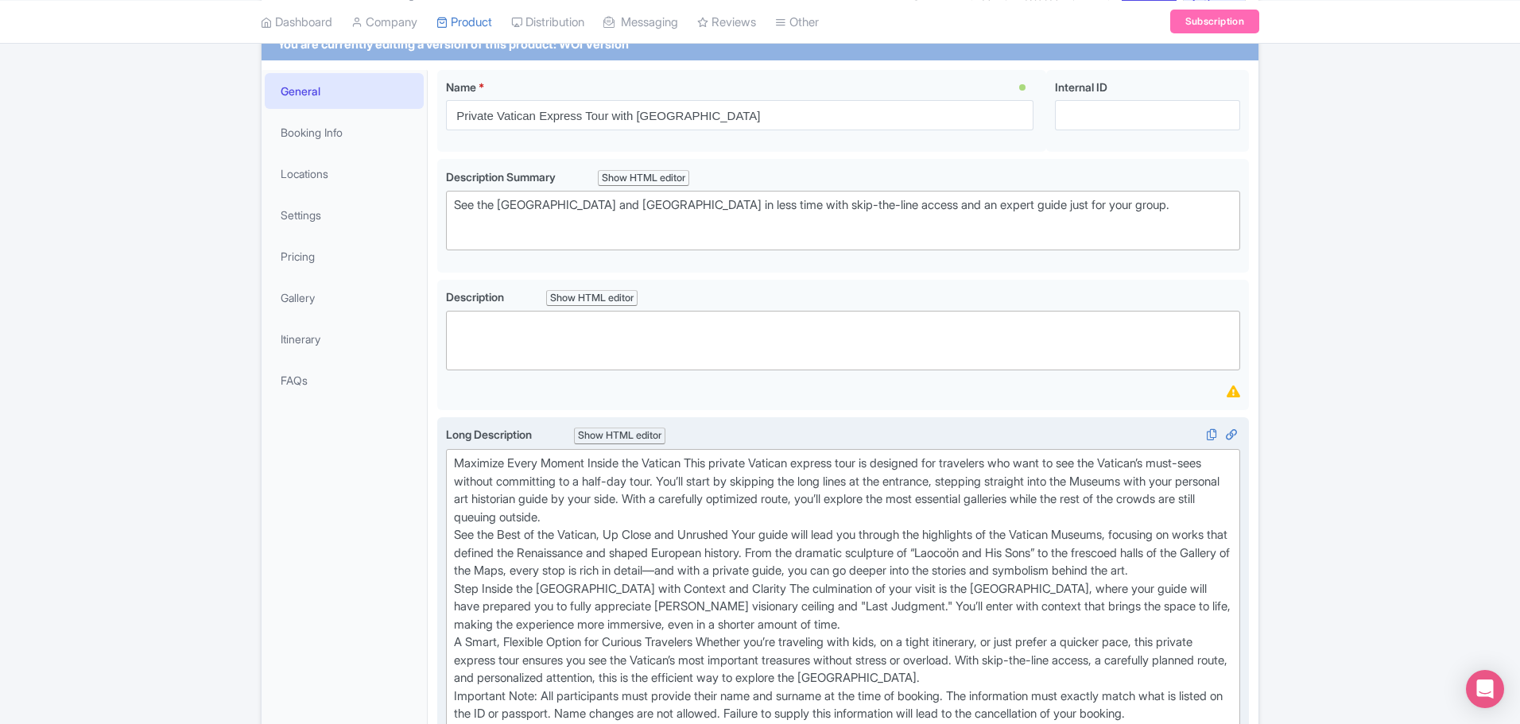
scroll to position [0, 0]
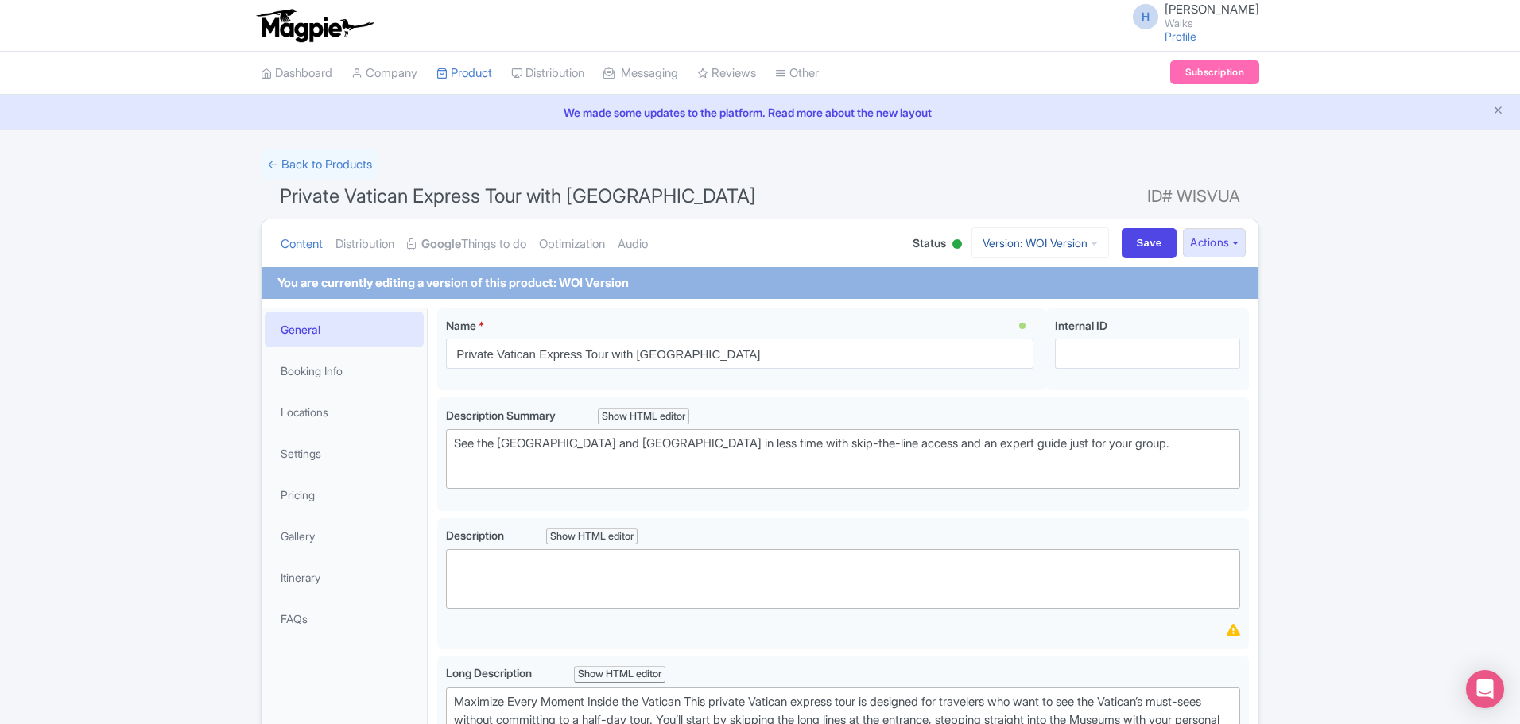
click at [998, 233] on link "Version: WOI Version" at bounding box center [1040, 242] width 138 height 31
click at [1003, 295] on link "OTA Version" at bounding box center [1042, 305] width 151 height 25
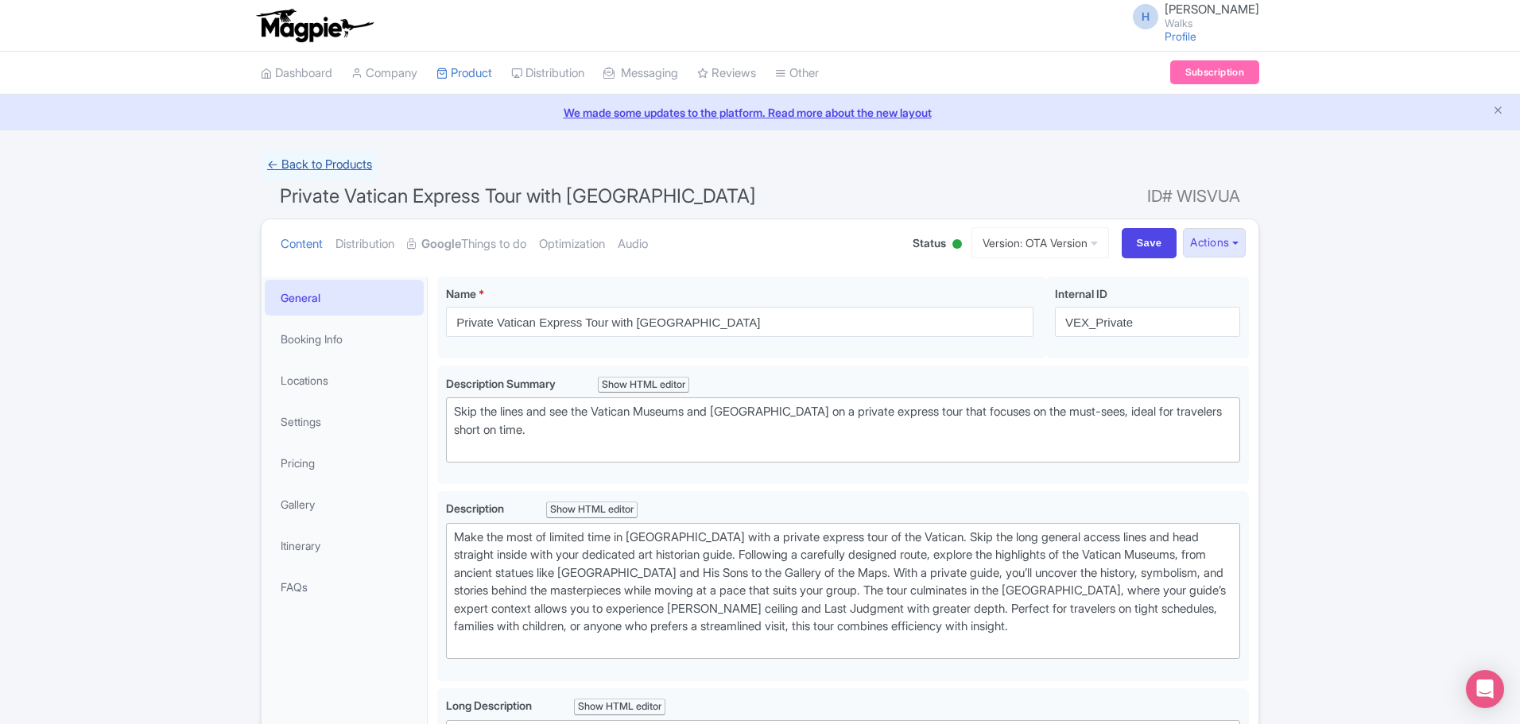
click at [322, 155] on link "← Back to Products" at bounding box center [320, 164] width 118 height 31
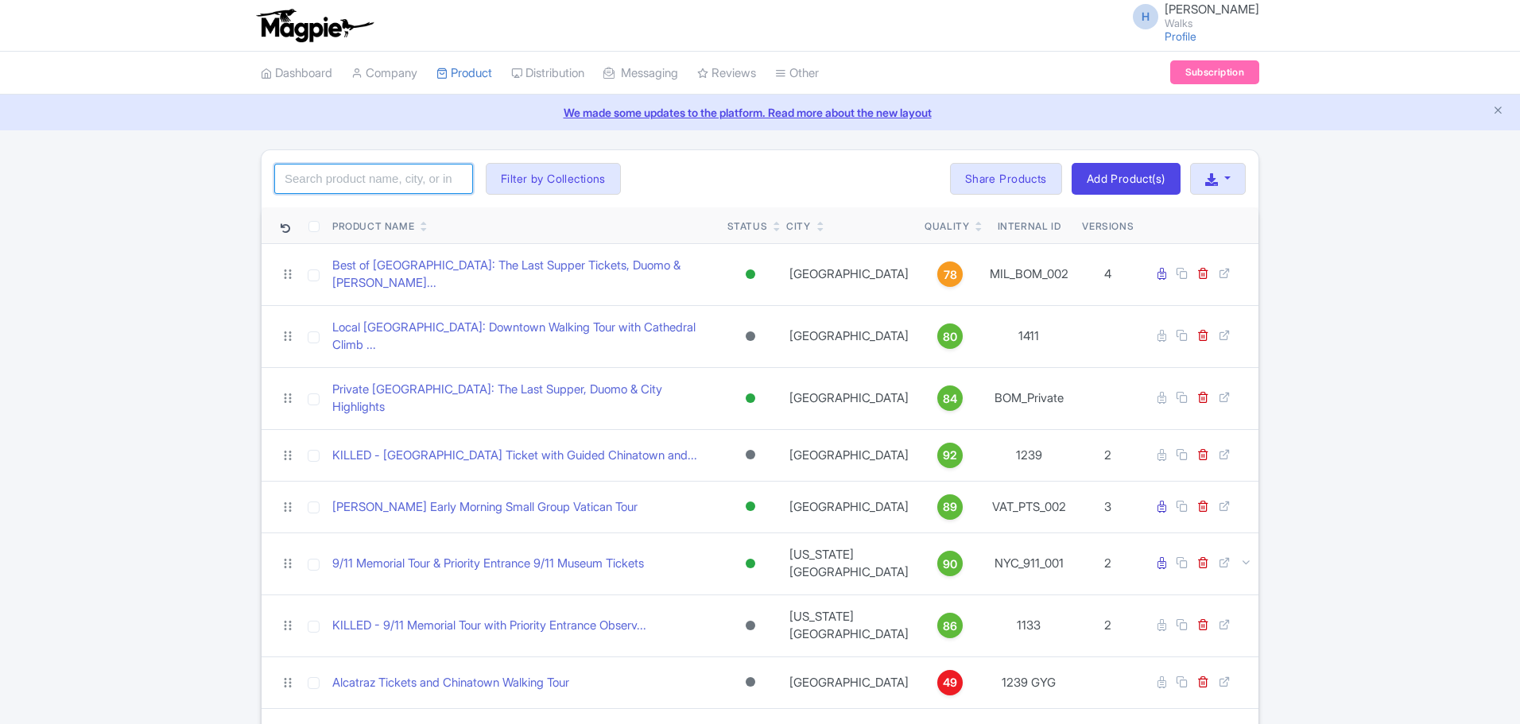
click at [383, 190] on input "search" at bounding box center [373, 179] width 199 height 30
type input "pompeii amalfi coast"
click button "Search" at bounding box center [0, 0] width 0 height 0
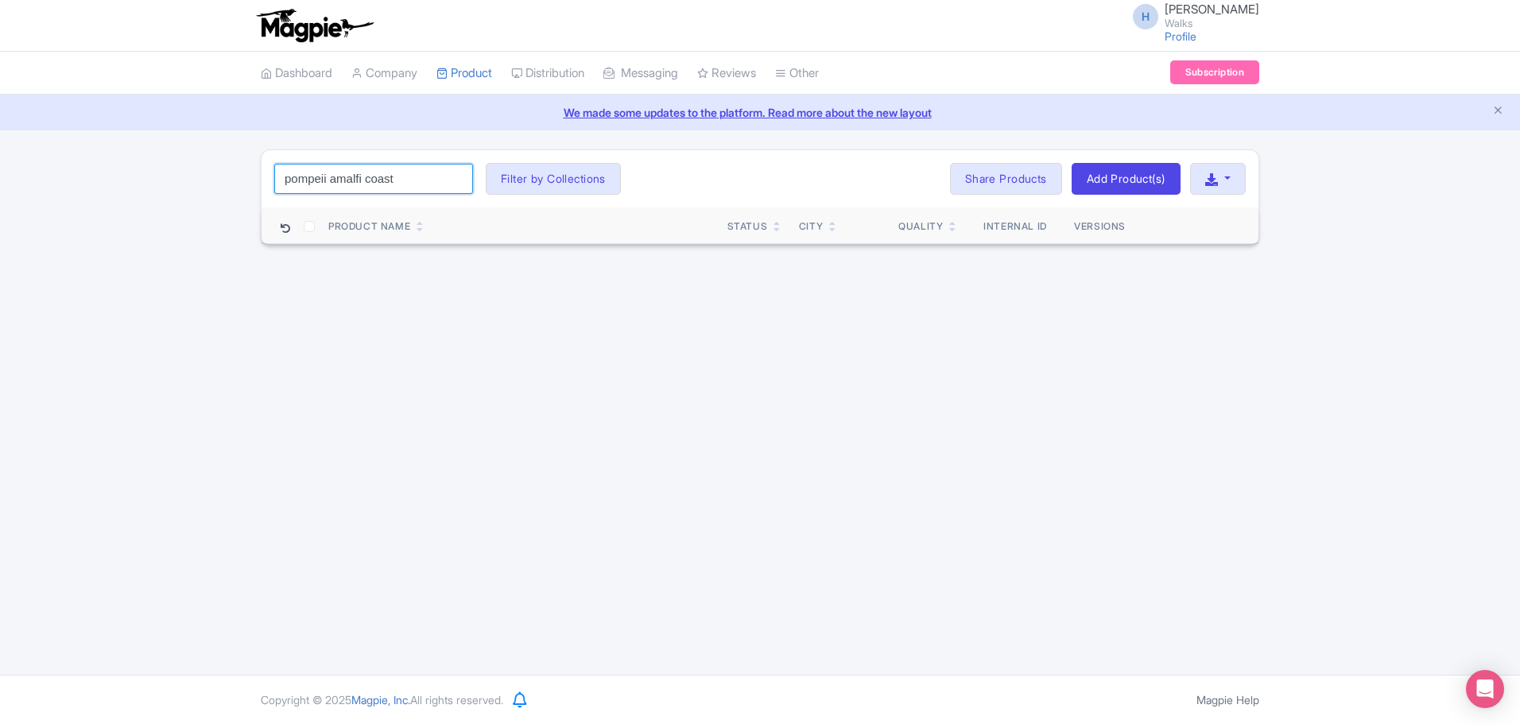
drag, startPoint x: 413, startPoint y: 177, endPoint x: 194, endPoint y: 169, distance: 219.6
click at [194, 169] on div "pompeii amalfi coast Search Filter by Collections [GEOGRAPHIC_DATA] [GEOGRAPHIC…" at bounding box center [760, 196] width 1520 height 95
click button "Search" at bounding box center [0, 0] width 0 height 0
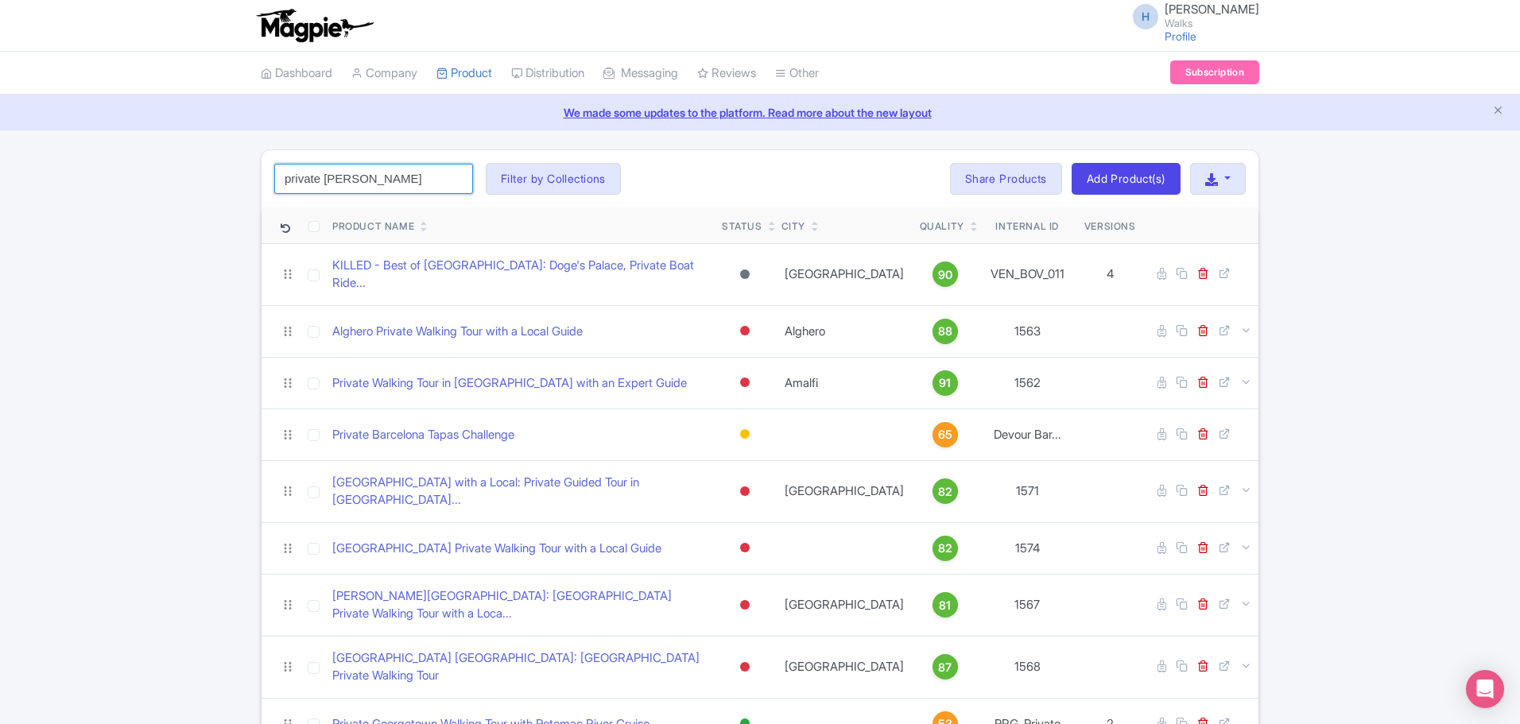
click button "Search" at bounding box center [0, 0] width 0 height 0
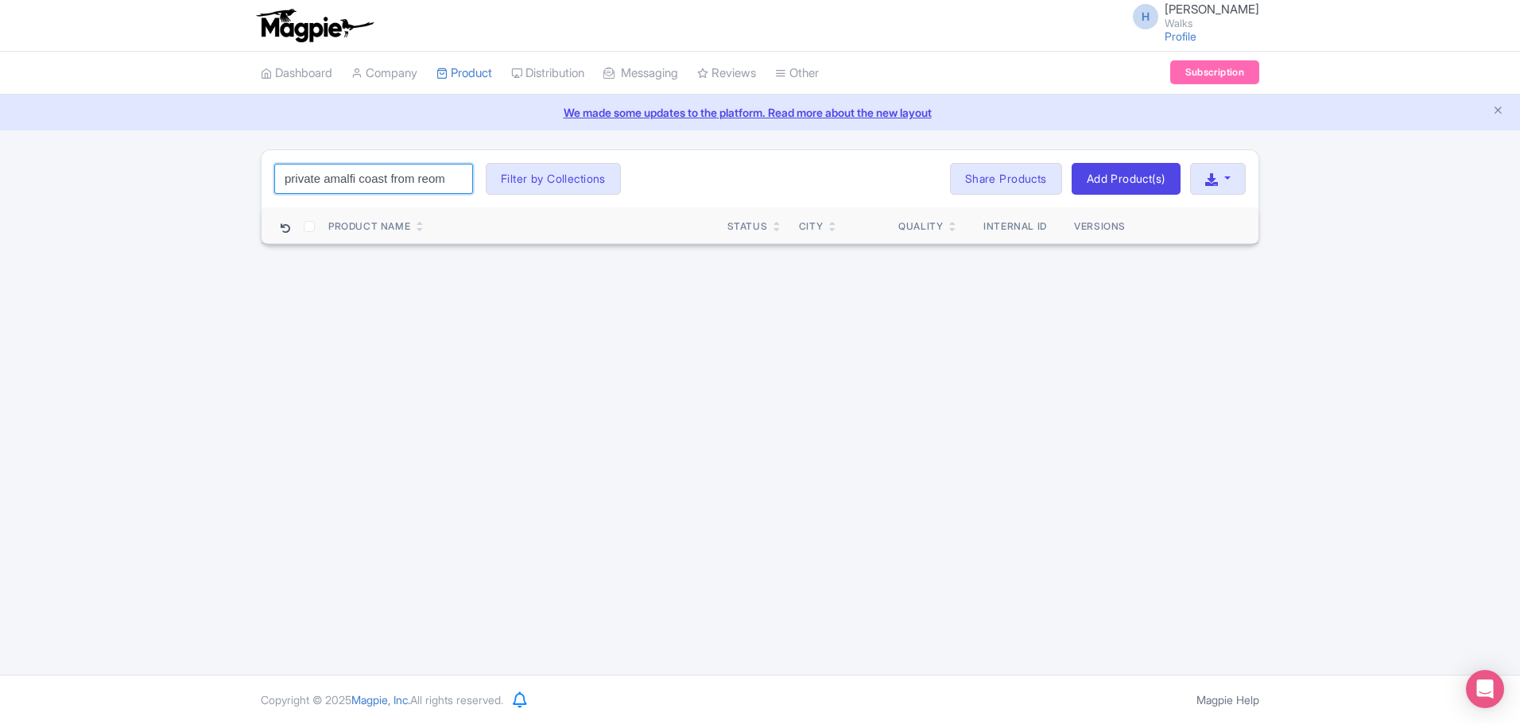
click button "Search" at bounding box center [0, 0] width 0 height 0
click at [445, 182] on input "private amalfi coast from reom" at bounding box center [373, 179] width 199 height 30
click button "Search" at bounding box center [0, 0] width 0 height 0
drag, startPoint x: 445, startPoint y: 182, endPoint x: 385, endPoint y: 178, distance: 60.5
click at [385, 178] on input "private amalfi coast from rome" at bounding box center [373, 179] width 199 height 30
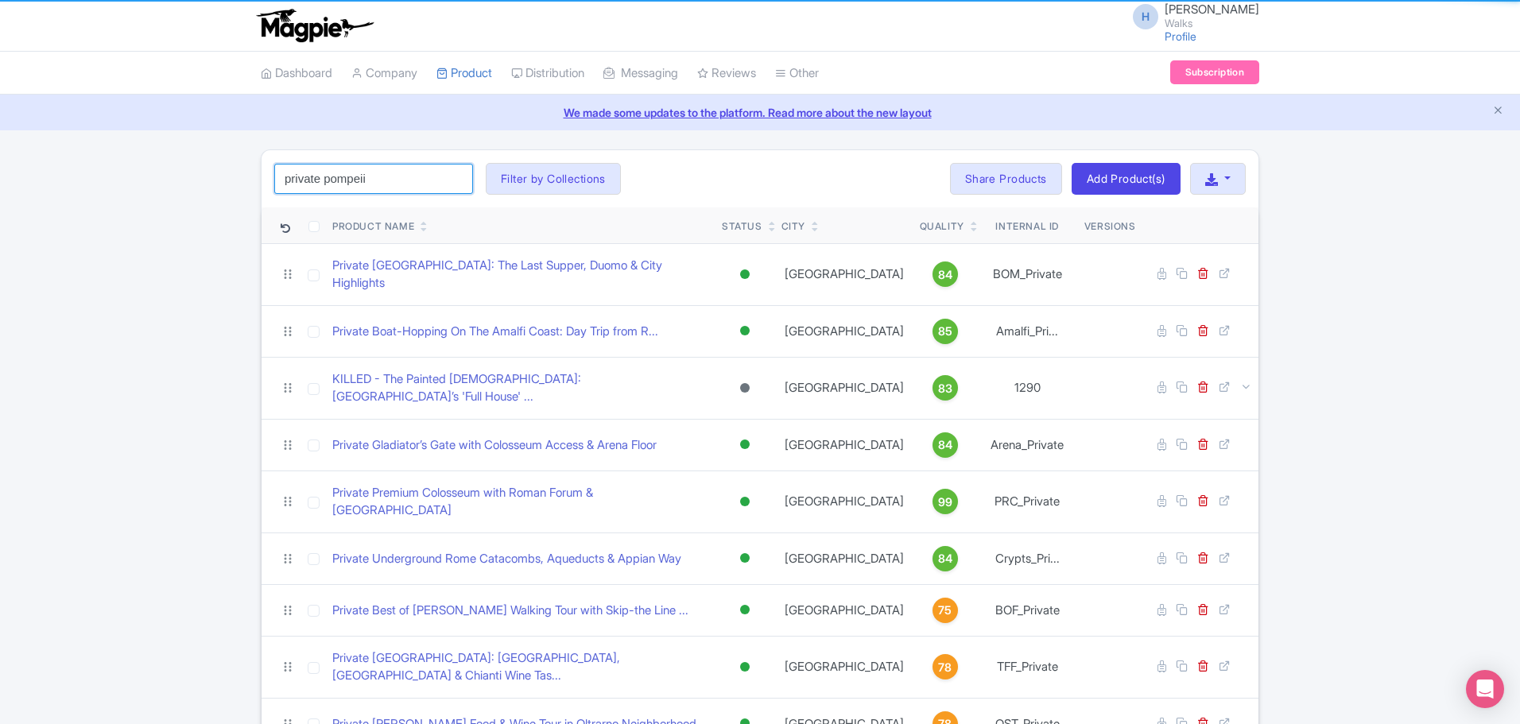
type input "private pompeii"
click button "Search" at bounding box center [0, 0] width 0 height 0
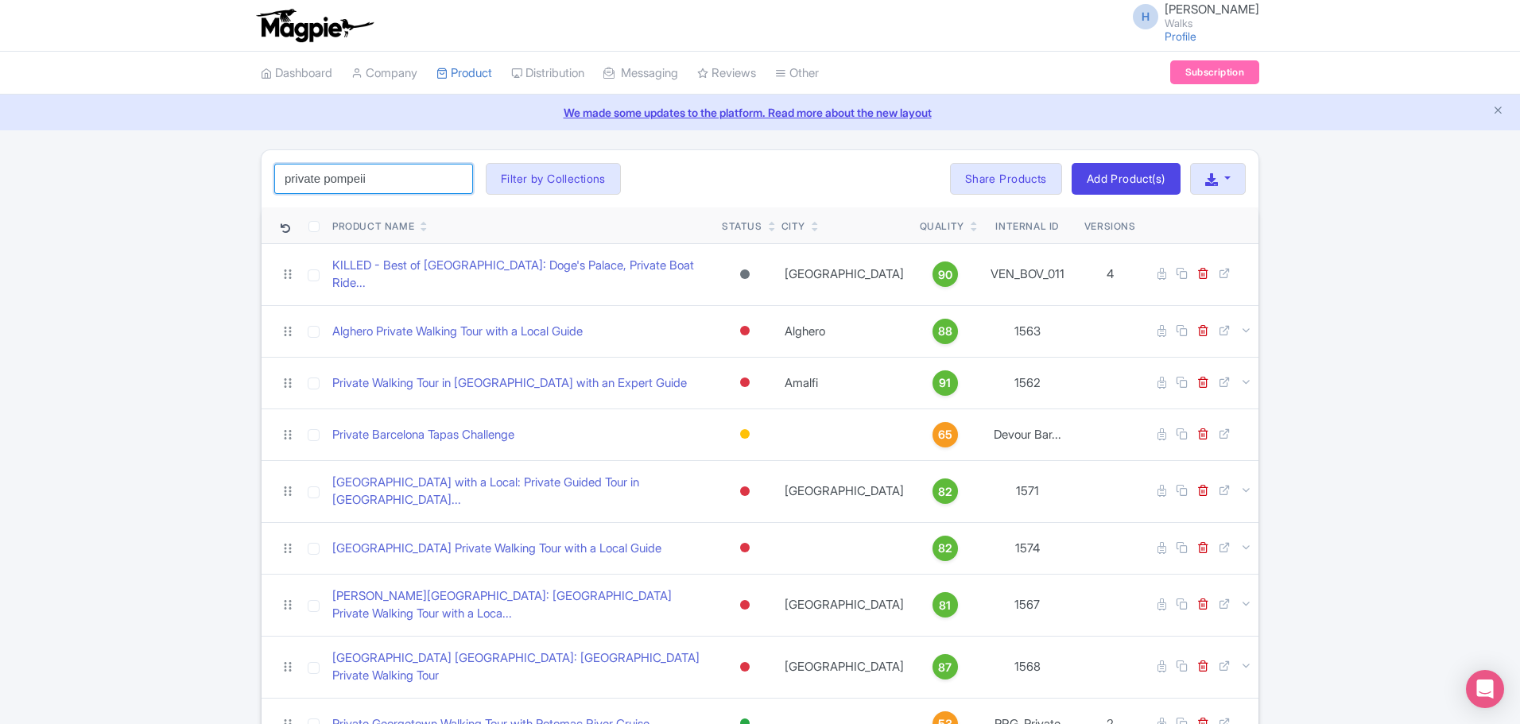
drag, startPoint x: 303, startPoint y: 184, endPoint x: 202, endPoint y: 187, distance: 101.0
paste input "PomAm_Private"
type input "PomAm_Private"
click button "Search" at bounding box center [0, 0] width 0 height 0
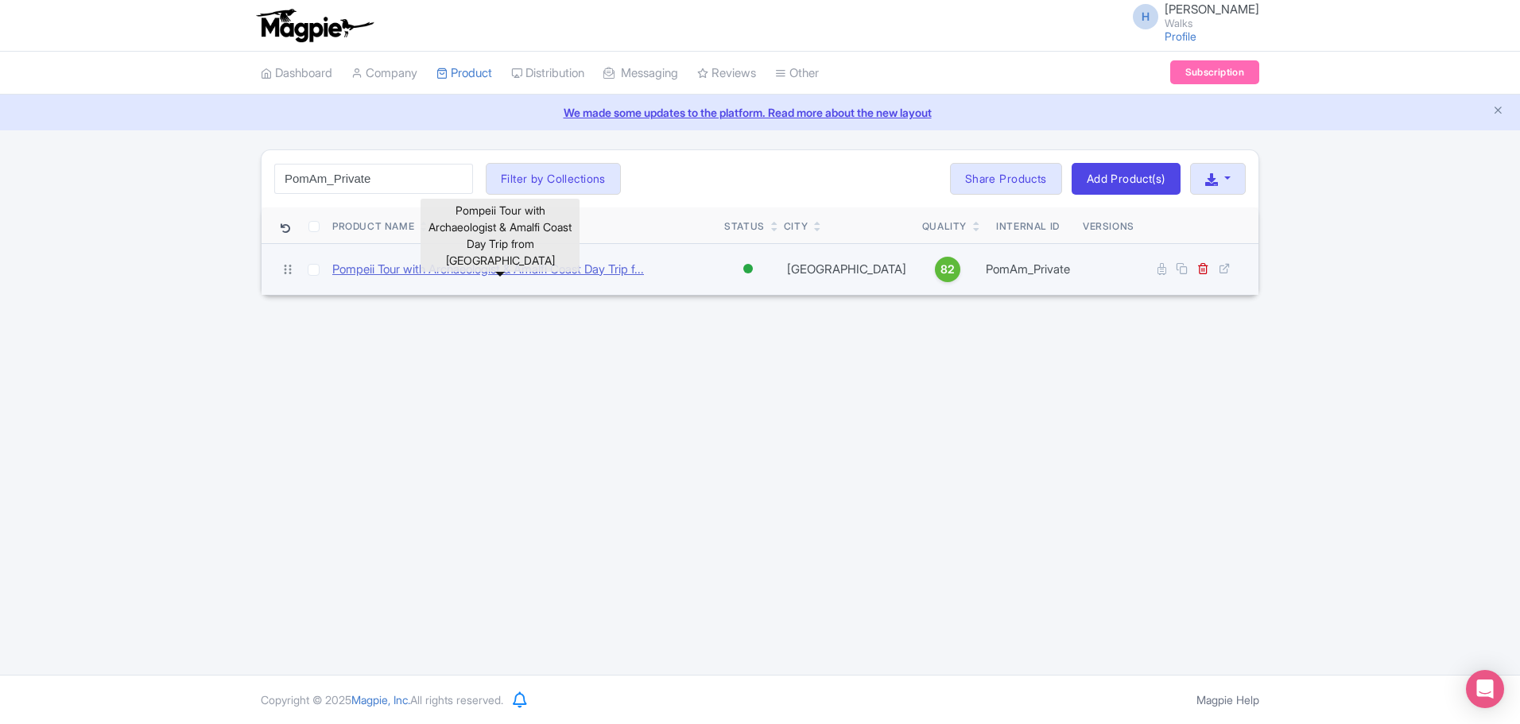
click at [405, 272] on link "Pompeii Tour with Archaeologist & Amalfi Coast Day Trip f..." at bounding box center [488, 270] width 312 height 18
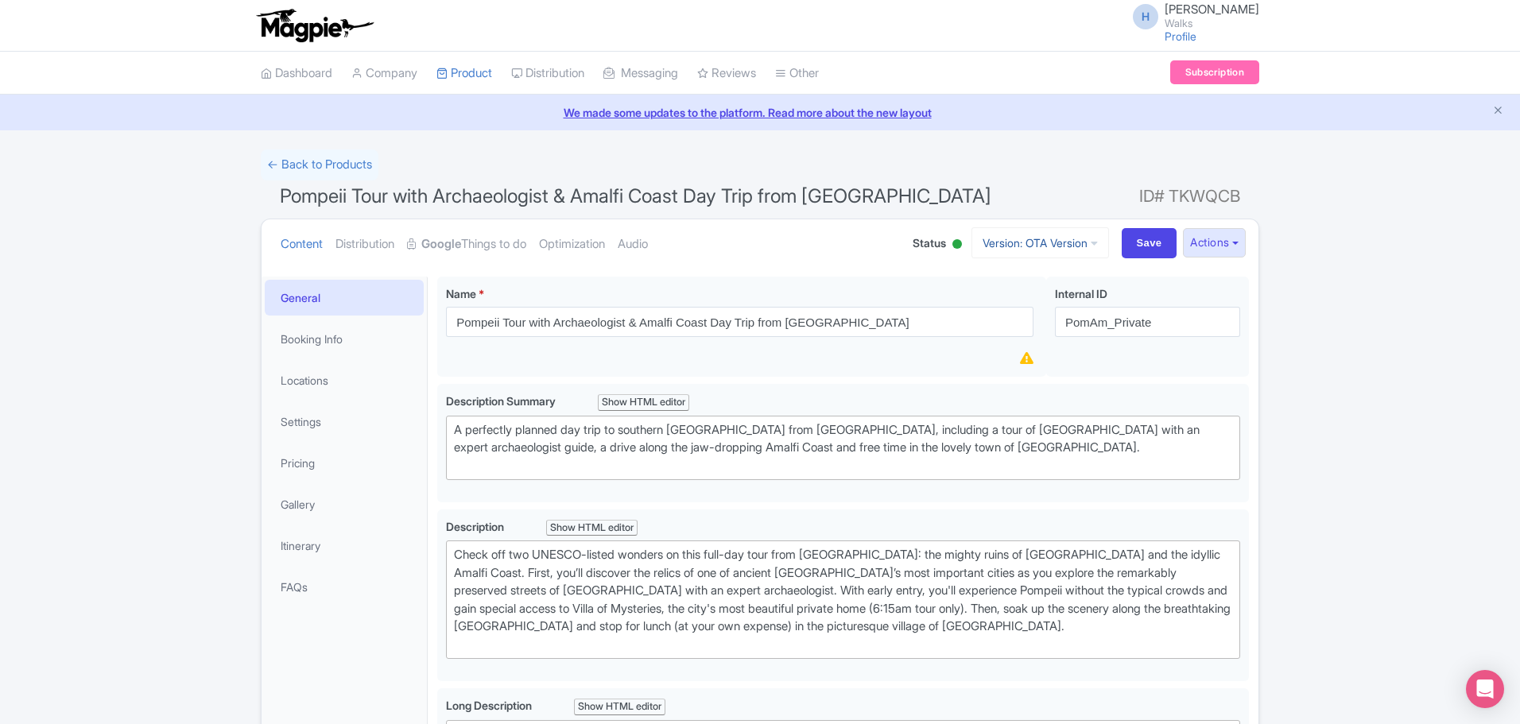
click at [1059, 238] on link "Version: OTA Version" at bounding box center [1040, 242] width 138 height 31
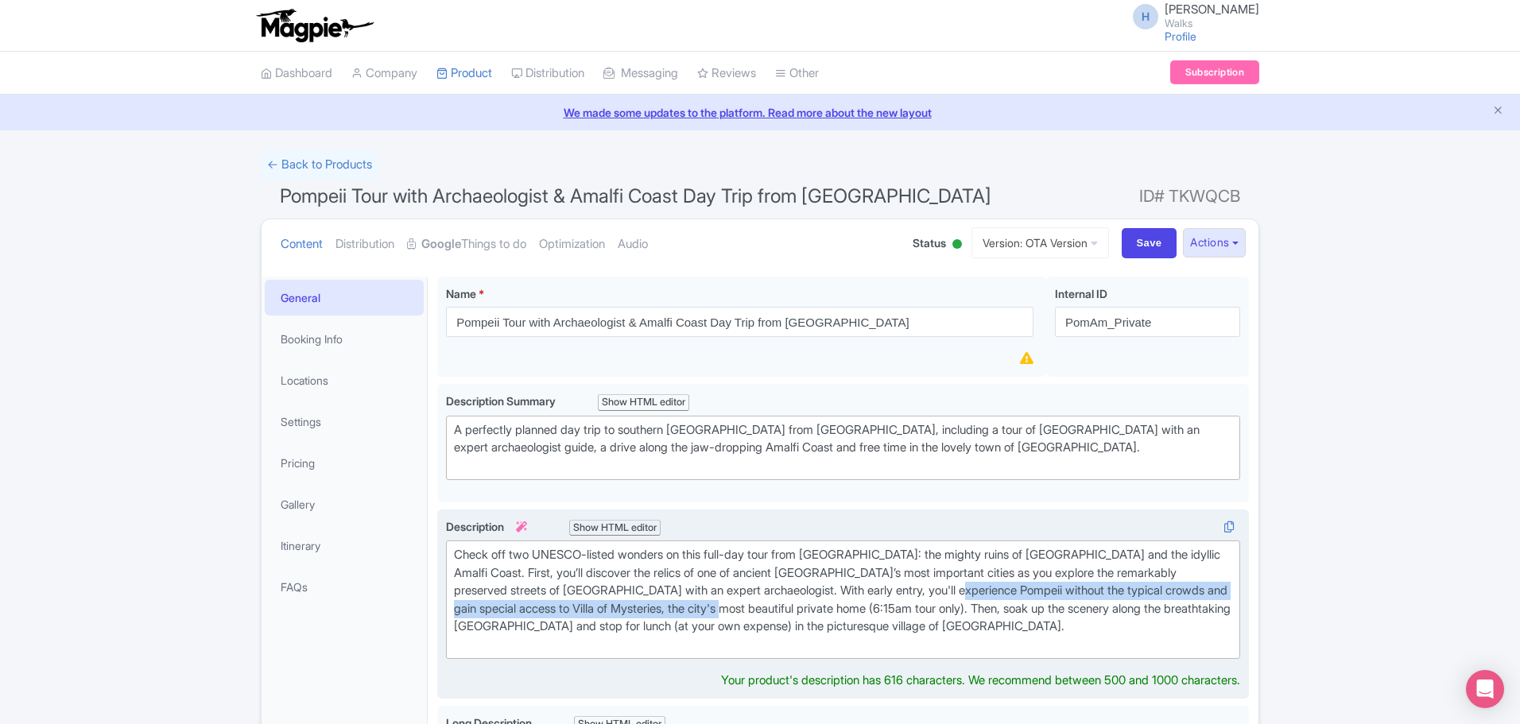
drag, startPoint x: 990, startPoint y: 590, endPoint x: 832, endPoint y: 611, distance: 158.8
click at [832, 611] on div "Check off two UNESCO-listed wonders on this full-day tour from [GEOGRAPHIC_DATA…" at bounding box center [843, 599] width 778 height 107
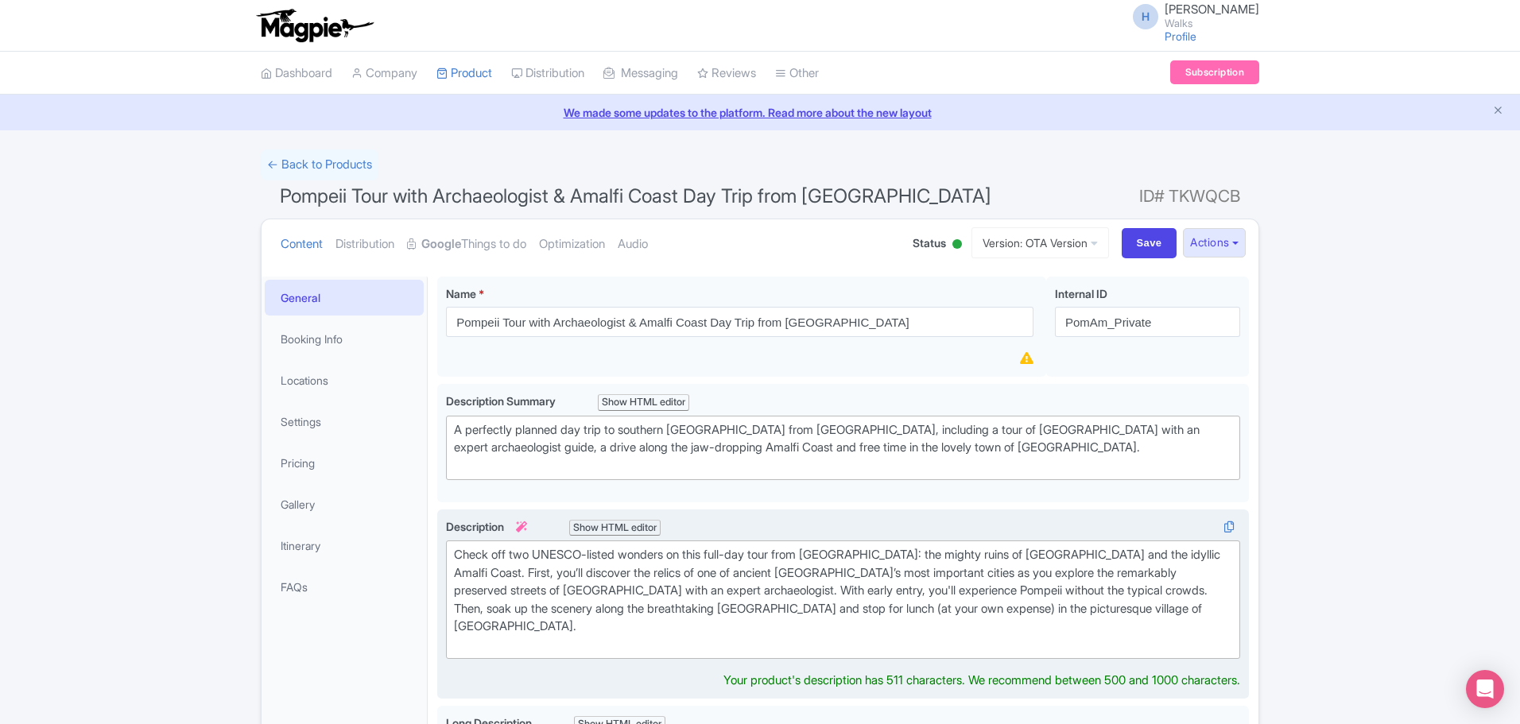
click at [763, 626] on div "Check off two UNESCO-listed wonders on this full-day tour from [GEOGRAPHIC_DATA…" at bounding box center [843, 599] width 778 height 107
type trix-editor "<div>Check off two UNESCO-listed wonders on this full-day tour from [GEOGRAPHIC…"
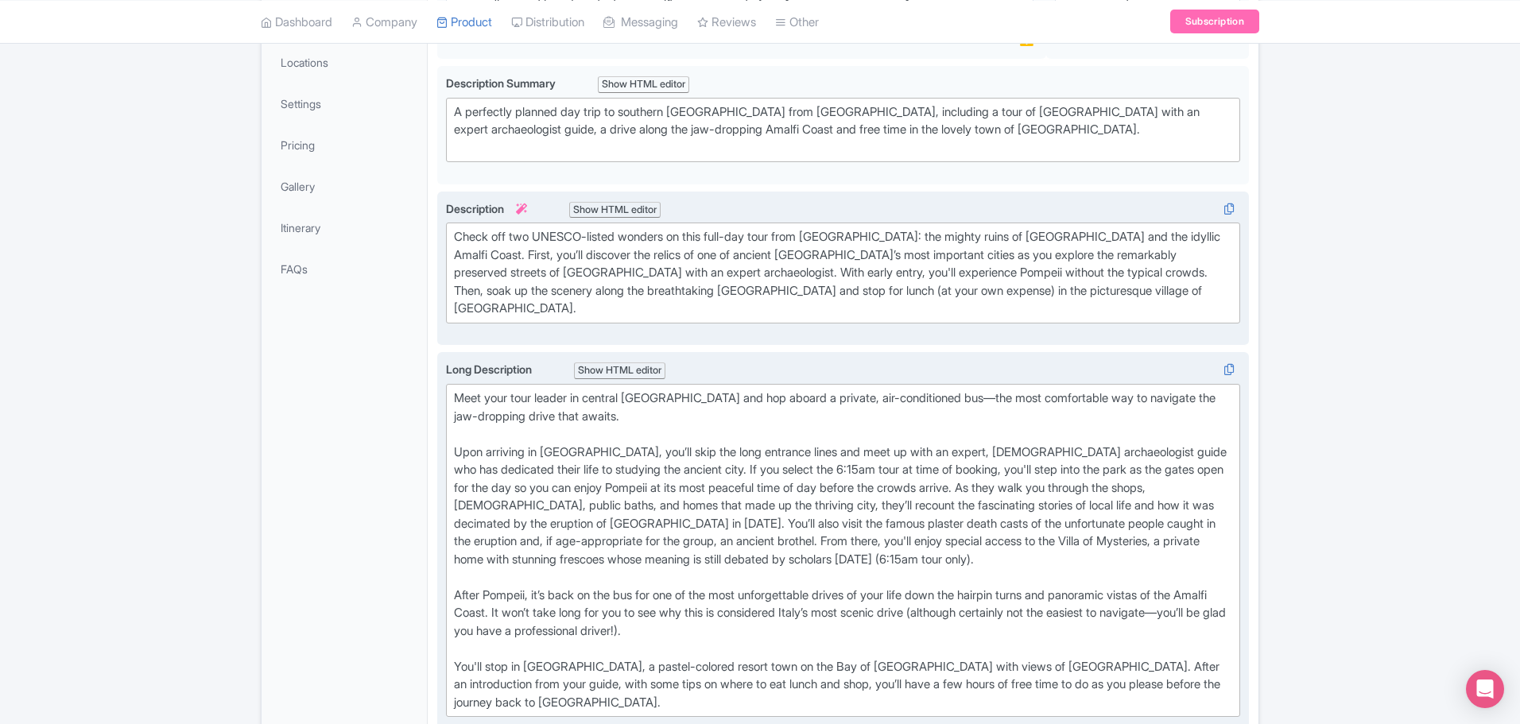
scroll to position [300, 0]
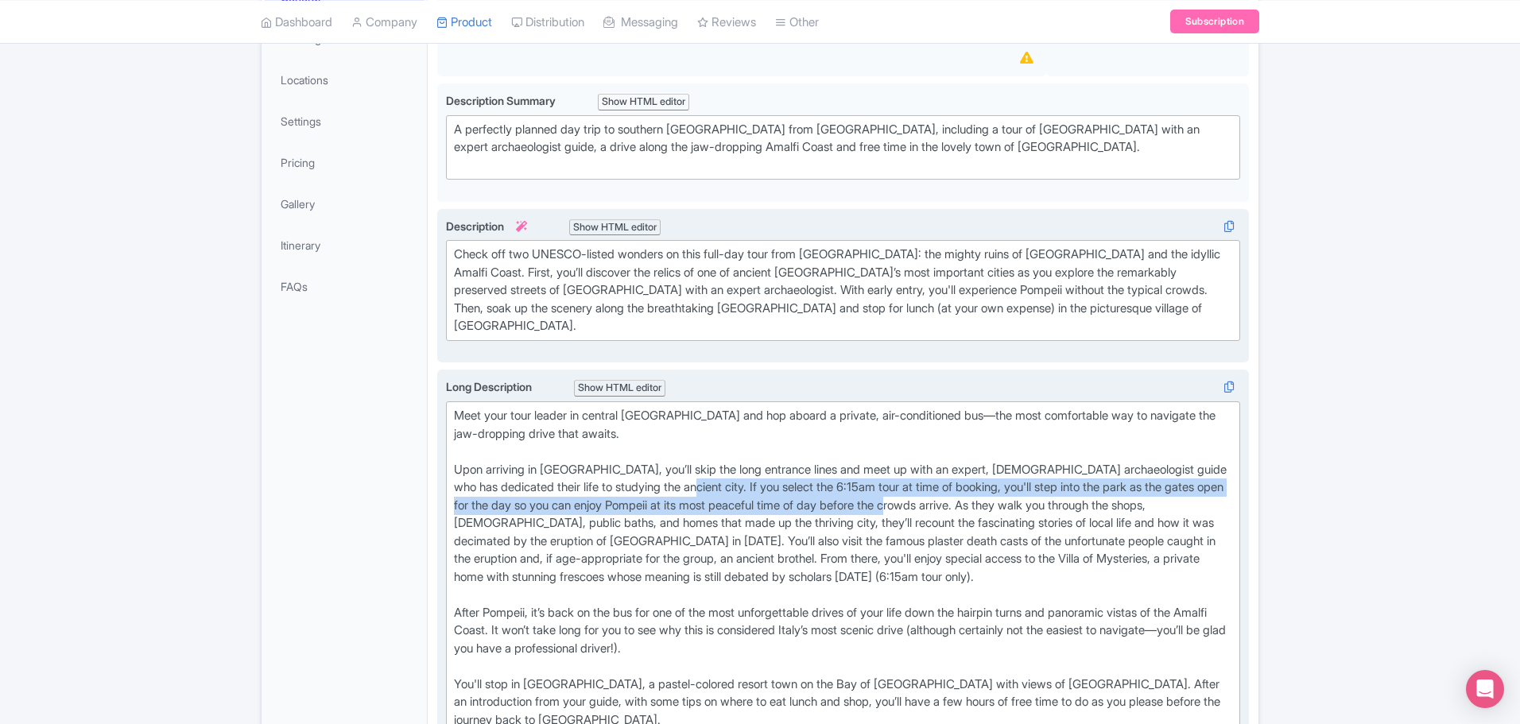
drag, startPoint x: 720, startPoint y: 467, endPoint x: 980, endPoint y: 486, distance: 260.6
click at [980, 486] on div "Meet your tour leader in central [GEOGRAPHIC_DATA] and hop aboard a private, ai…" at bounding box center [843, 568] width 778 height 322
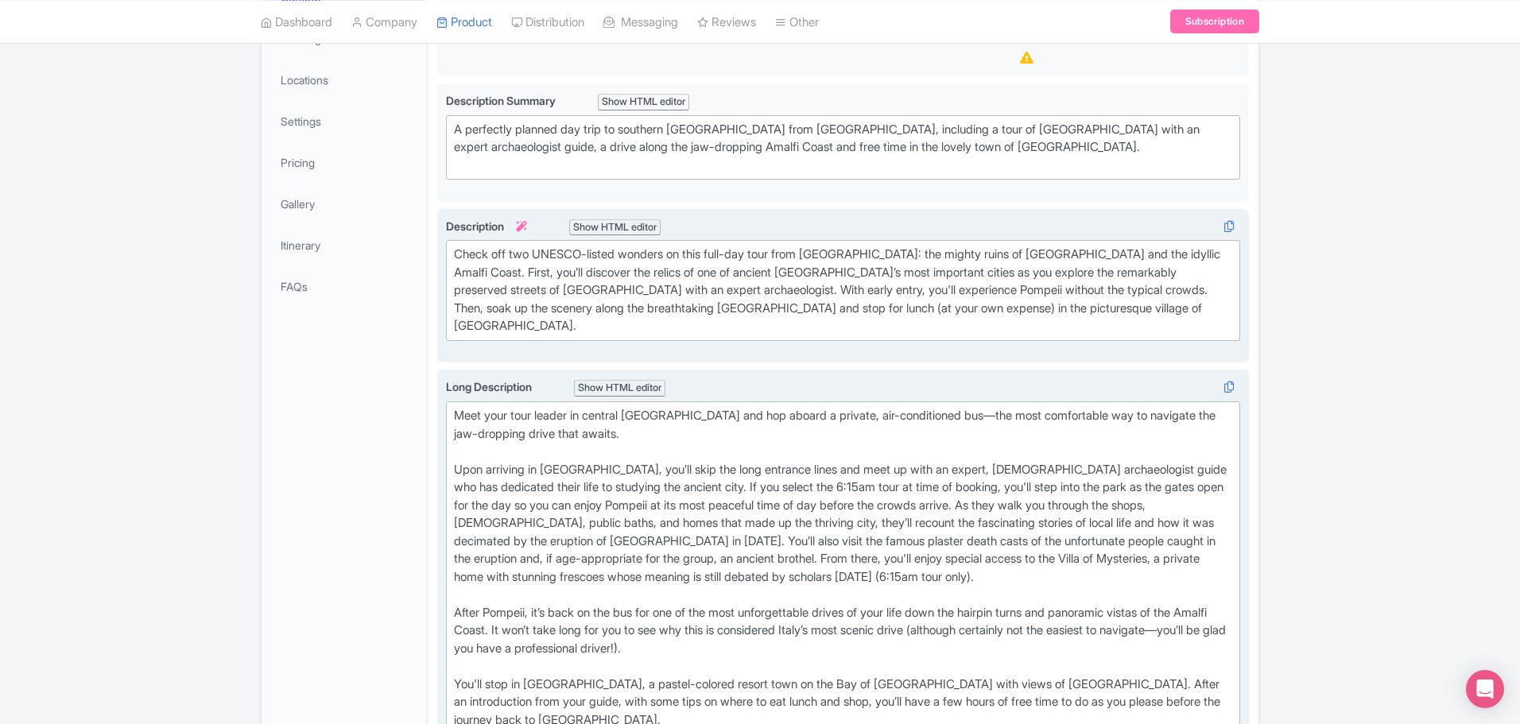
click at [999, 529] on div "Meet your tour leader in central [GEOGRAPHIC_DATA] and hop aboard a private, ai…" at bounding box center [843, 568] width 778 height 322
drag, startPoint x: 997, startPoint y: 473, endPoint x: 723, endPoint y: 470, distance: 274.3
click at [722, 470] on div "Meet your tour leader in central [GEOGRAPHIC_DATA] and hop aboard a private, ai…" at bounding box center [843, 568] width 778 height 322
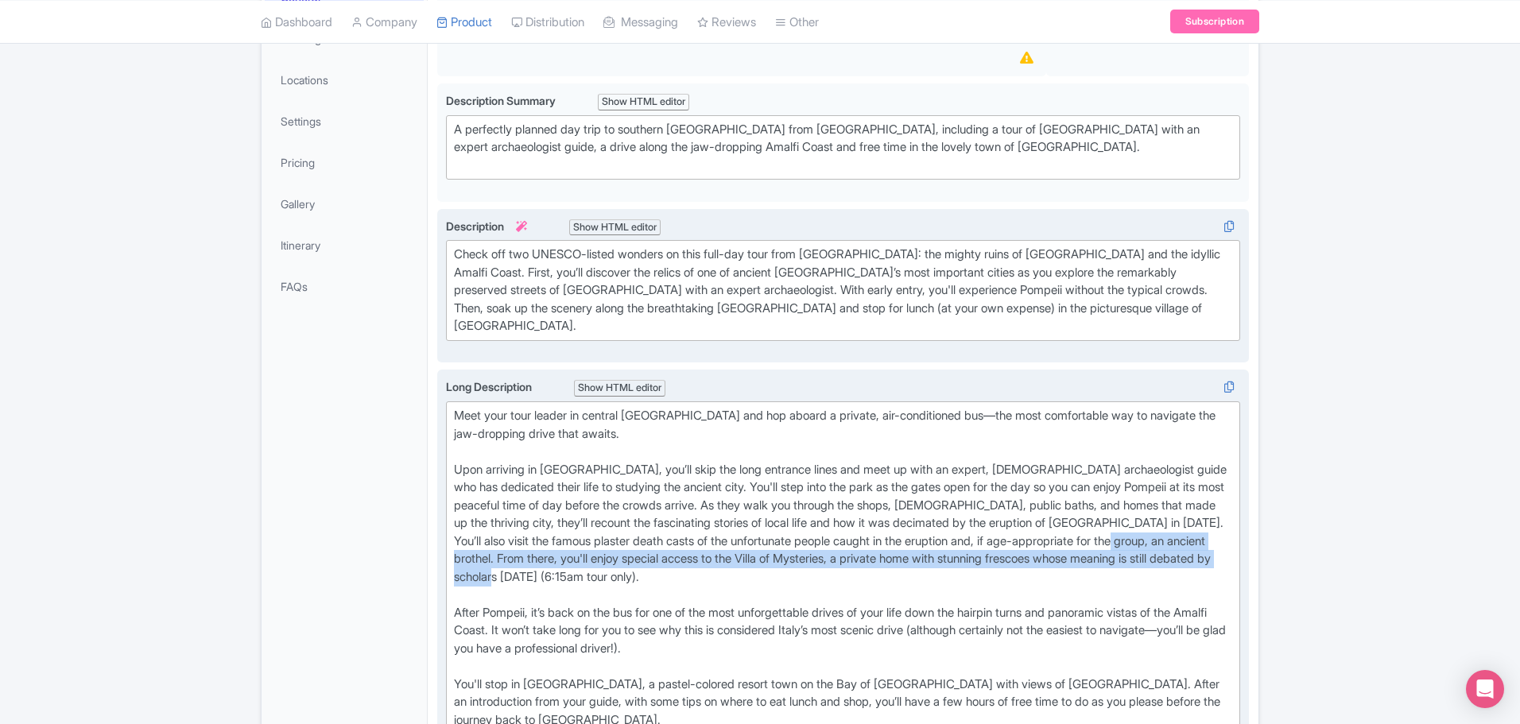
drag, startPoint x: 501, startPoint y: 539, endPoint x: 747, endPoint y: 560, distance: 247.4
click at [747, 560] on div "Meet your tour leader in central [GEOGRAPHIC_DATA] and hop aboard a private, ai…" at bounding box center [843, 568] width 778 height 322
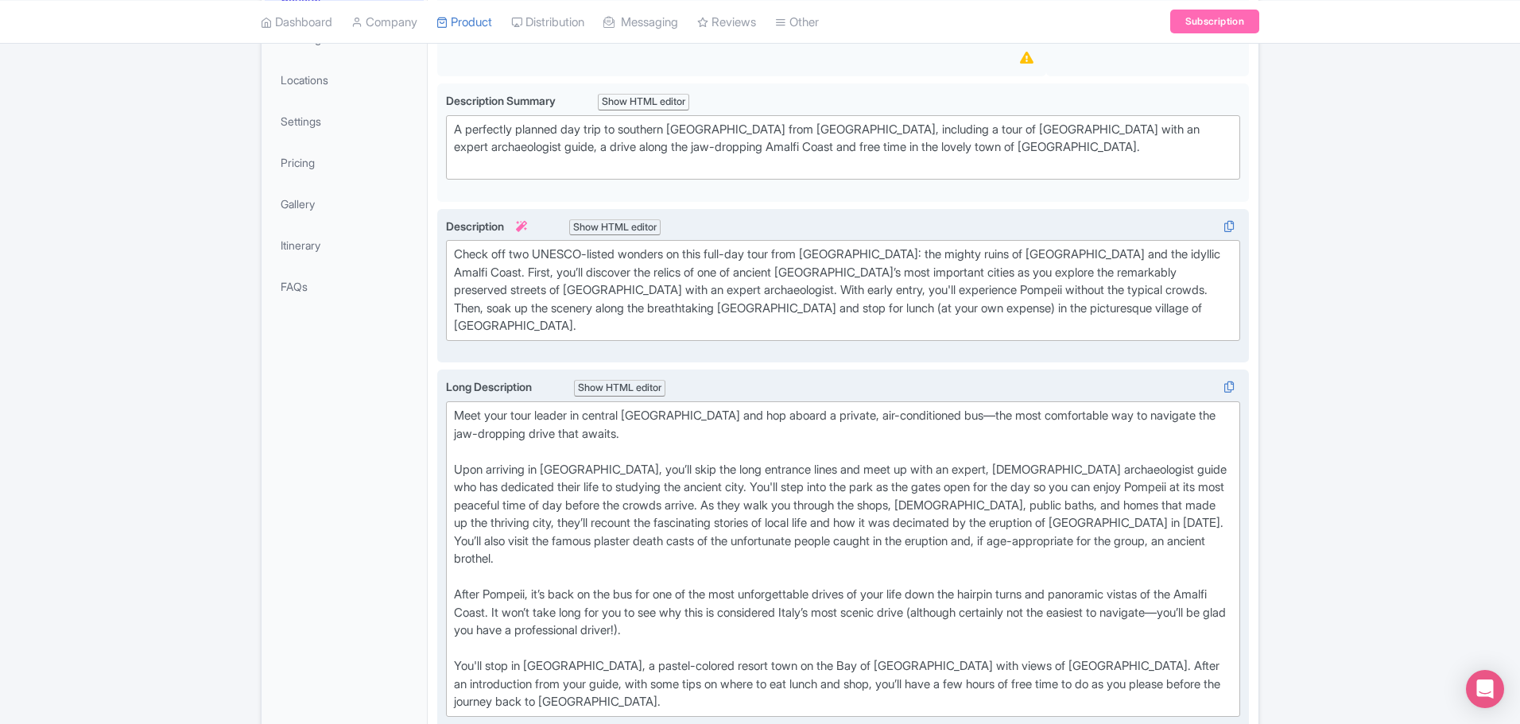
type trix-editor "<lor>Ipsu dolo sita consec ad elitsed Doei tem inc utlabo e dolorem, ali-enimad…"
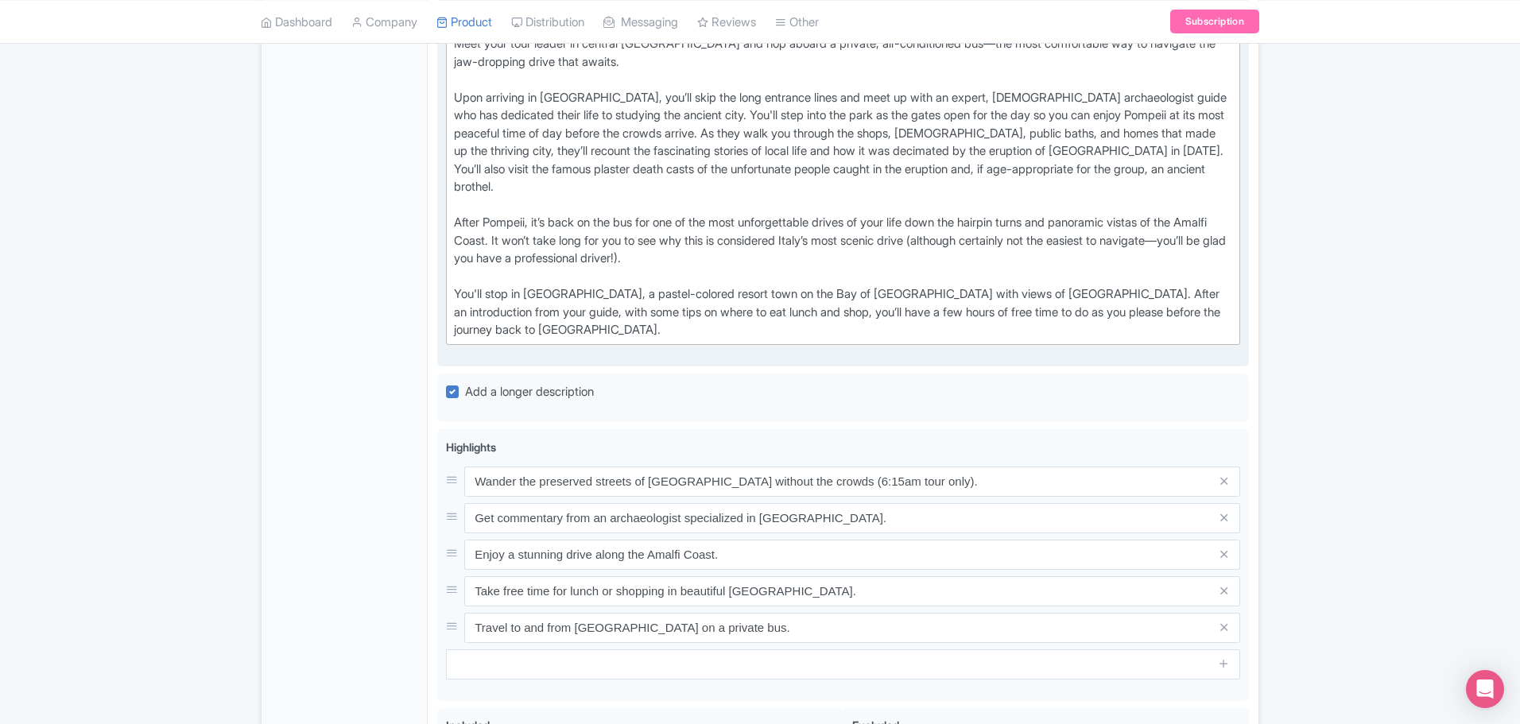
scroll to position [698, 0]
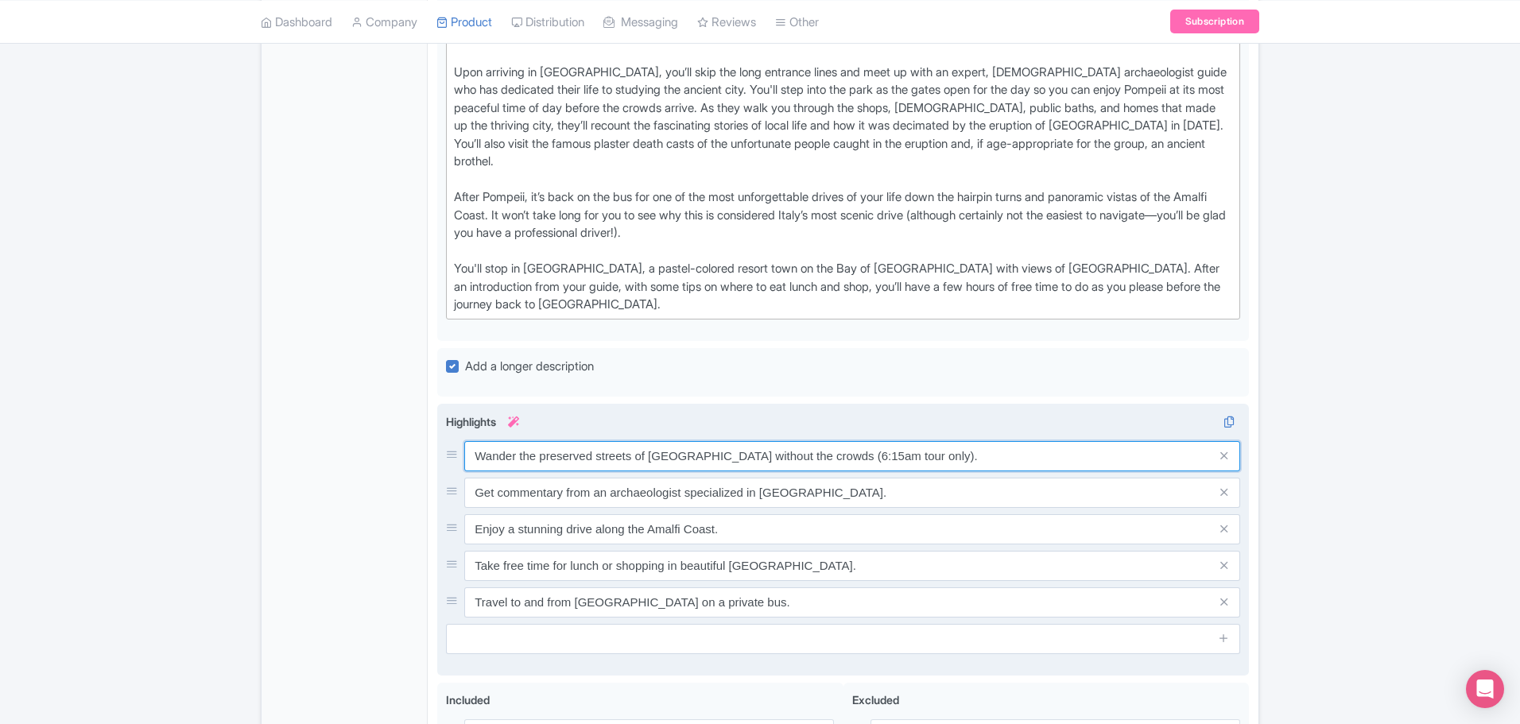
drag, startPoint x: 890, startPoint y: 436, endPoint x: 793, endPoint y: 445, distance: 98.2
click at [793, 445] on input "Wander the preserved streets of [GEOGRAPHIC_DATA] without the crowds (6:15am to…" at bounding box center [852, 456] width 776 height 30
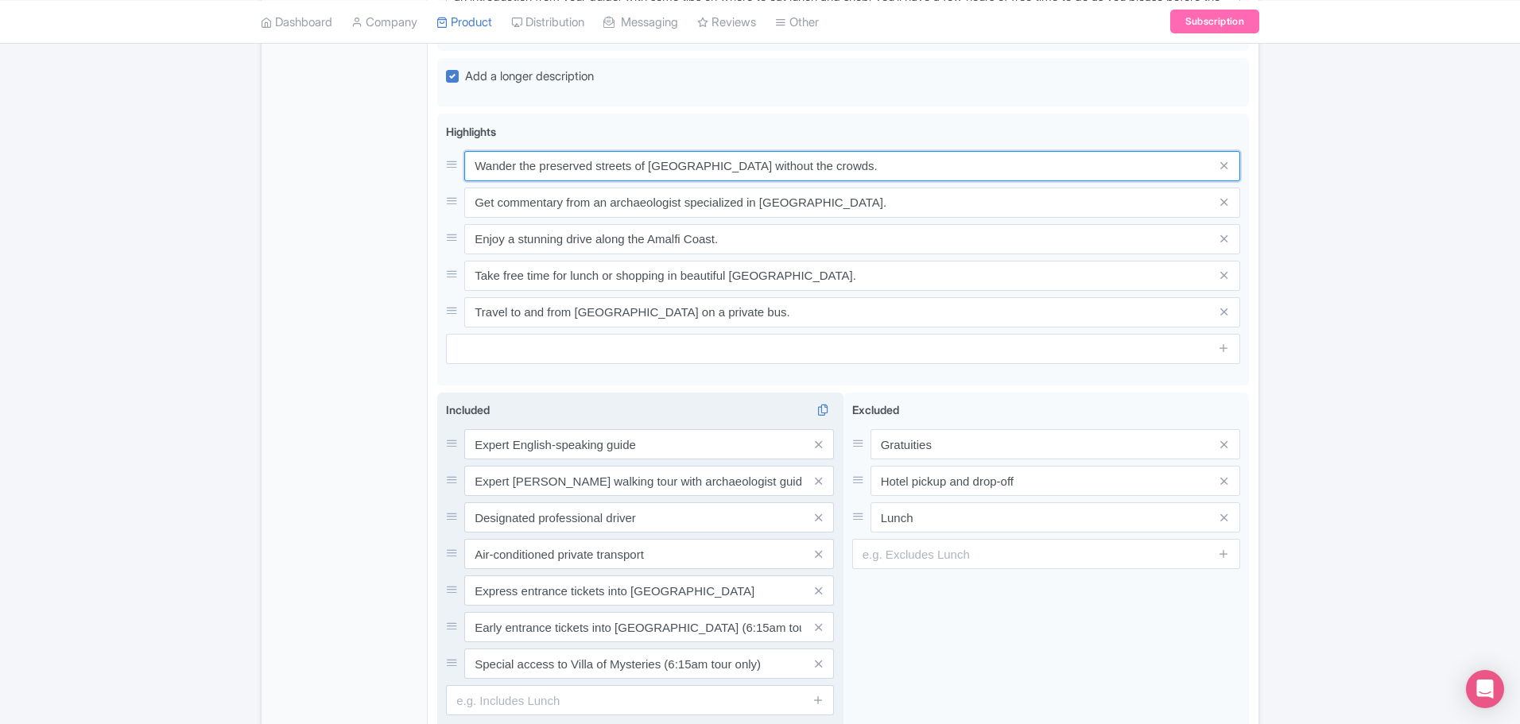
scroll to position [1016, 0]
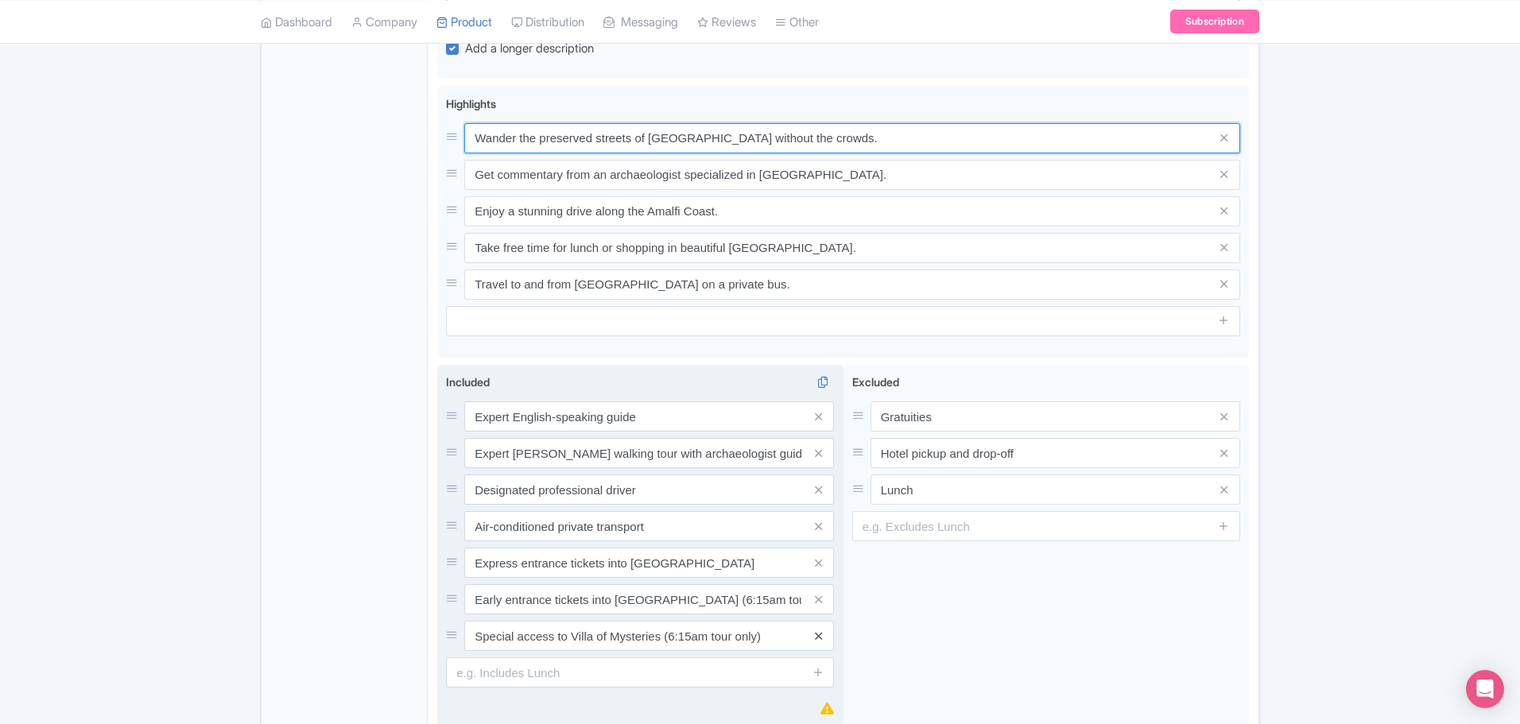
type input "Wander the preserved streets of [GEOGRAPHIC_DATA] without the crowds."
click at [819, 630] on icon at bounding box center [818, 636] width 7 height 12
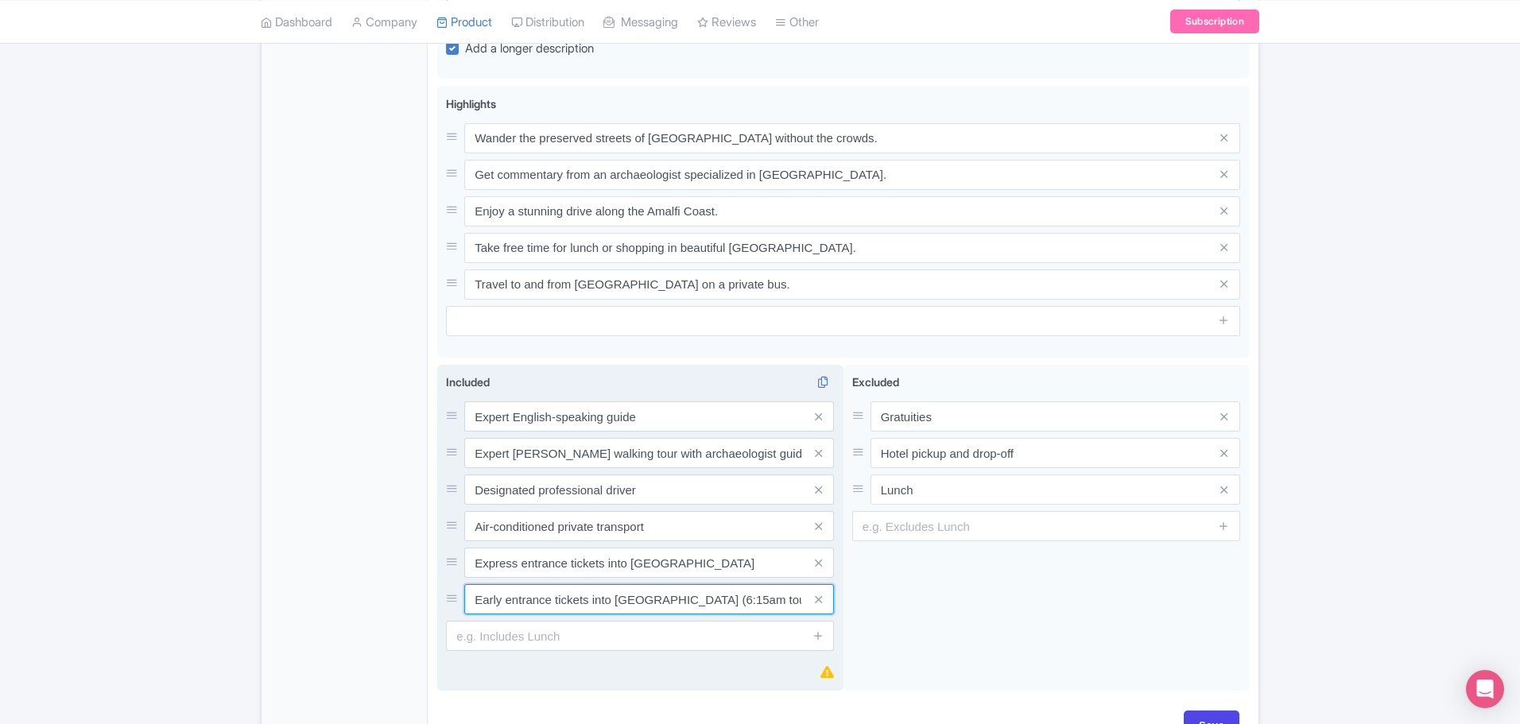
drag, startPoint x: 770, startPoint y: 580, endPoint x: 657, endPoint y: 583, distance: 113.7
click at [657, 584] on input "Early entrance tickets into Pompeii (6:15am tour only)" at bounding box center [649, 599] width 370 height 30
type input "Early entrance tickets into [GEOGRAPHIC_DATA]"
click at [820, 557] on icon at bounding box center [818, 563] width 7 height 12
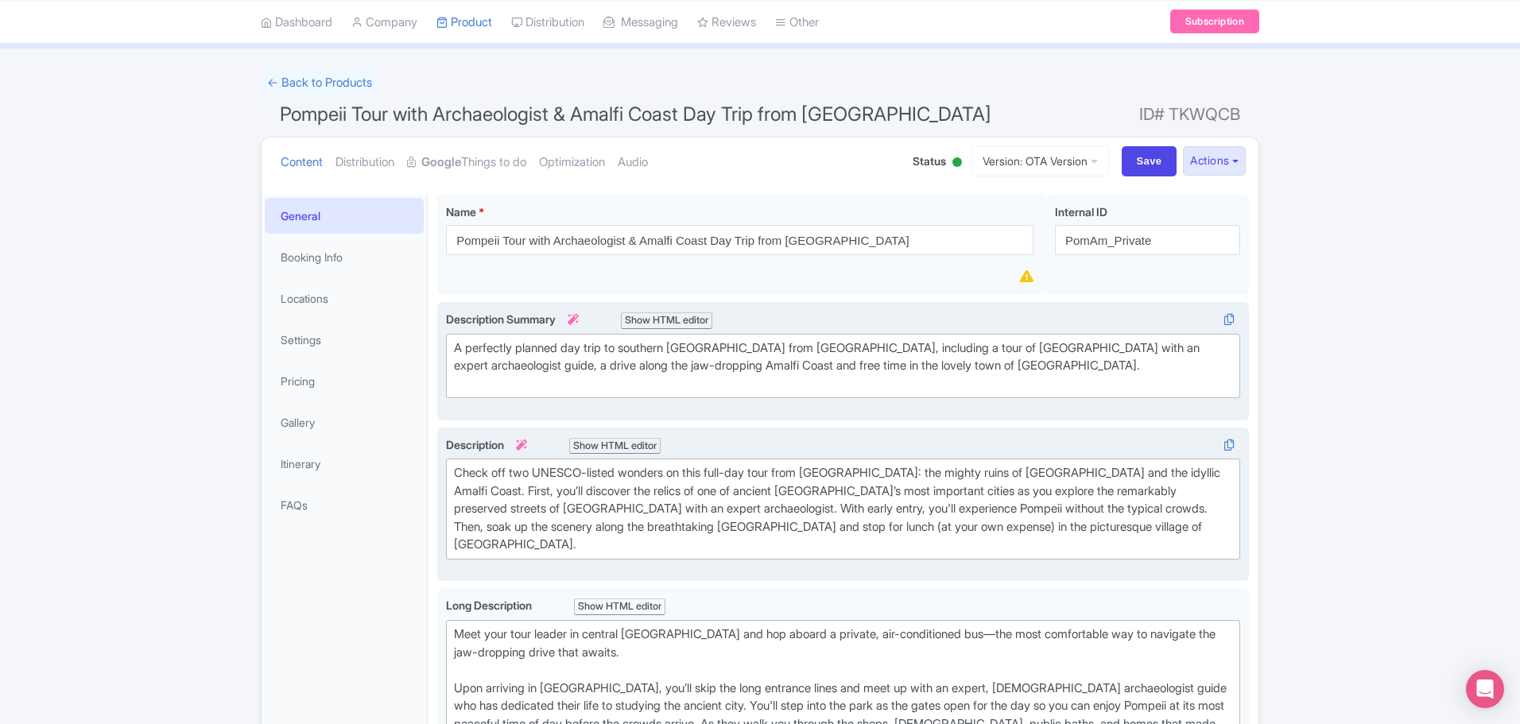
scroll to position [0, 0]
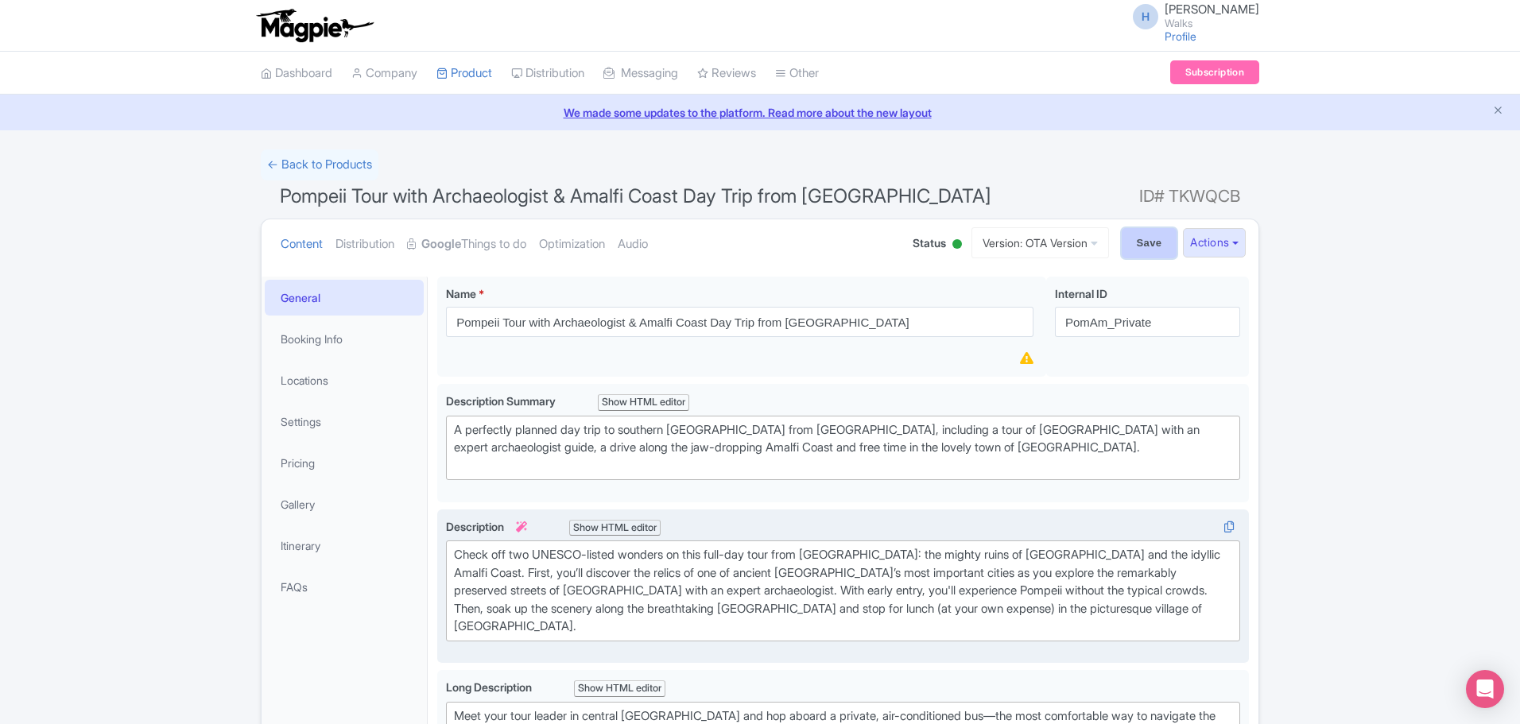
click at [1124, 247] on input "Save" at bounding box center [1150, 243] width 56 height 30
type input "Saving..."
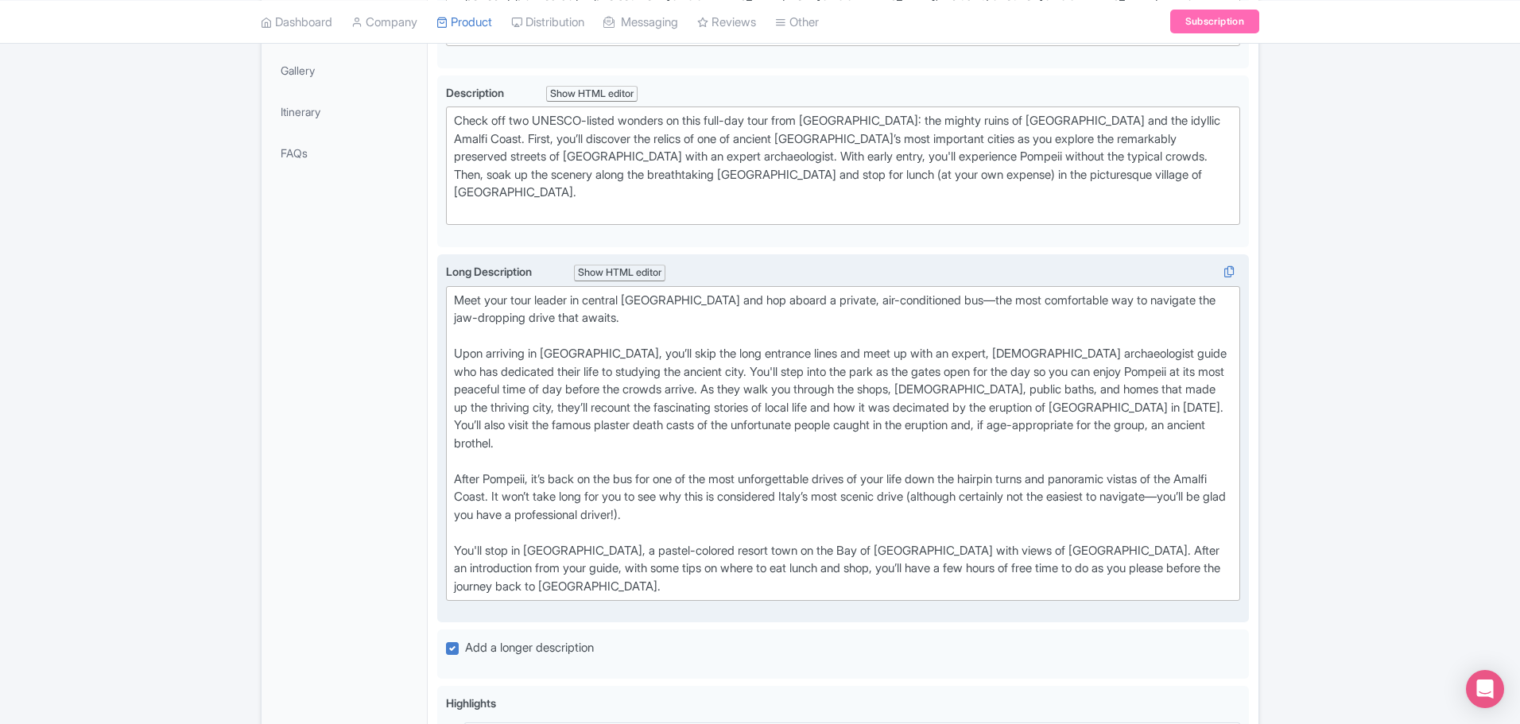
scroll to position [436, 0]
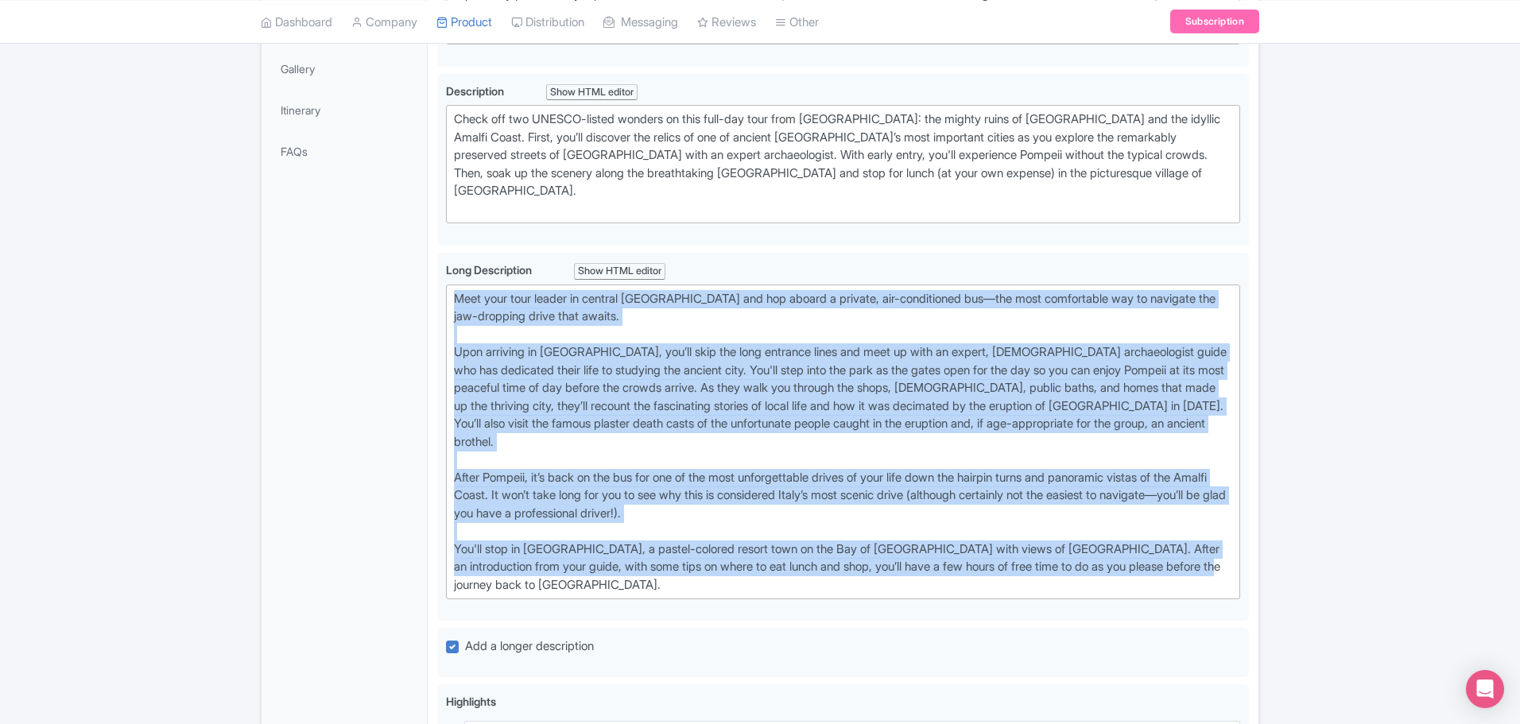
drag, startPoint x: 531, startPoint y: 569, endPoint x: 428, endPoint y: 257, distance: 328.8
click at [427, 265] on div "General Booking Info Locations Settings Pricing Gallery Itinerary FAQs Pompeii …" at bounding box center [760, 559] width 997 height 1456
type trix-editor "<lor>Ipsu dolo sita consec ad elitsed Doei tem inc utlabo e dolorem, ali-enimad…"
copy div "Lore ipsu dolo sitame co adipisc Elit sed doe tempor i utlabor, etd-magnaaliqua…"
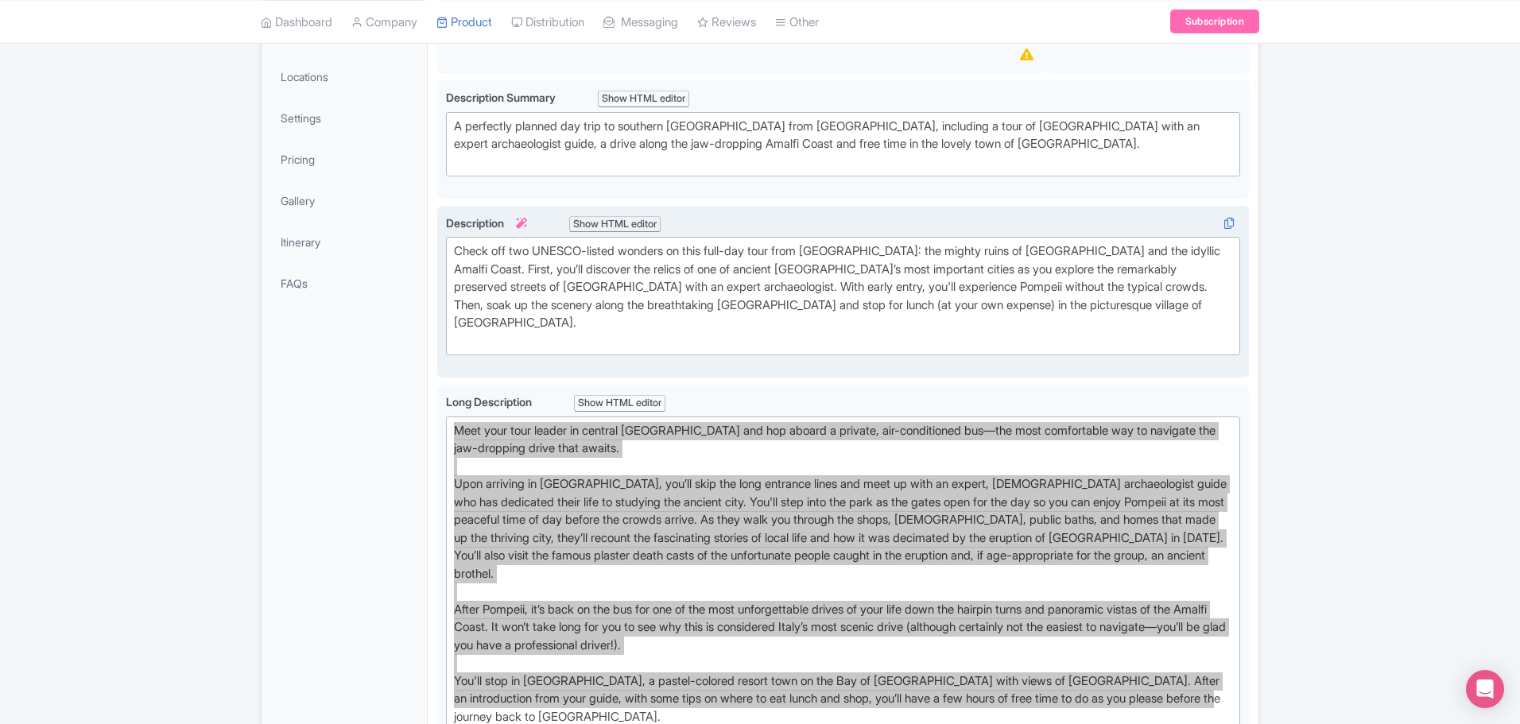
scroll to position [277, 0]
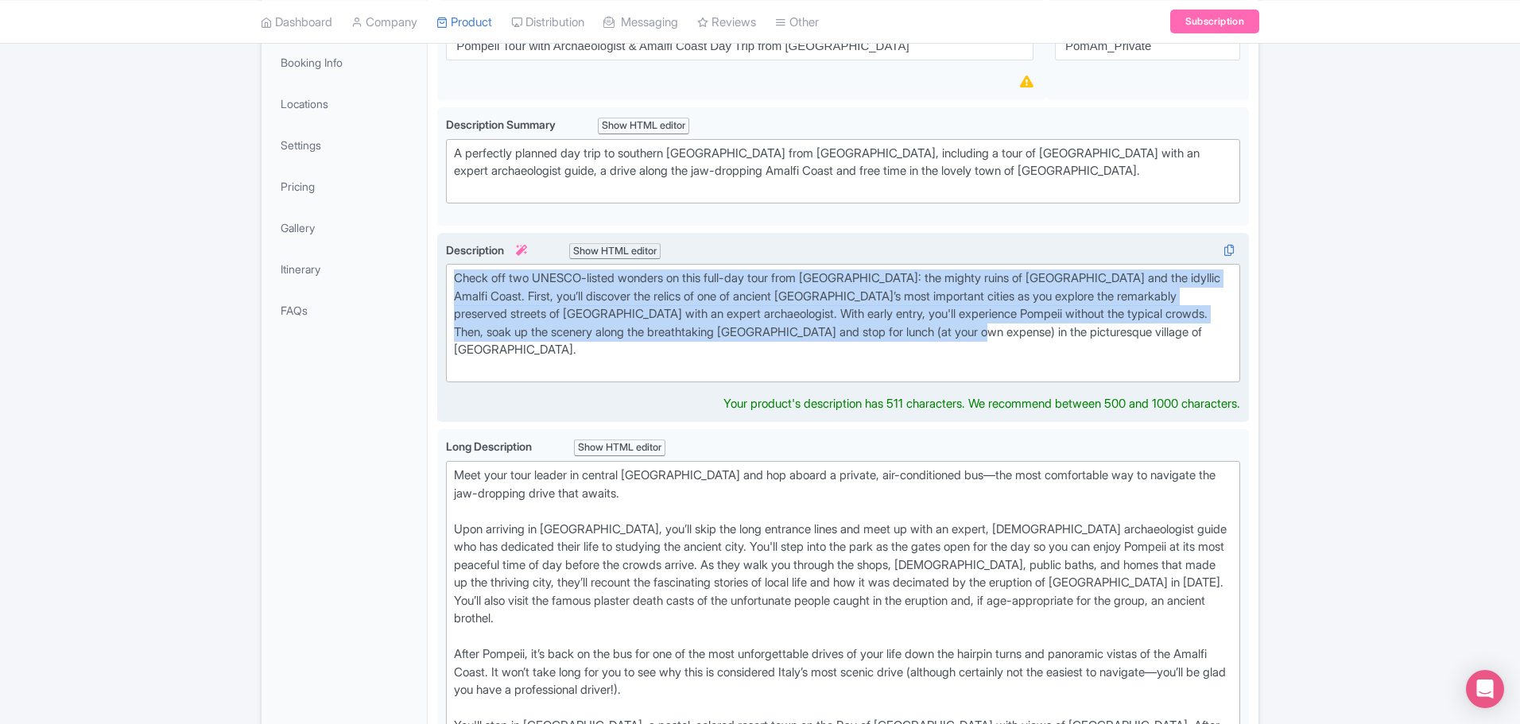
drag, startPoint x: 1054, startPoint y: 334, endPoint x: 446, endPoint y: 269, distance: 611.6
click at [446, 269] on trix-editor "Check off two UNESCO-listed wonders on this full-day tour from Rome: the mighty…" at bounding box center [843, 323] width 794 height 118
type trix-editor "<div>Check off two UNESCO-listed wonders on this full-day tour from Rome: the m…"
copy div "Check off two UNESCO-listed wonders on this full-day tour from Rome: the mighty…"
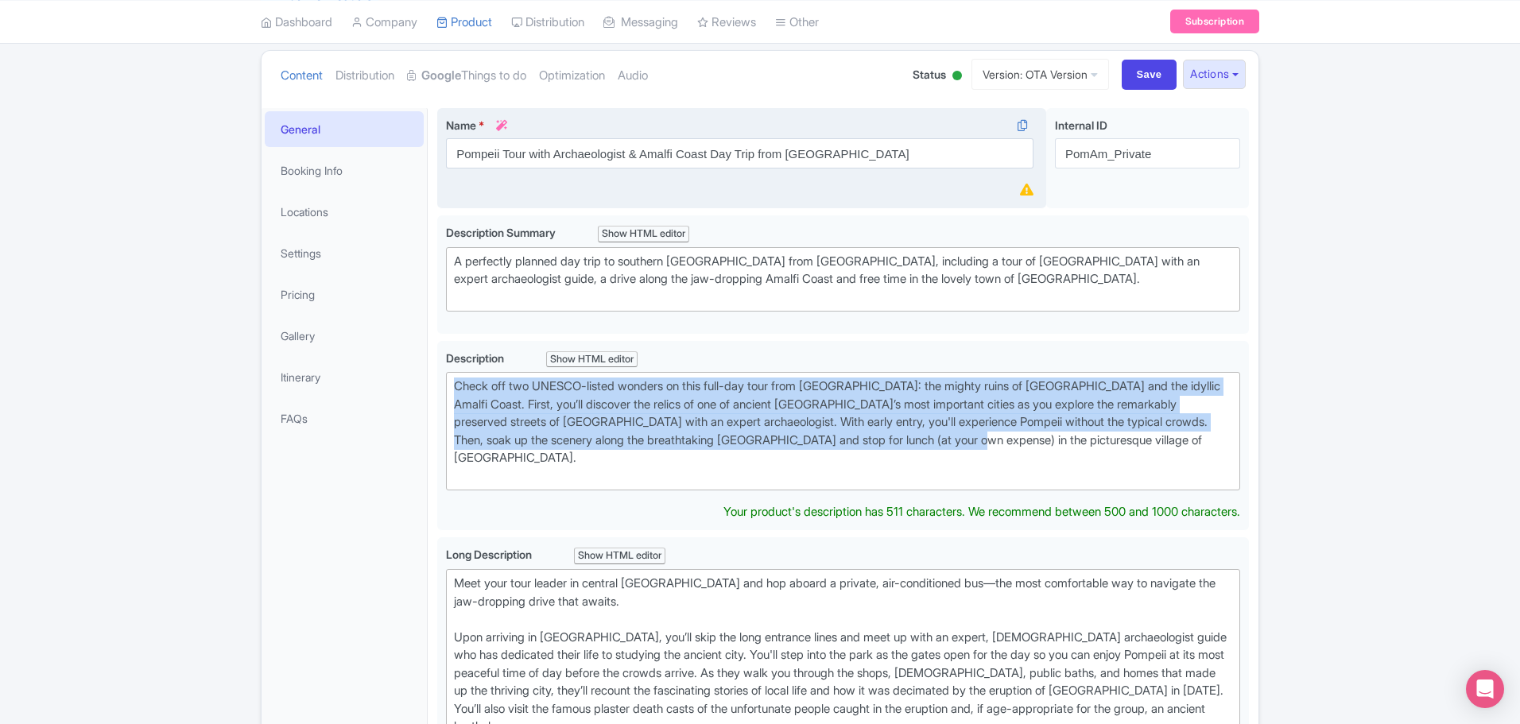
scroll to position [0, 0]
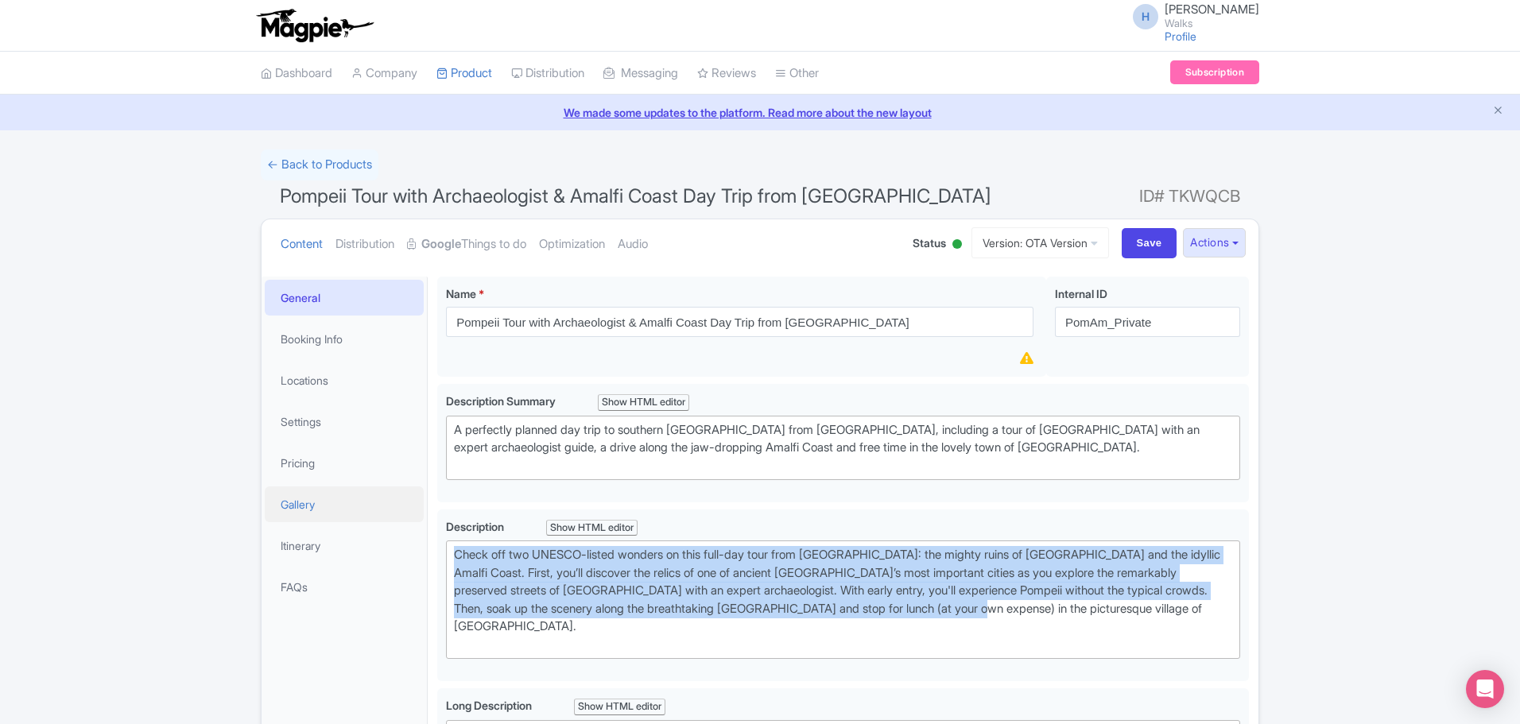
click at [319, 494] on link "Gallery" at bounding box center [344, 505] width 159 height 36
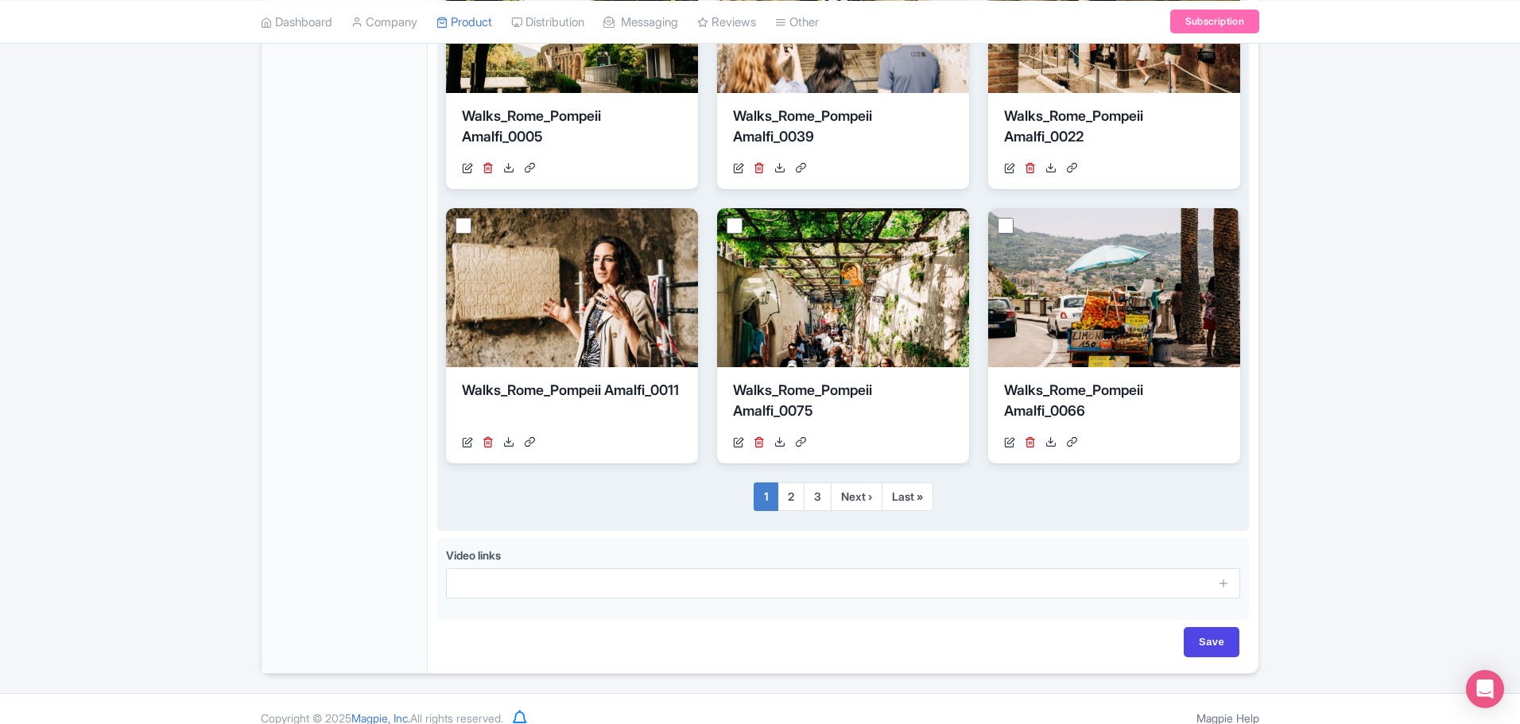
scroll to position [1002, 0]
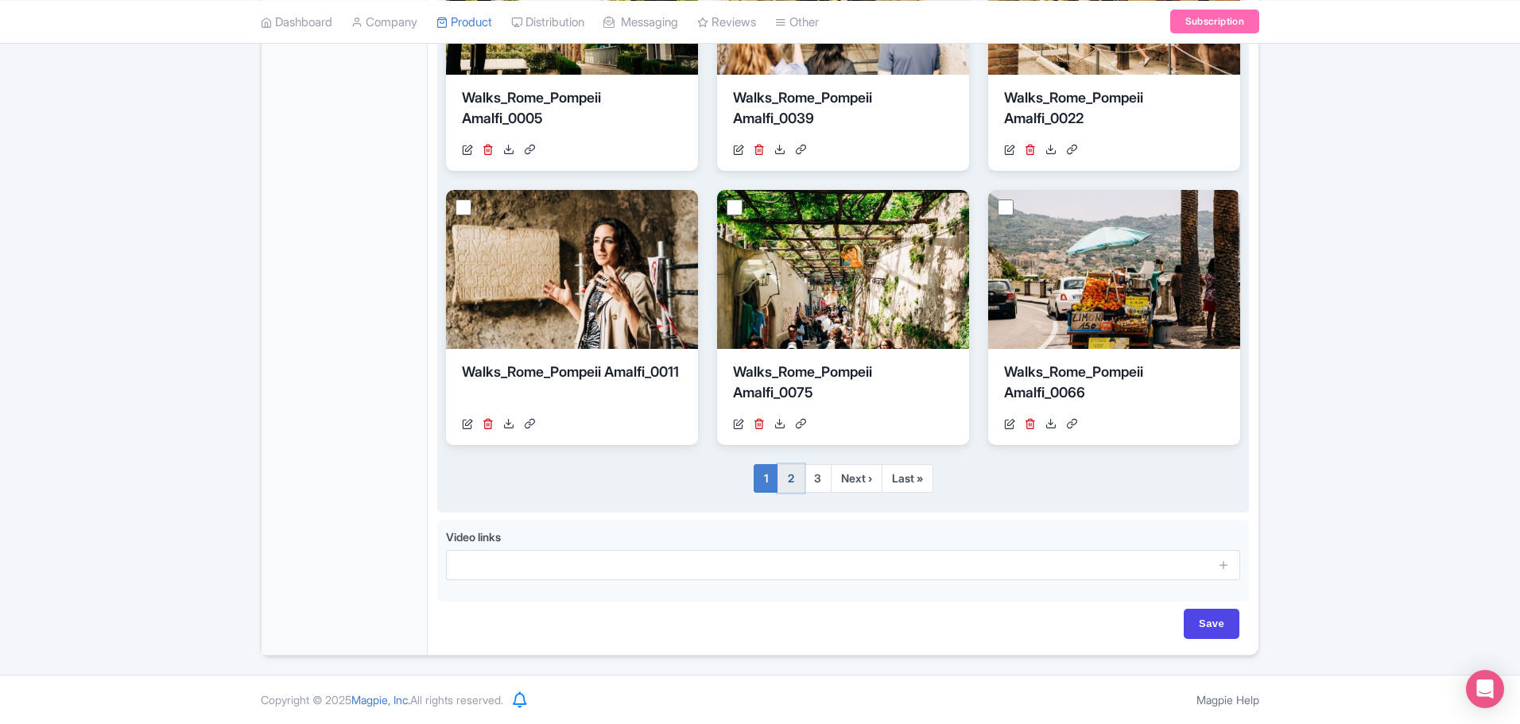
click at [793, 479] on link "2" at bounding box center [790, 478] width 27 height 29
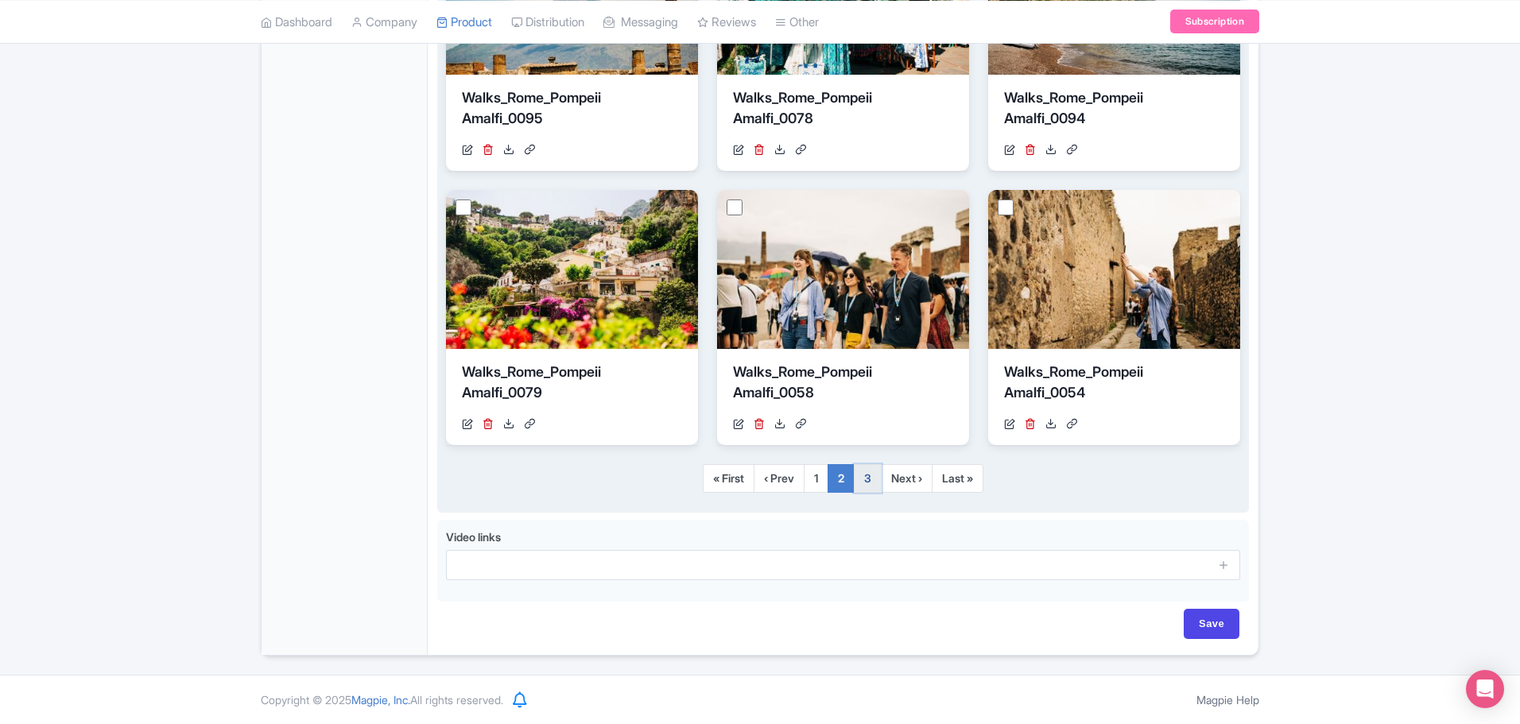
click at [877, 479] on link "3" at bounding box center [868, 478] width 28 height 29
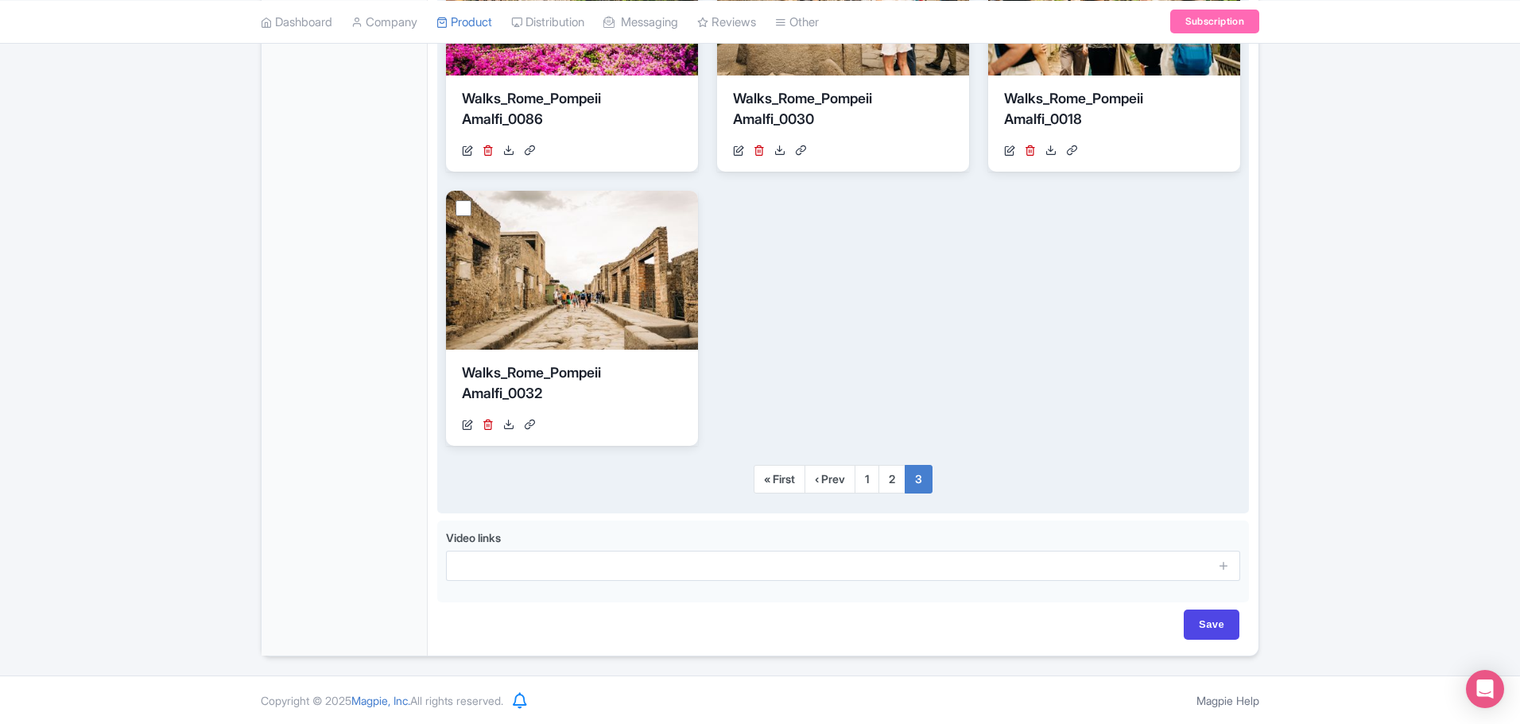
scroll to position [727, 0]
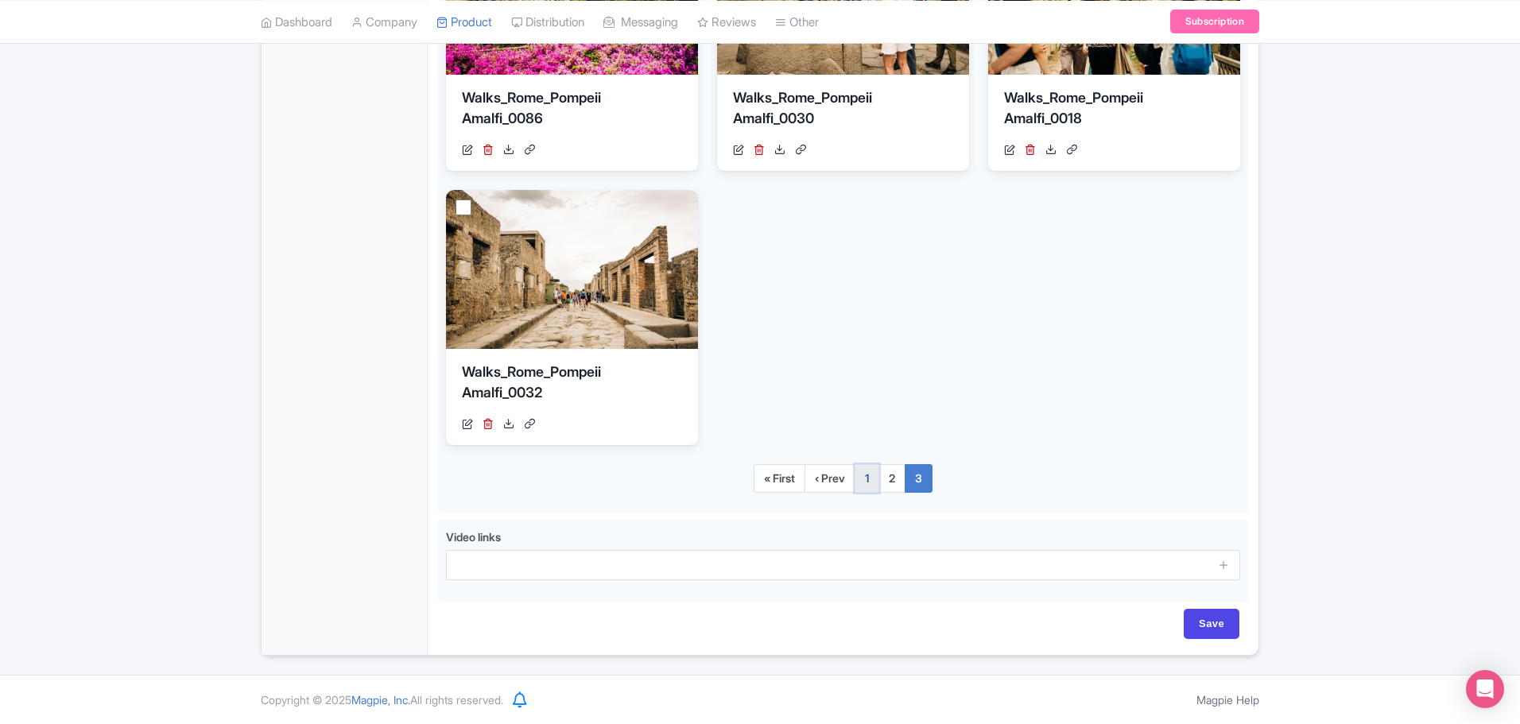
click at [863, 481] on link "1" at bounding box center [867, 478] width 25 height 29
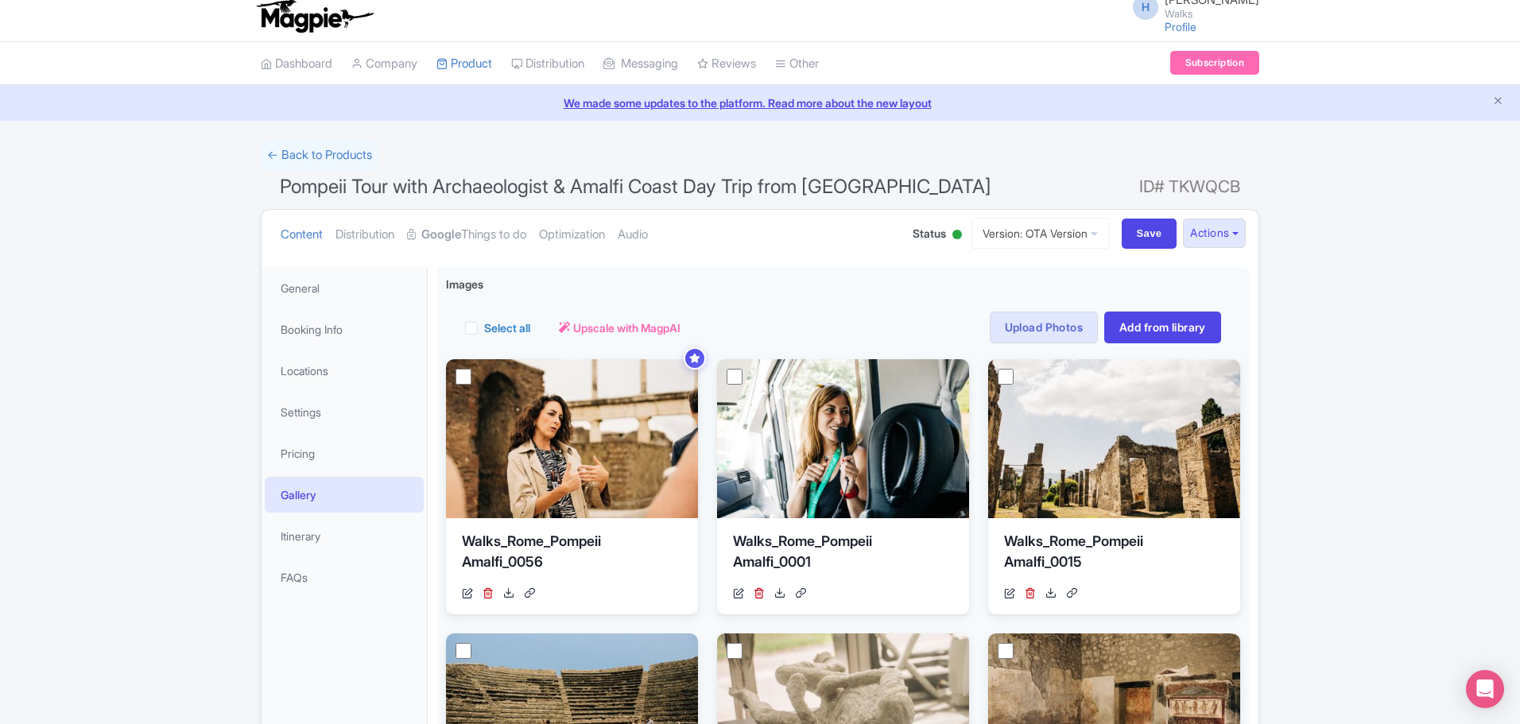
scroll to position [0, 0]
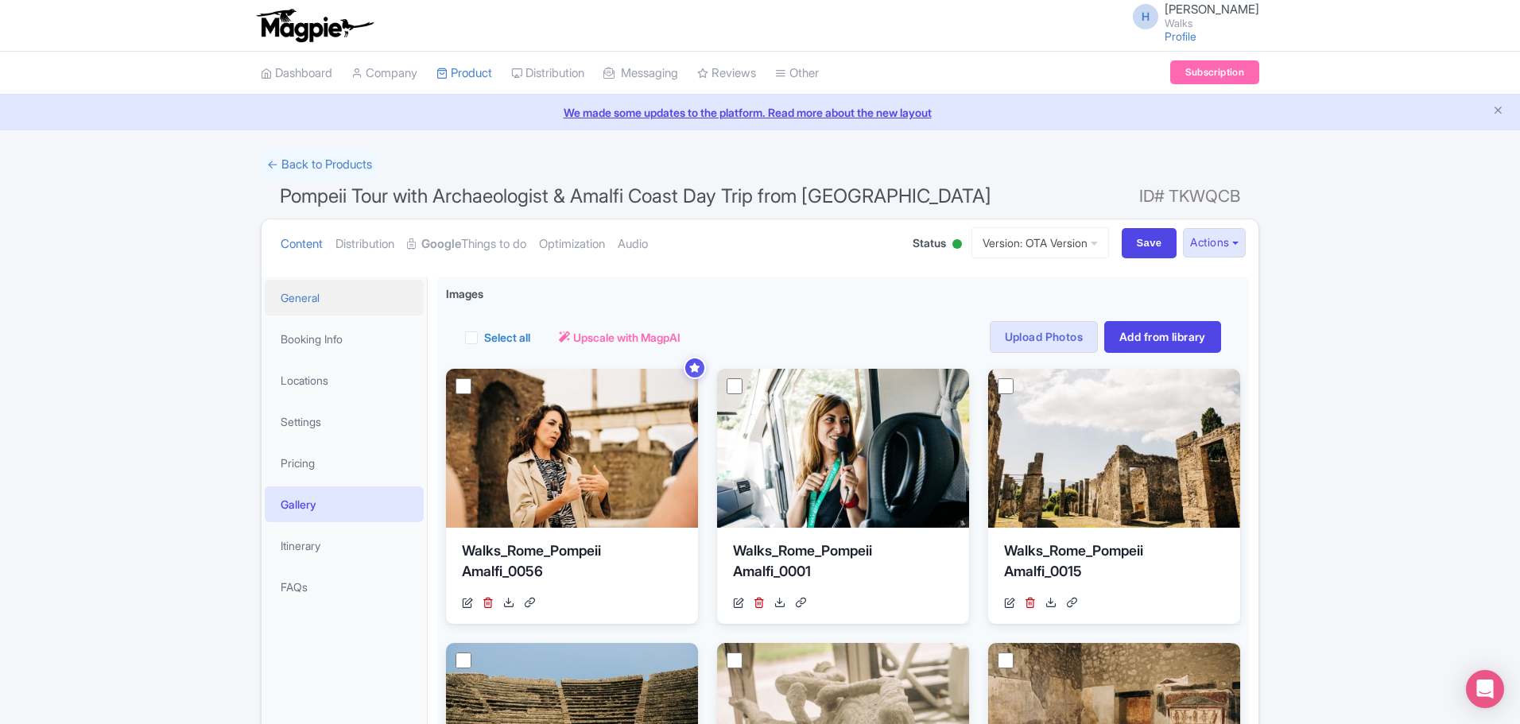
click at [312, 295] on link "General" at bounding box center [344, 298] width 159 height 36
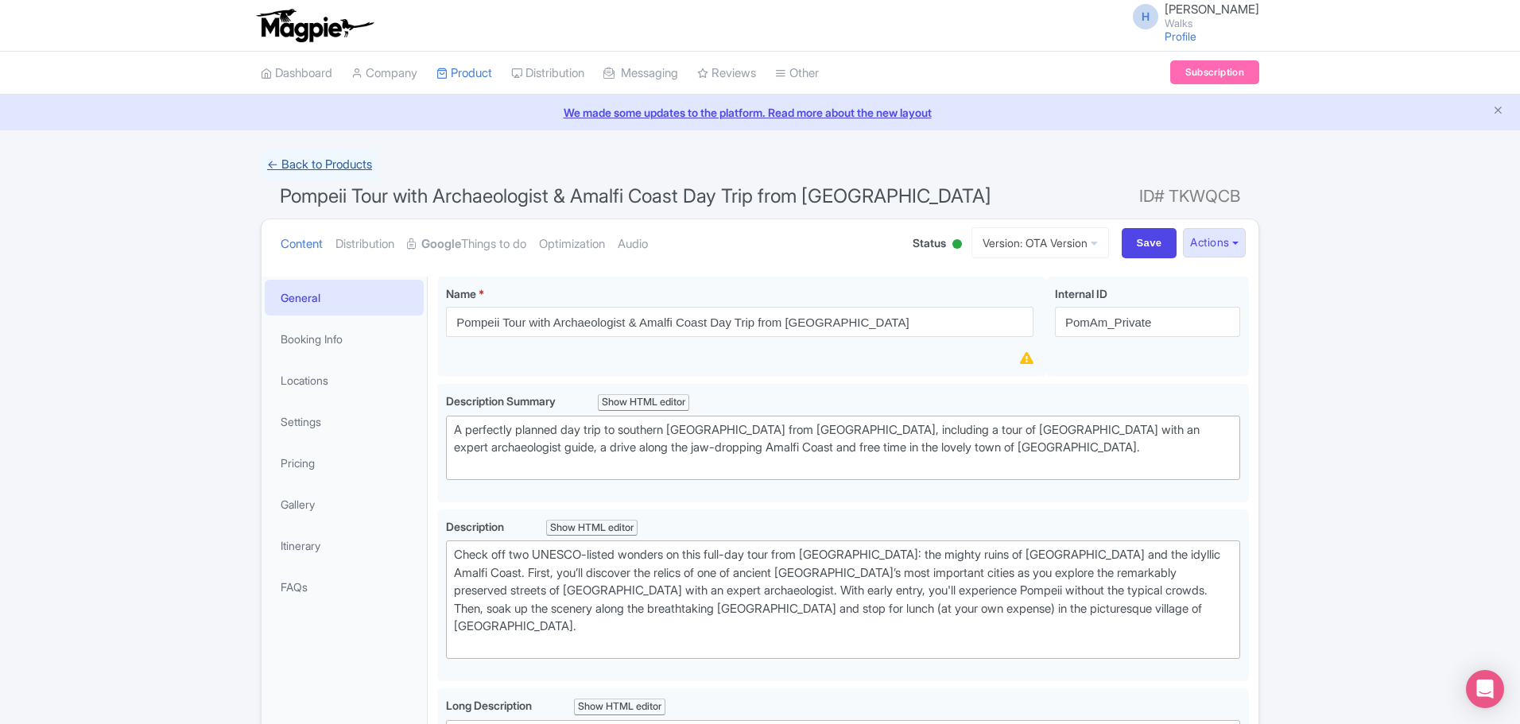
click at [308, 153] on link "← Back to Products" at bounding box center [320, 164] width 118 height 31
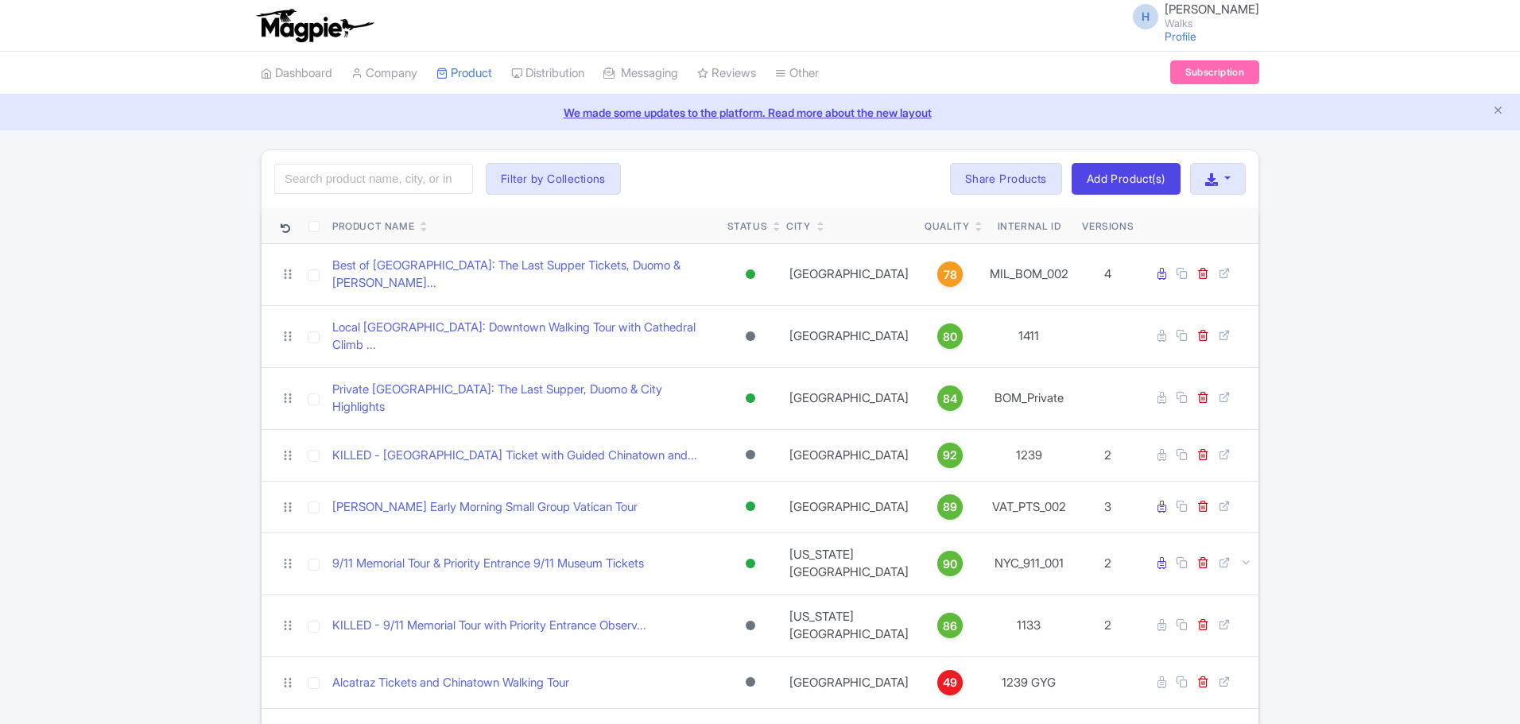
drag, startPoint x: 0, startPoint y: 0, endPoint x: 382, endPoint y: 195, distance: 429.1
click at [382, 195] on div "Search Filter by Collections [GEOGRAPHIC_DATA] [GEOGRAPHIC_DATA] [GEOGRAPHIC_DA…" at bounding box center [760, 178] width 997 height 57
click at [382, 188] on input "search" at bounding box center [373, 179] width 199 height 30
type input "private pristine sistine"
click button "Search" at bounding box center [0, 0] width 0 height 0
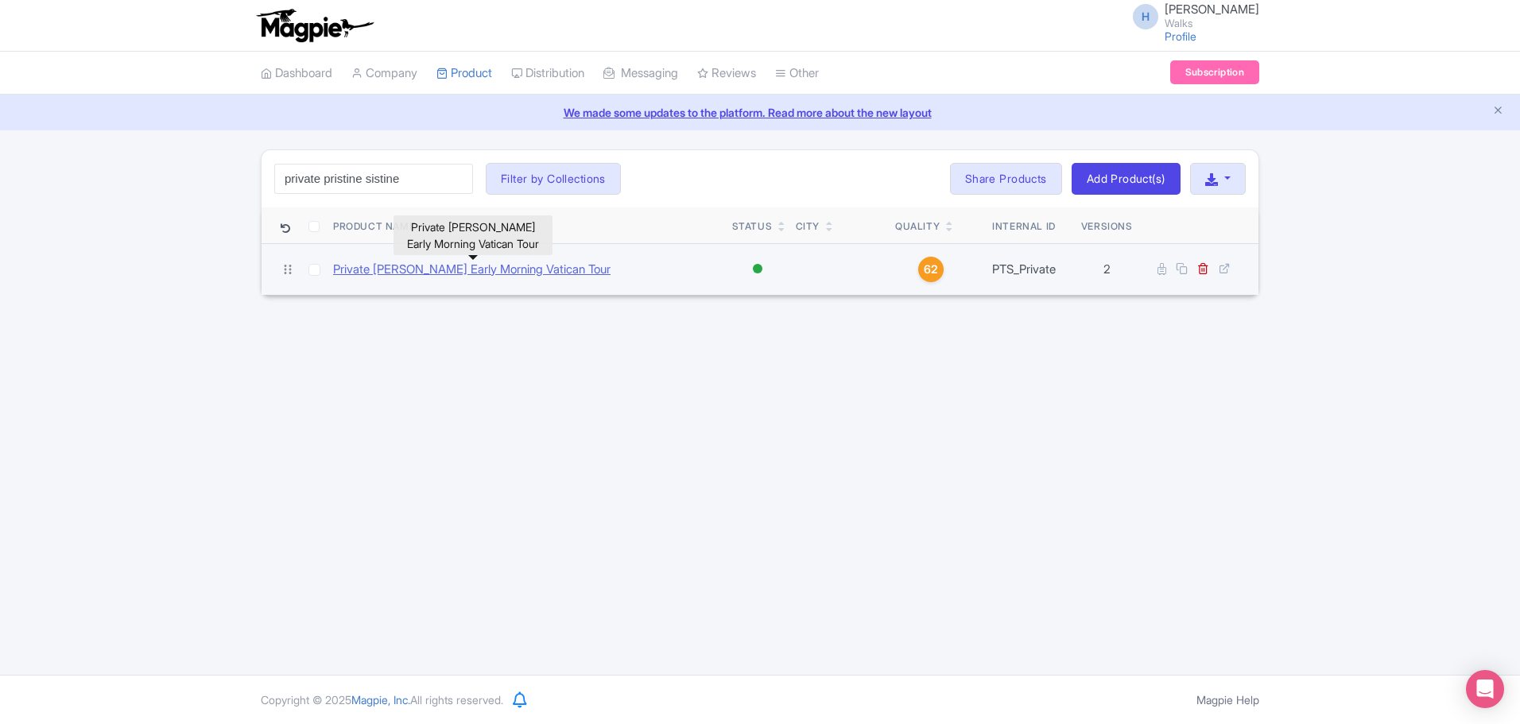
click at [468, 269] on link "Private [PERSON_NAME] Early Morning Vatican Tour" at bounding box center [471, 270] width 277 height 18
